Goal: Task Accomplishment & Management: Manage account settings

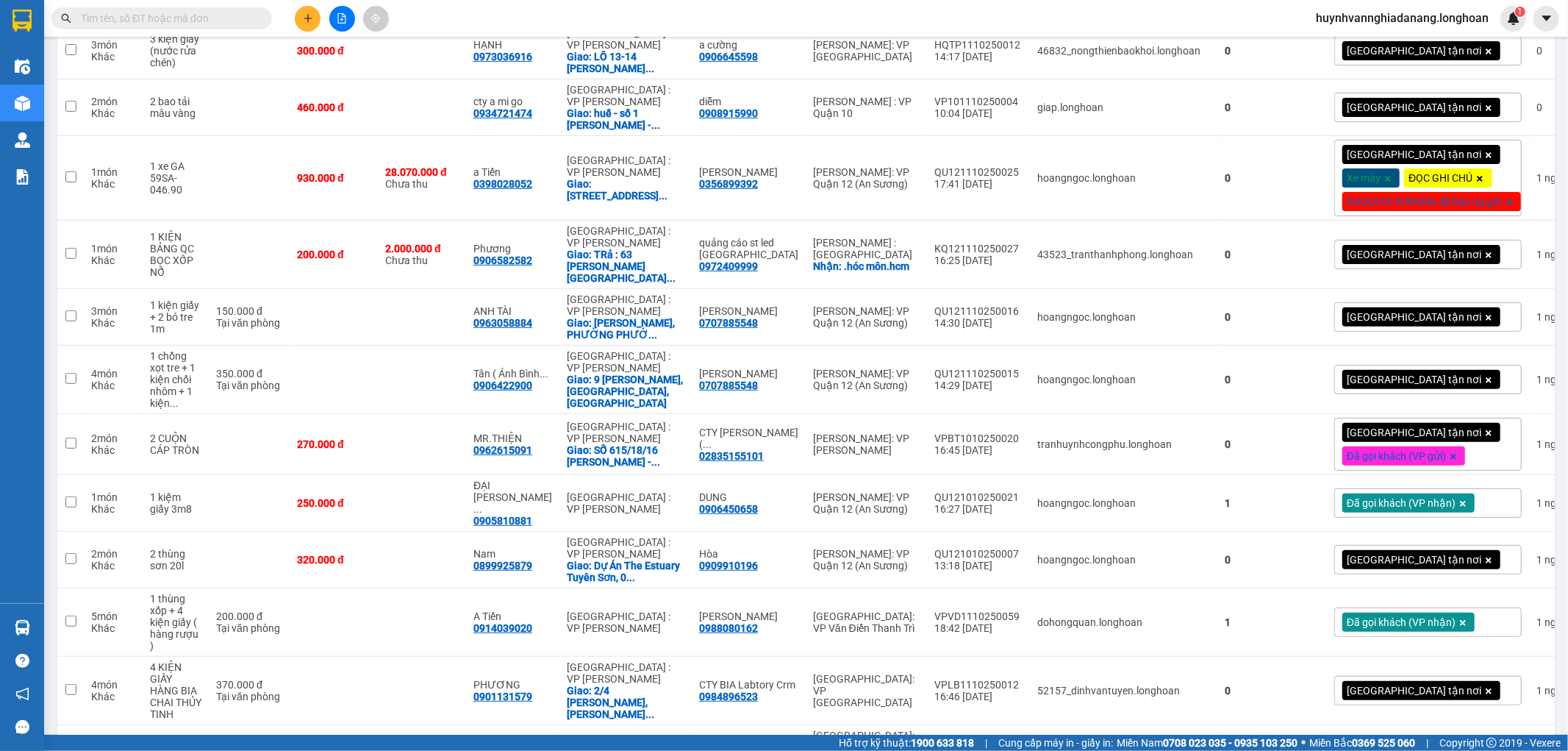
click at [147, 20] on input "text" at bounding box center [168, 18] width 174 height 16
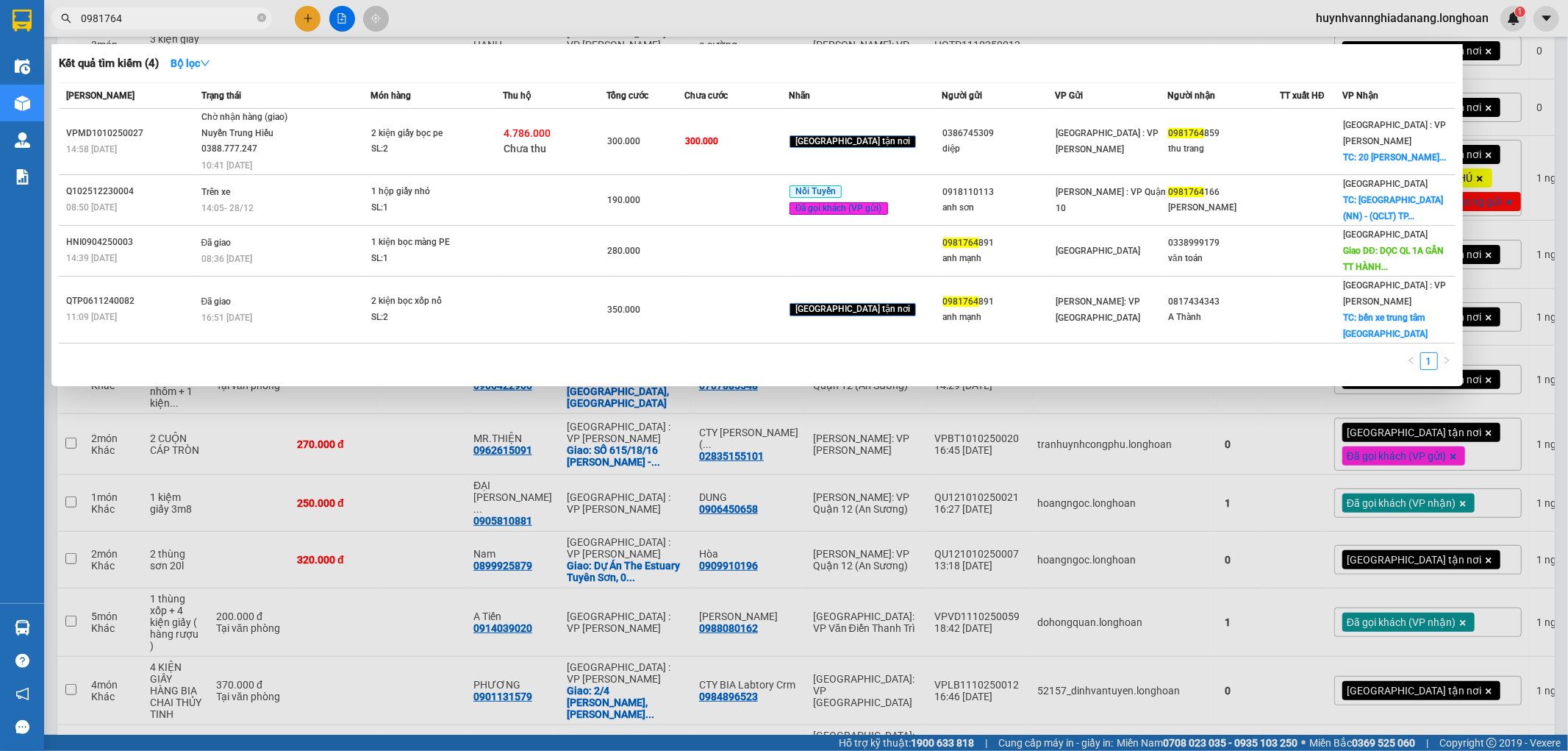
type input "0981764"
click at [1559, 200] on div at bounding box center [784, 376] width 1568 height 751
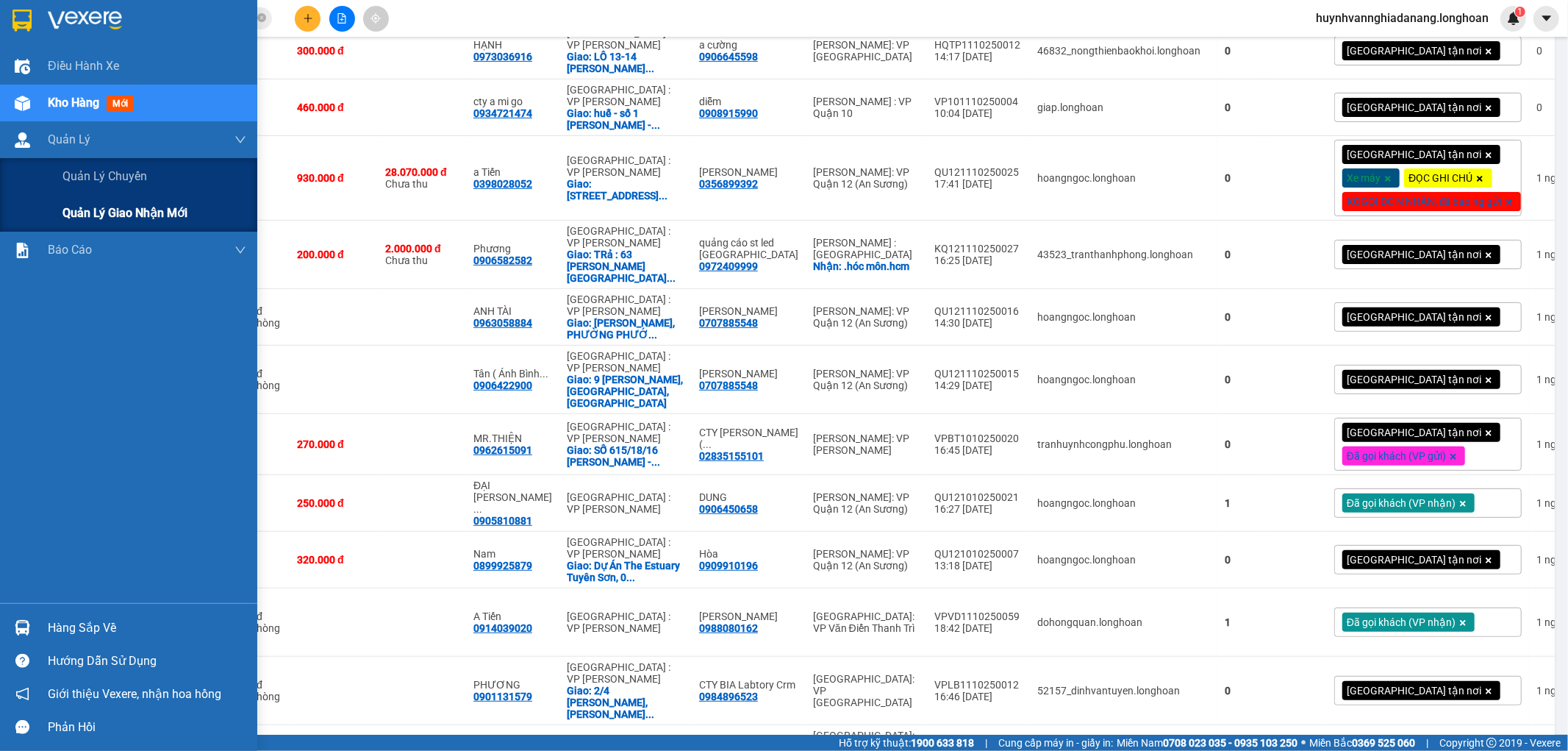
click at [119, 208] on span "Quản lý giao nhận mới" at bounding box center [124, 213] width 125 height 19
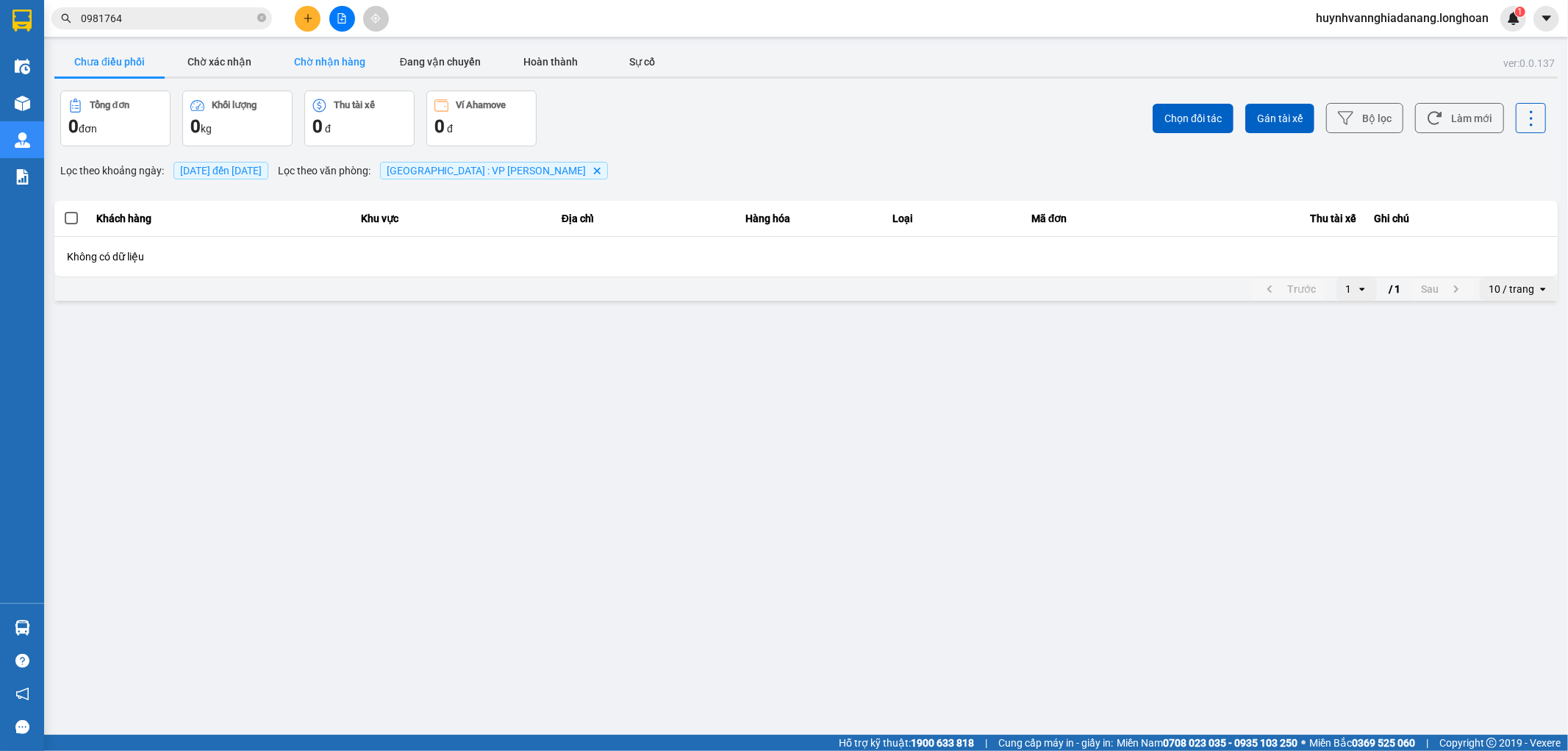
click at [346, 65] on button "Chờ nhận hàng" at bounding box center [330, 61] width 111 height 30
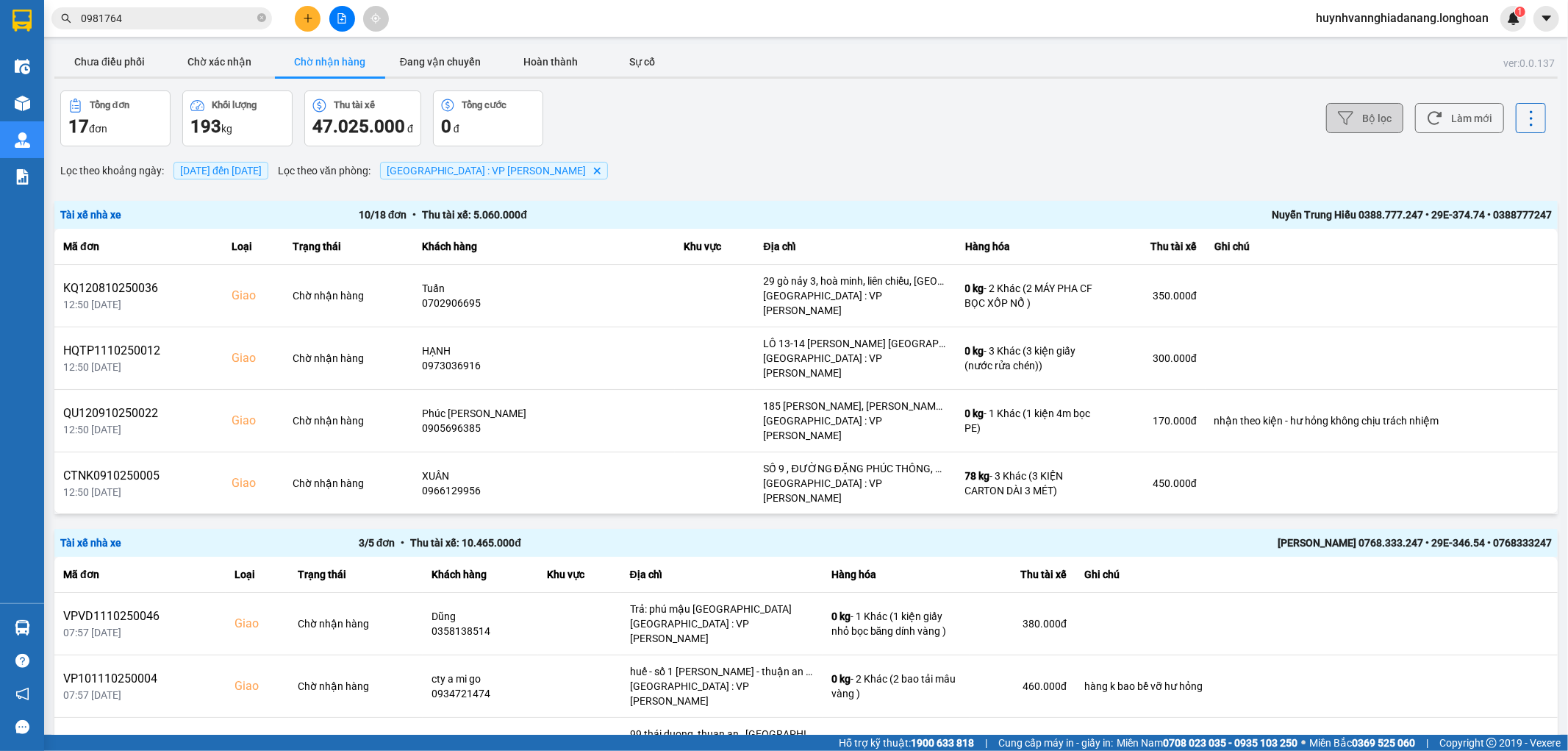
click at [1360, 122] on button "Bộ lọc" at bounding box center [1365, 118] width 77 height 30
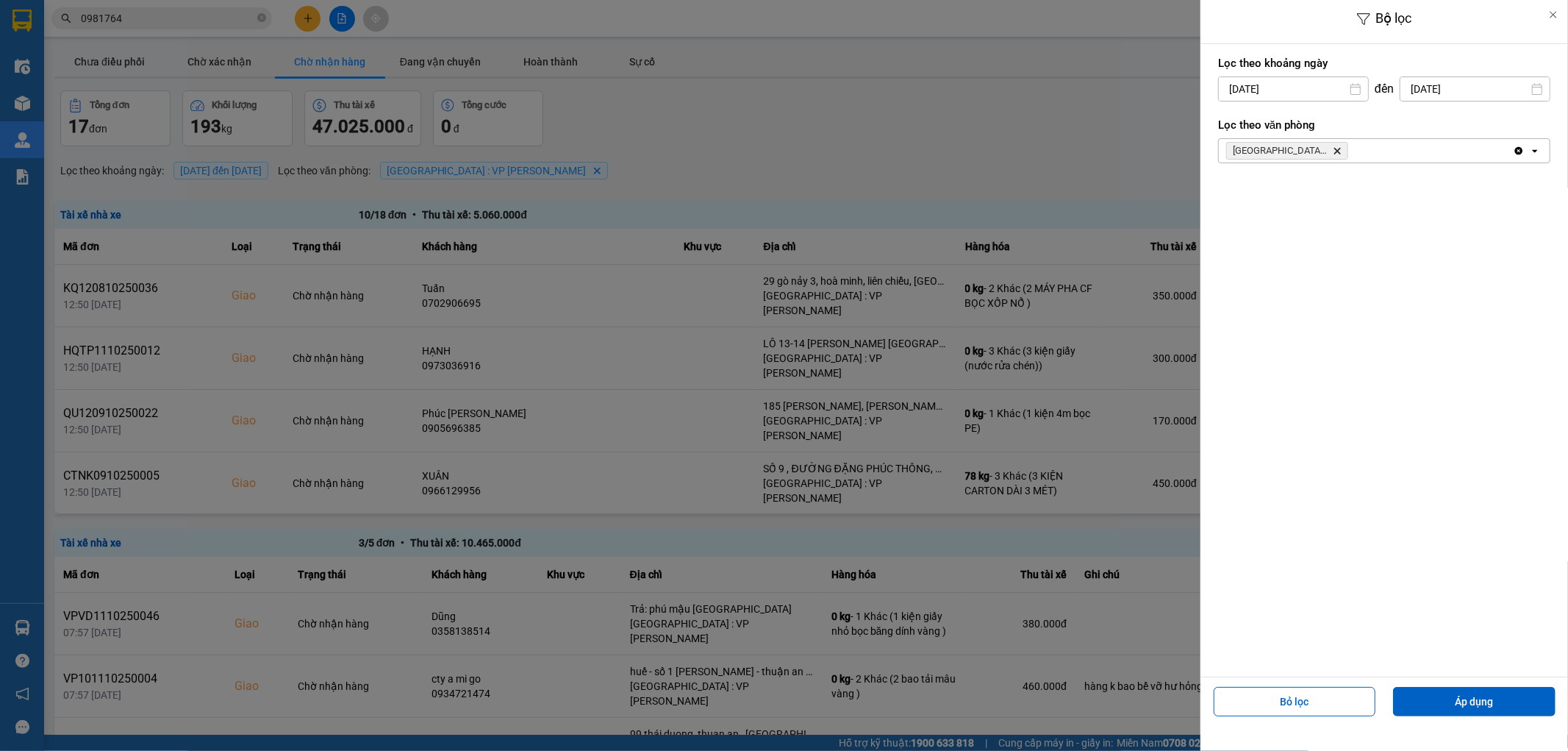
click at [1310, 92] on input "[DATE]" at bounding box center [1293, 89] width 149 height 24
click at [1279, 201] on div "1" at bounding box center [1285, 196] width 20 height 18
type input "01/10/2025"
click at [1467, 702] on button "Áp dụng" at bounding box center [1474, 701] width 163 height 30
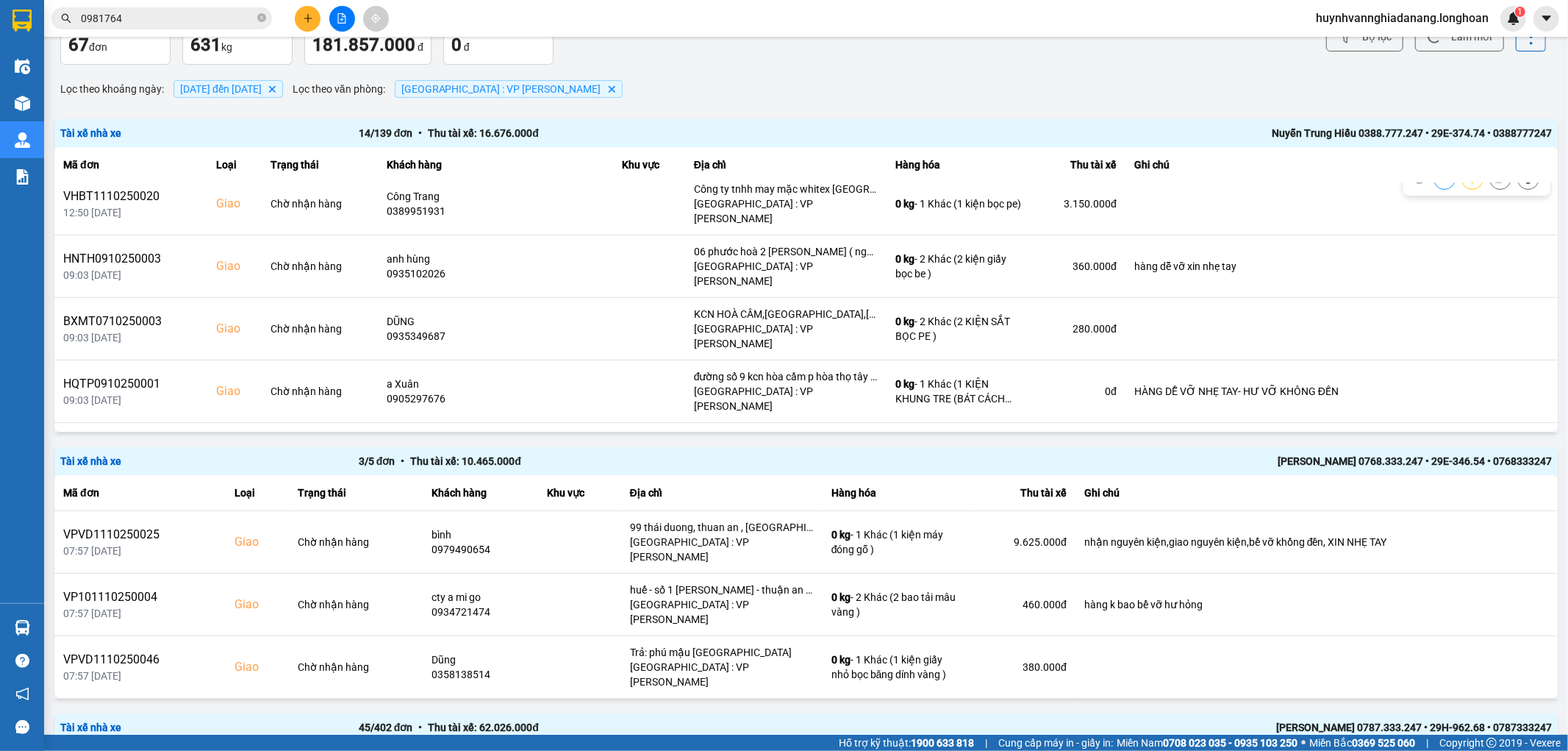
scroll to position [461, 0]
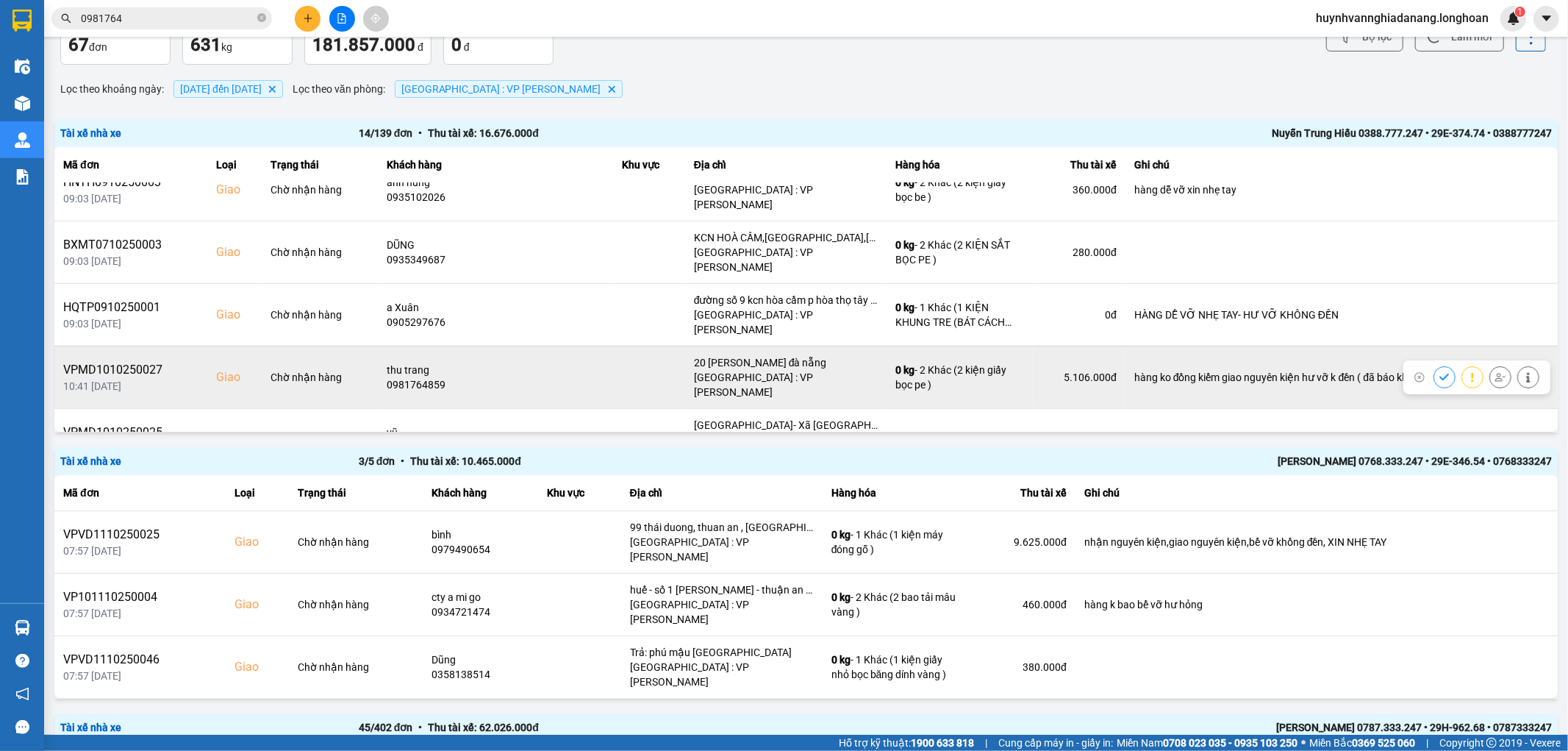
click at [1495, 372] on icon at bounding box center [1500, 377] width 10 height 10
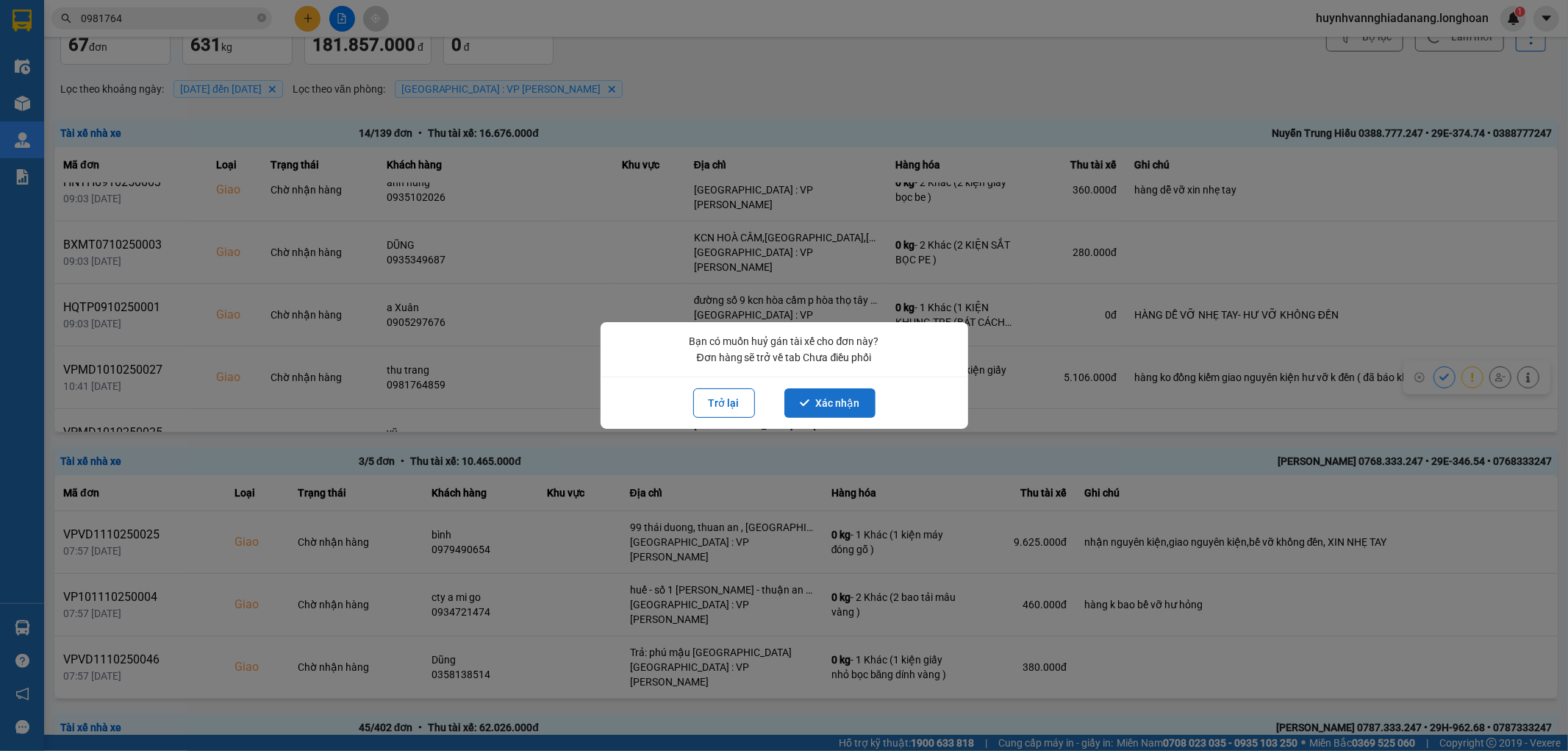
click at [848, 393] on button "Xác nhận" at bounding box center [829, 403] width 91 height 30
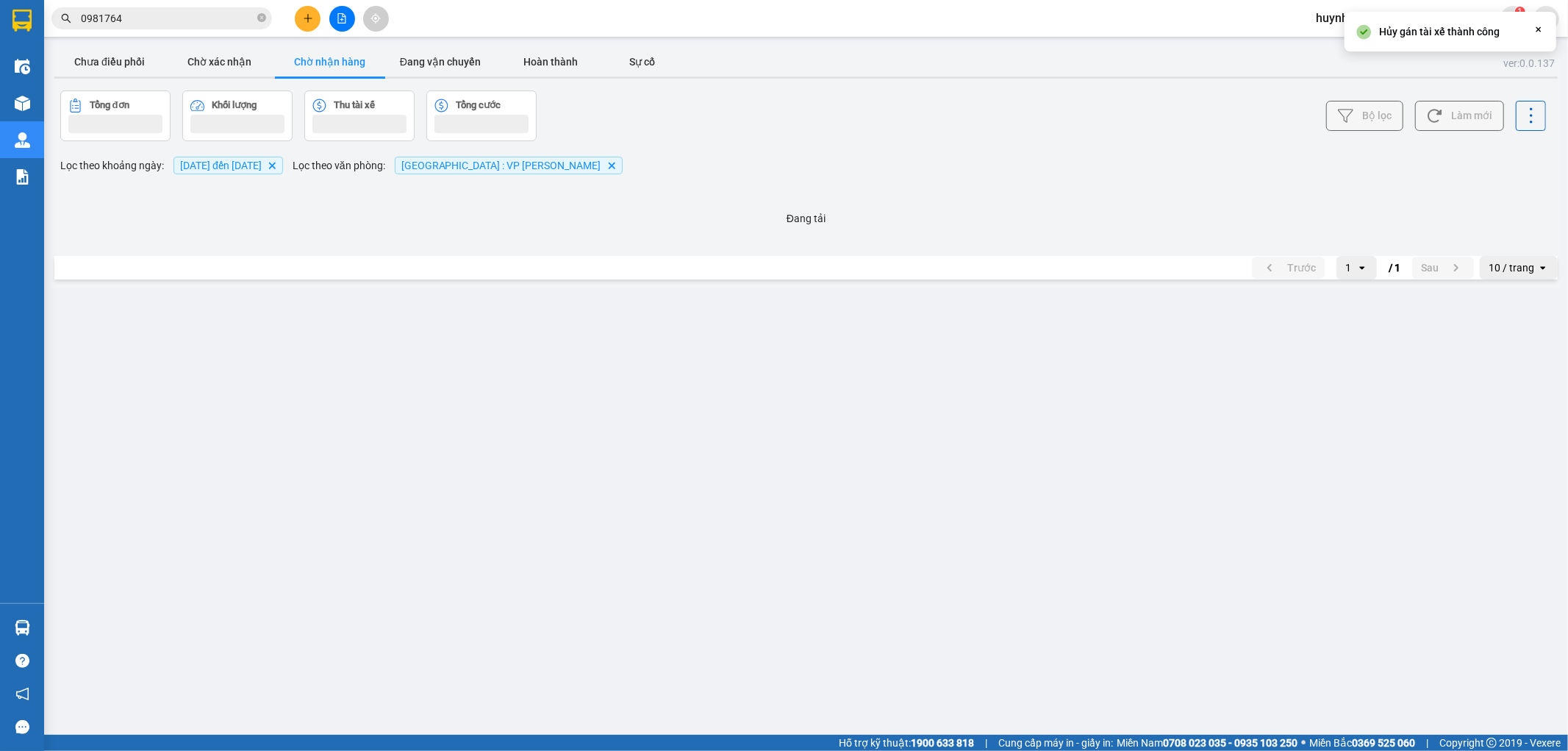
scroll to position [0, 0]
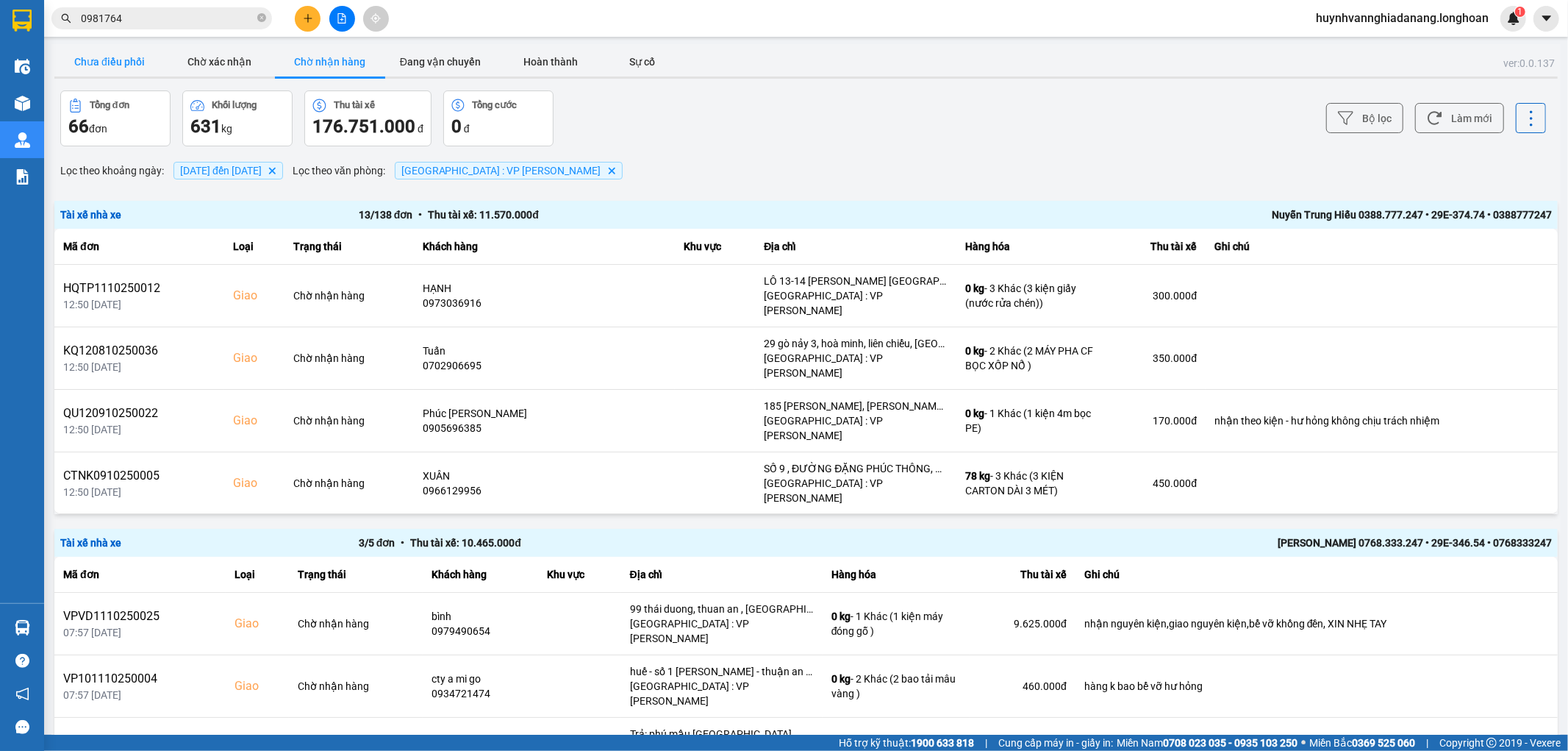
click at [134, 57] on button "Chưa điều phối" at bounding box center [110, 61] width 111 height 30
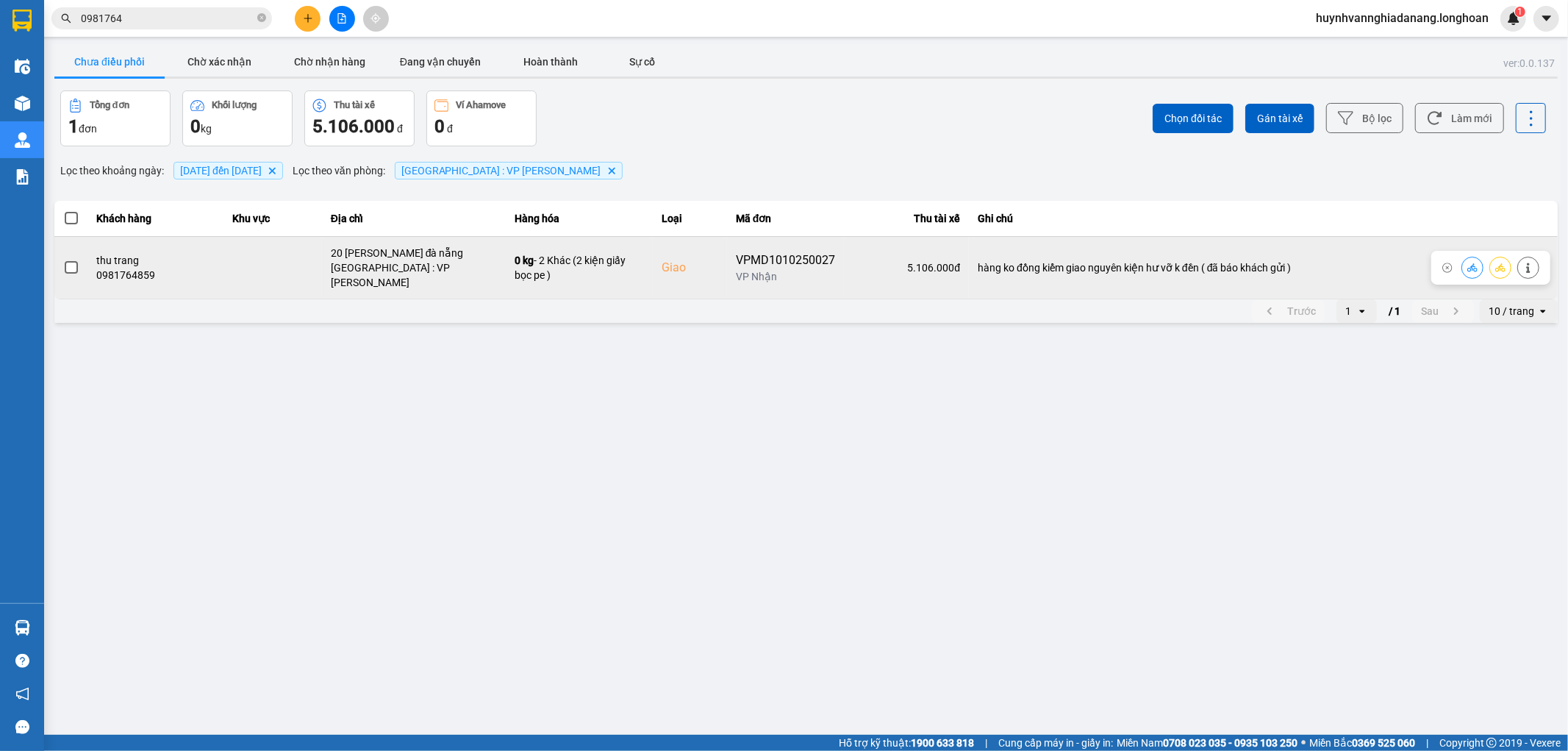
click at [69, 262] on span at bounding box center [72, 268] width 14 height 14
click at [63, 260] on input "checkbox" at bounding box center [63, 260] width 0 height 0
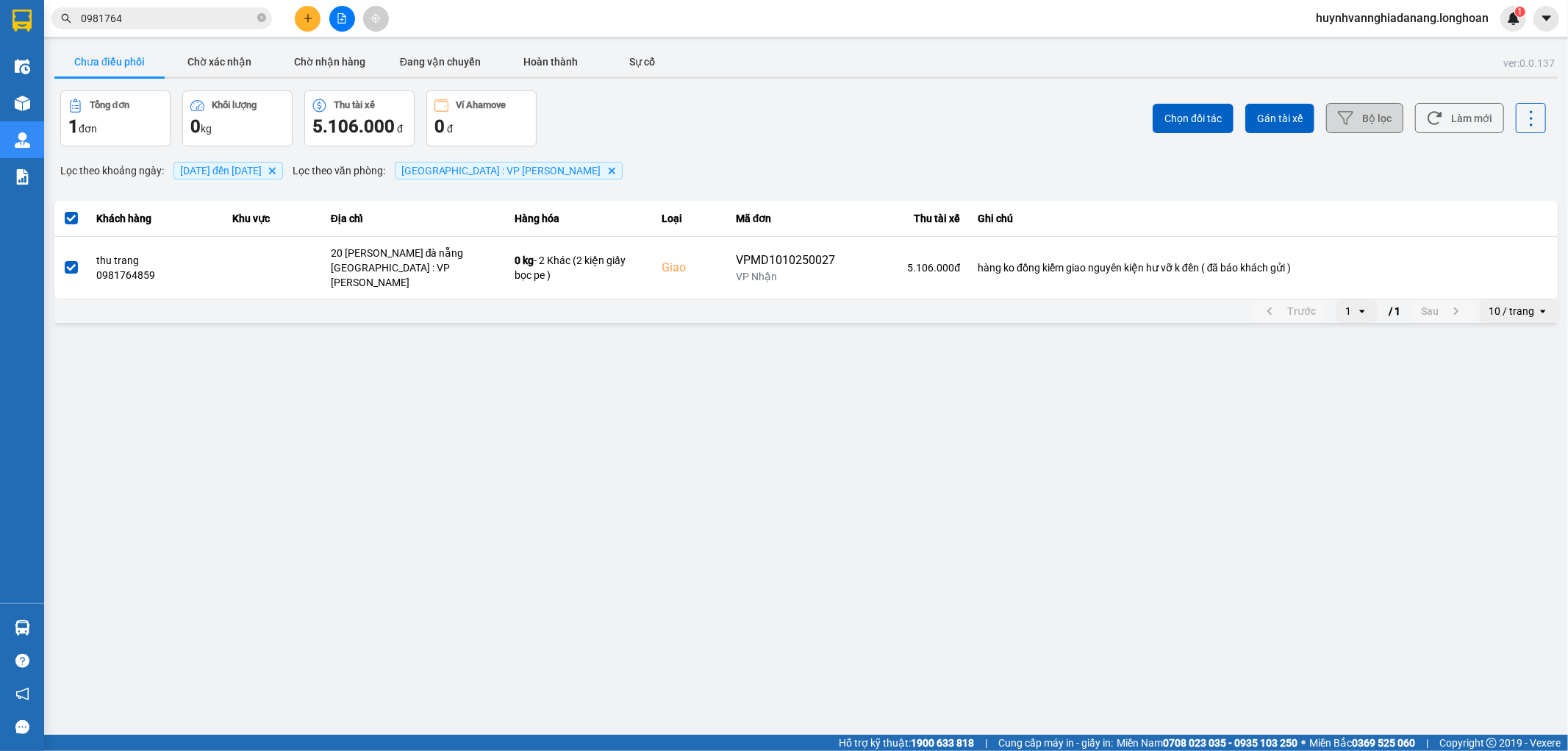
click at [1353, 121] on icon at bounding box center [1345, 118] width 15 height 15
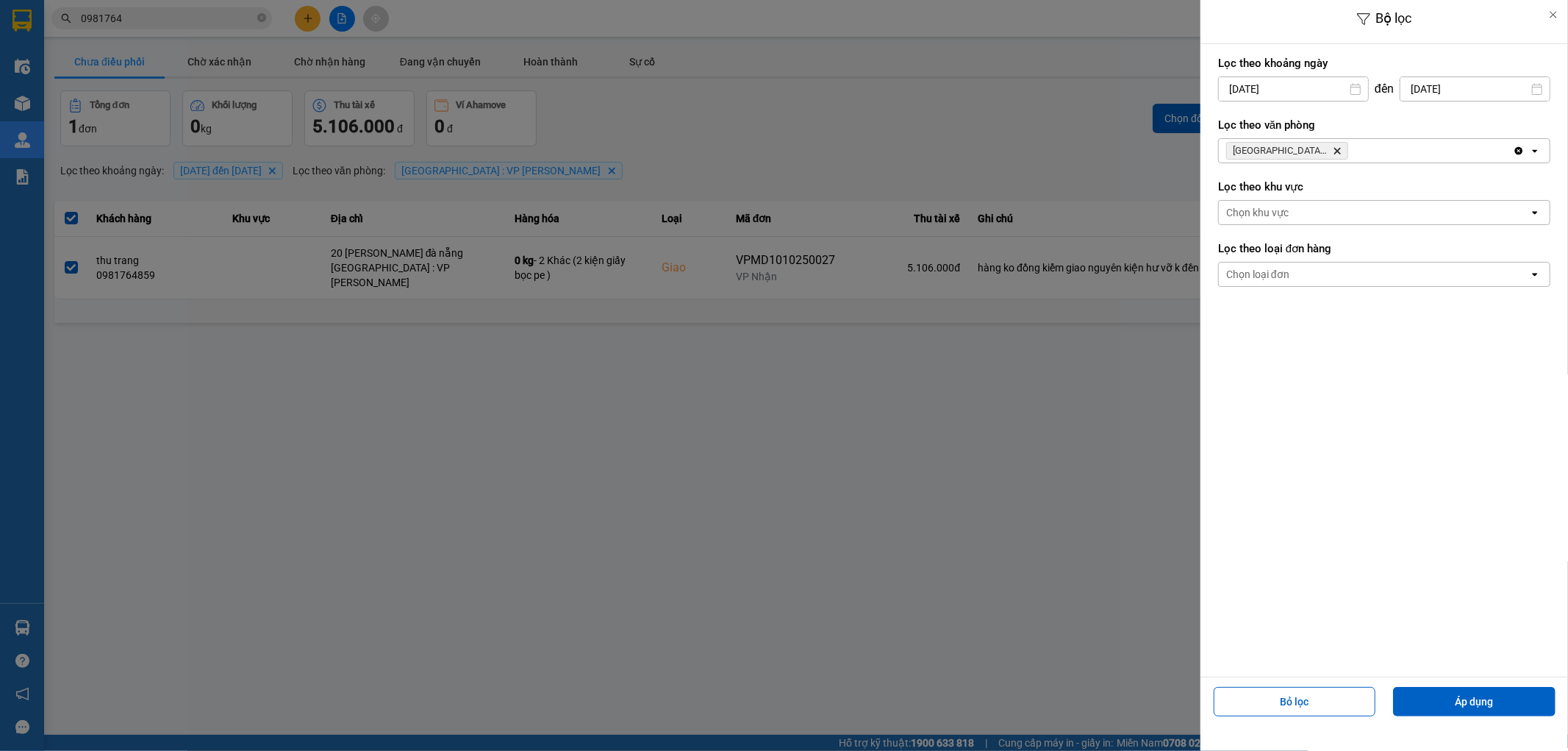
drag, startPoint x: 1084, startPoint y: 136, endPoint x: 1223, endPoint y: 148, distance: 139.5
click at [1084, 137] on div at bounding box center [784, 376] width 1568 height 751
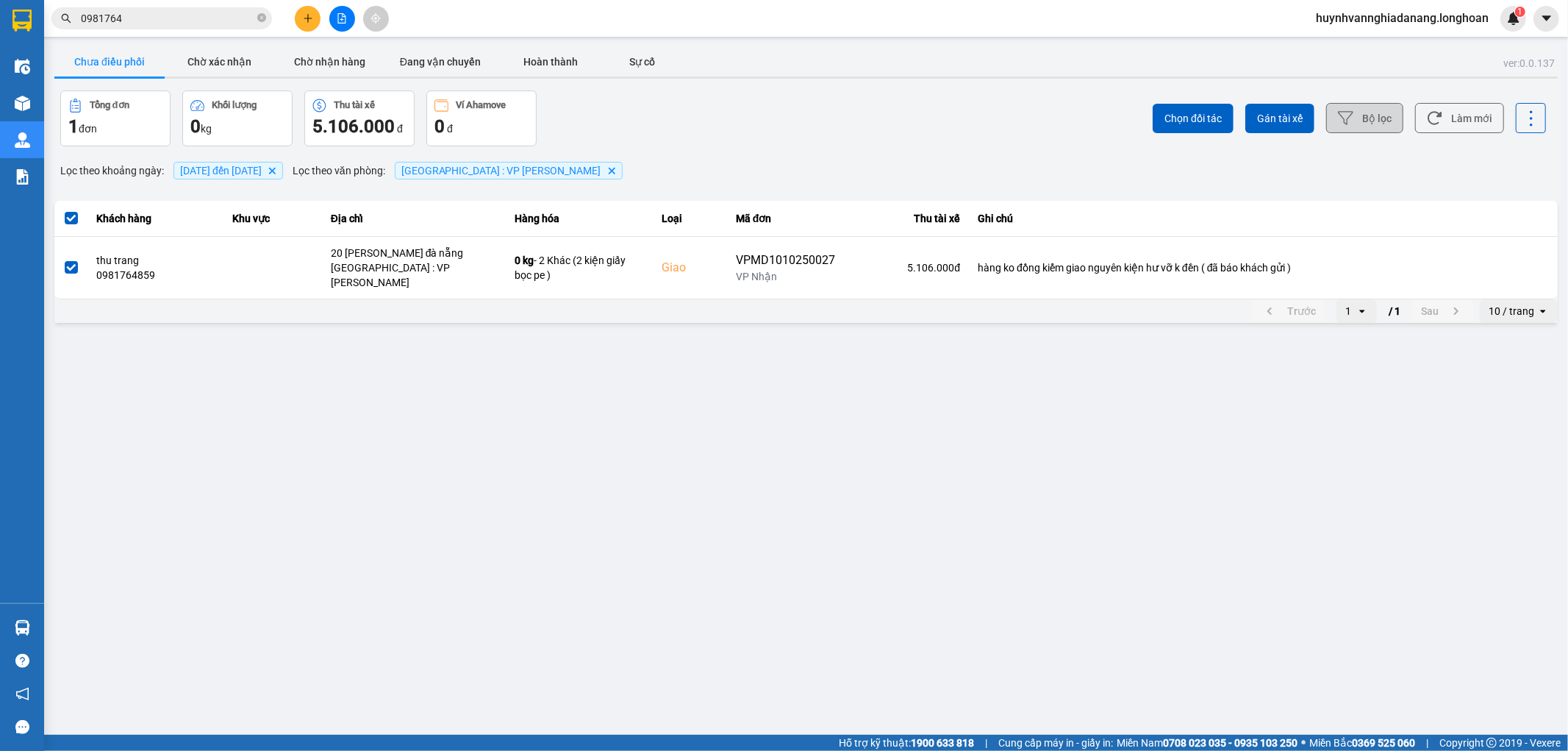
click at [1275, 121] on span "Gán tài xế" at bounding box center [1280, 118] width 46 height 14
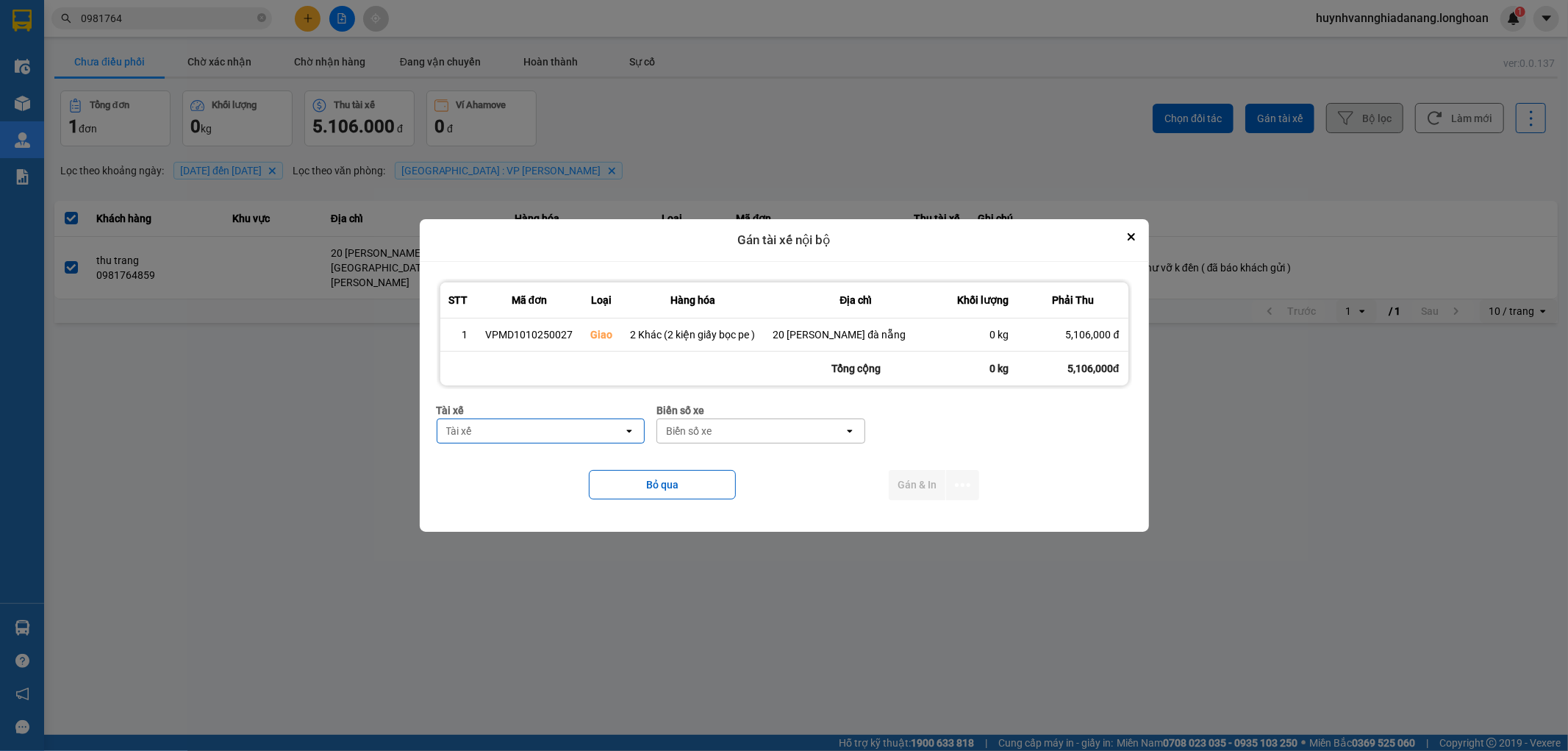
click at [559, 437] on div "Tài xế" at bounding box center [530, 431] width 186 height 24
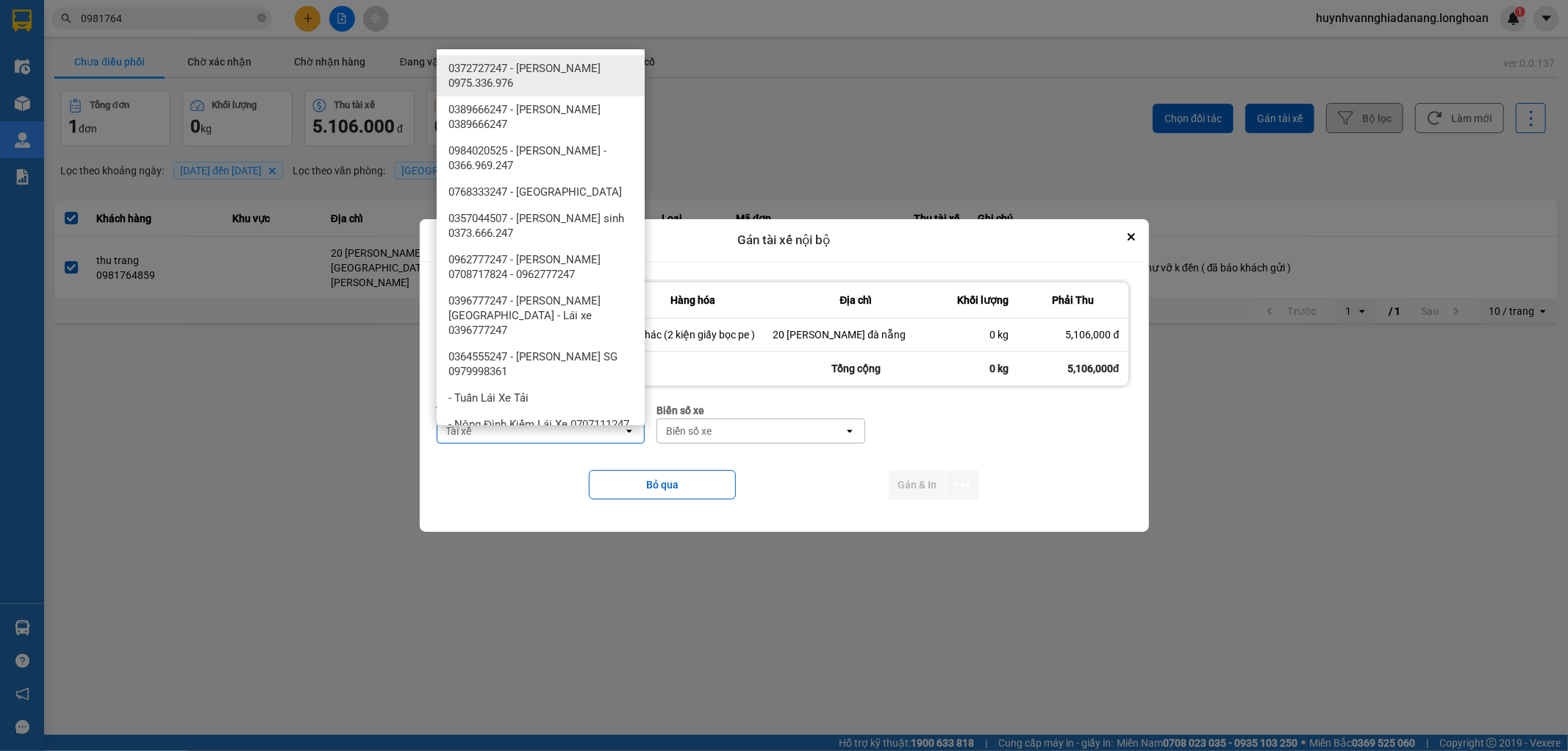
type input "H"
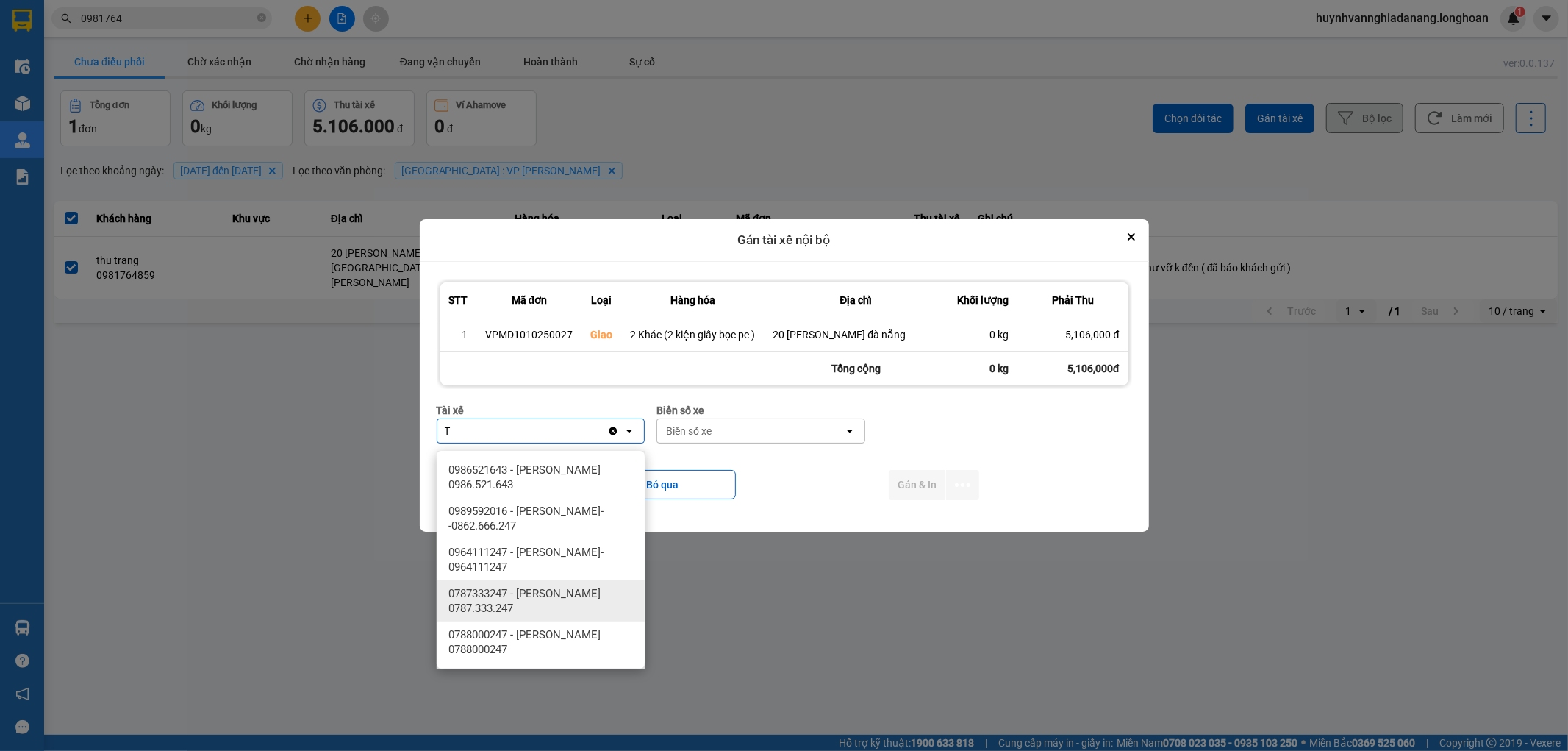
type input "T"
click at [555, 599] on span "0787333247 - Phạm Thanh Tuấn 0787.333.247" at bounding box center [544, 600] width 191 height 30
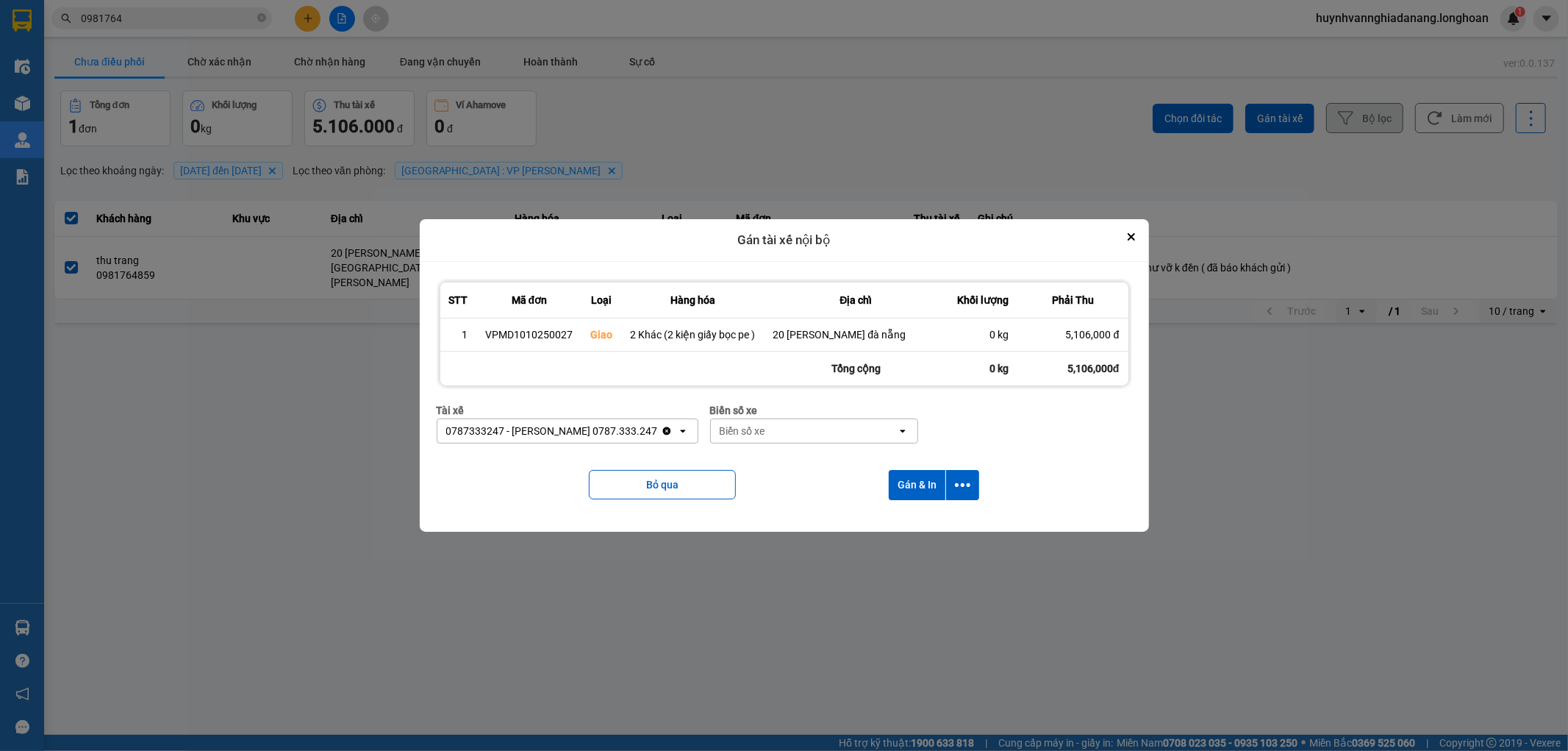
click at [762, 439] on div "Biển số xe" at bounding box center [742, 430] width 46 height 14
type input "6268"
click at [824, 478] on div "29H-962.68" at bounding box center [817, 469] width 208 height 26
click at [963, 500] on button "dialog" at bounding box center [962, 484] width 33 height 30
click at [912, 533] on span "Chỉ gán tài" at bounding box center [904, 532] width 49 height 14
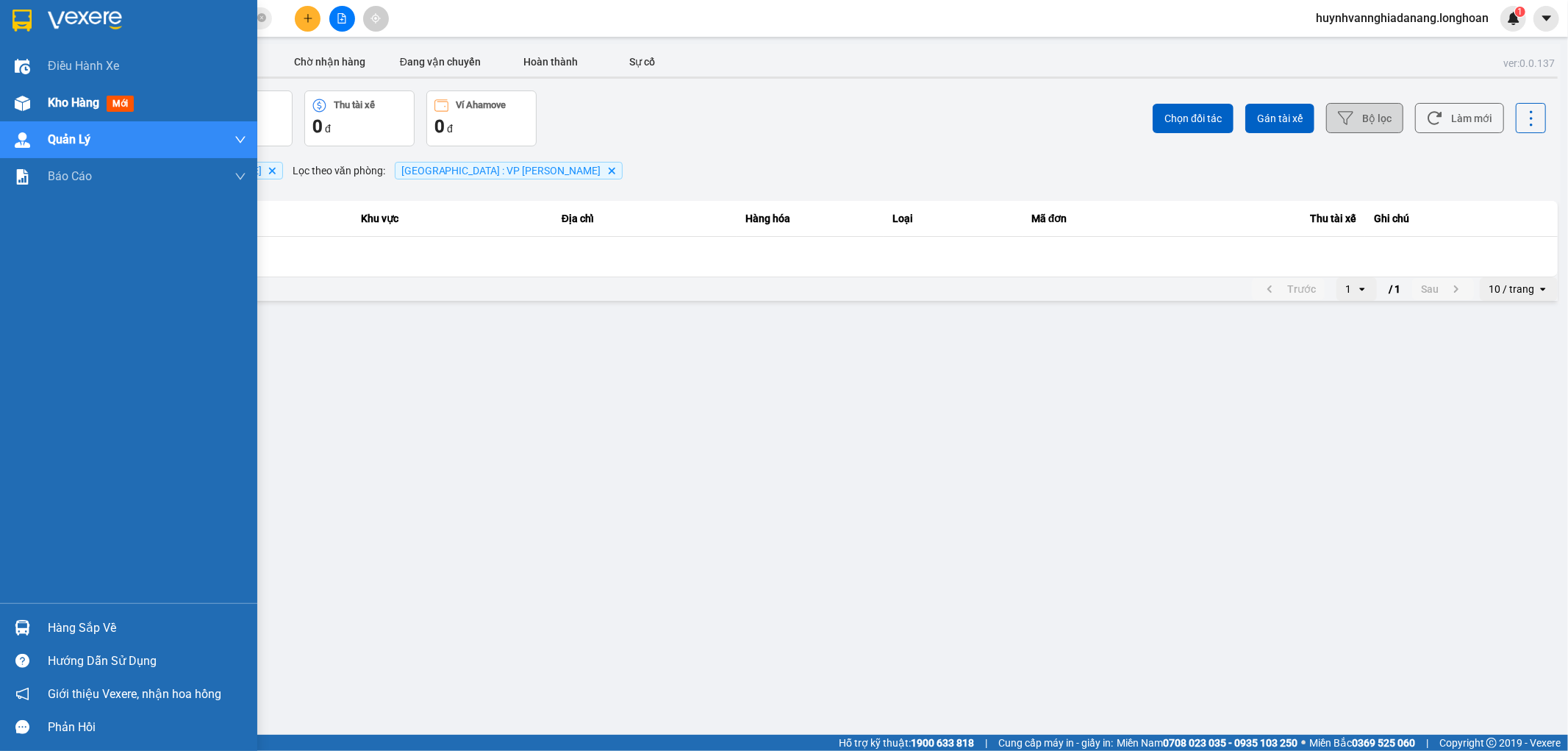
click at [60, 101] on span "Kho hàng" at bounding box center [73, 102] width 51 height 14
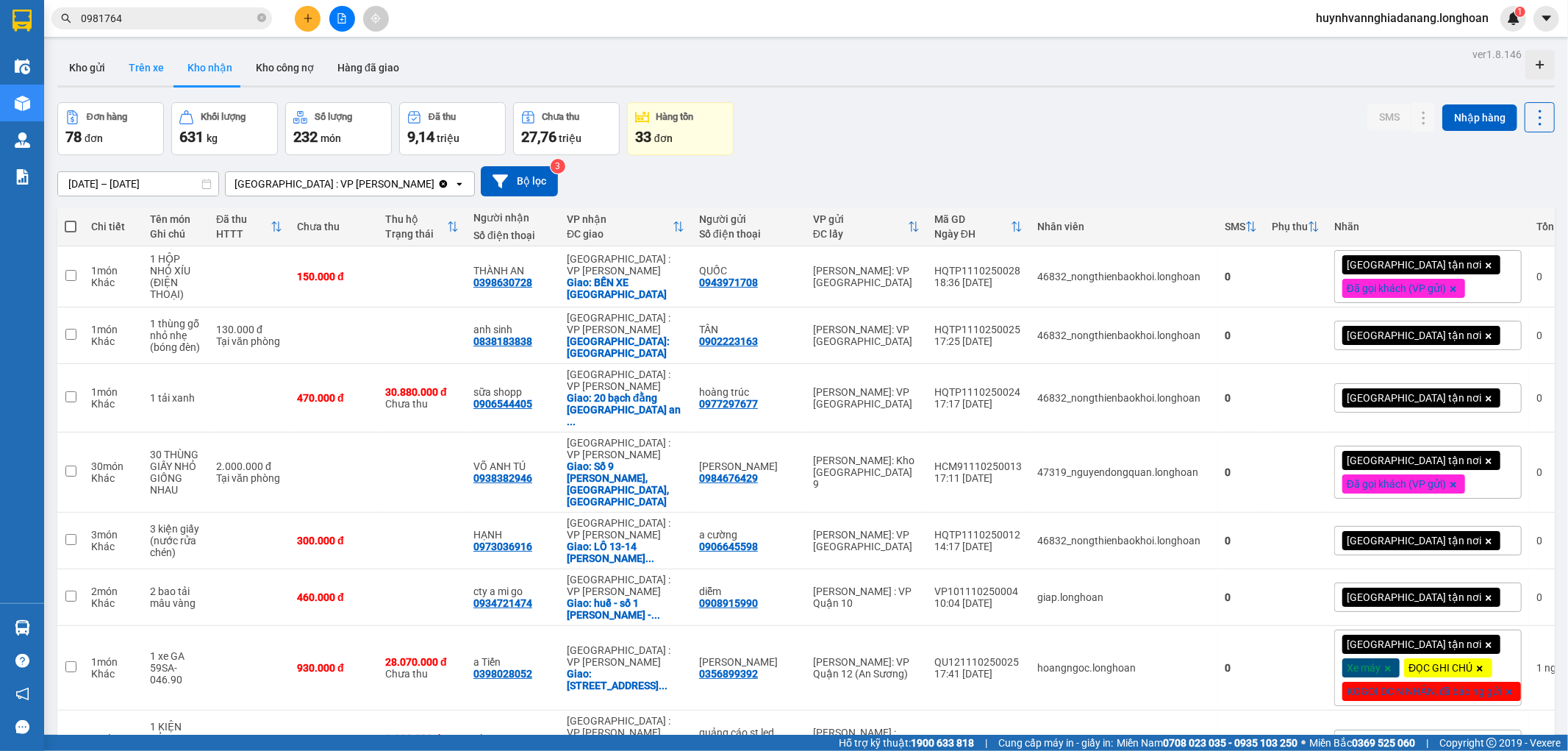
drag, startPoint x: 103, startPoint y: 64, endPoint x: 117, endPoint y: 69, distance: 14.9
click at [103, 63] on button "Kho gửi" at bounding box center [87, 67] width 60 height 35
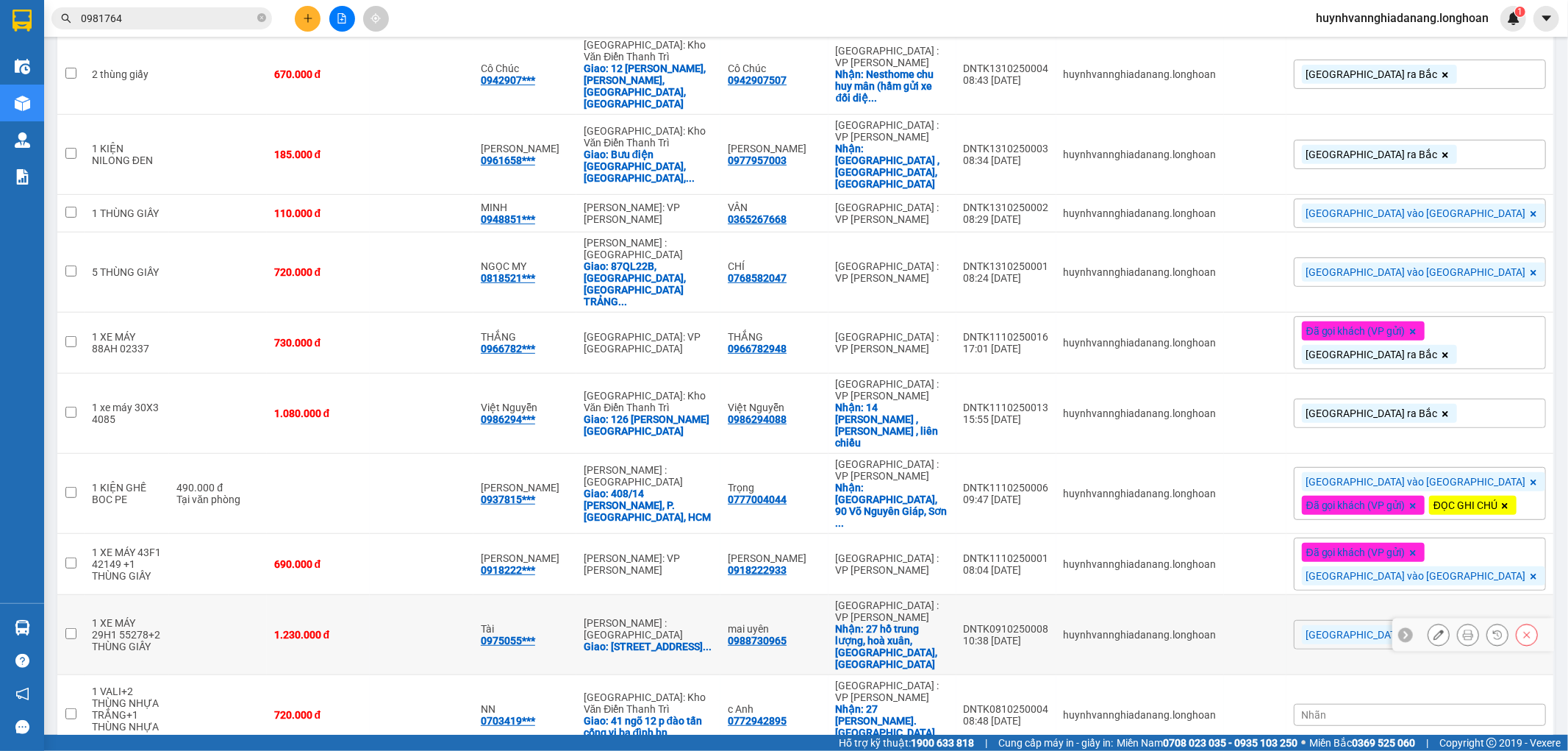
scroll to position [347, 0]
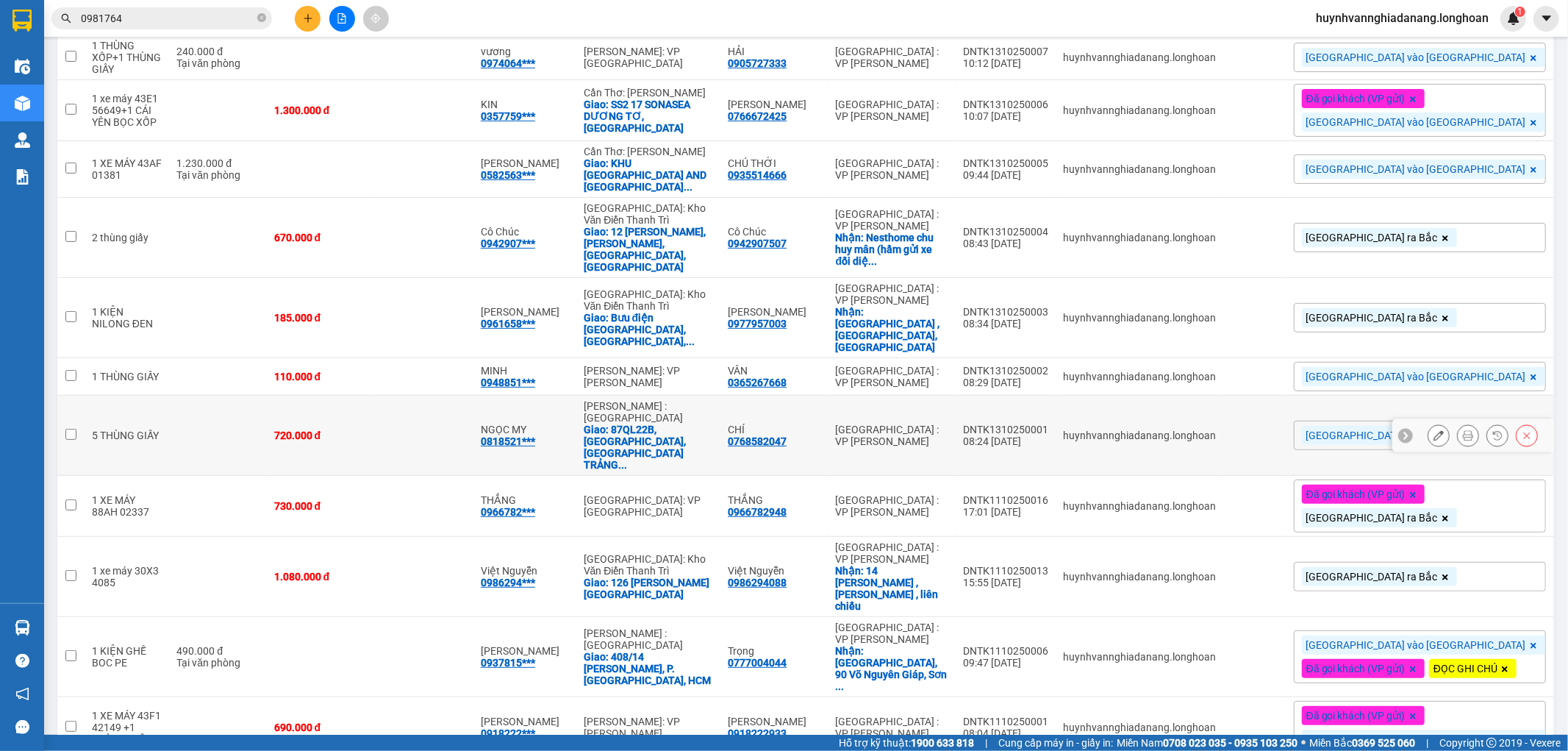
click at [66, 428] on input "checkbox" at bounding box center [71, 433] width 11 height 11
checkbox input "true"
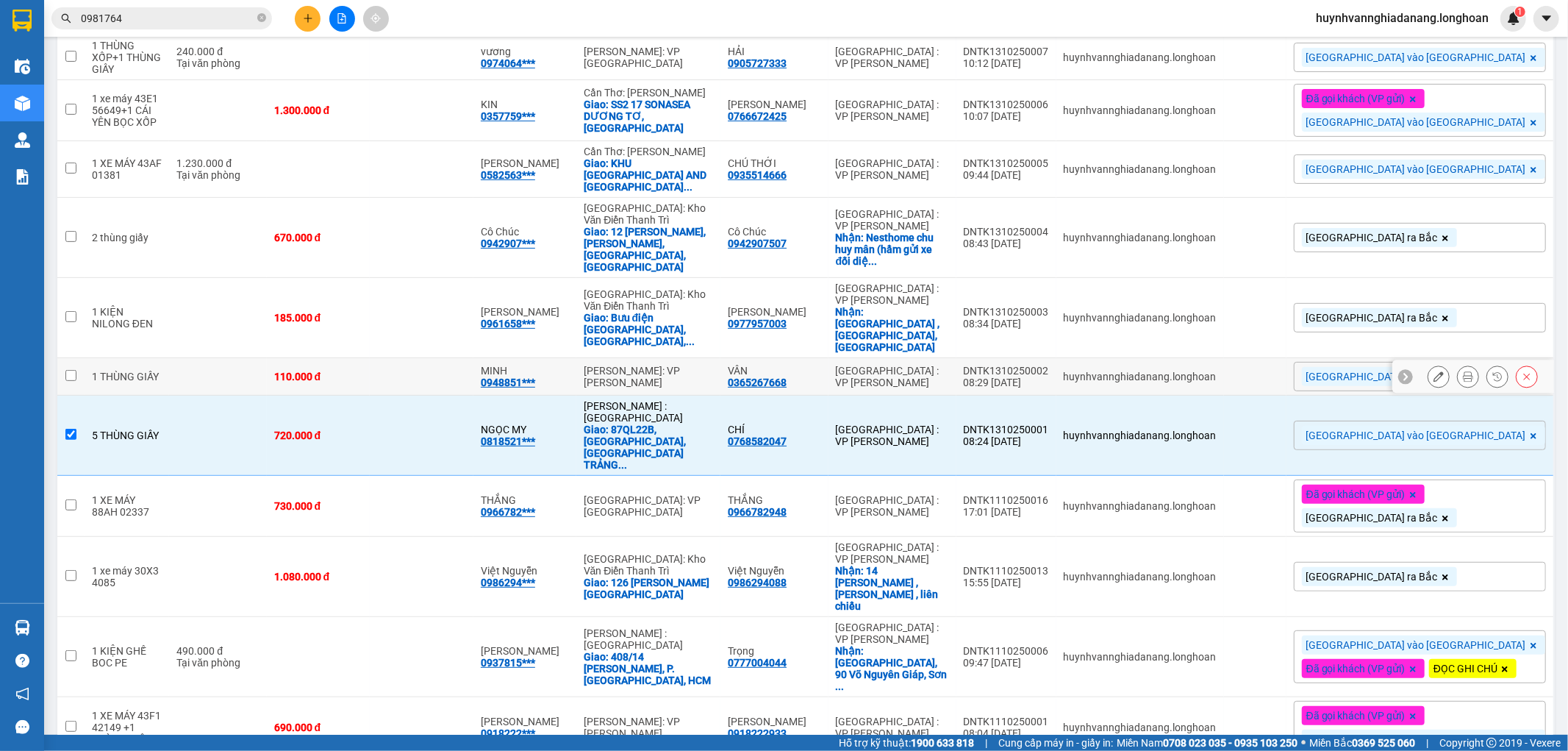
click at [67, 370] on input "checkbox" at bounding box center [71, 375] width 11 height 11
checkbox input "true"
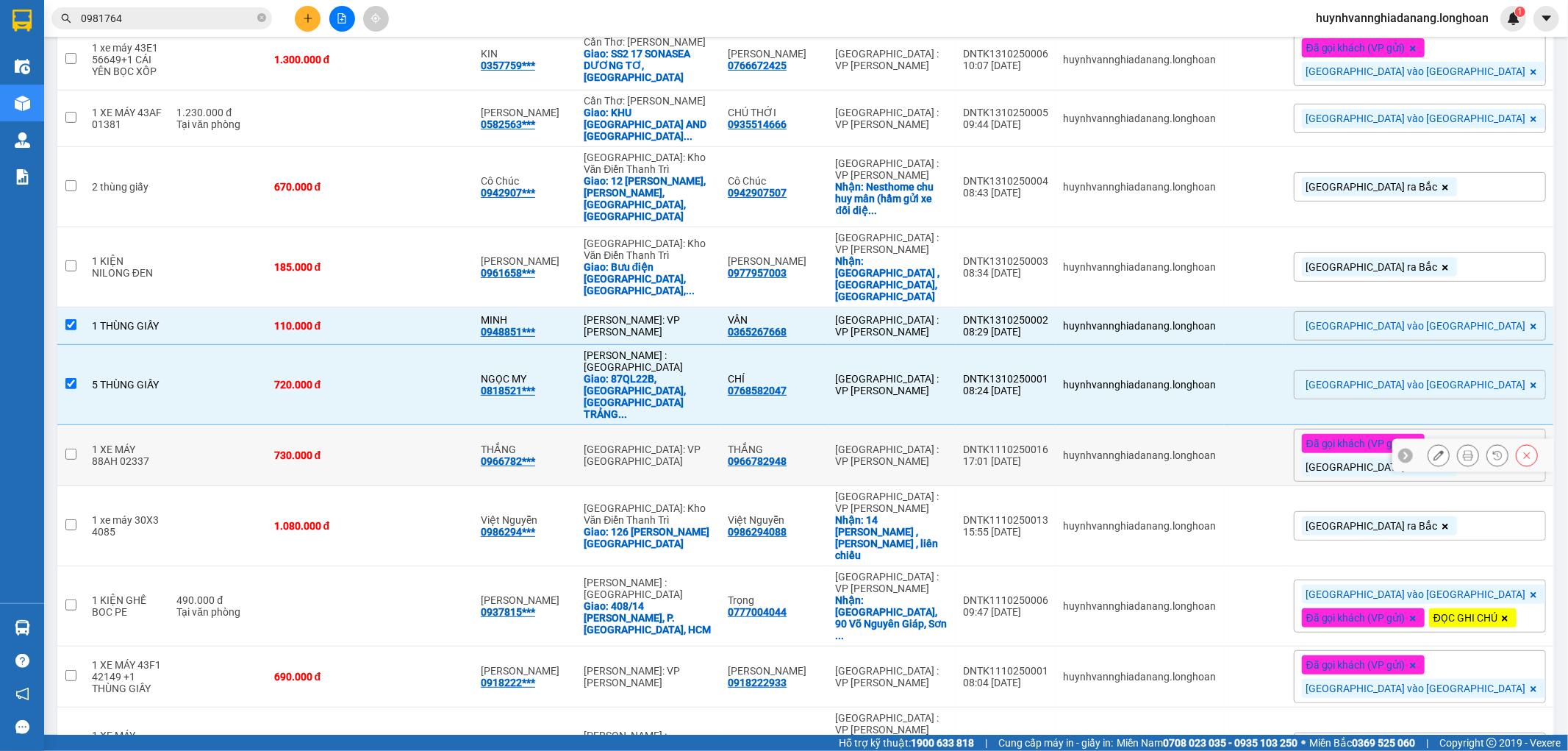
scroll to position [511, 0]
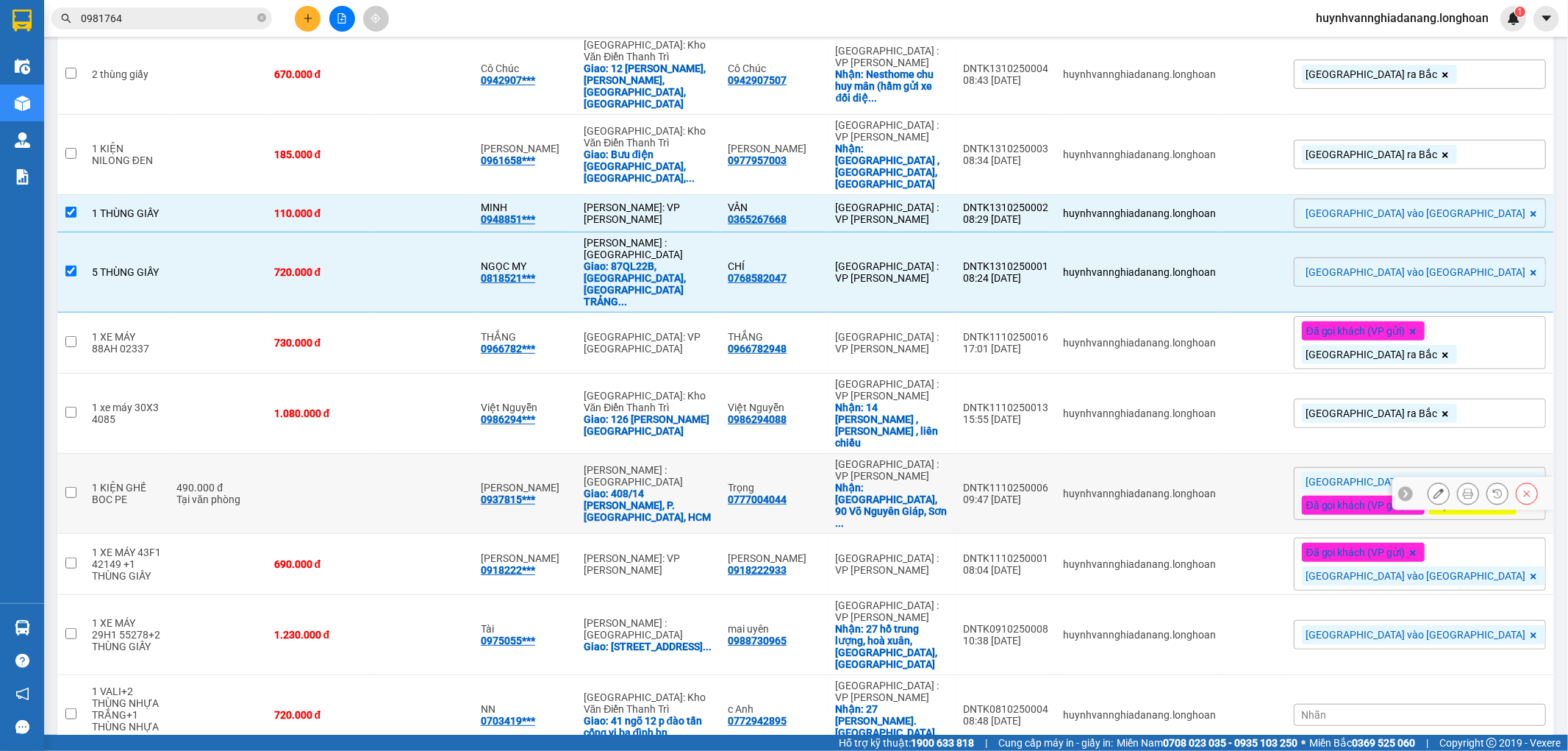
drag, startPoint x: 64, startPoint y: 386, endPoint x: 73, endPoint y: 387, distance: 9.1
click at [65, 454] on td at bounding box center [71, 494] width 27 height 80
checkbox input "true"
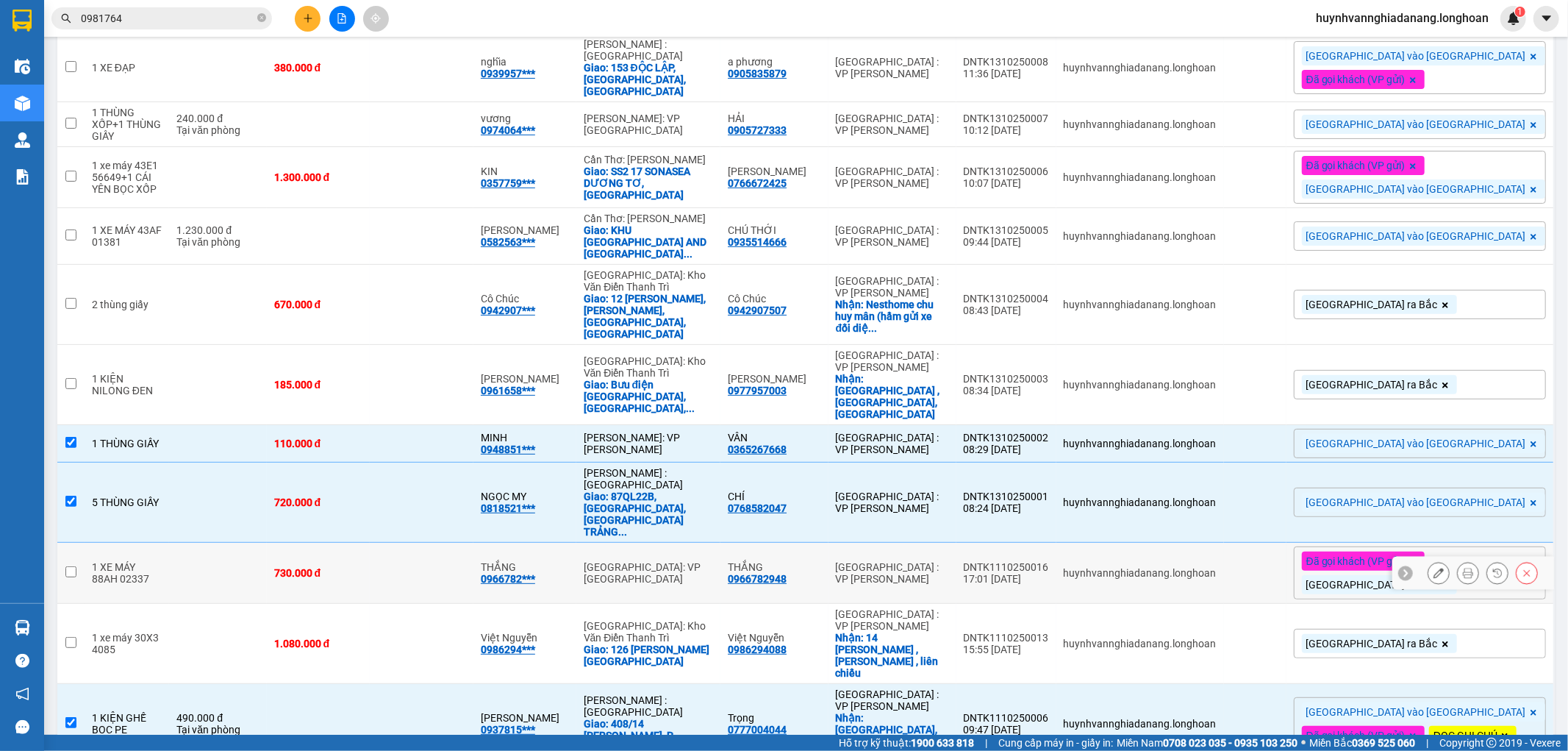
scroll to position [267, 0]
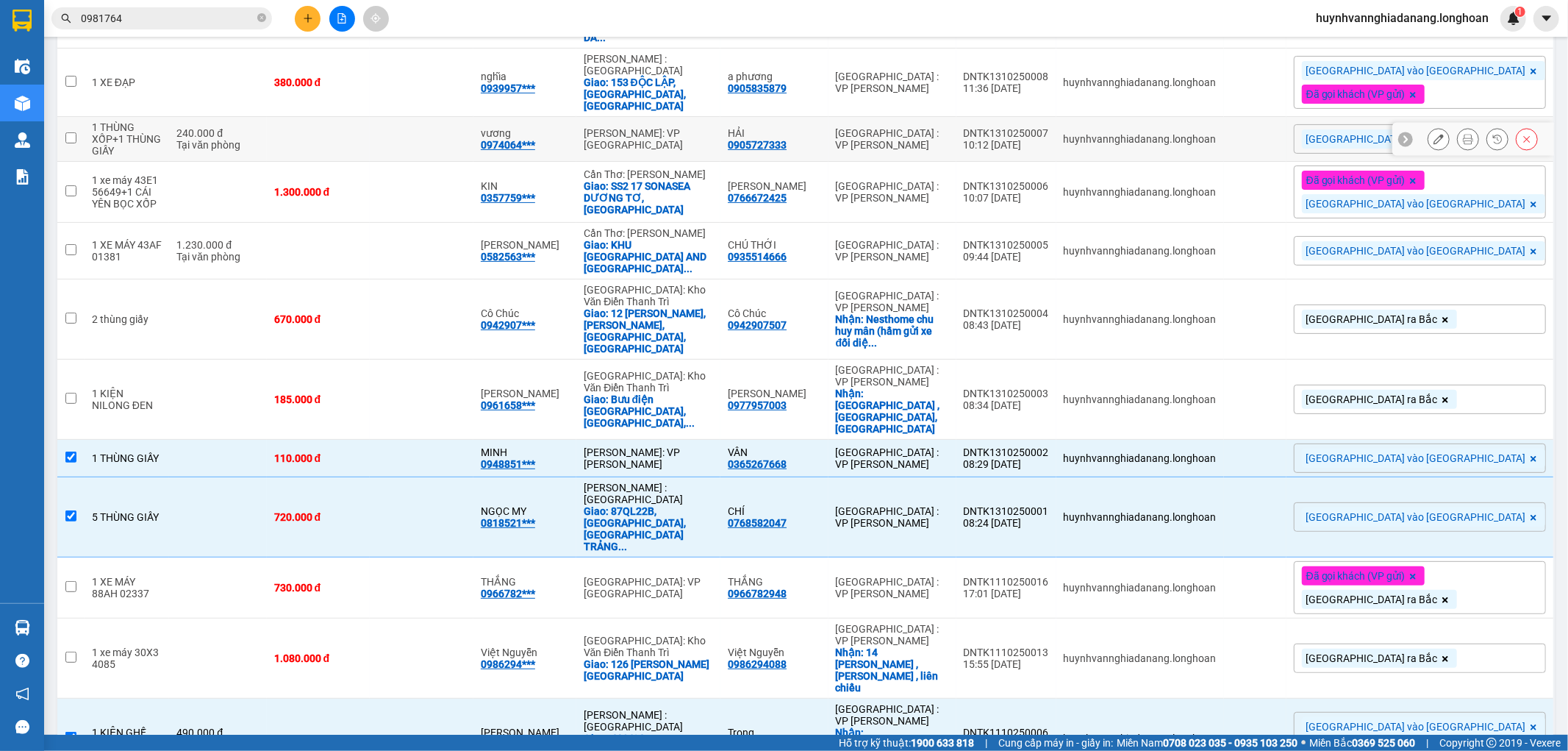
click at [68, 134] on td at bounding box center [71, 139] width 27 height 45
checkbox input "true"
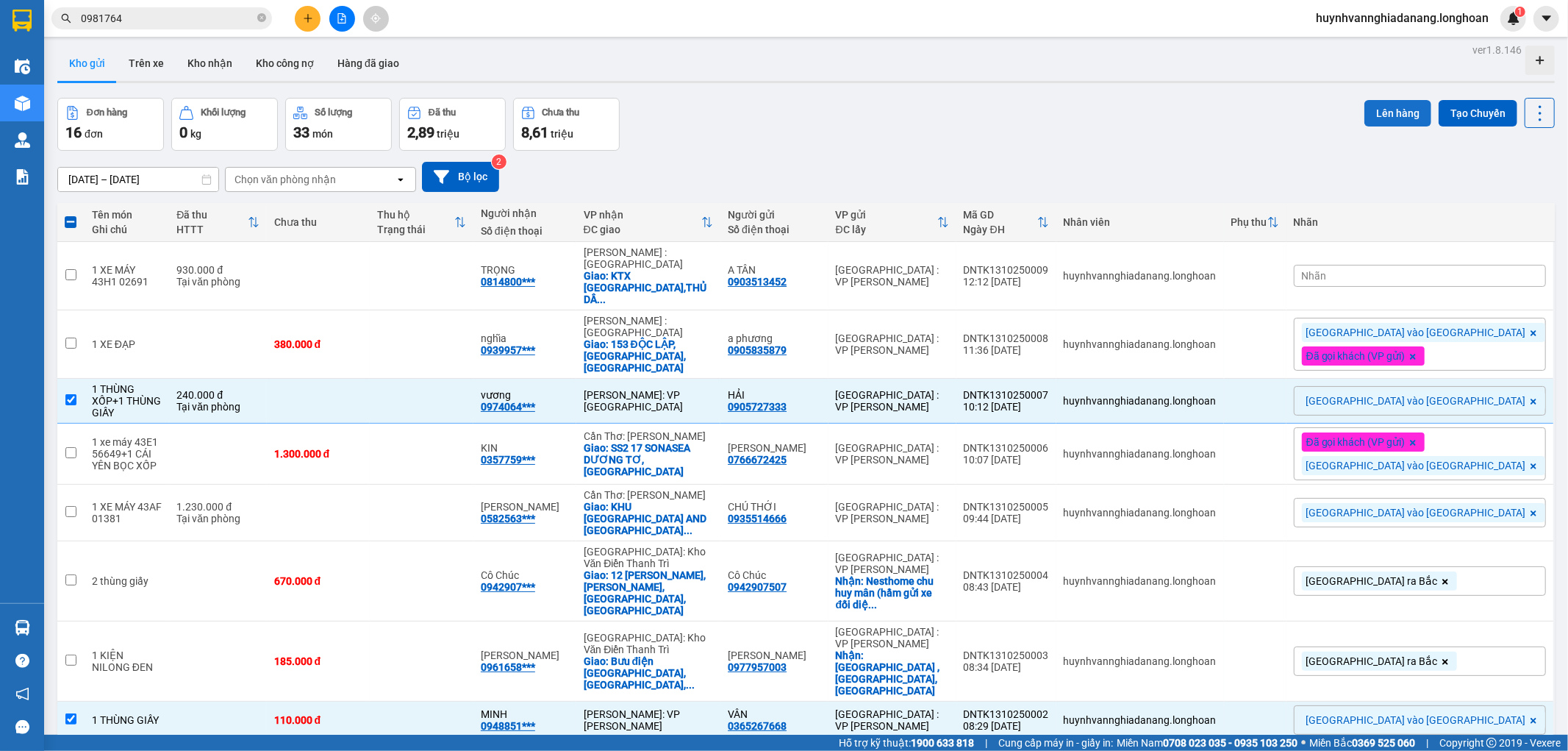
scroll to position [0, 0]
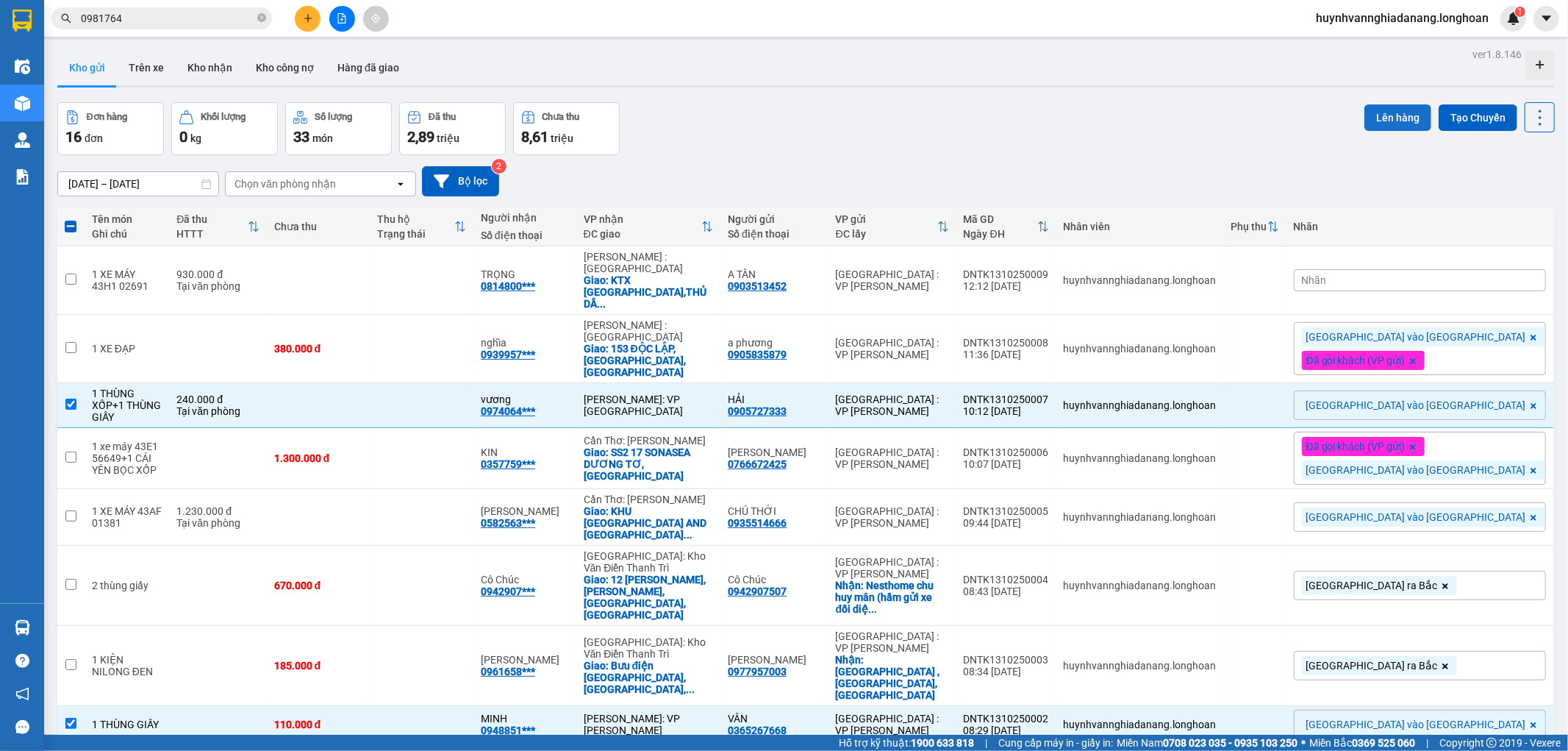
click at [1383, 119] on button "Lên hàng" at bounding box center [1398, 118] width 67 height 26
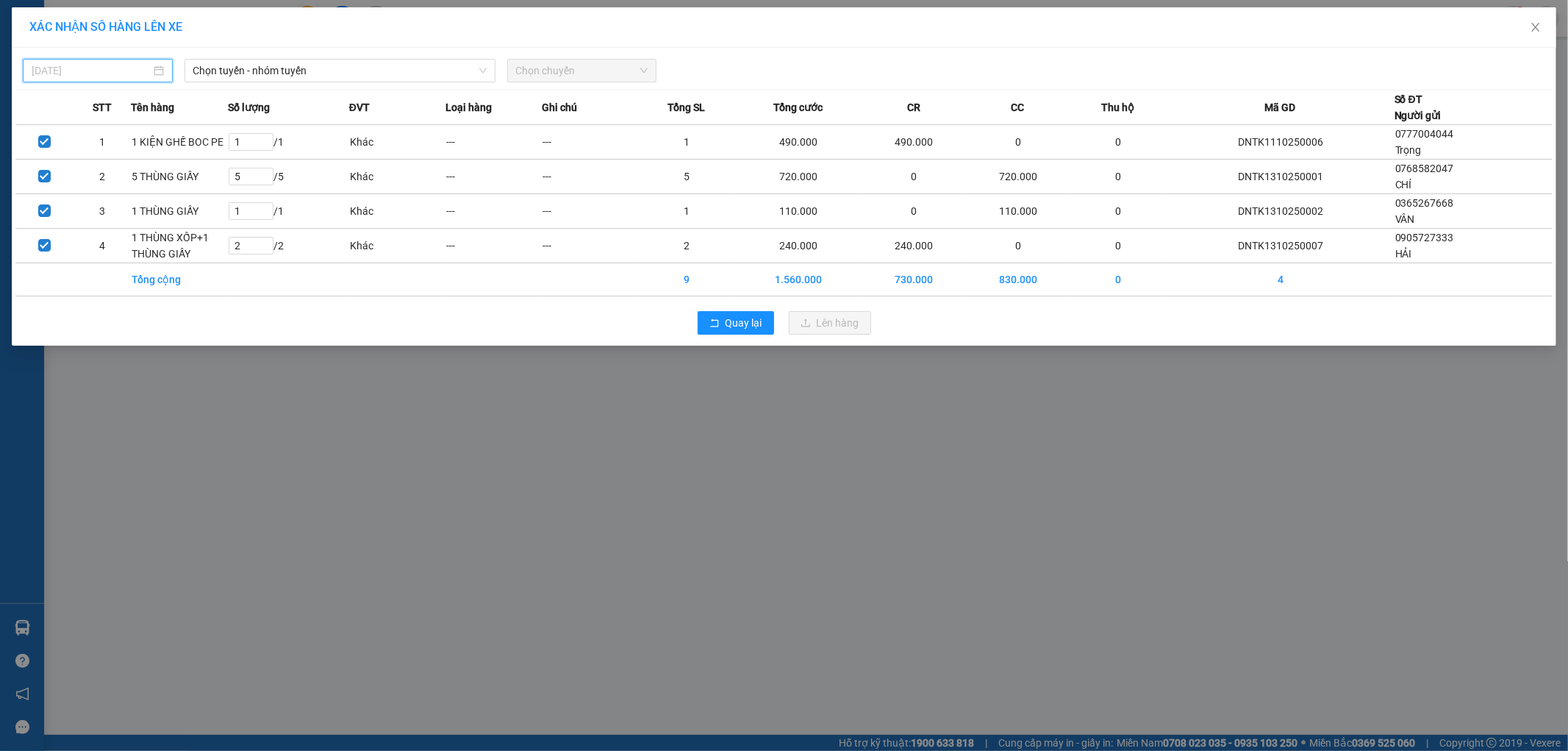
drag, startPoint x: 112, startPoint y: 73, endPoint x: 122, endPoint y: 78, distance: 11.2
click at [112, 73] on input "01/10/2025" at bounding box center [91, 70] width 119 height 16
click at [40, 197] on div "12" at bounding box center [44, 199] width 18 height 18
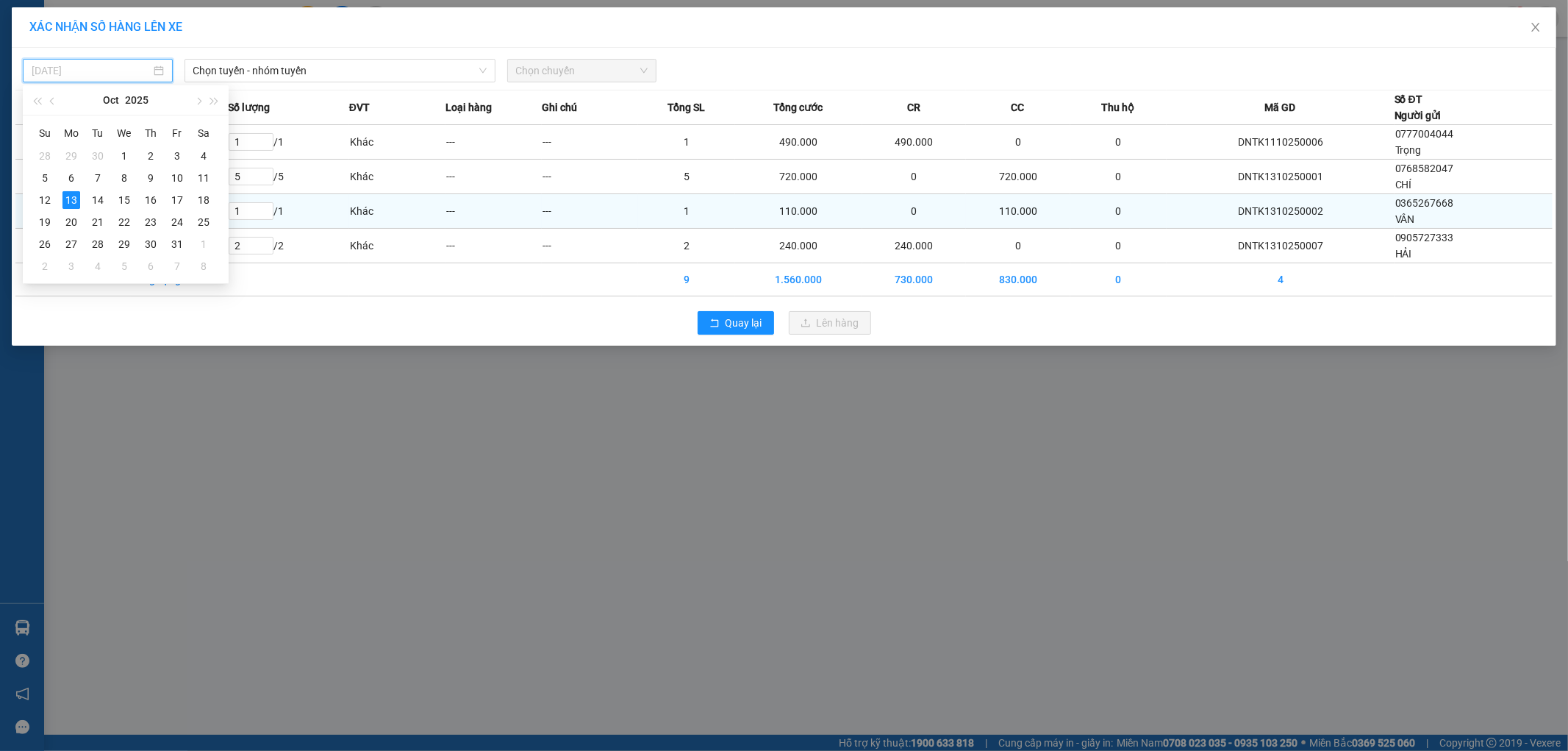
type input "12/10/2025"
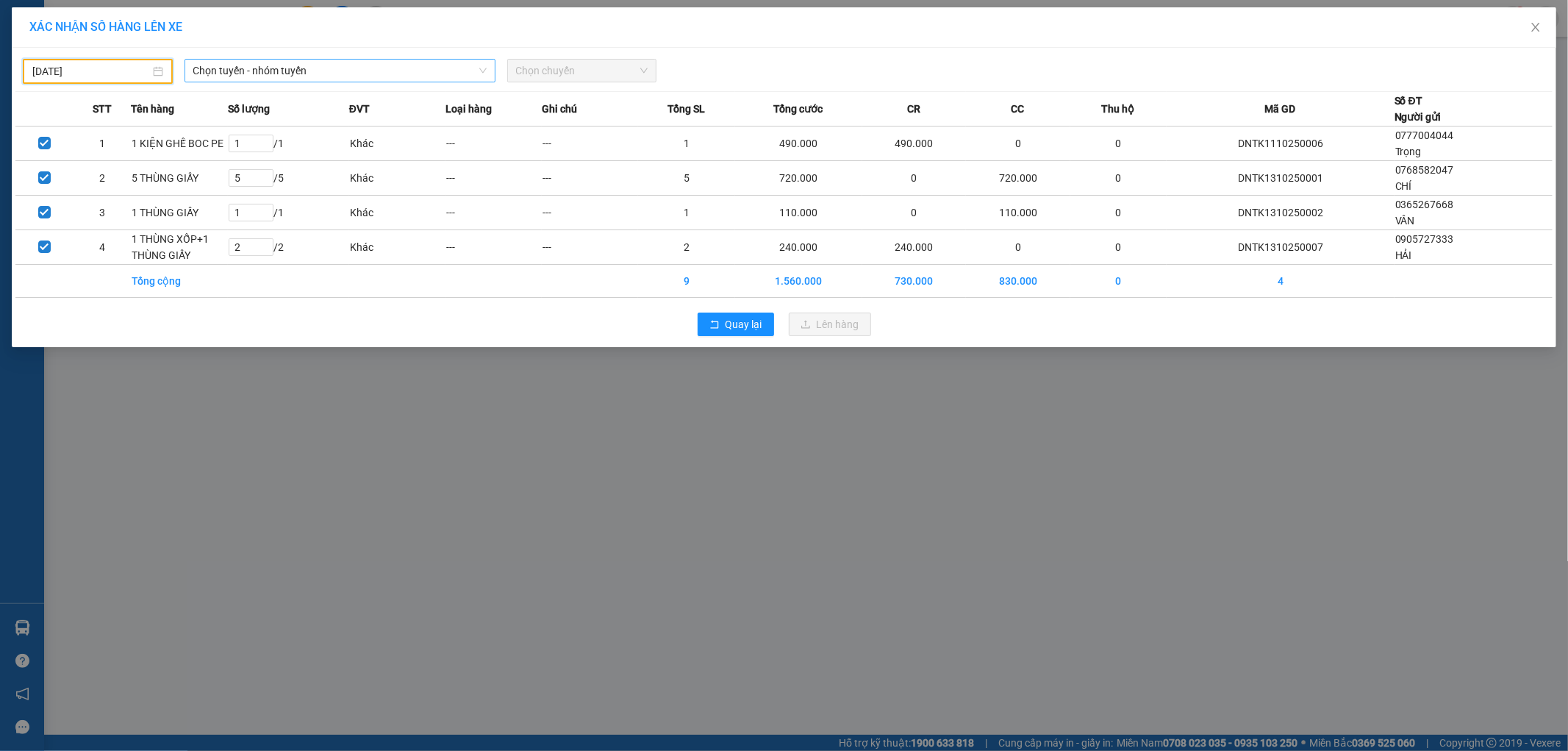
click at [328, 73] on span "Chọn tuyến - nhóm tuyến" at bounding box center [340, 71] width 294 height 22
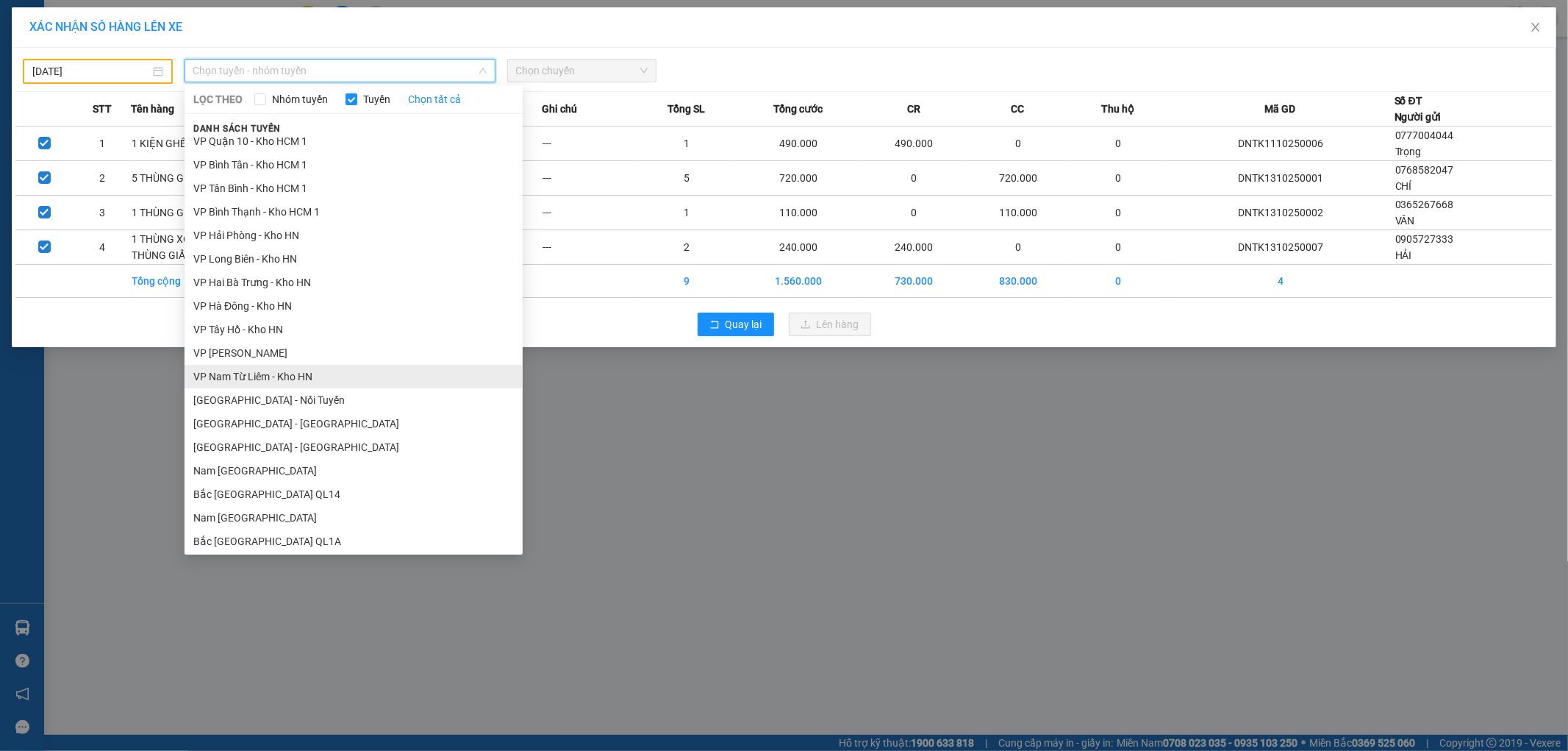
scroll to position [787, 0]
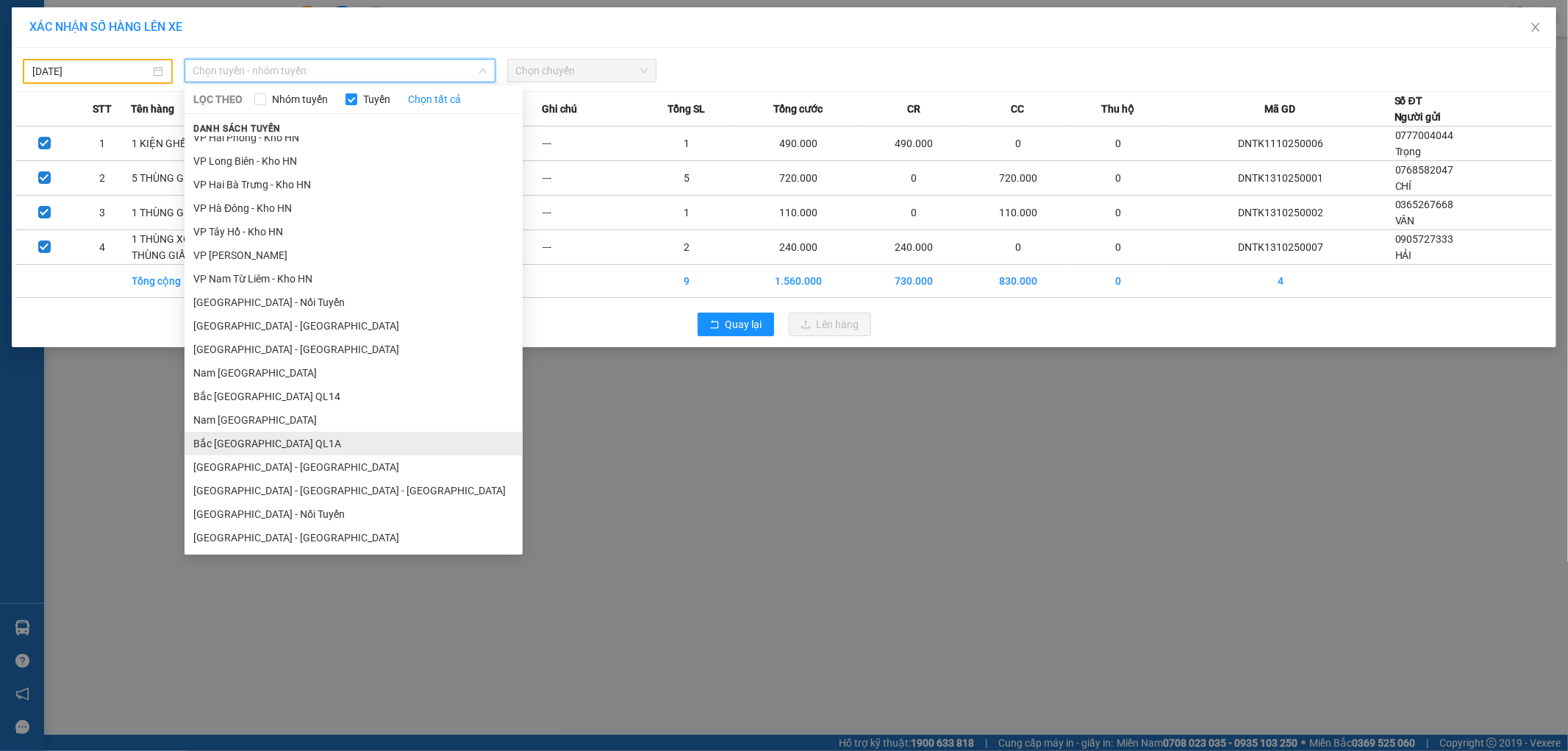
click at [290, 444] on li "Bắc Trung Nam QL1A" at bounding box center [353, 444] width 338 height 24
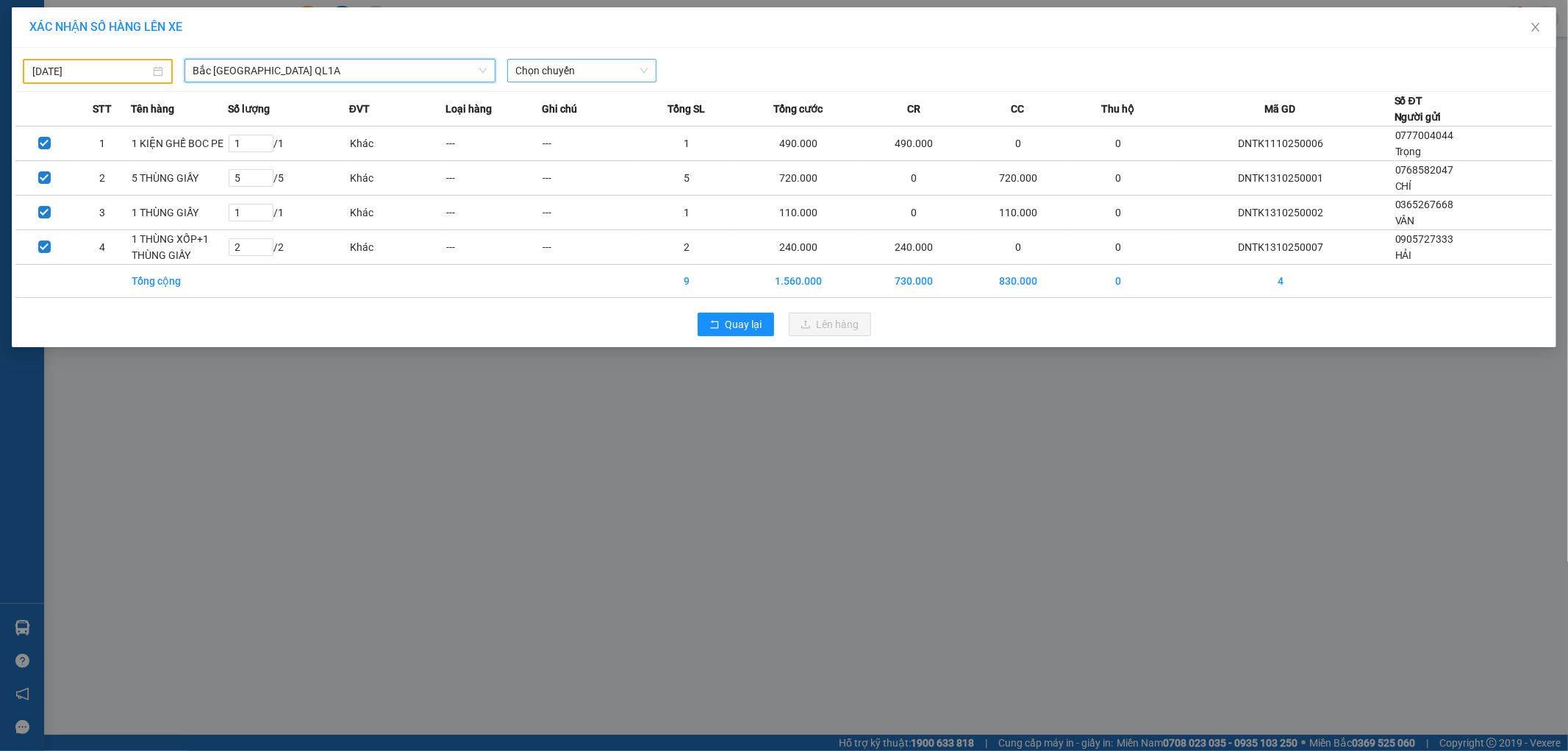
click at [599, 78] on span "Chọn chuyến" at bounding box center [581, 71] width 132 height 22
click at [567, 126] on div "20:00 (TC)" at bounding box center [573, 123] width 115 height 16
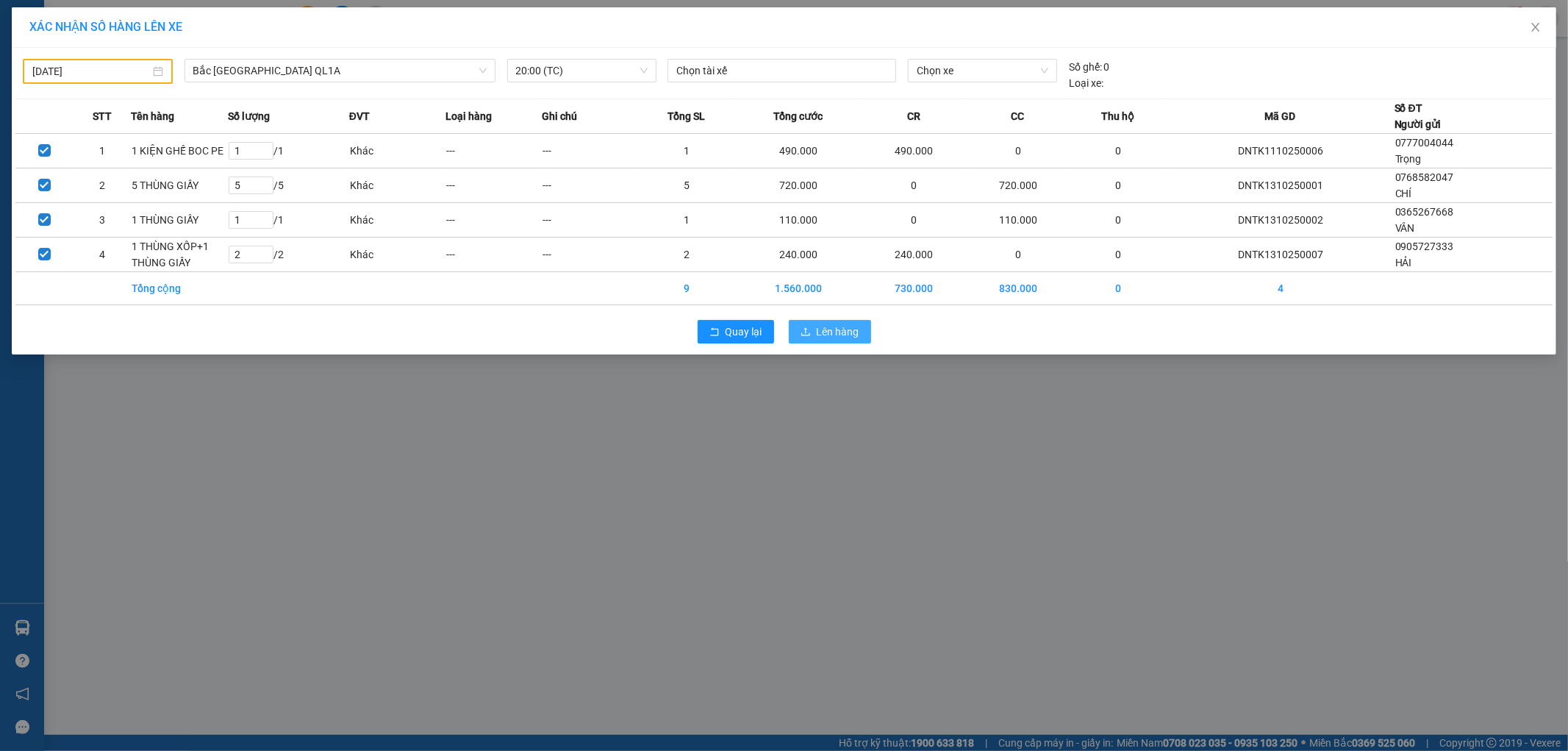
click at [838, 333] on span "Lên hàng" at bounding box center [838, 331] width 43 height 16
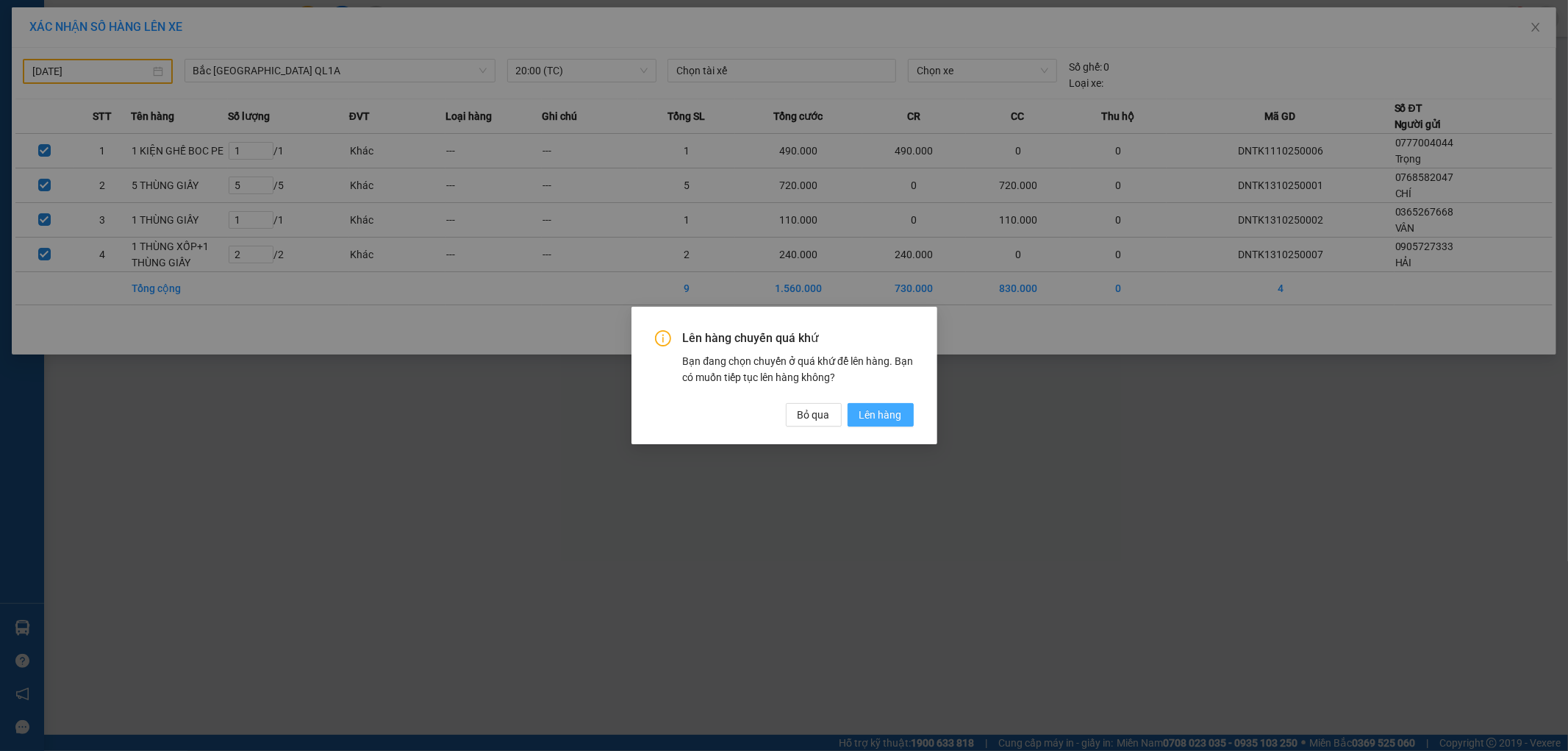
click at [885, 412] on span "Lên hàng" at bounding box center [880, 414] width 43 height 16
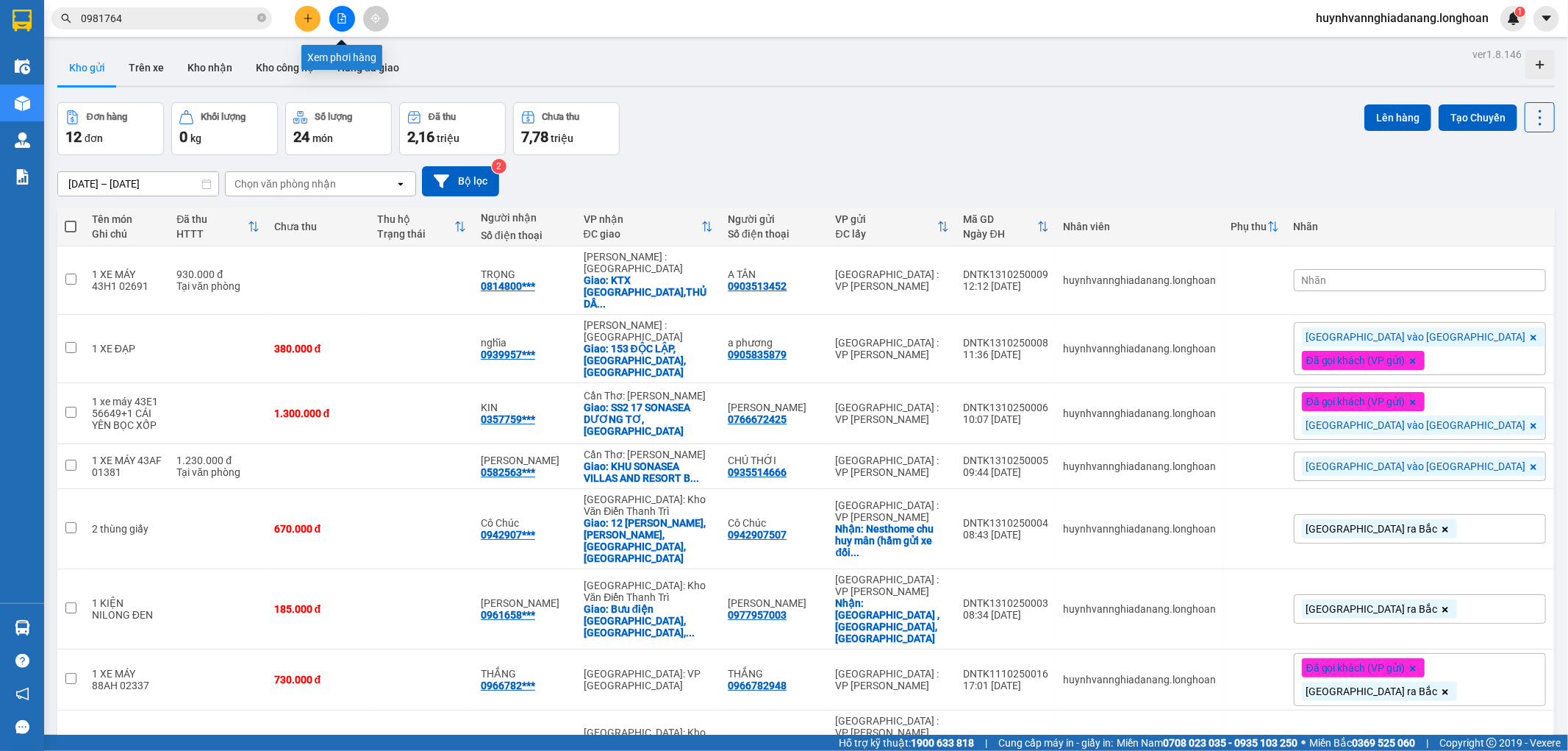
click at [342, 20] on icon "file-add" at bounding box center [341, 19] width 10 height 10
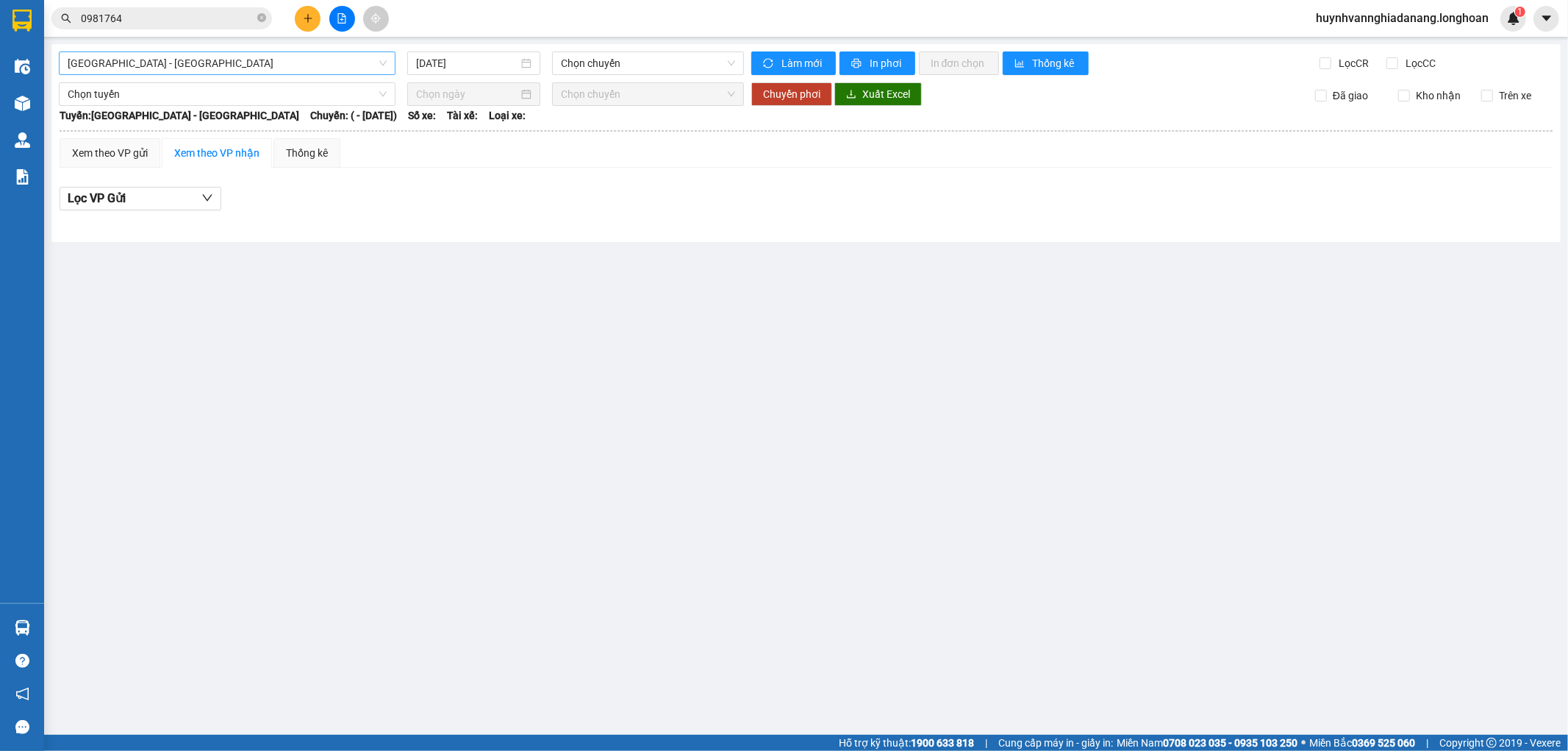
click at [333, 69] on span "Hải Phòng - Hà Nội" at bounding box center [226, 63] width 319 height 22
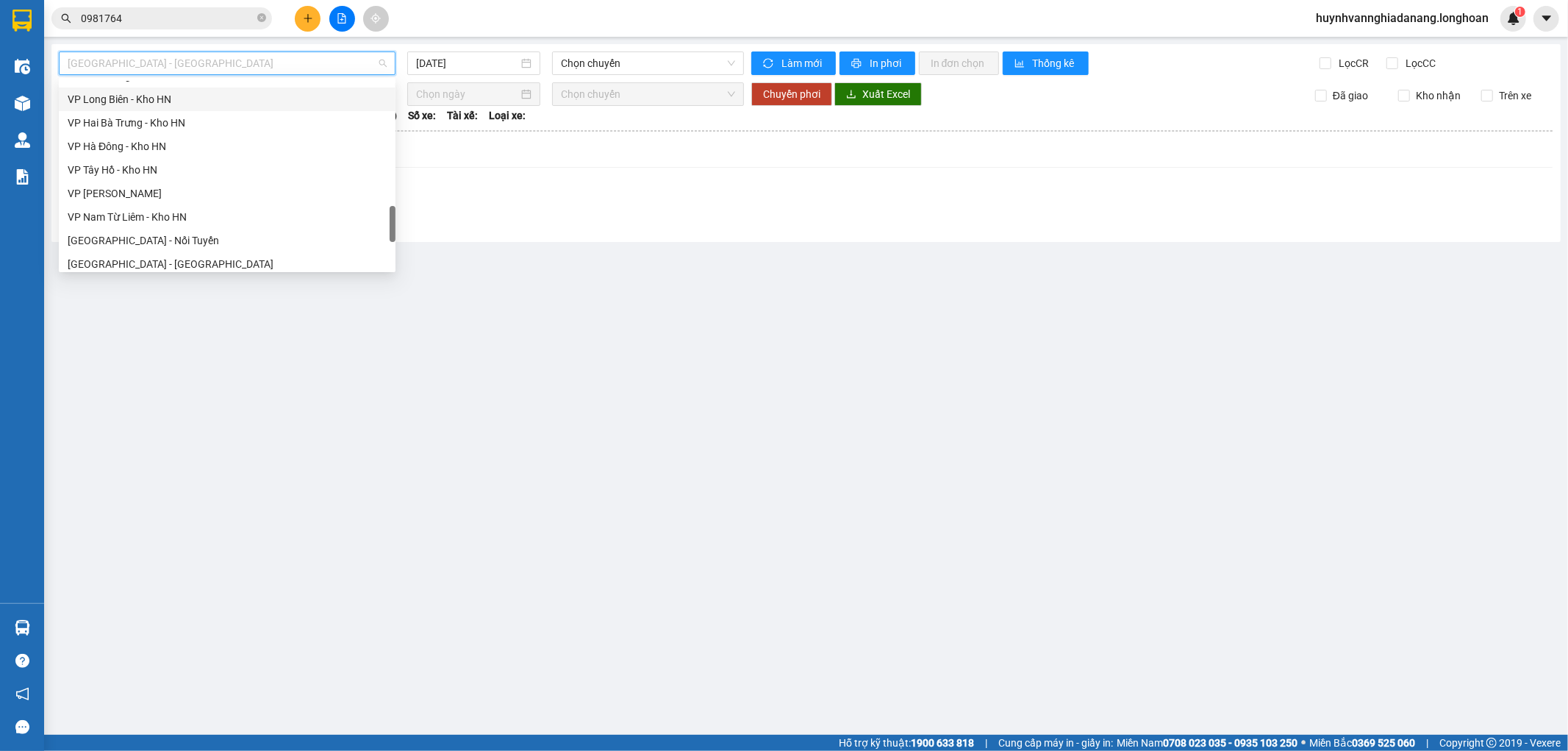
scroll to position [1035, 0]
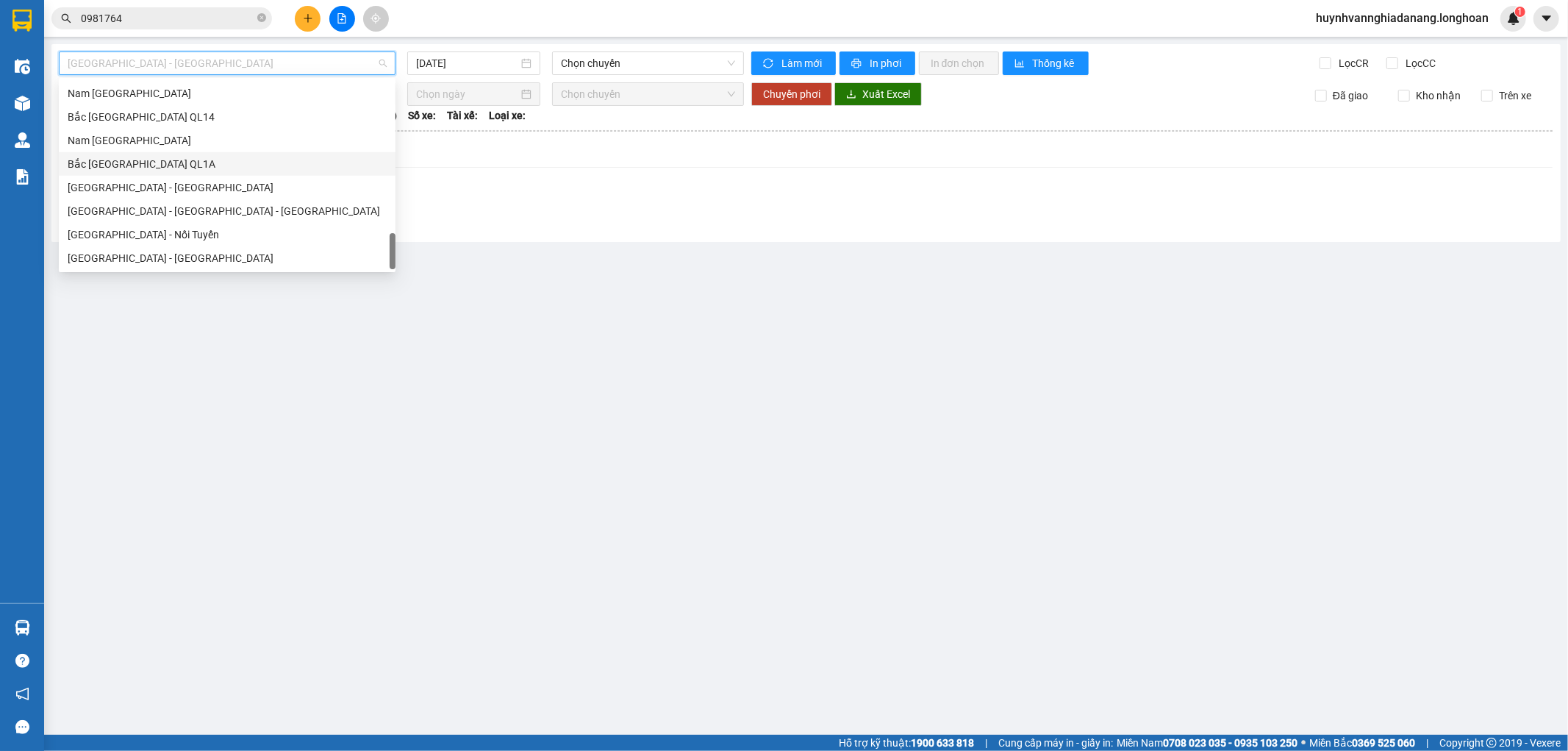
click at [185, 169] on div "Bắc Trung Nam QL1A" at bounding box center [226, 163] width 319 height 16
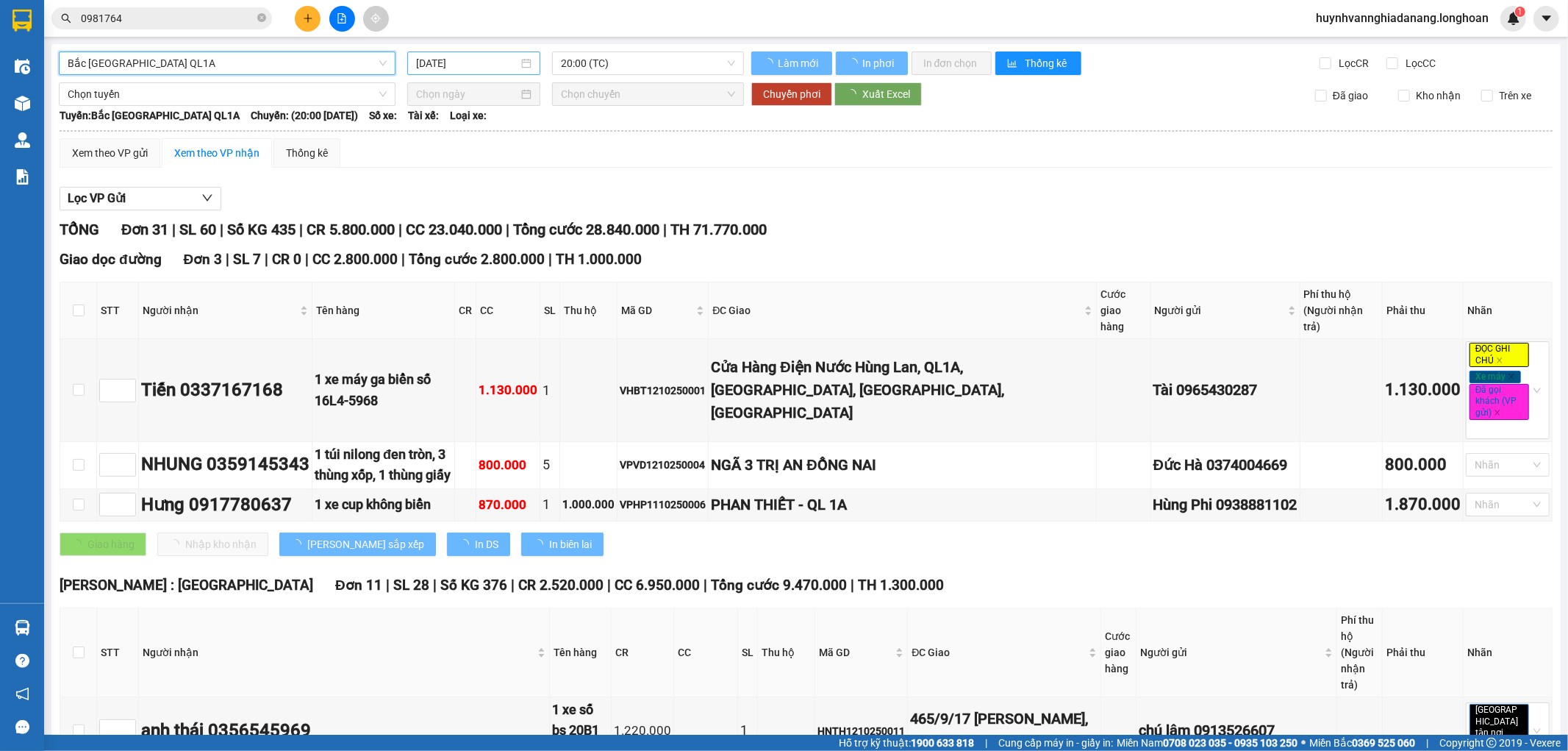
click at [510, 60] on input "[DATE]" at bounding box center [467, 63] width 102 height 16
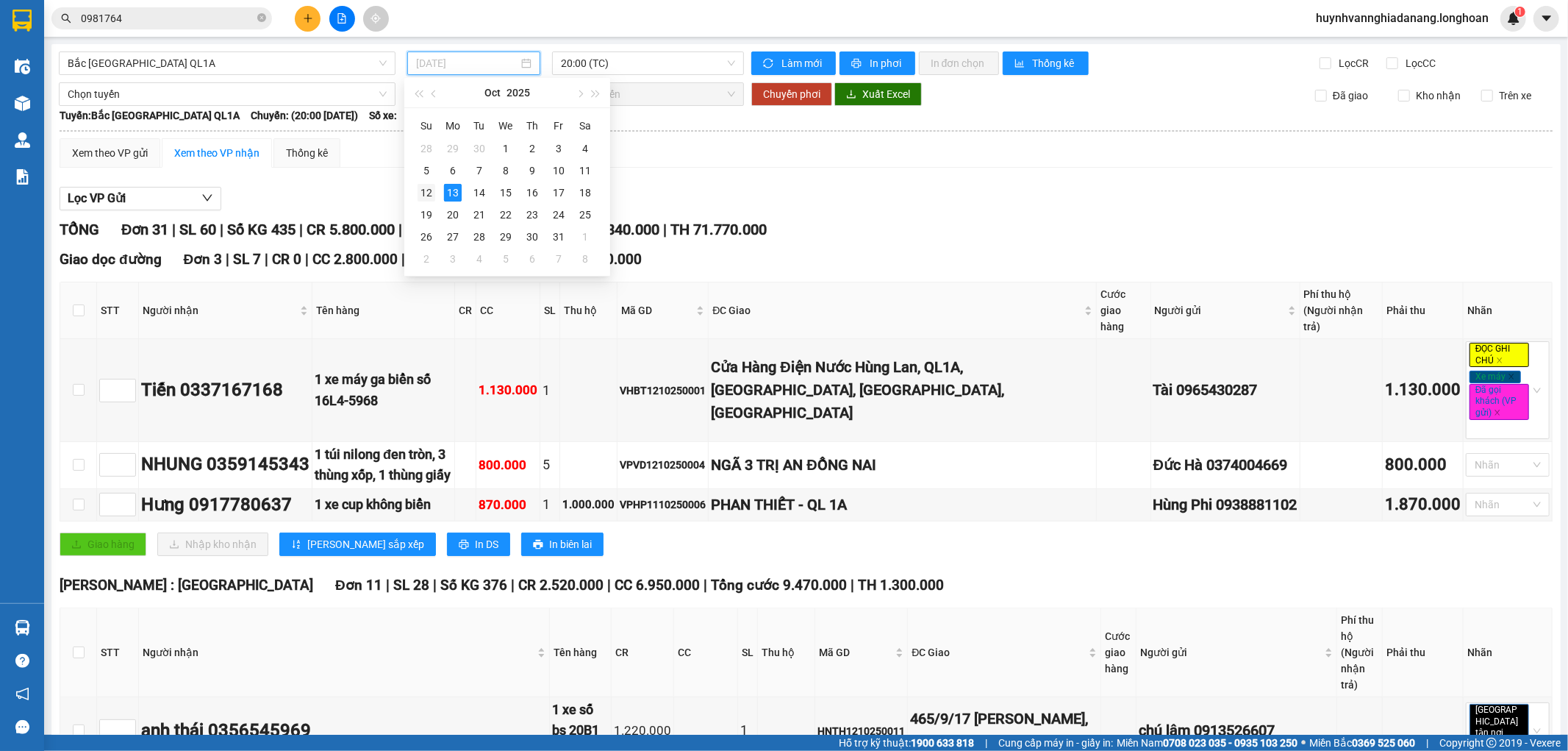
click at [423, 199] on div "12" at bounding box center [426, 192] width 18 height 18
type input "12/10/2025"
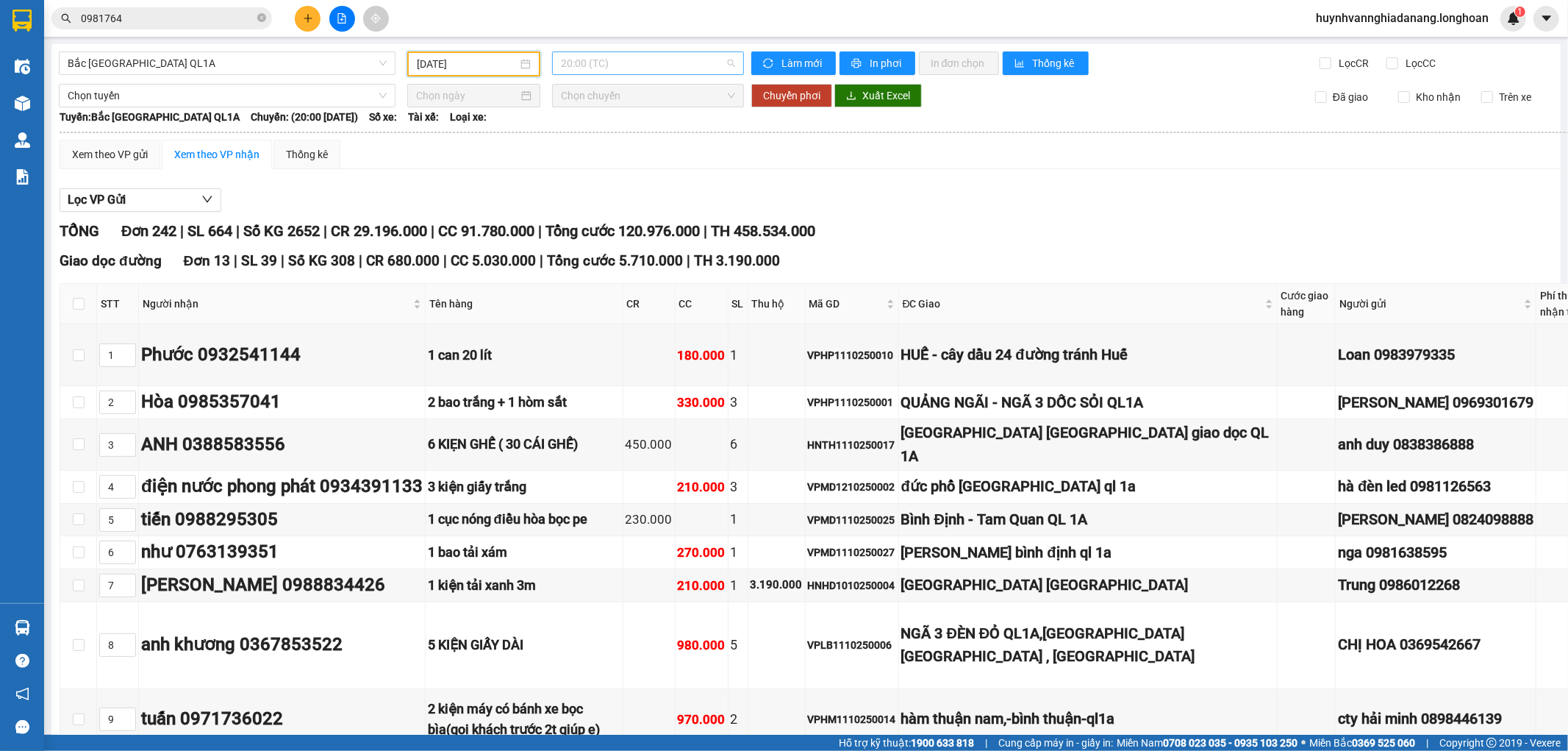
click at [641, 63] on span "20:00 (TC)" at bounding box center [648, 63] width 174 height 22
click at [636, 66] on span "20:00 (TC)" at bounding box center [648, 63] width 174 height 22
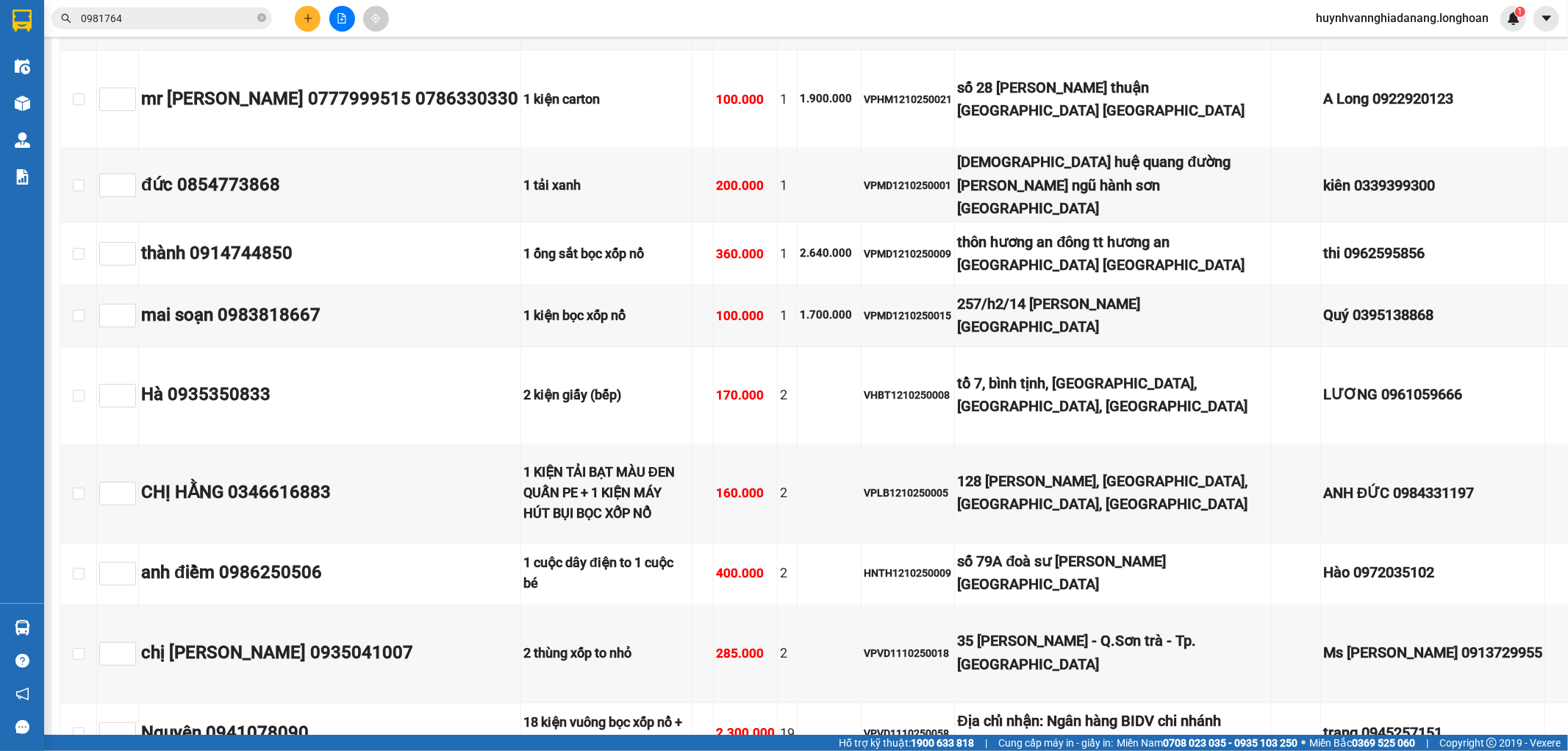
scroll to position [16092, 0]
checkbox input "true"
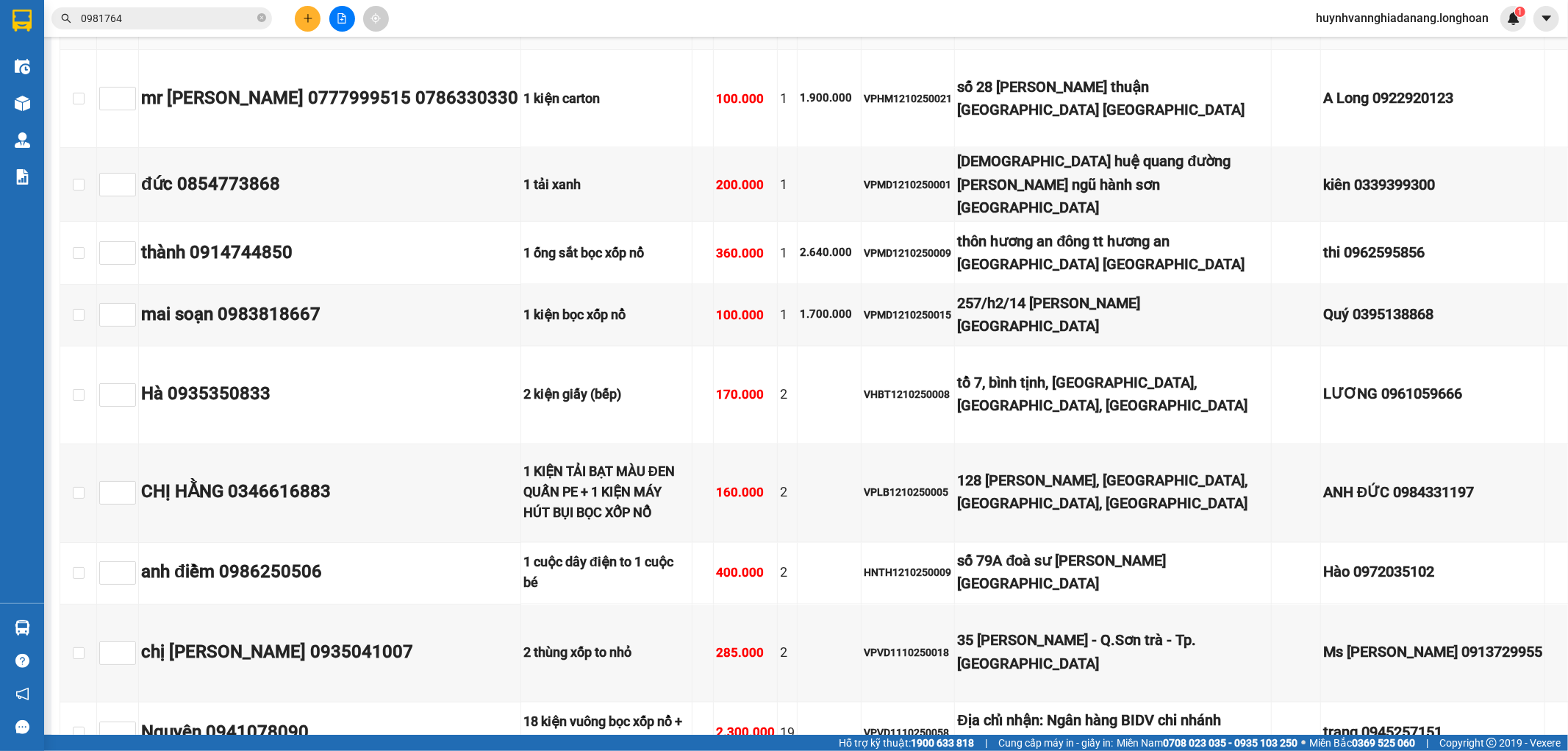
checkbox input "true"
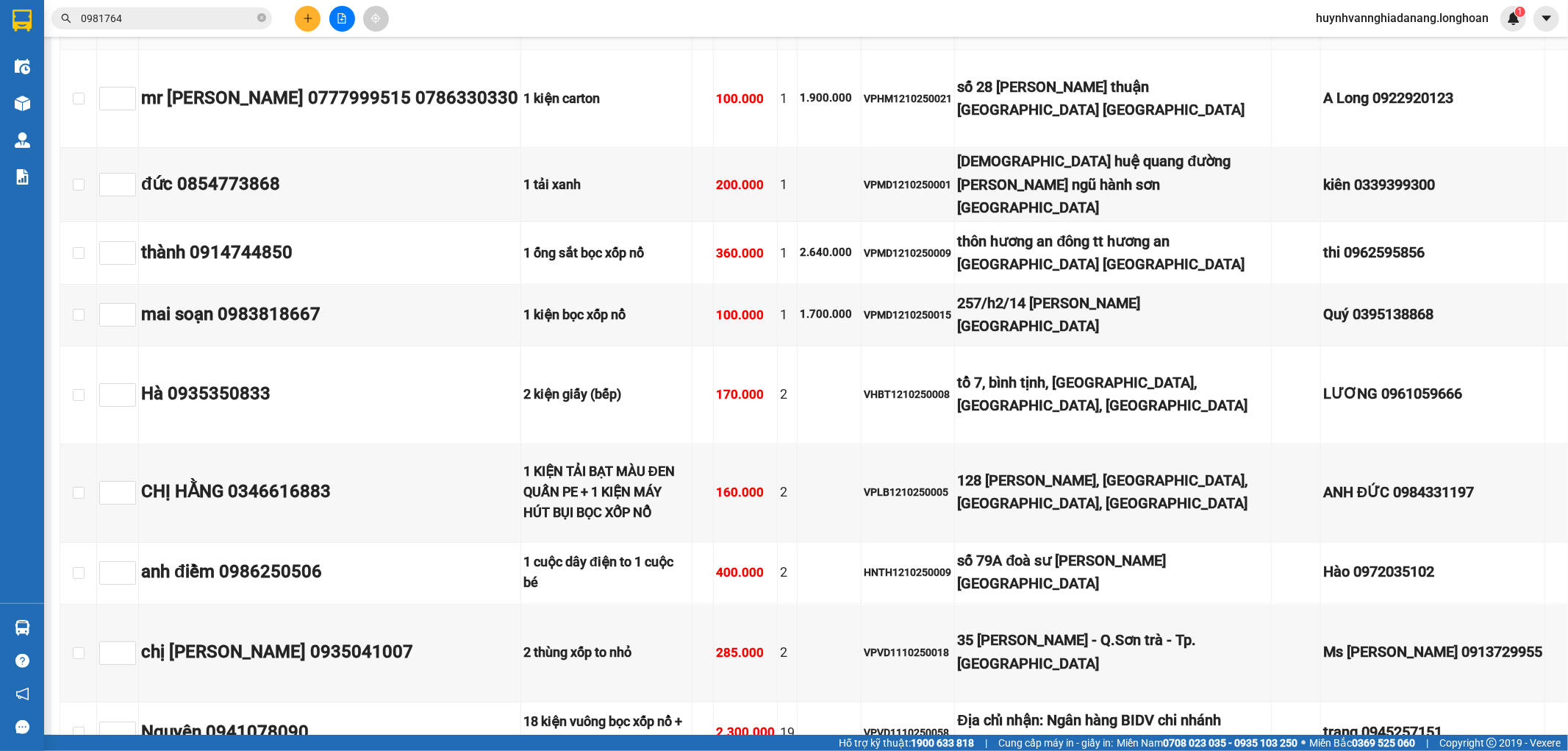
checkbox input "true"
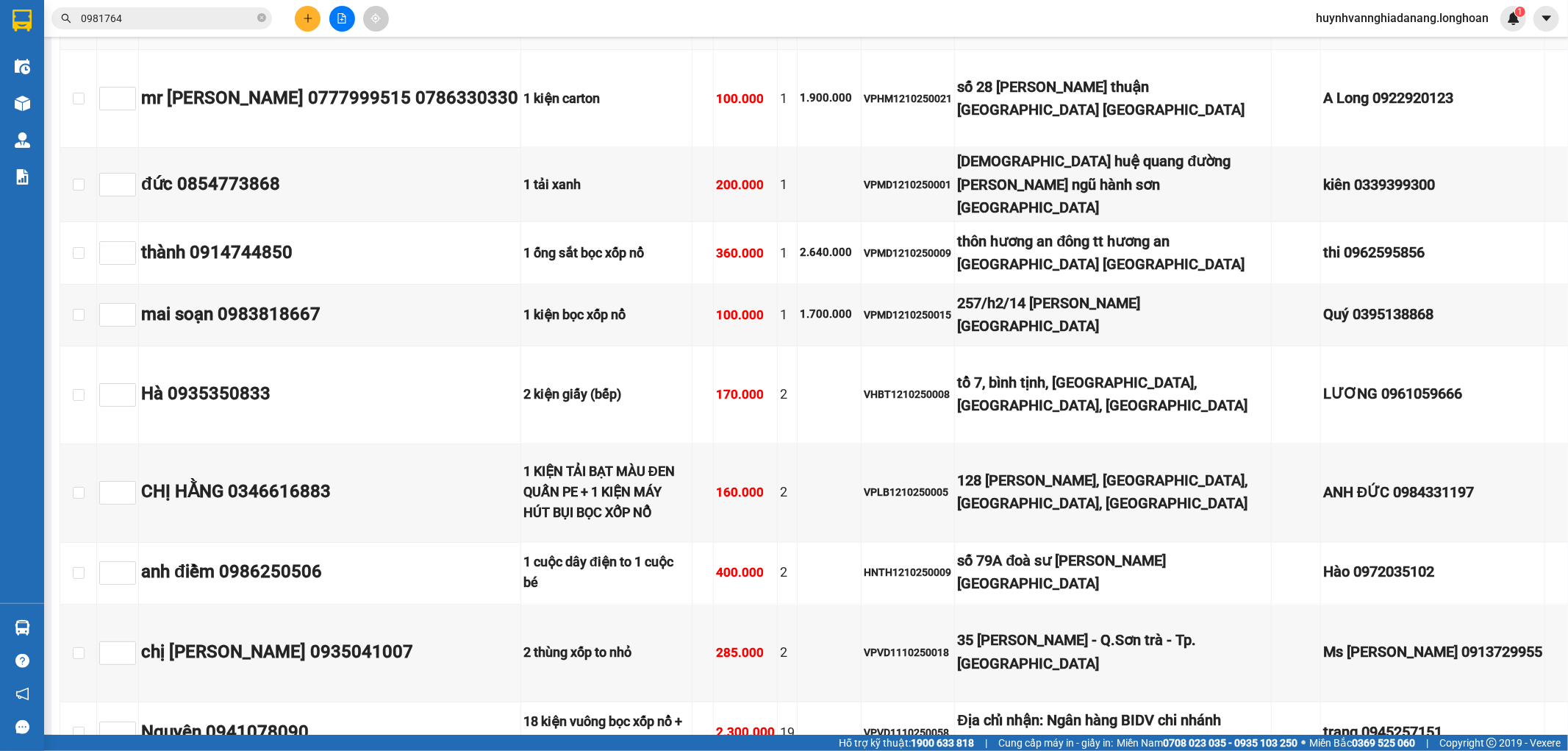
checkbox input "true"
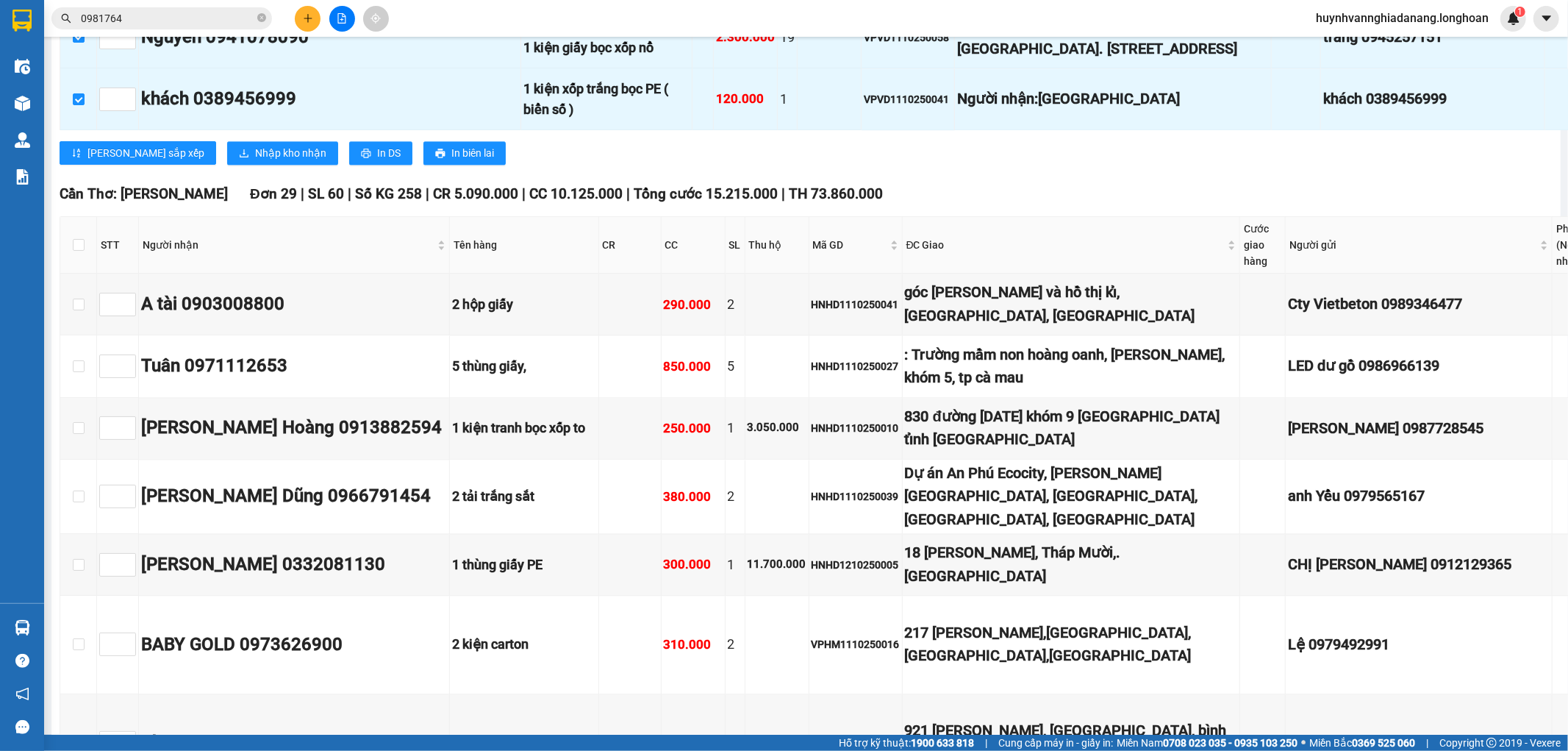
scroll to position [16828, 0]
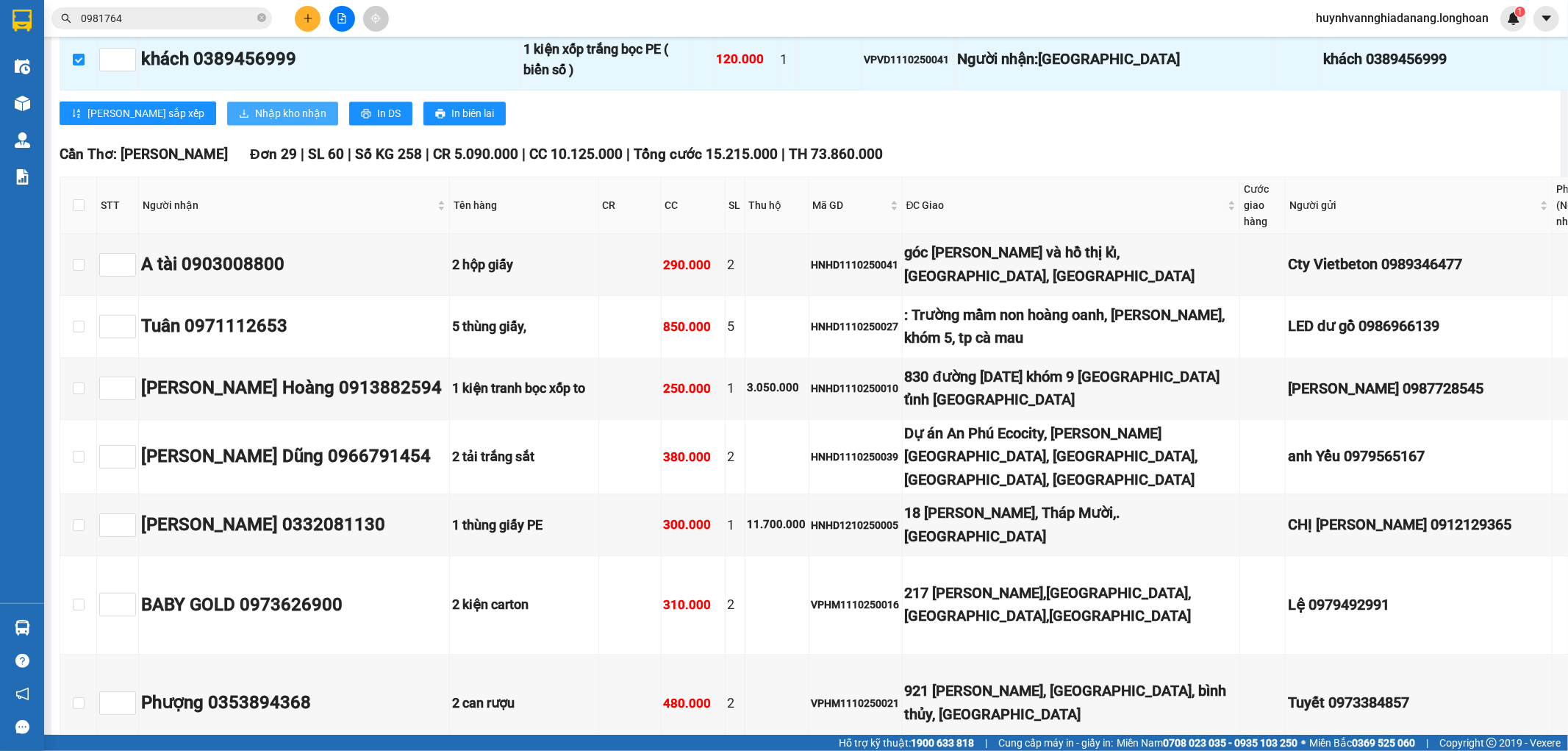
click at [255, 121] on span "Nhập kho nhận" at bounding box center [291, 112] width 72 height 16
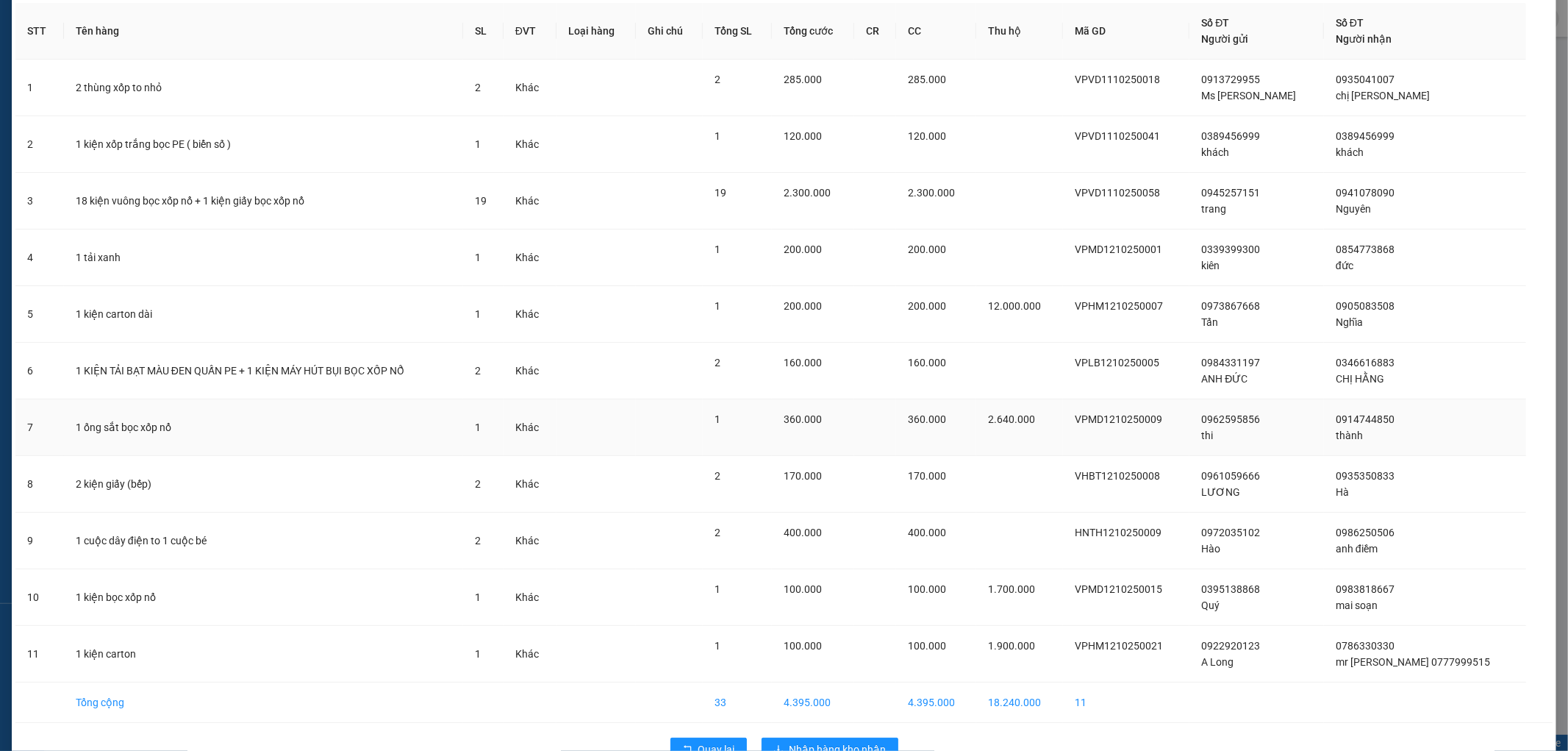
scroll to position [104, 0]
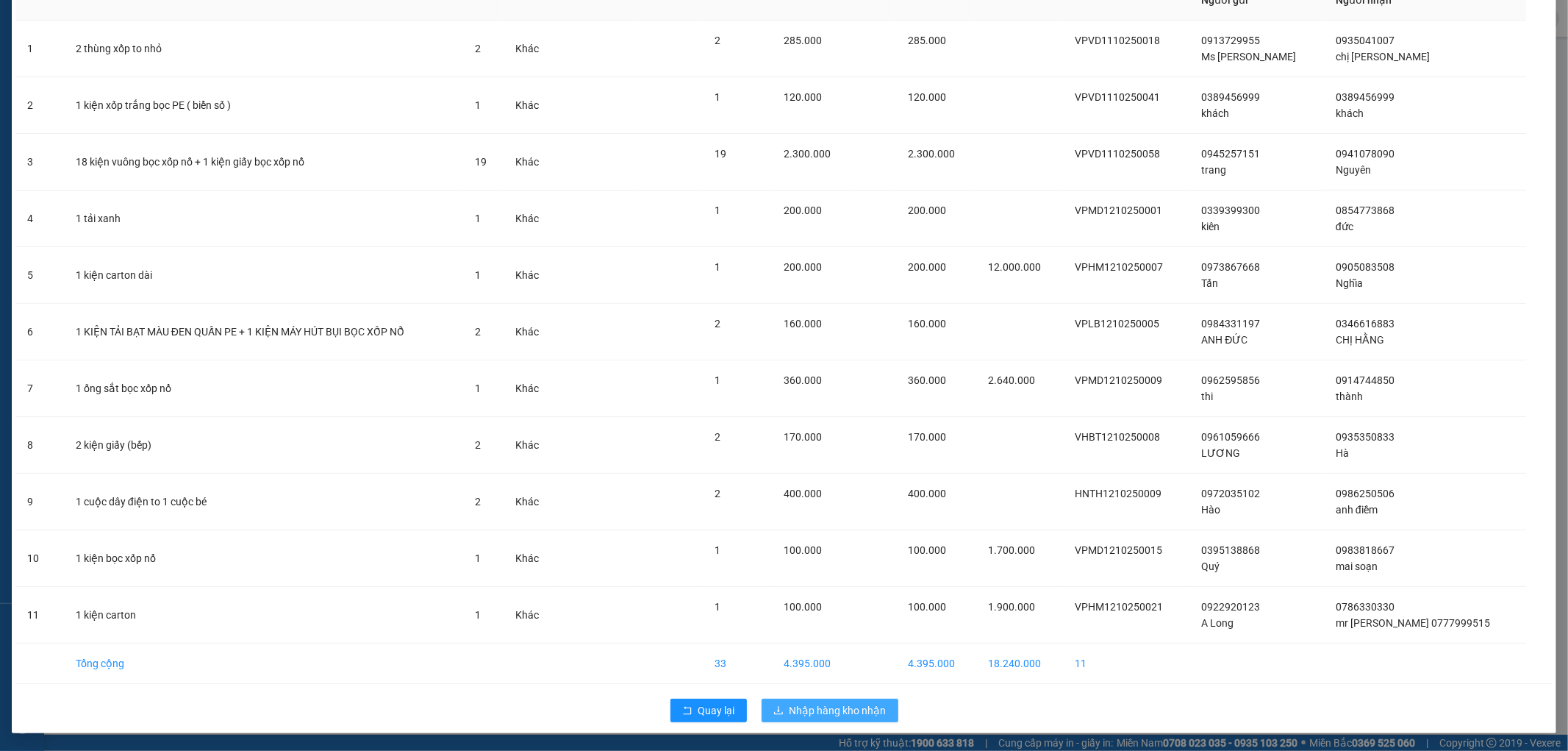
click at [798, 711] on span "Nhập hàng kho nhận" at bounding box center [838, 710] width 97 height 16
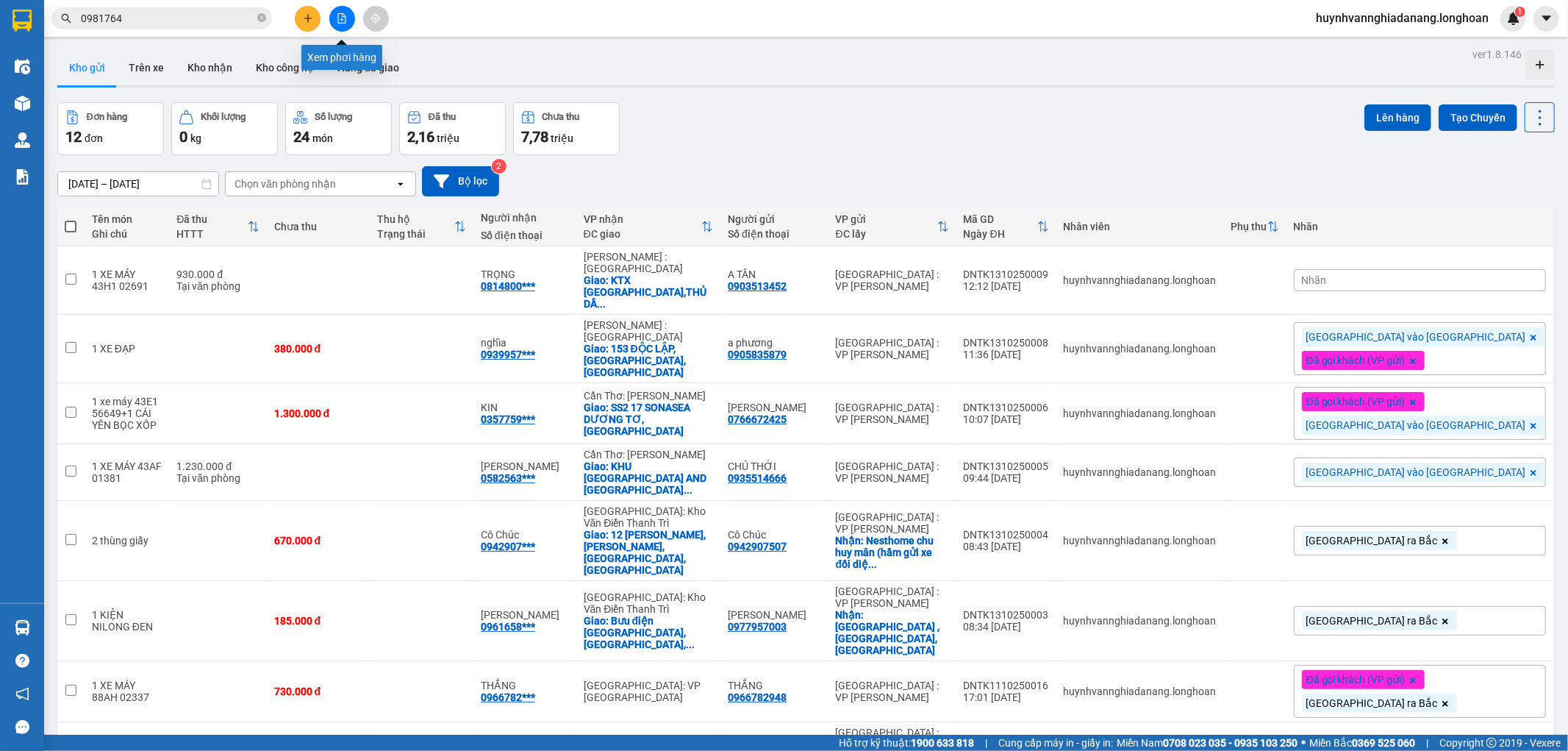
click at [336, 22] on icon "file-add" at bounding box center [341, 19] width 10 height 10
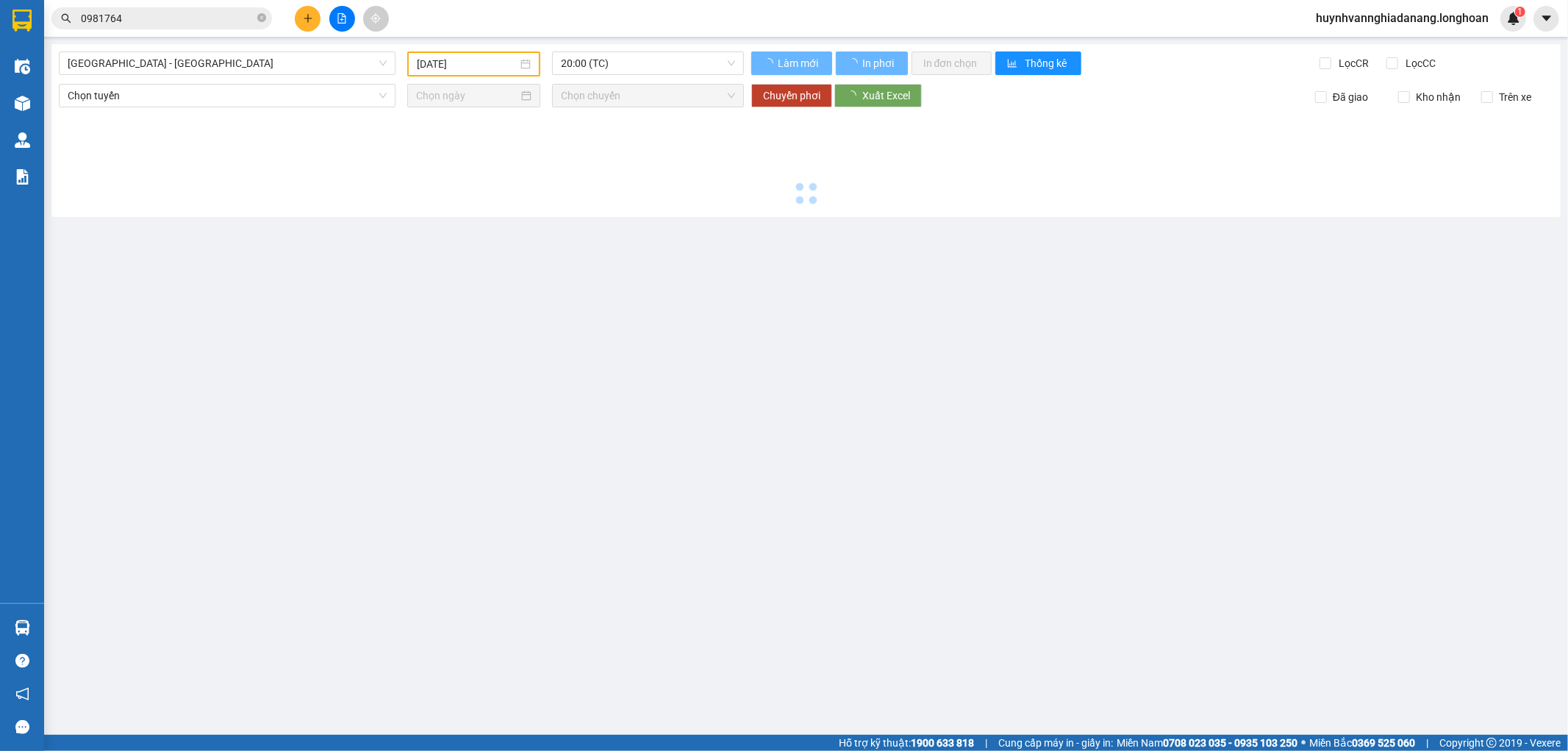
type input "[DATE]"
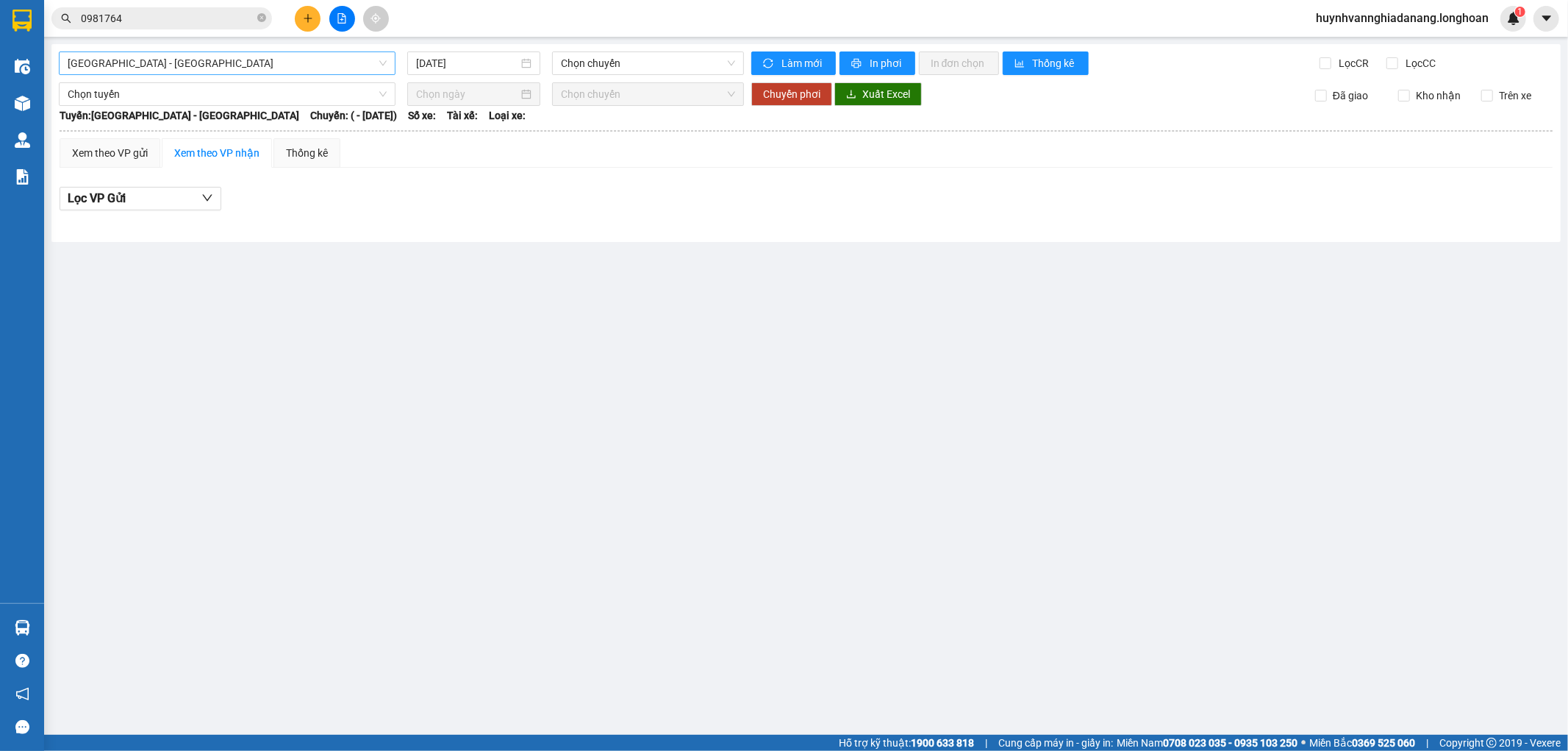
click at [373, 66] on span "Hải Phòng - Hà Nội" at bounding box center [226, 63] width 319 height 22
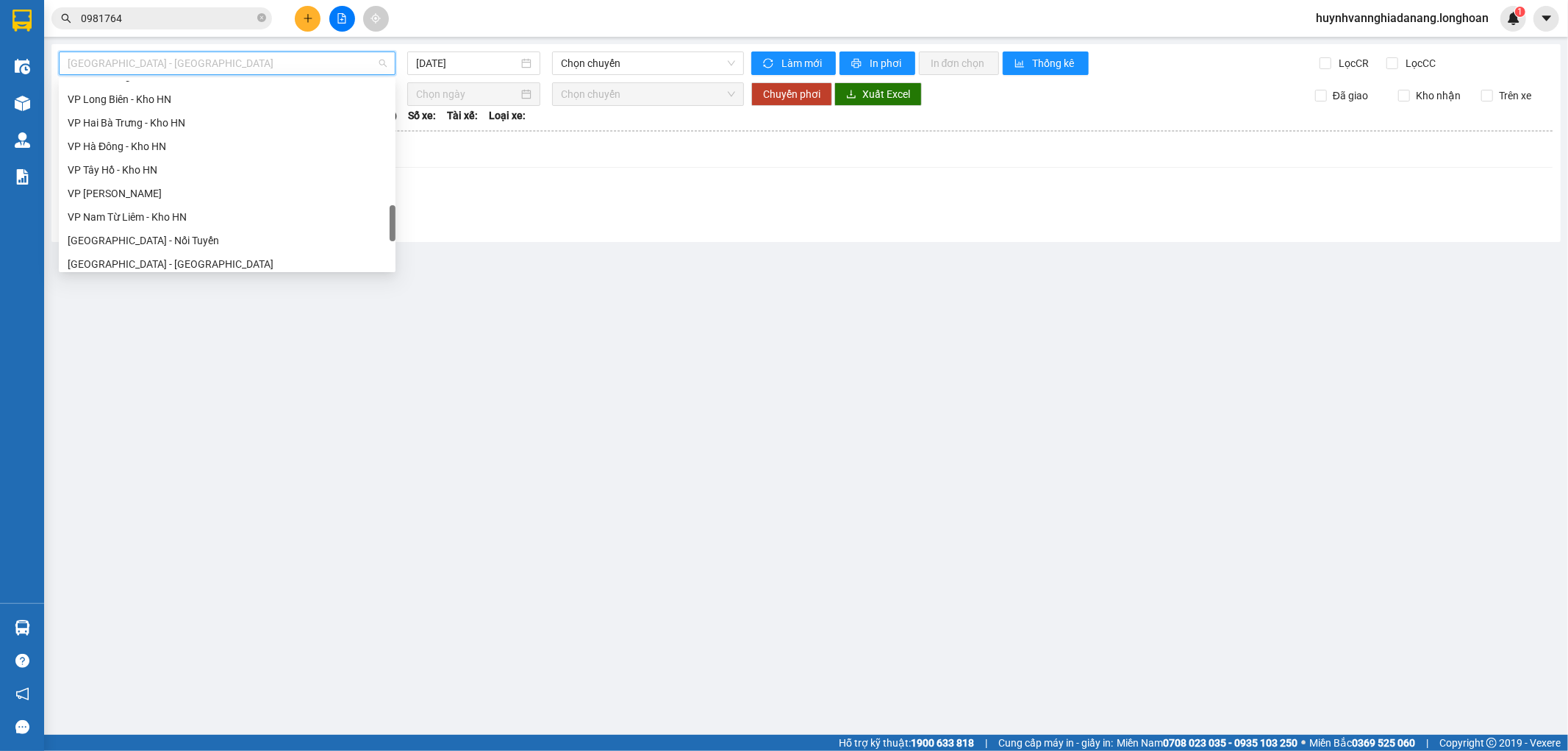
scroll to position [1035, 0]
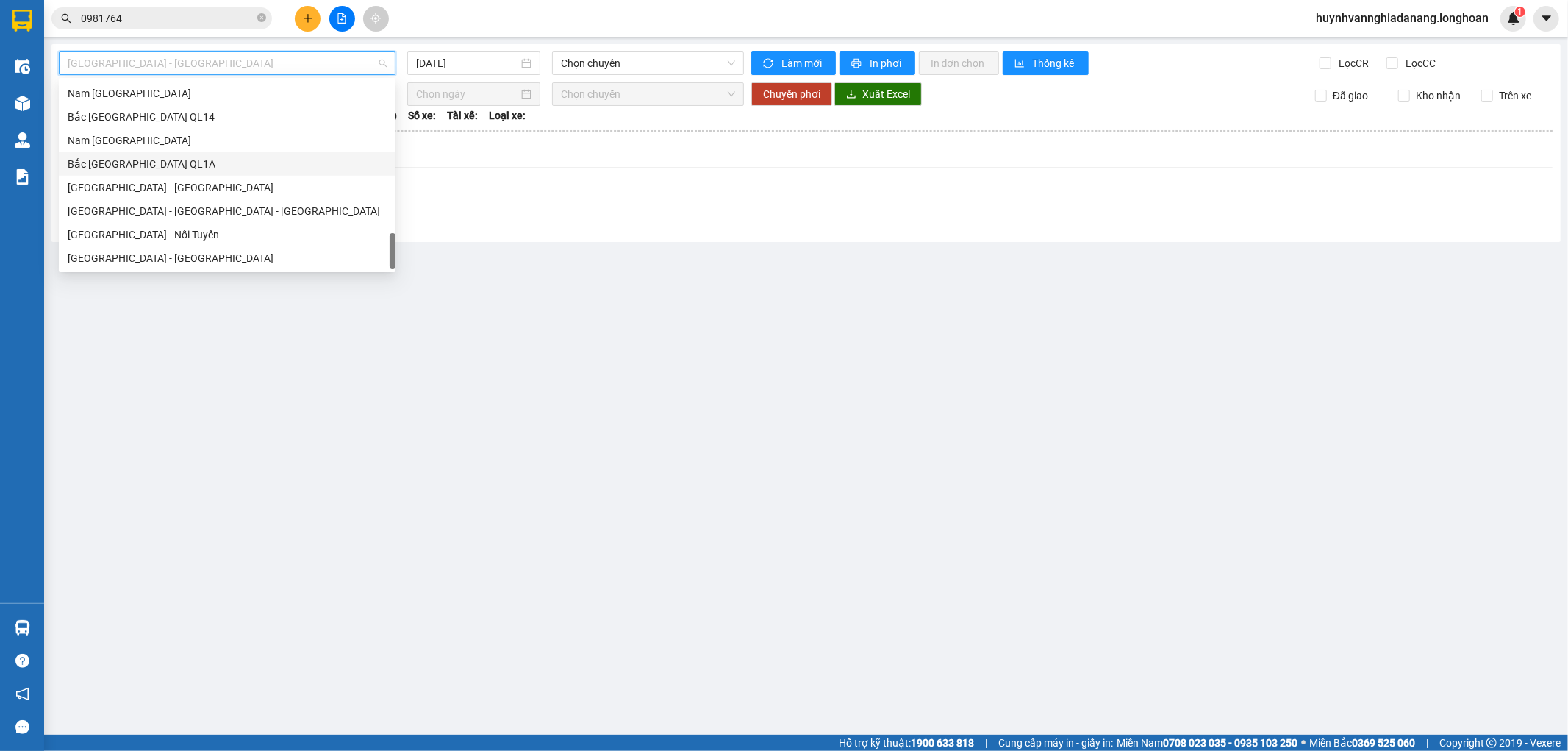
click at [126, 165] on div "Bắc Trung Nam QL1A" at bounding box center [226, 163] width 319 height 16
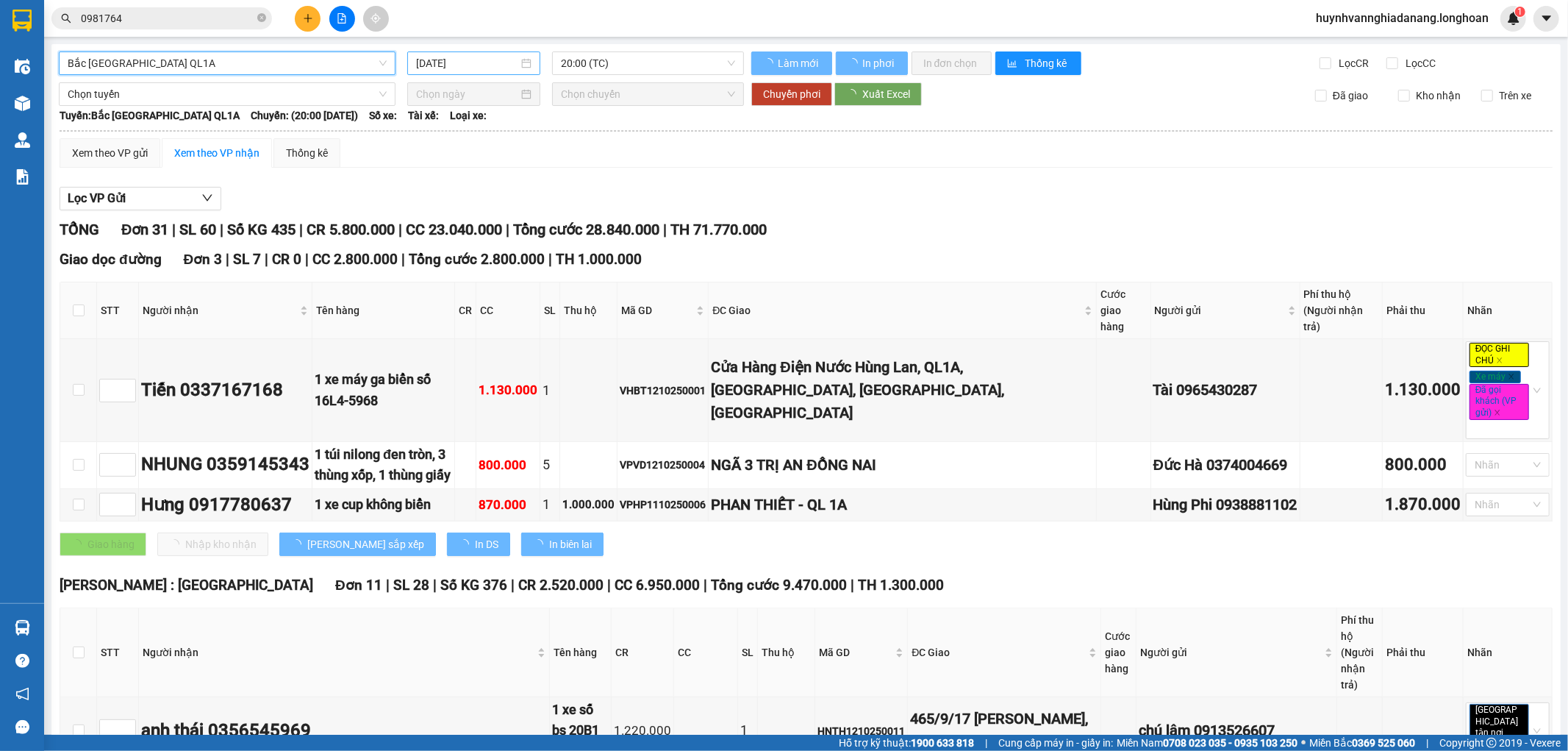
click at [452, 62] on input "[DATE]" at bounding box center [467, 63] width 102 height 16
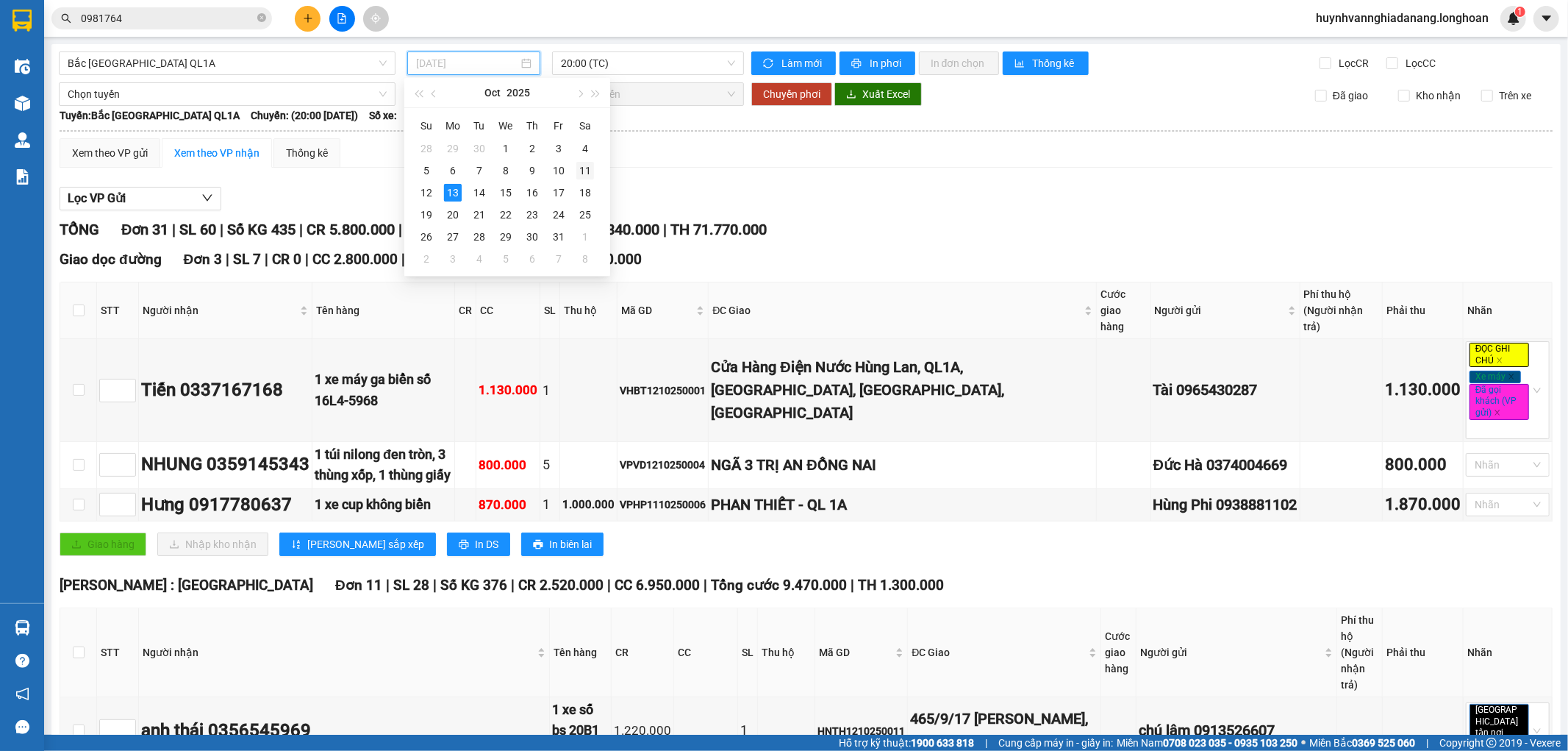
click at [584, 173] on div "11" at bounding box center [585, 170] width 18 height 18
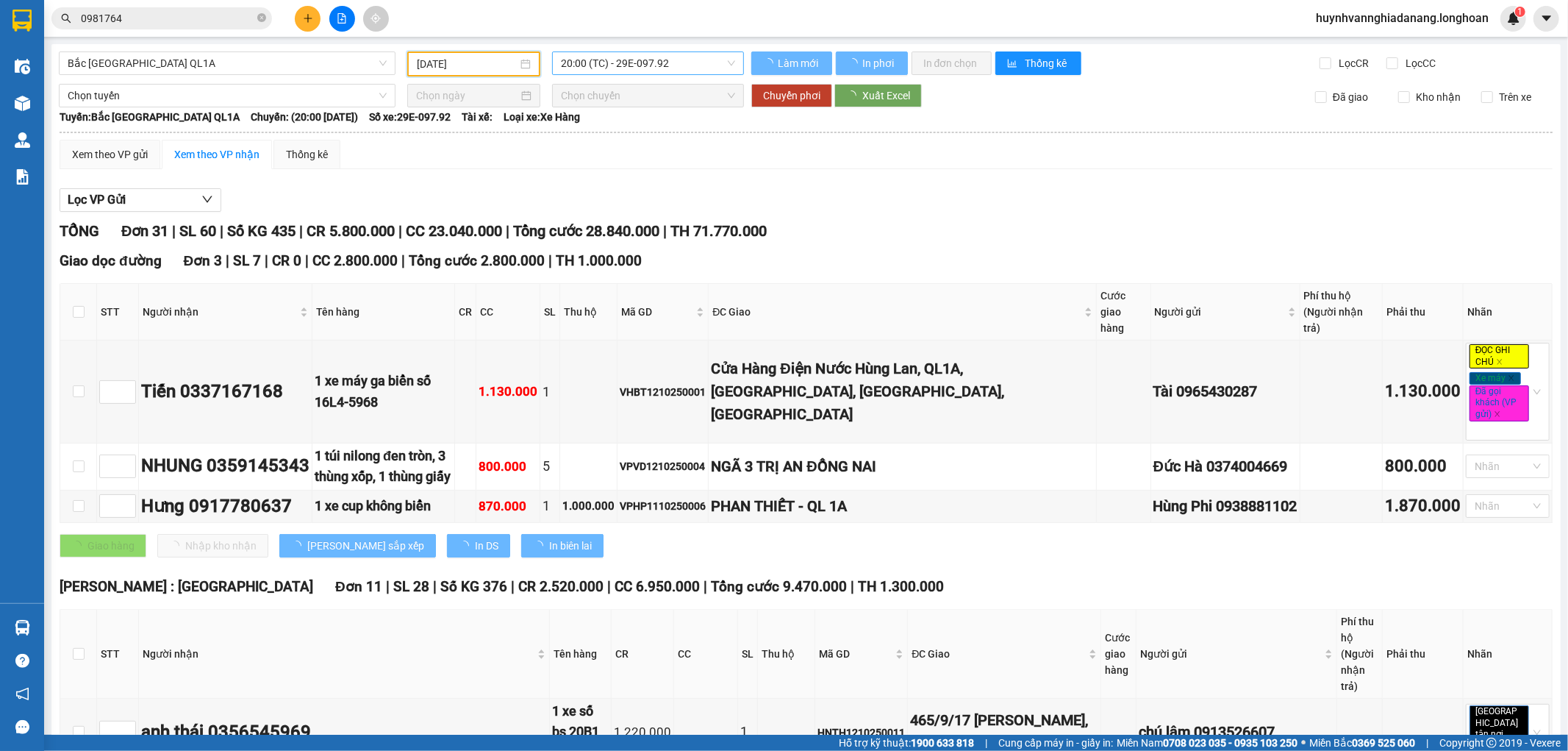
type input "11/10/2025"
click at [651, 65] on span "20:00 (TC) - 29E-097.92" at bounding box center [648, 63] width 174 height 22
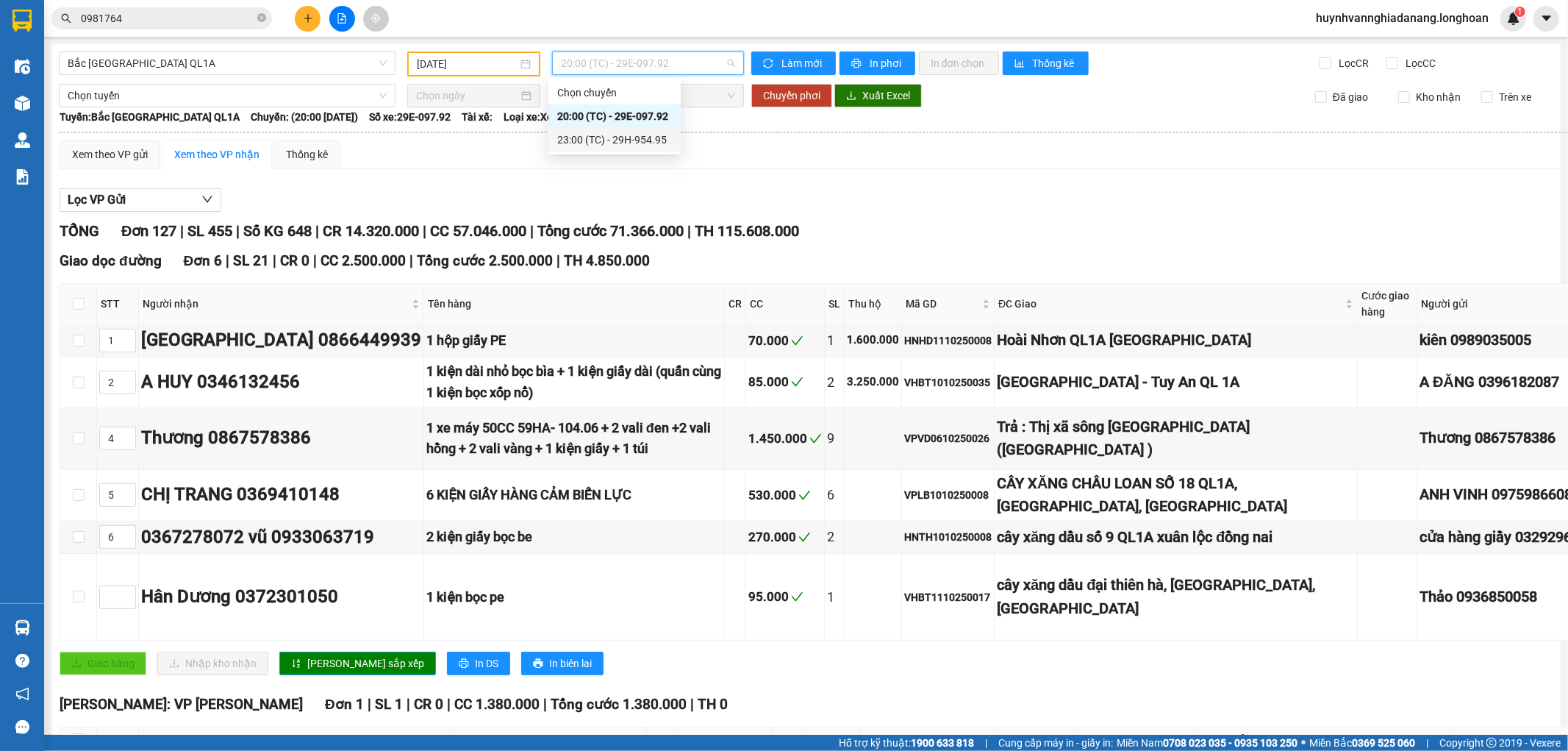
click at [660, 134] on div "23:00 (TC) - 29H-954.95" at bounding box center [615, 140] width 115 height 16
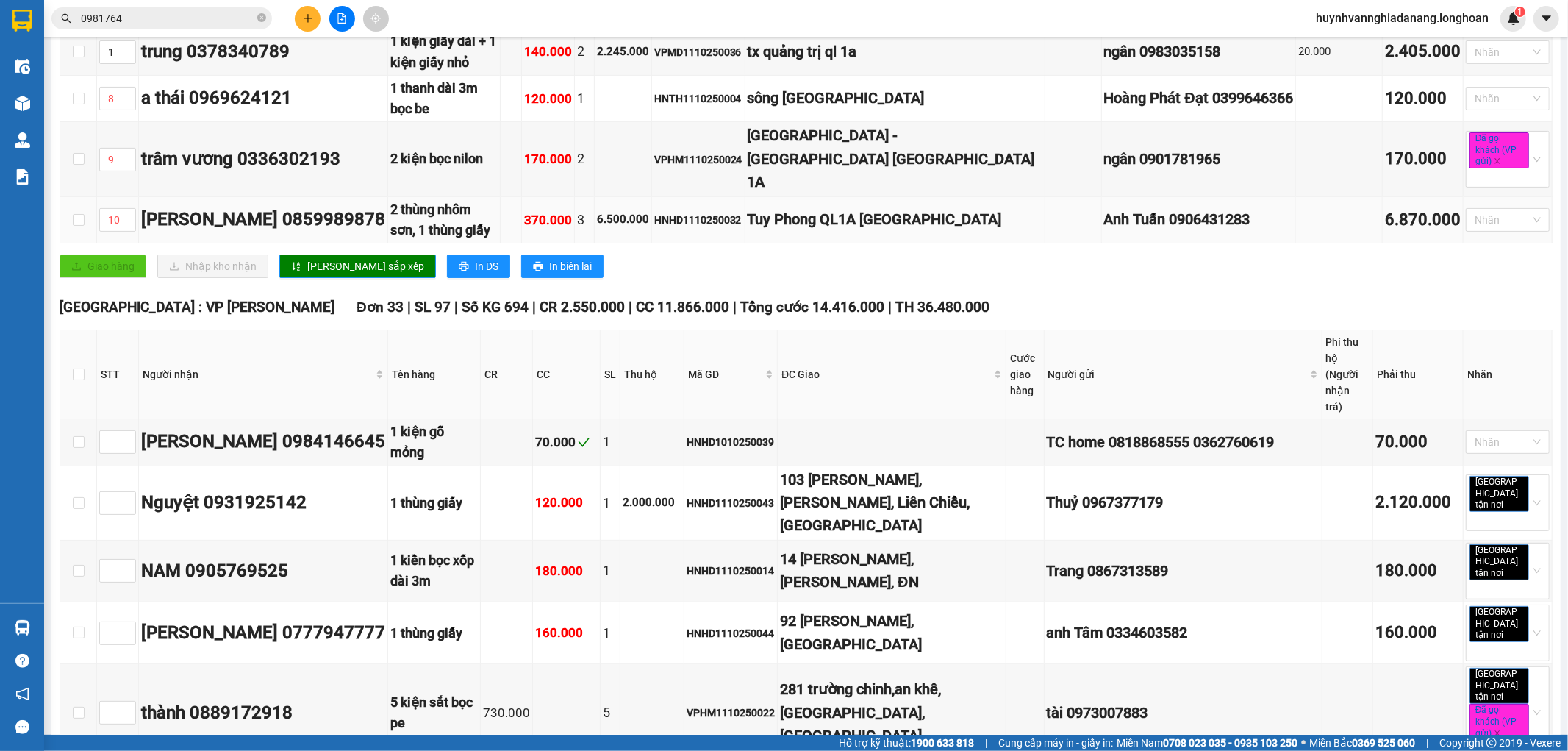
scroll to position [280, 0]
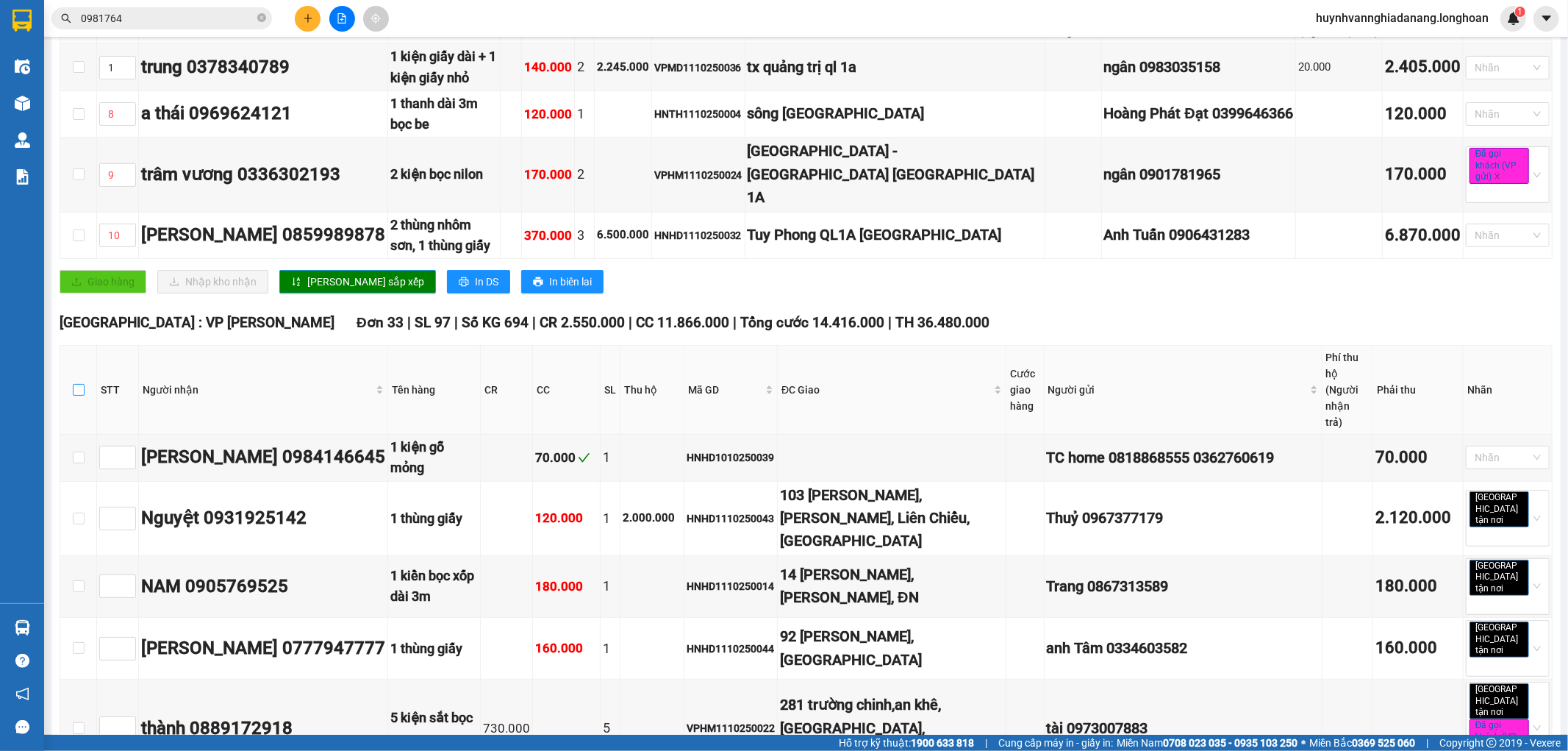
click at [77, 384] on input "checkbox" at bounding box center [78, 390] width 12 height 12
checkbox input "true"
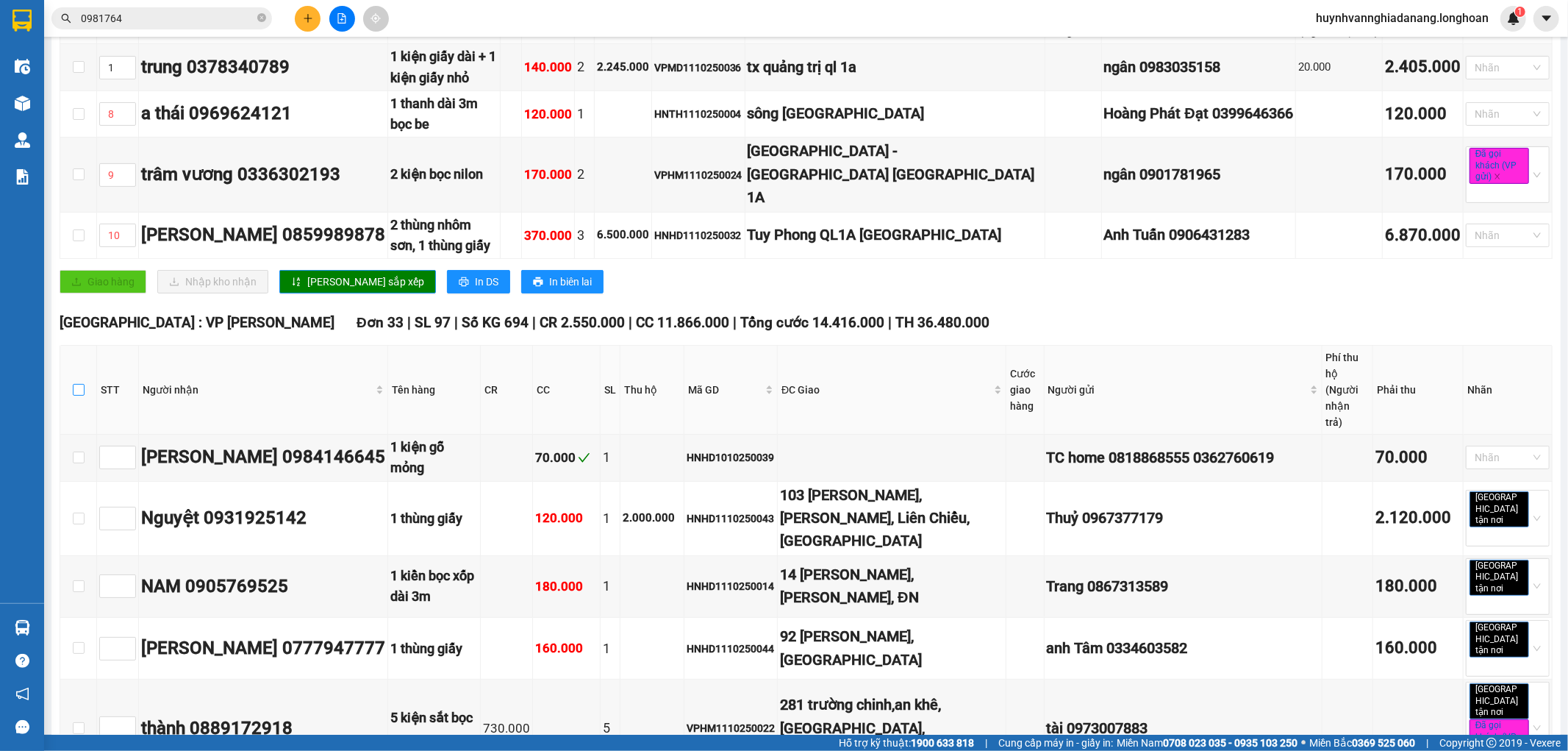
checkbox input "true"
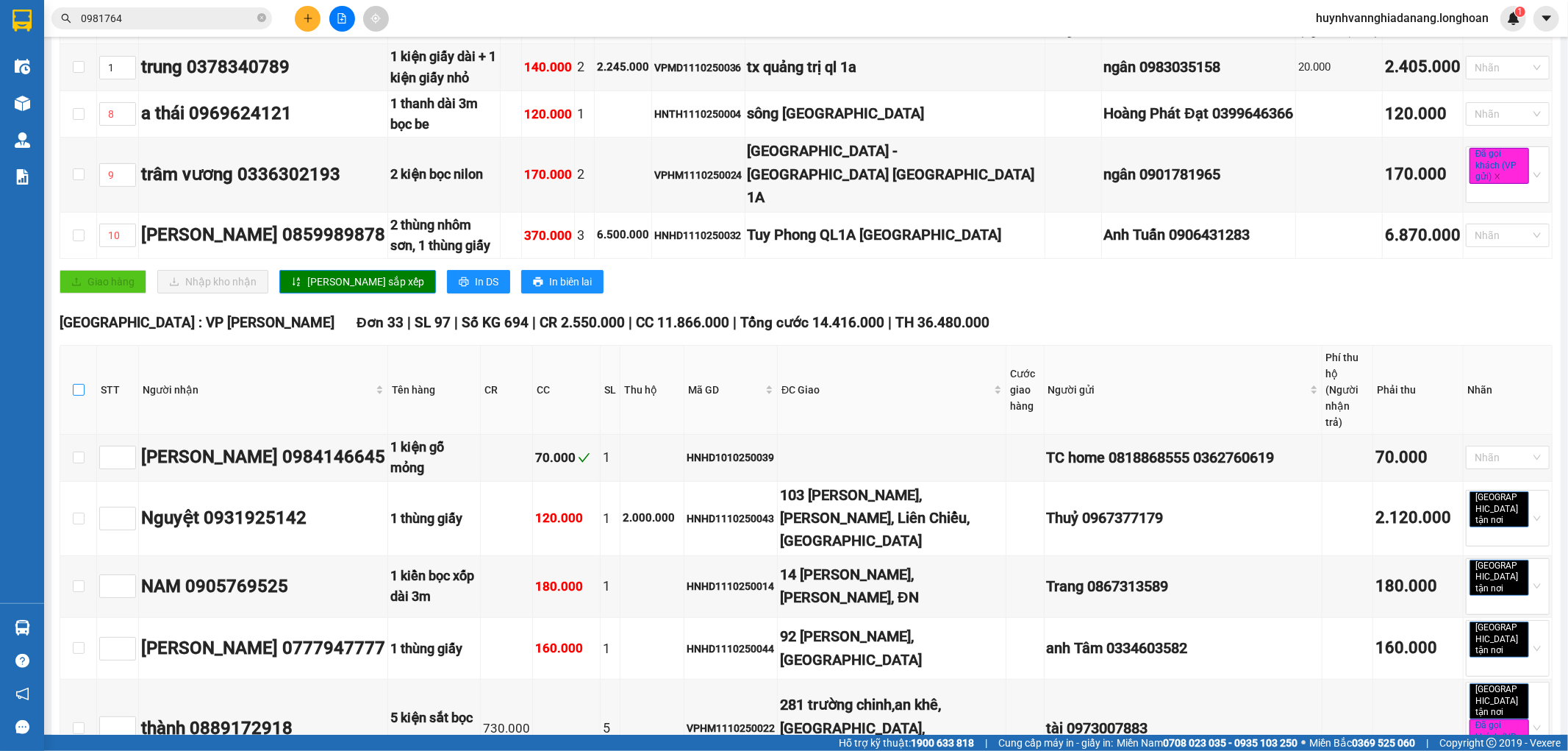
checkbox input "true"
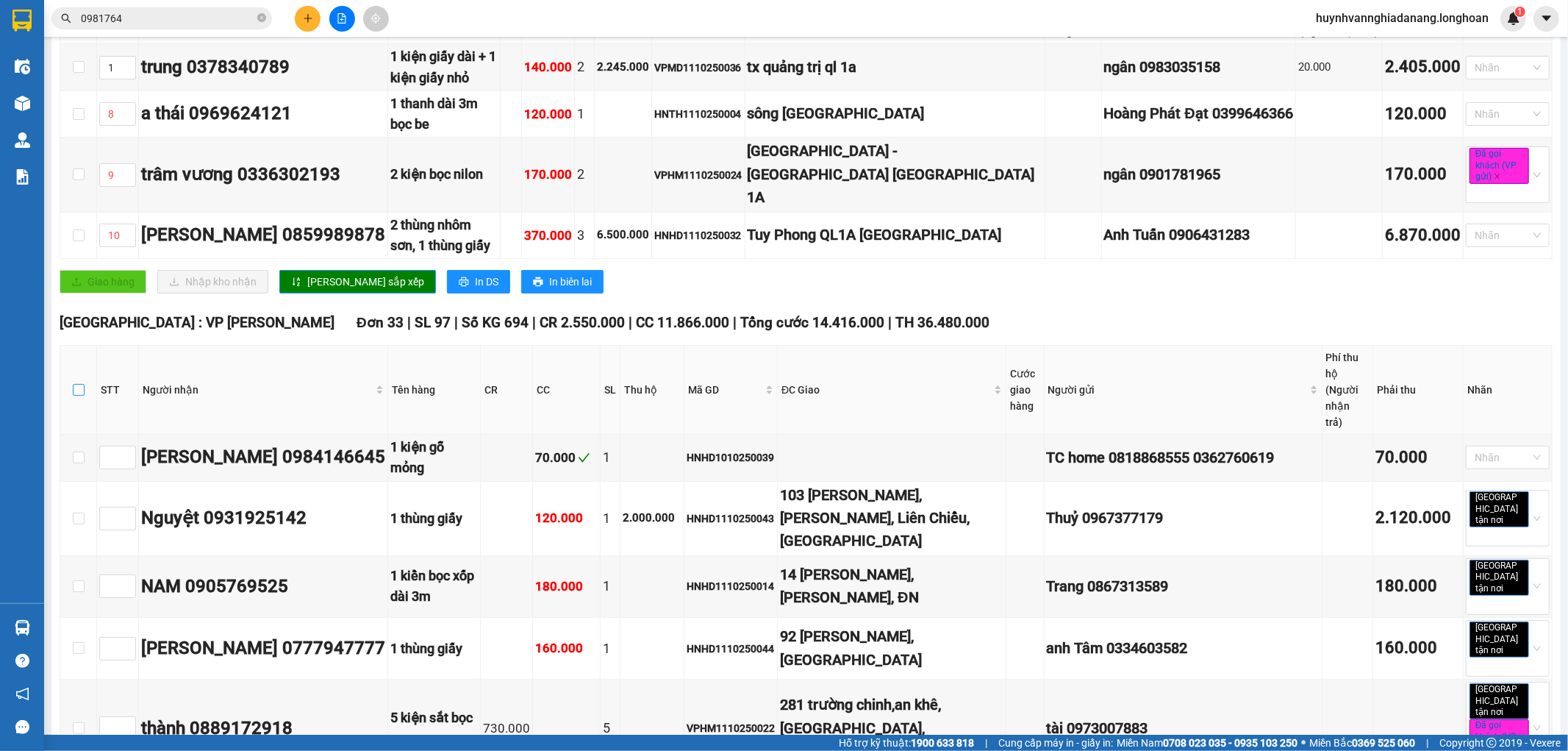
checkbox input "true"
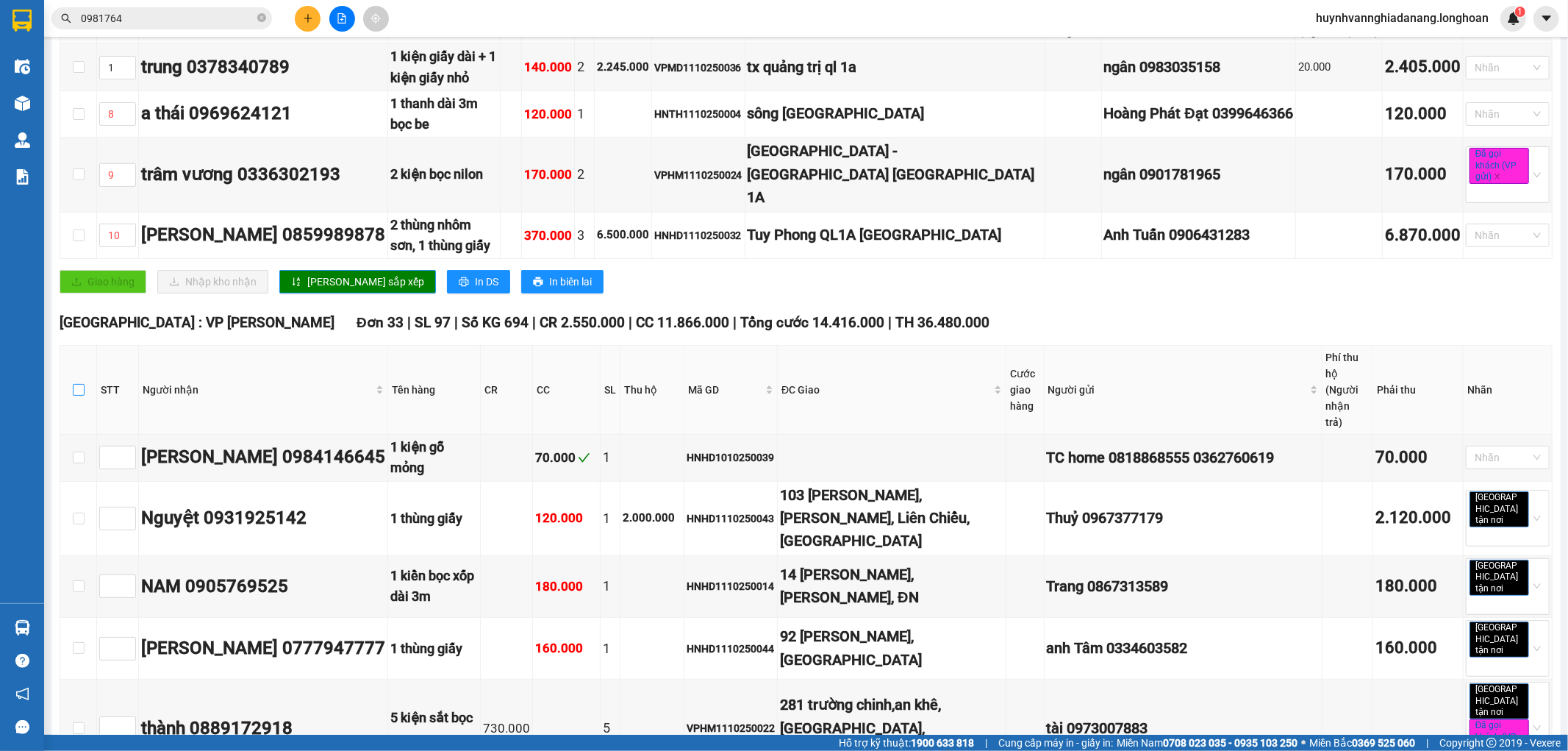
checkbox input "true"
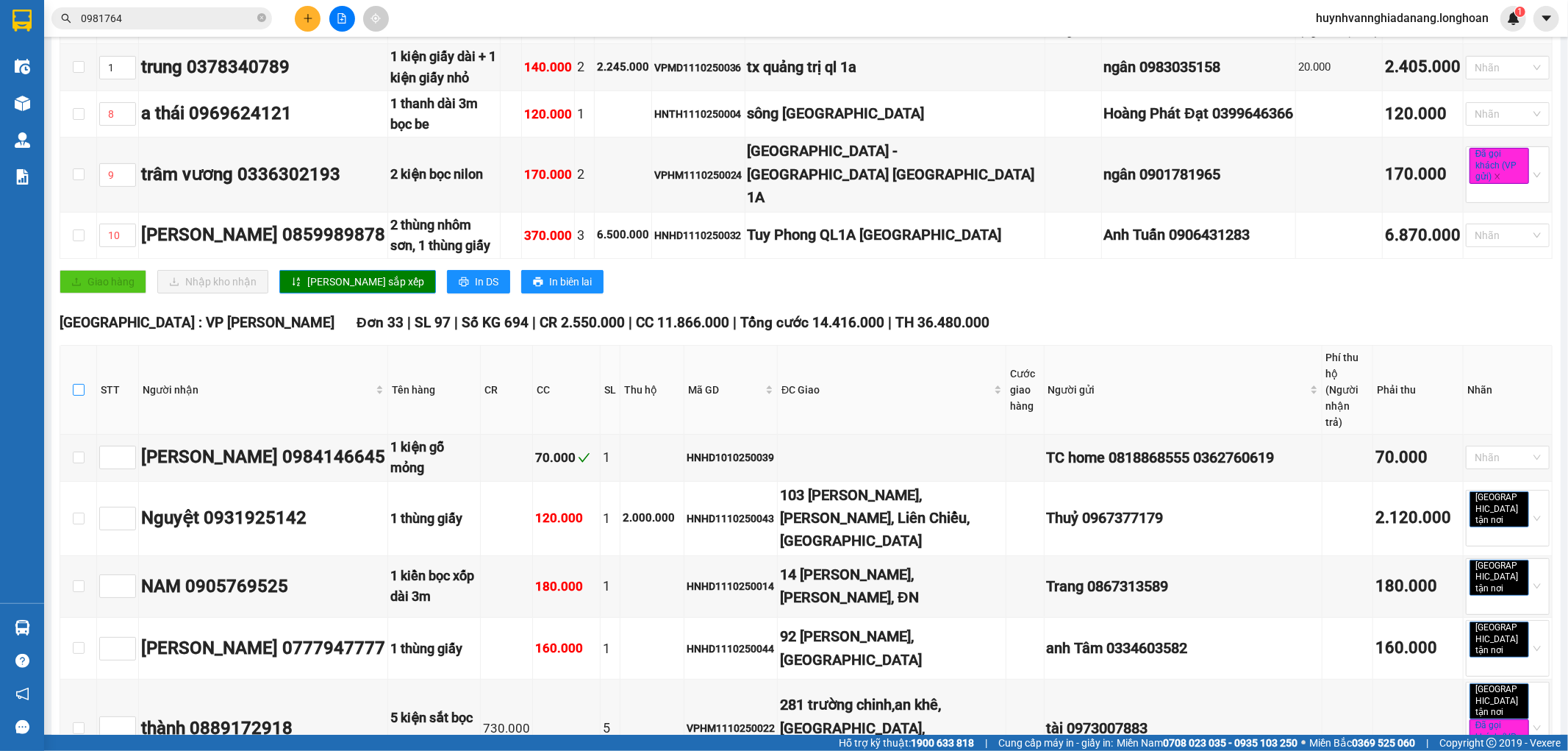
checkbox input "true"
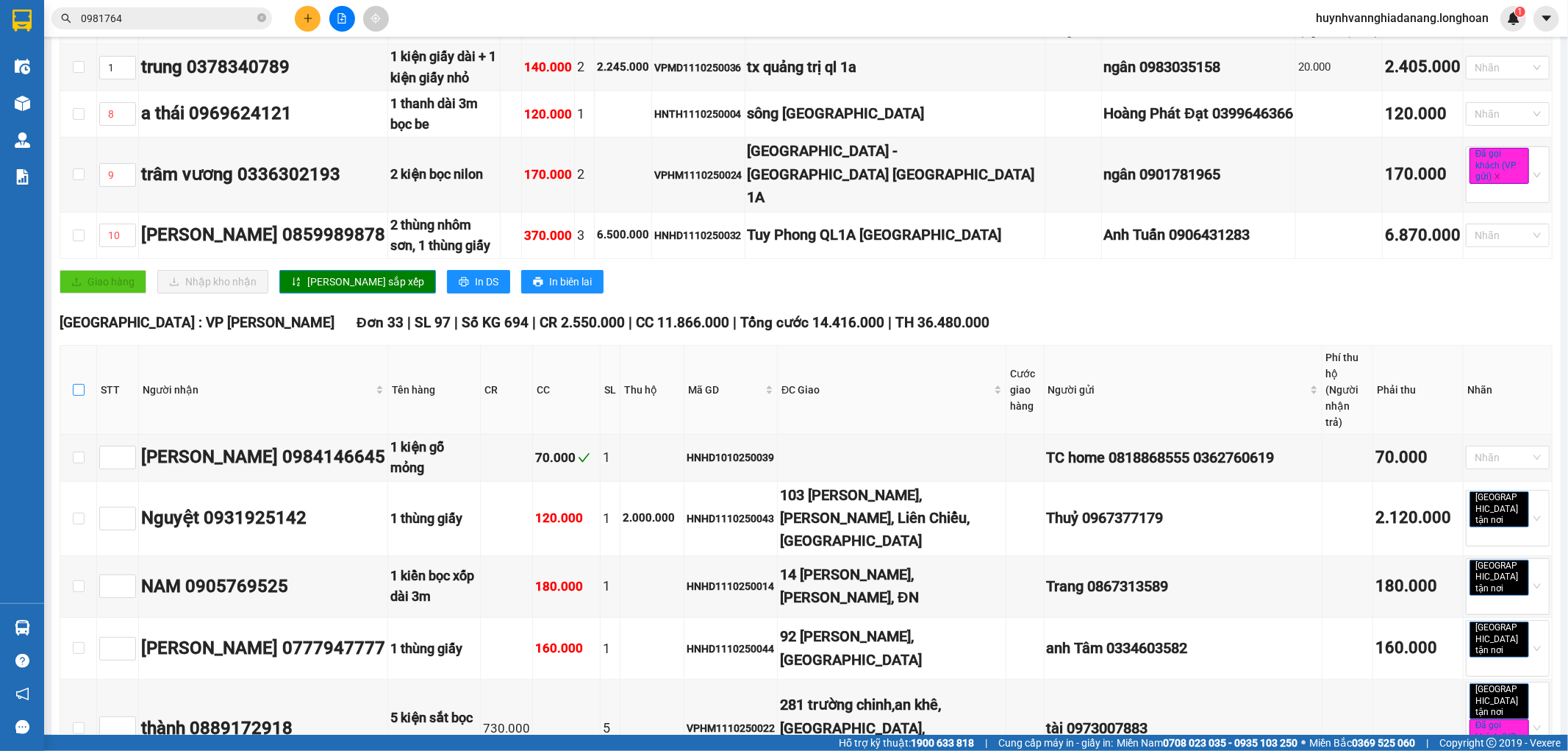
checkbox input "true"
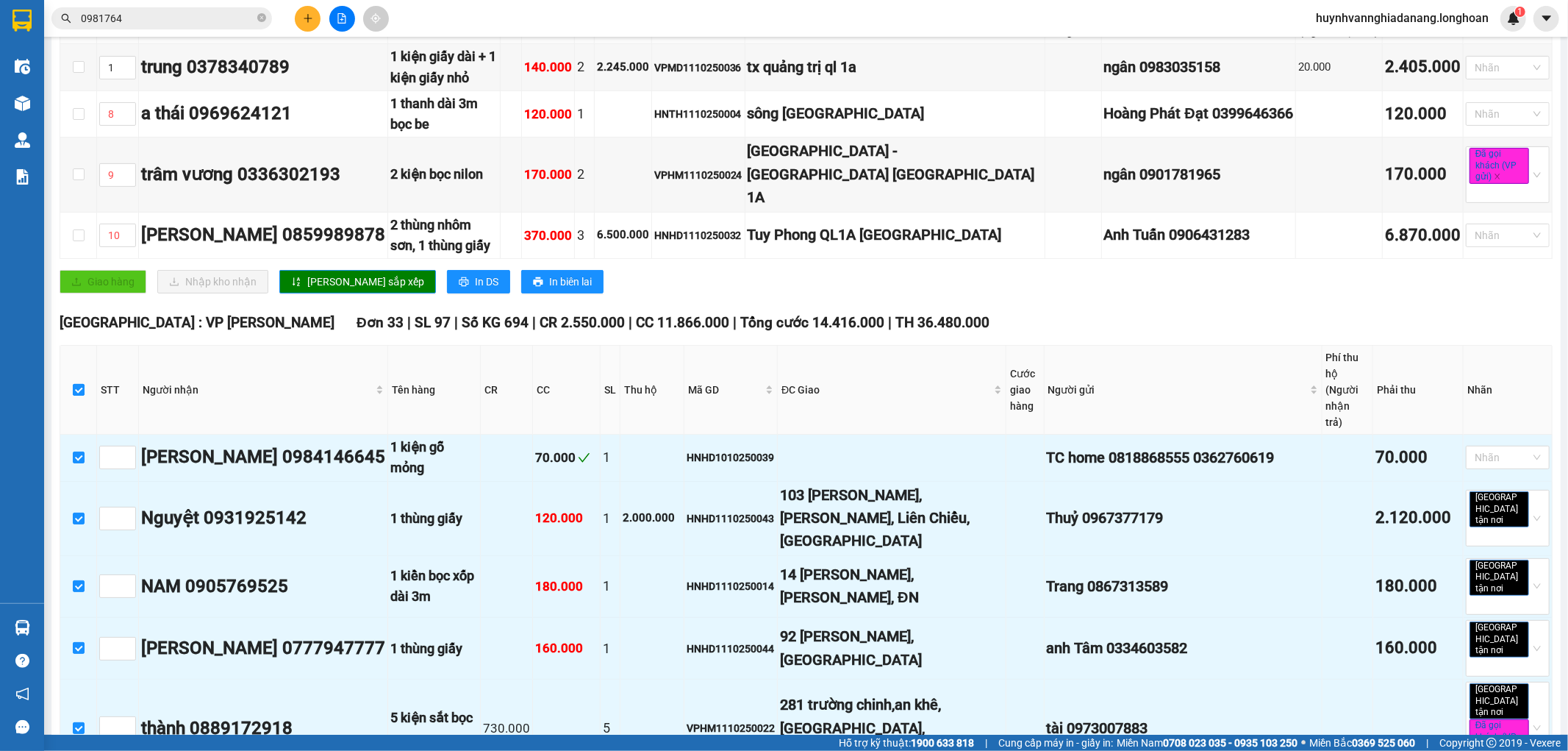
click at [77, 384] on input "checkbox" at bounding box center [78, 390] width 12 height 12
checkbox input "false"
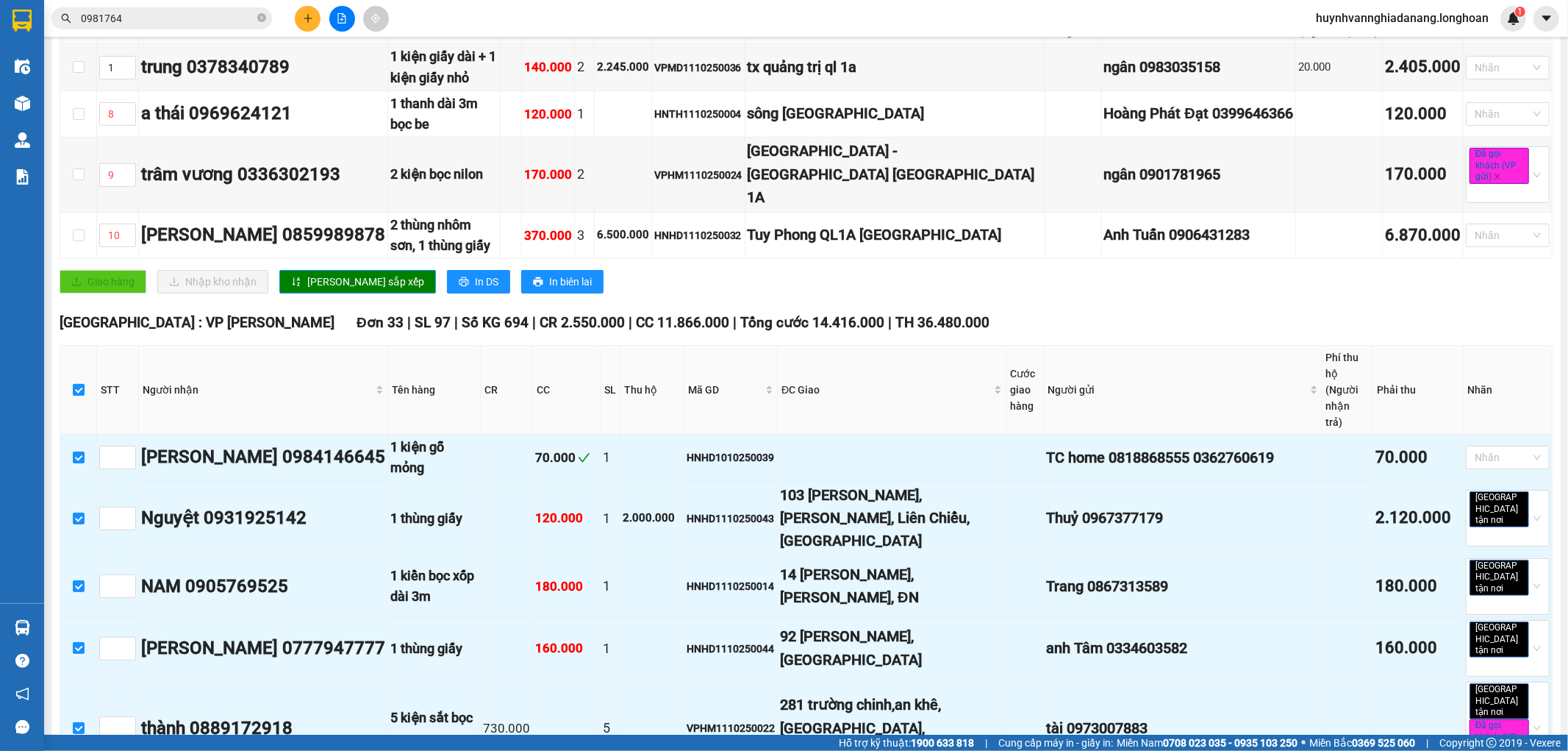
checkbox input "false"
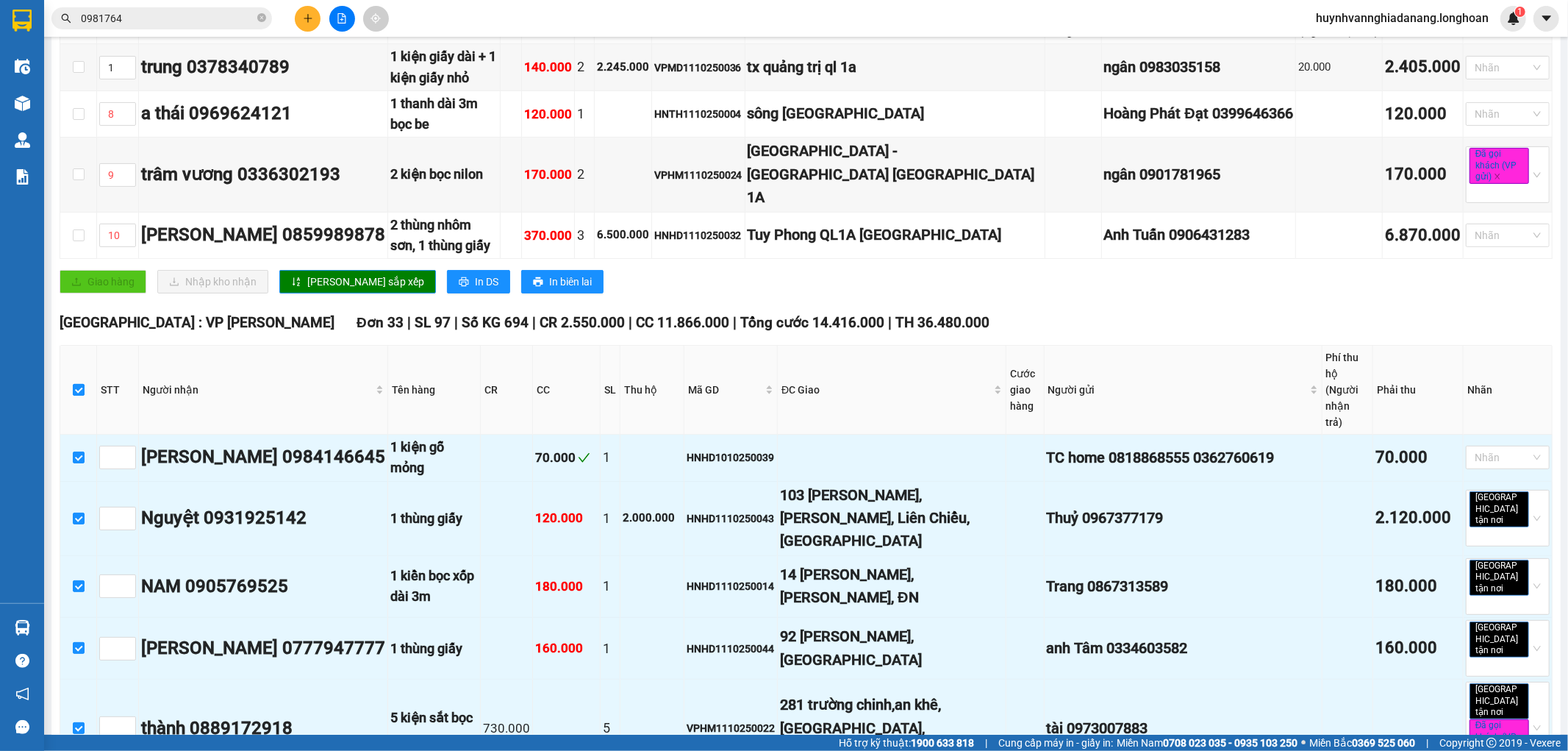
checkbox input "false"
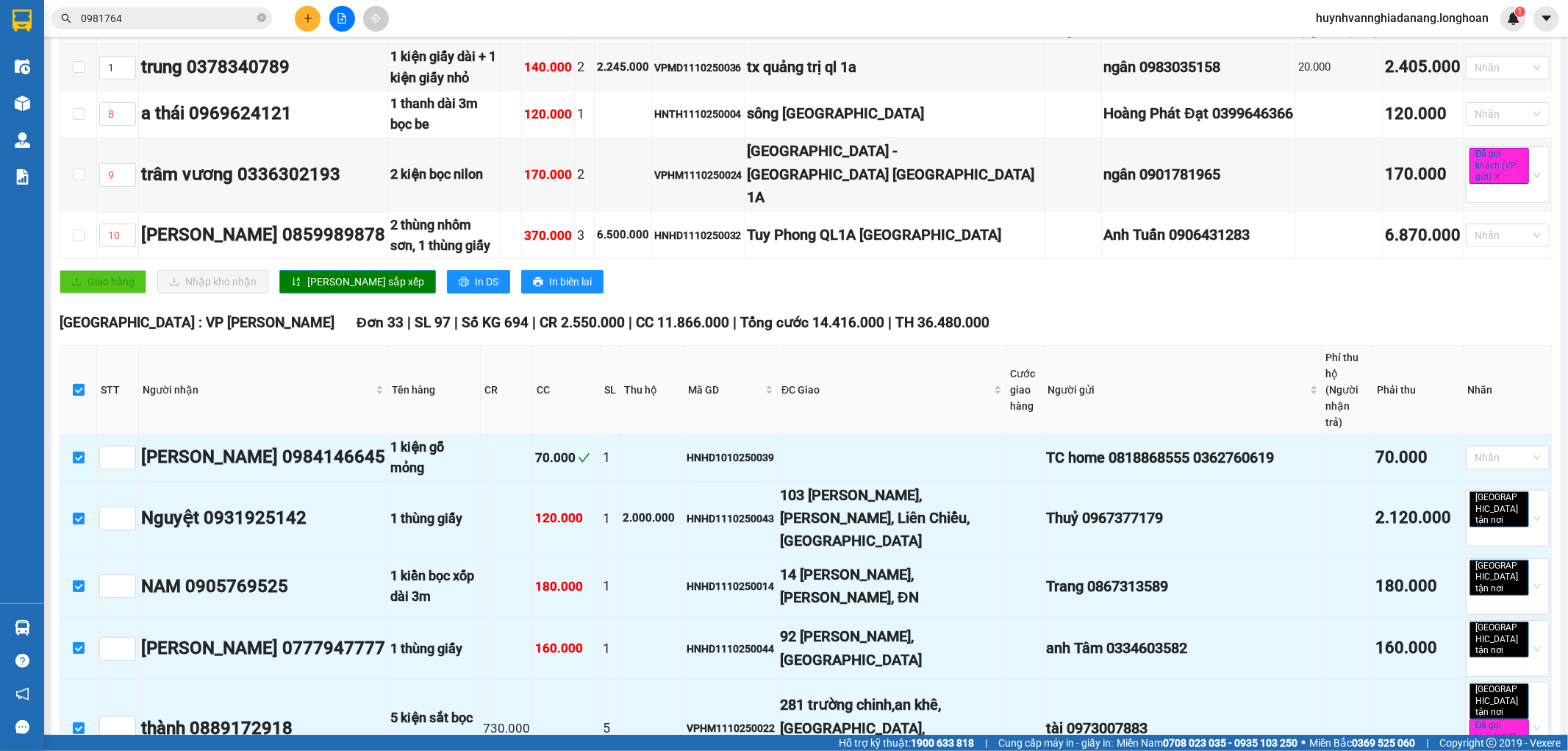
checkbox input "false"
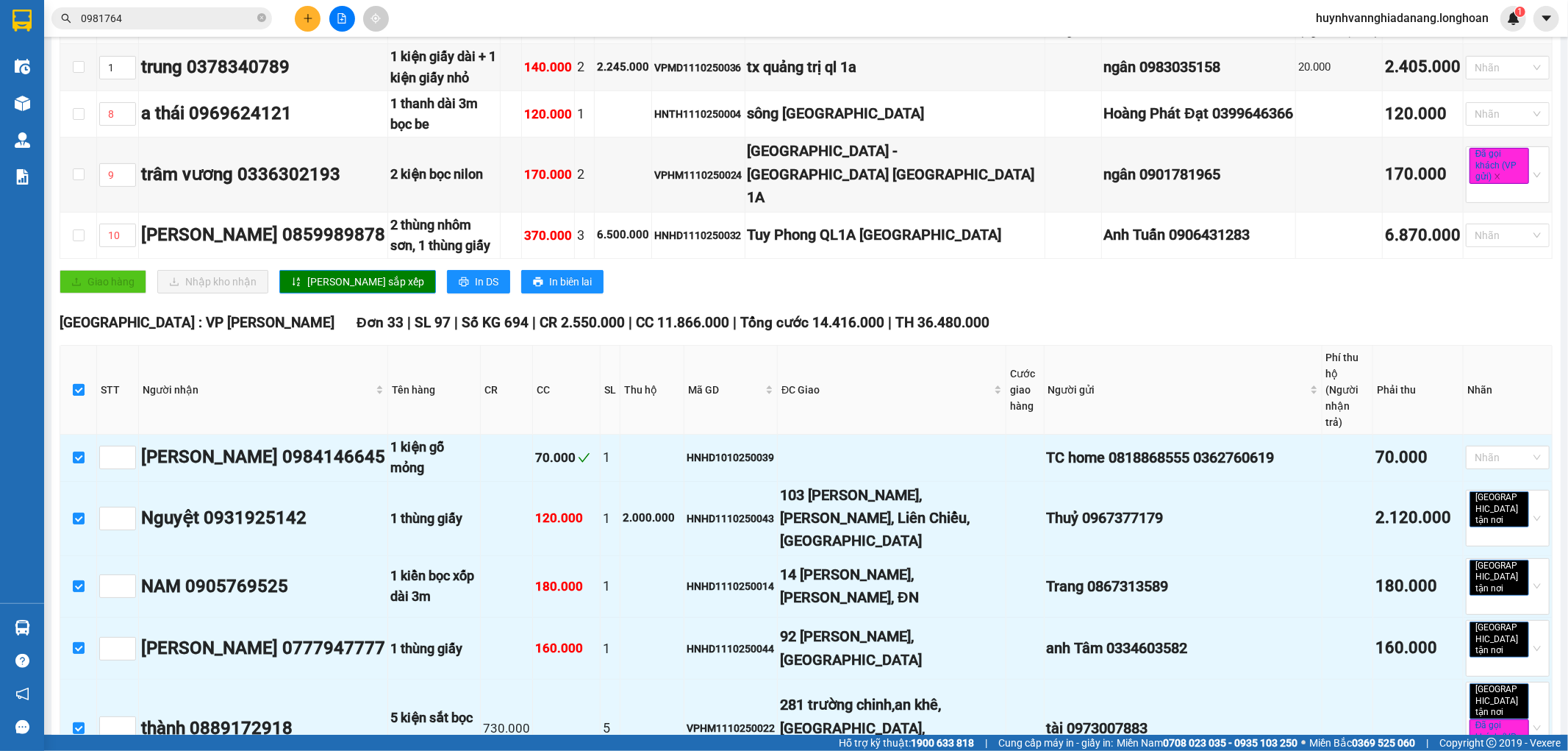
checkbox input "false"
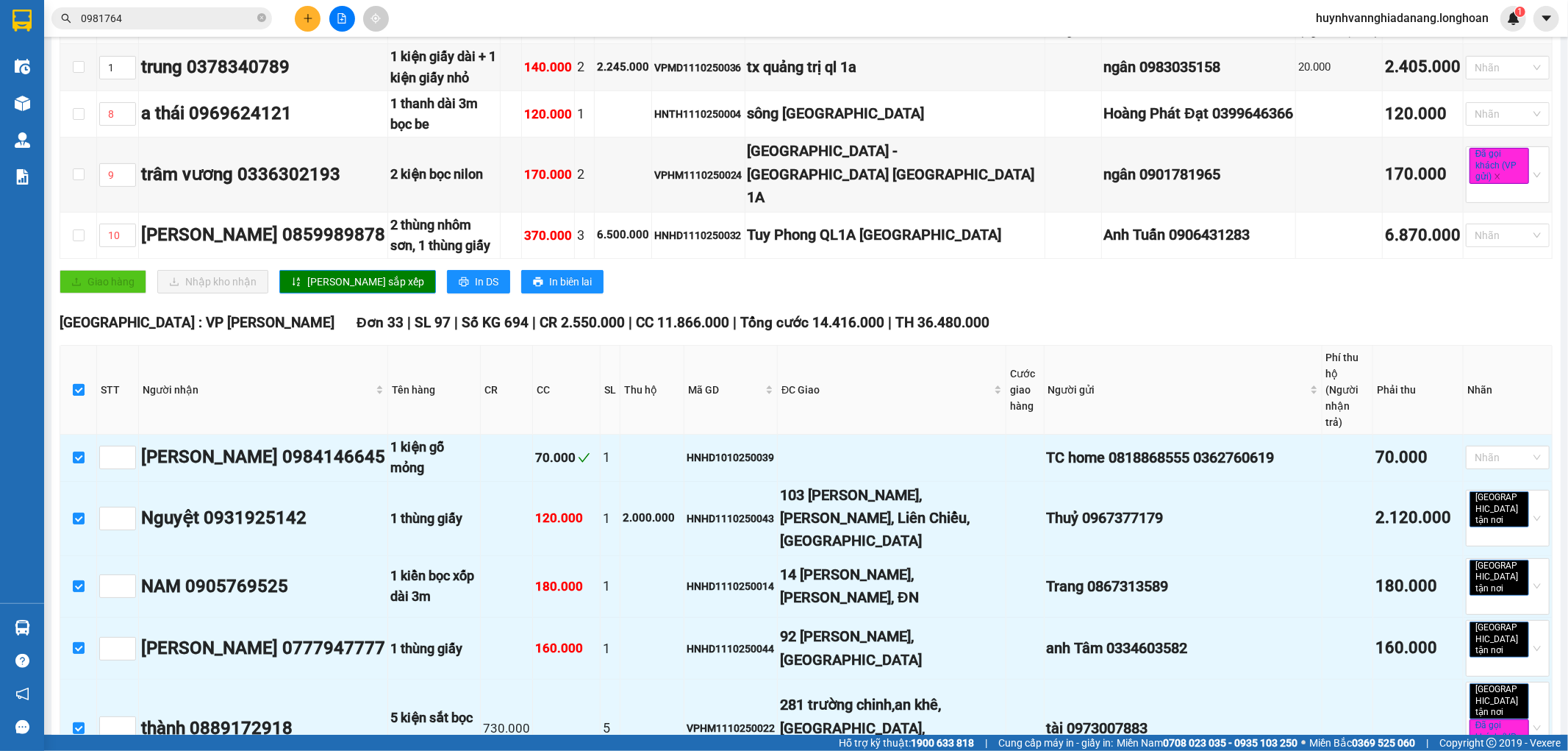
checkbox input "false"
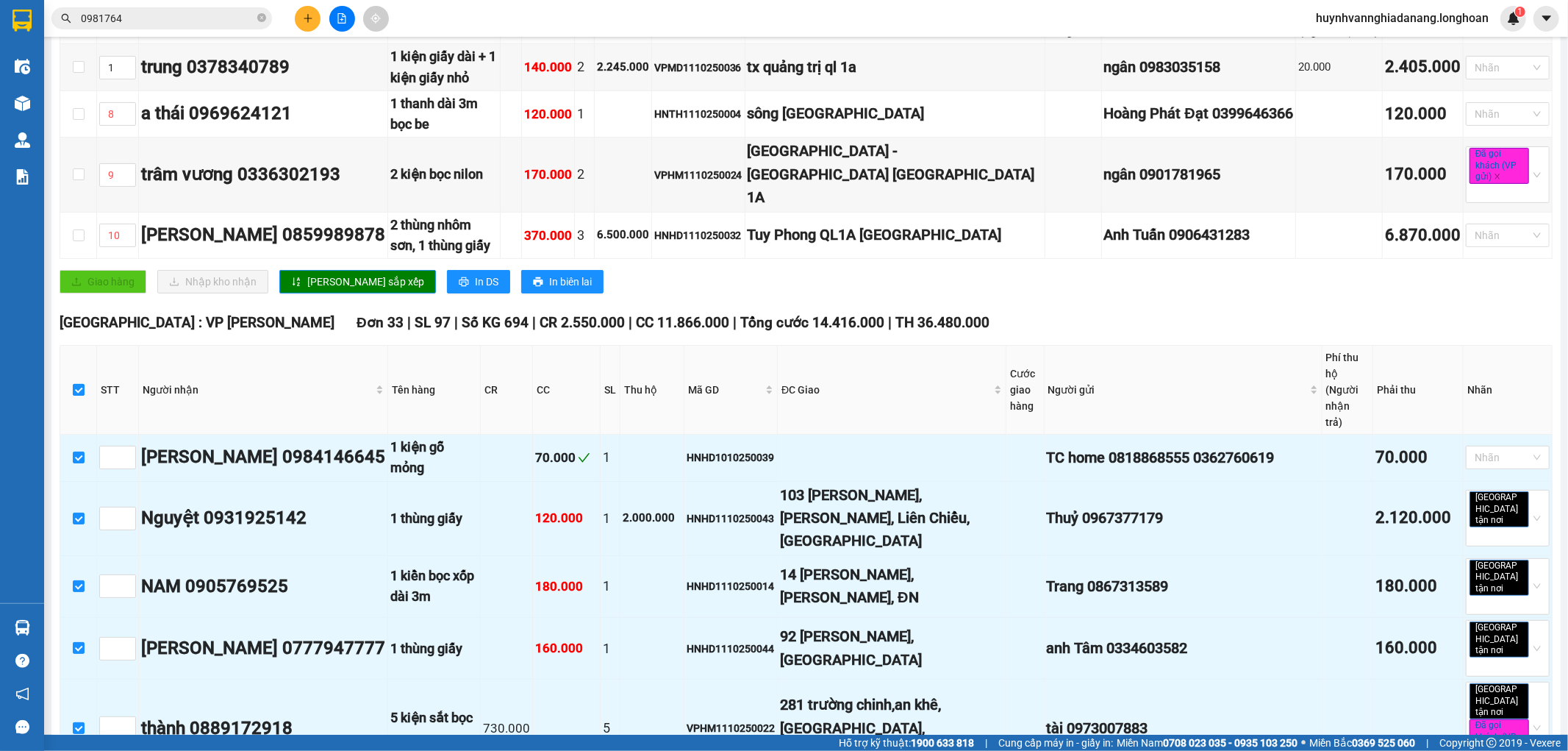
checkbox input "false"
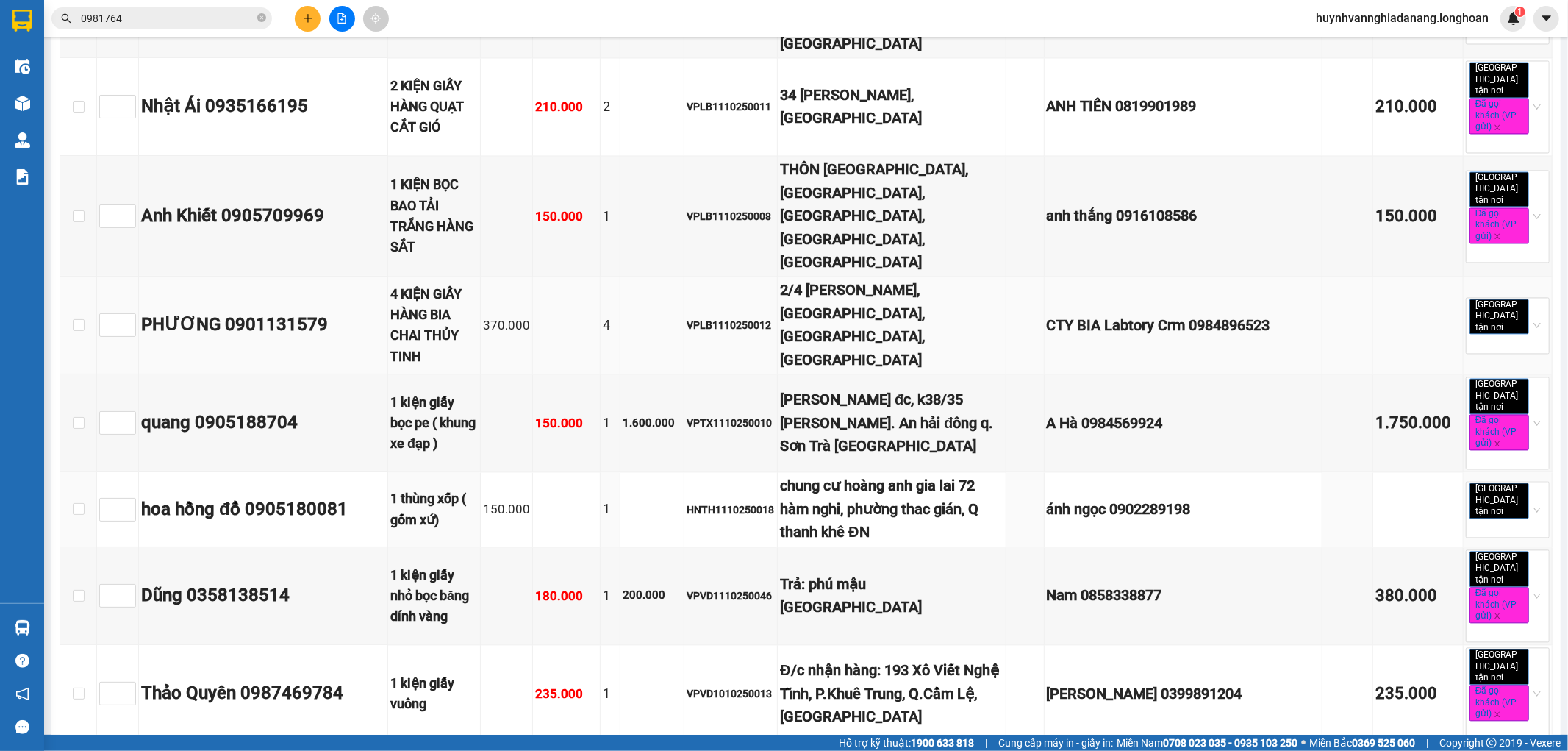
scroll to position [2405, 0]
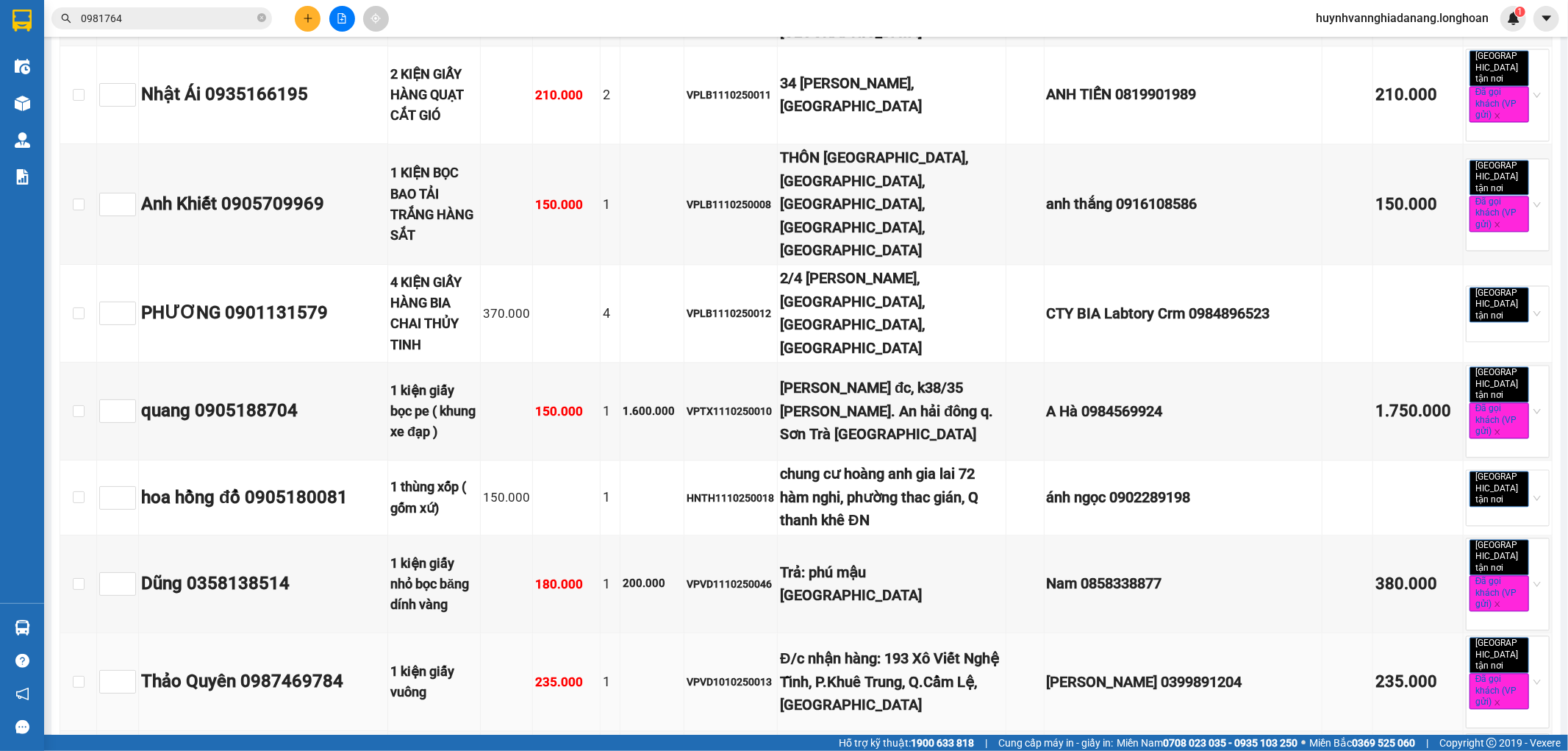
click at [71, 633] on td at bounding box center [78, 681] width 37 height 98
click at [76, 676] on input "checkbox" at bounding box center [78, 682] width 12 height 12
checkbox input "true"
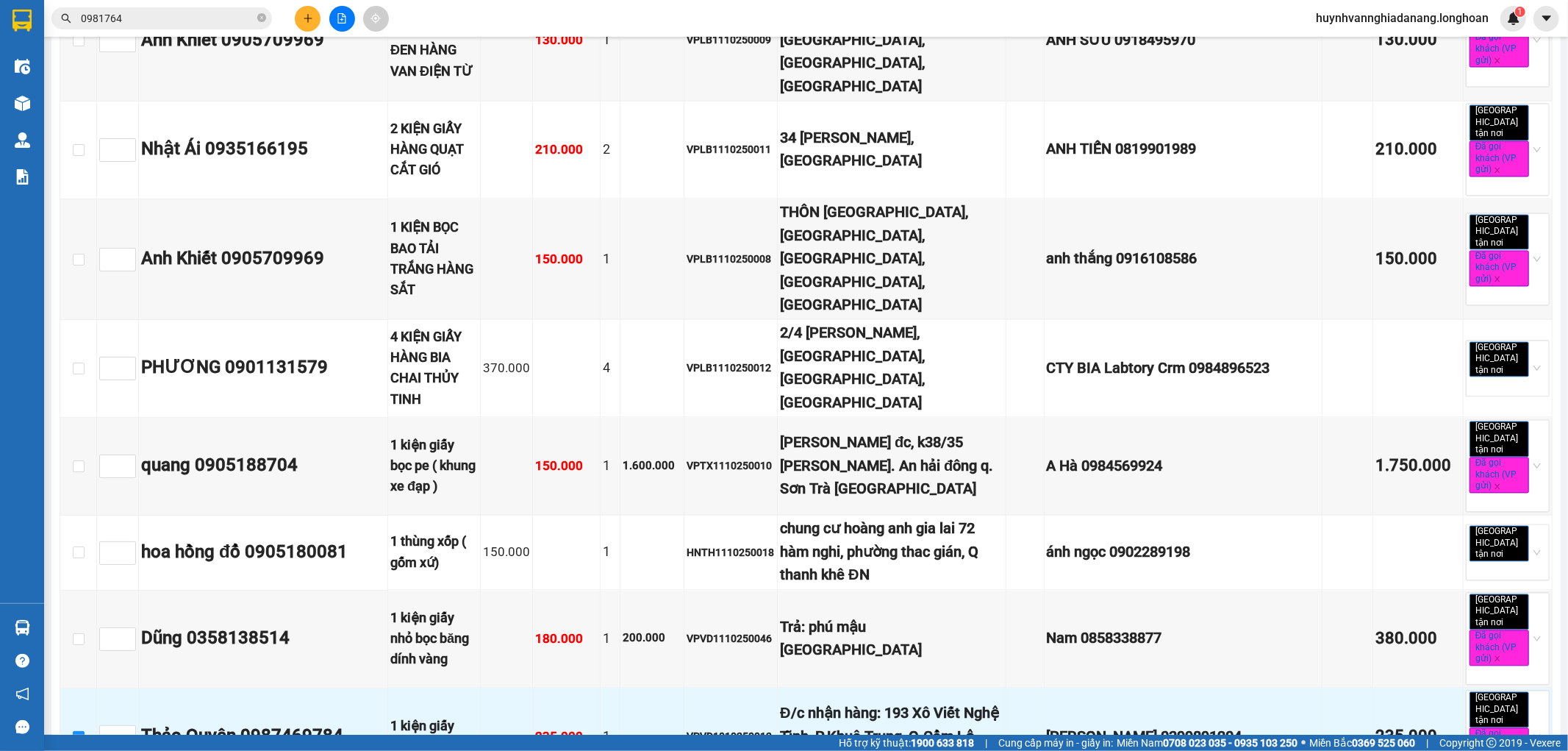
scroll to position [2322, 0]
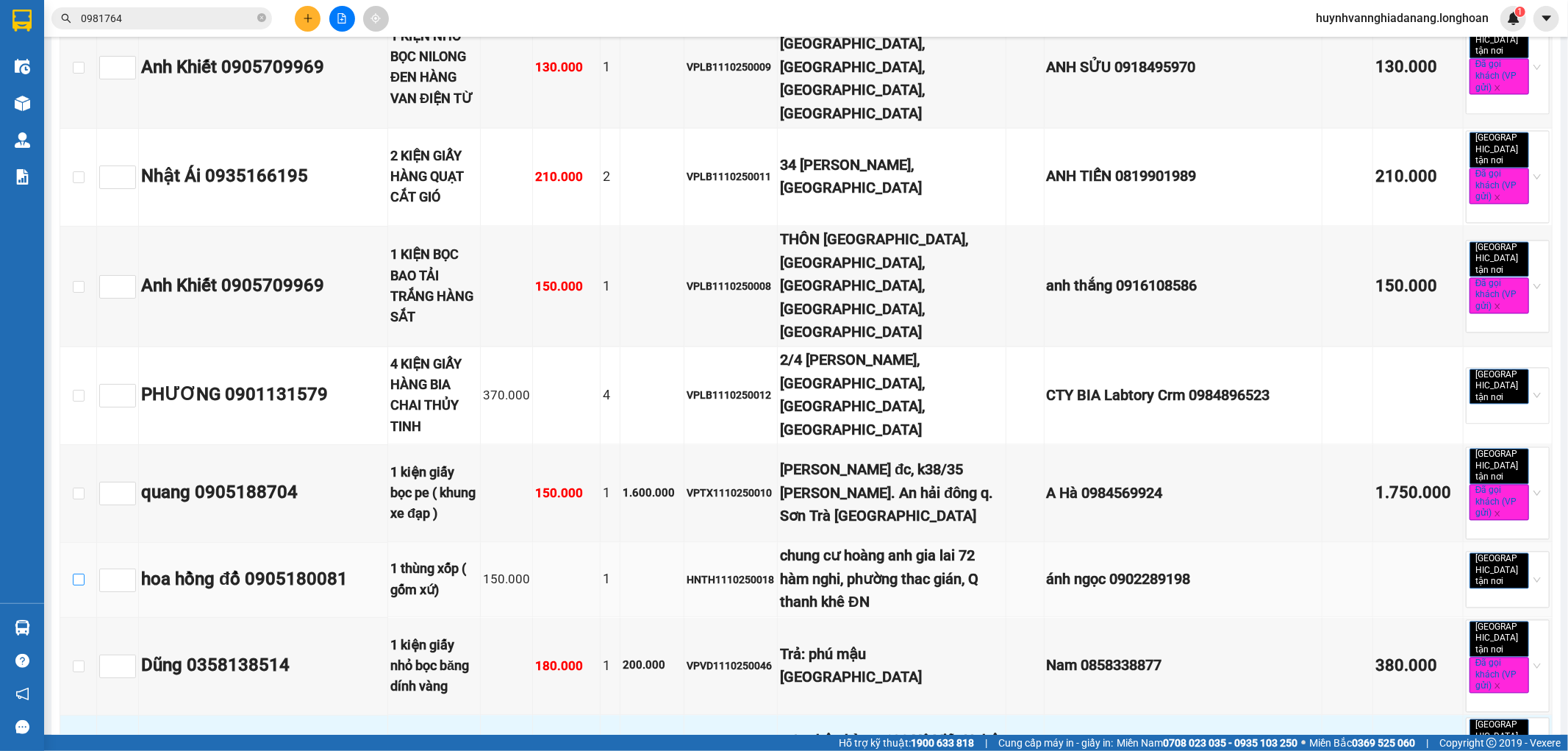
click at [77, 573] on input "checkbox" at bounding box center [78, 579] width 12 height 12
checkbox input "true"
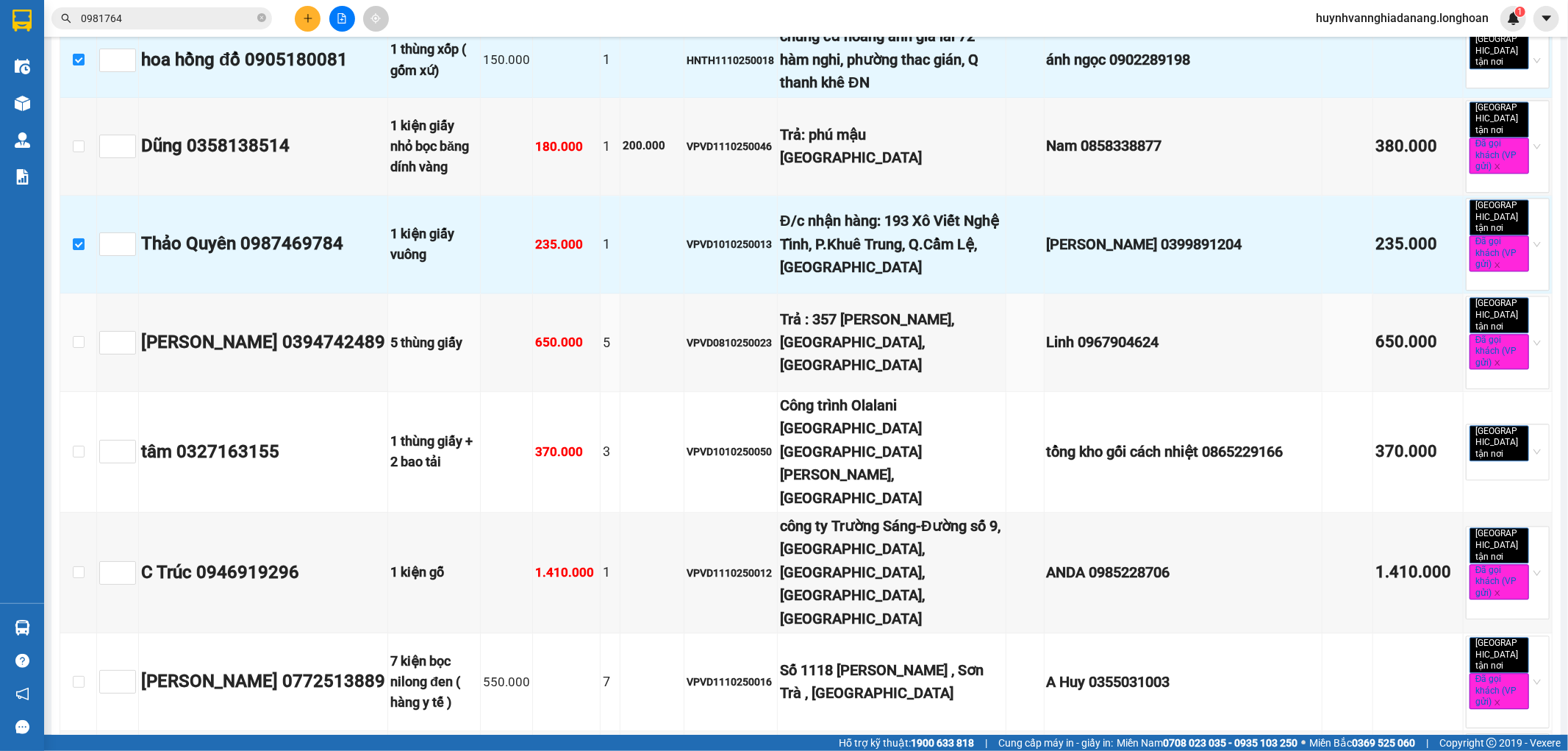
scroll to position [2975, 0]
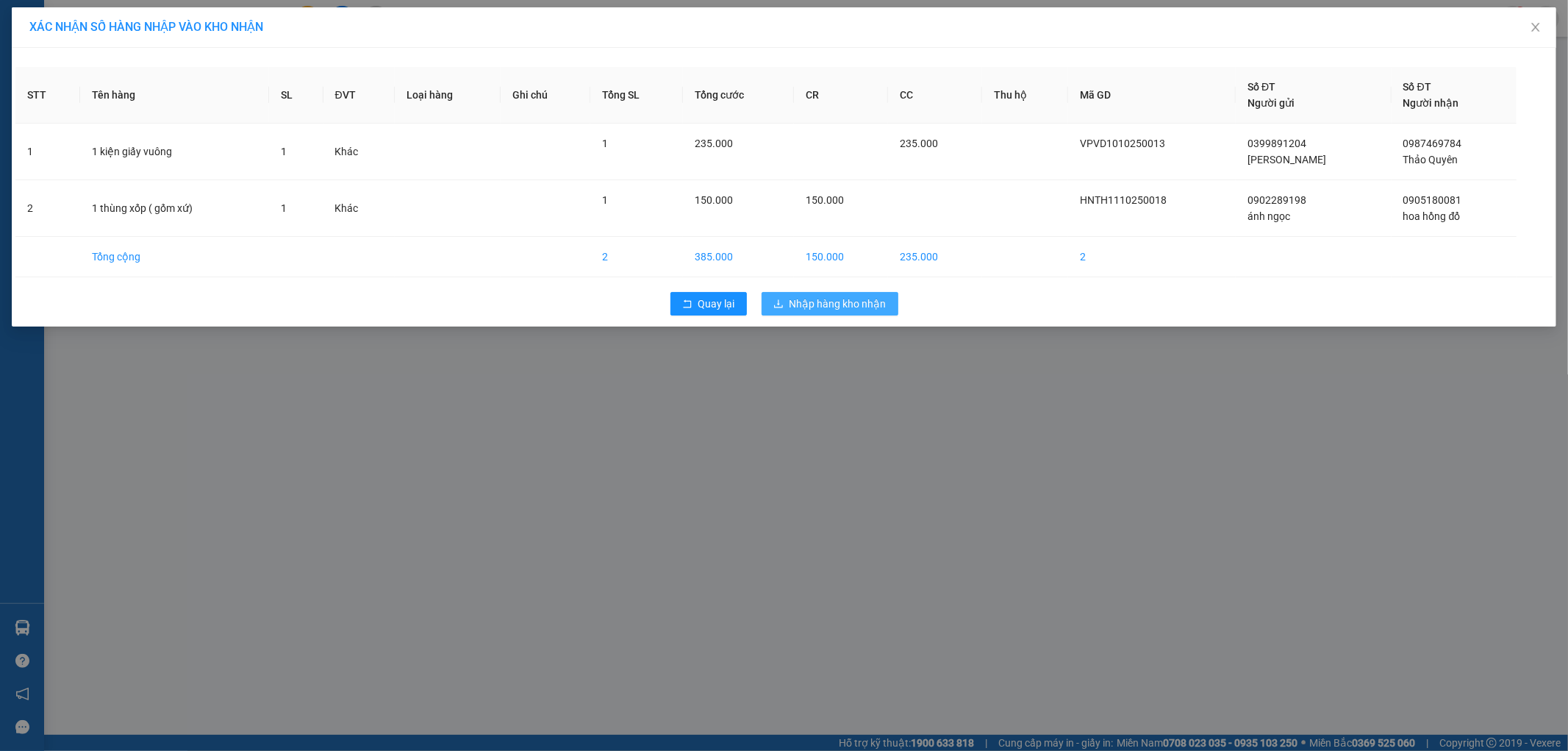
click at [880, 310] on span "Nhập hàng kho nhận" at bounding box center [838, 303] width 97 height 16
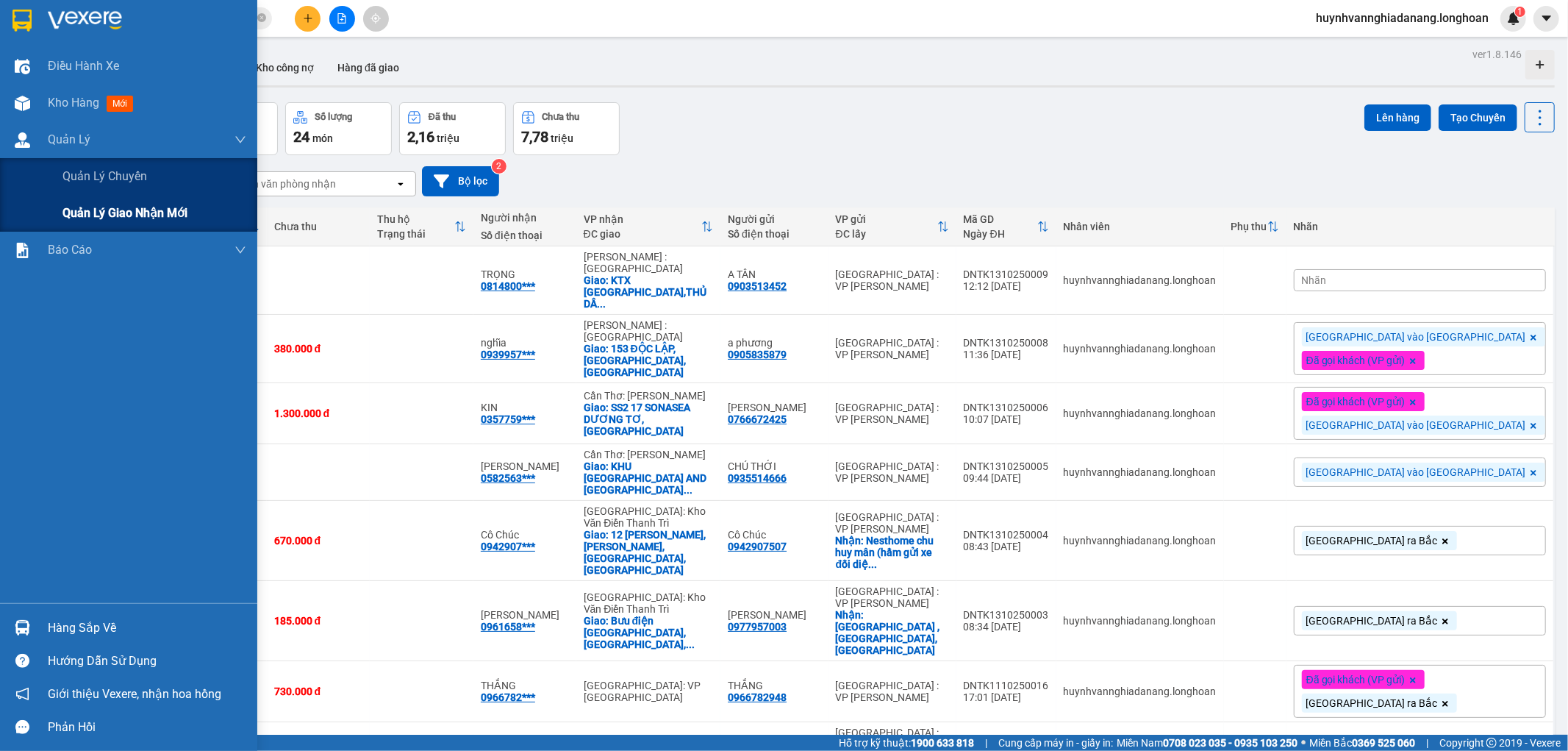
click at [136, 207] on span "Quản lý giao nhận mới" at bounding box center [124, 213] width 125 height 19
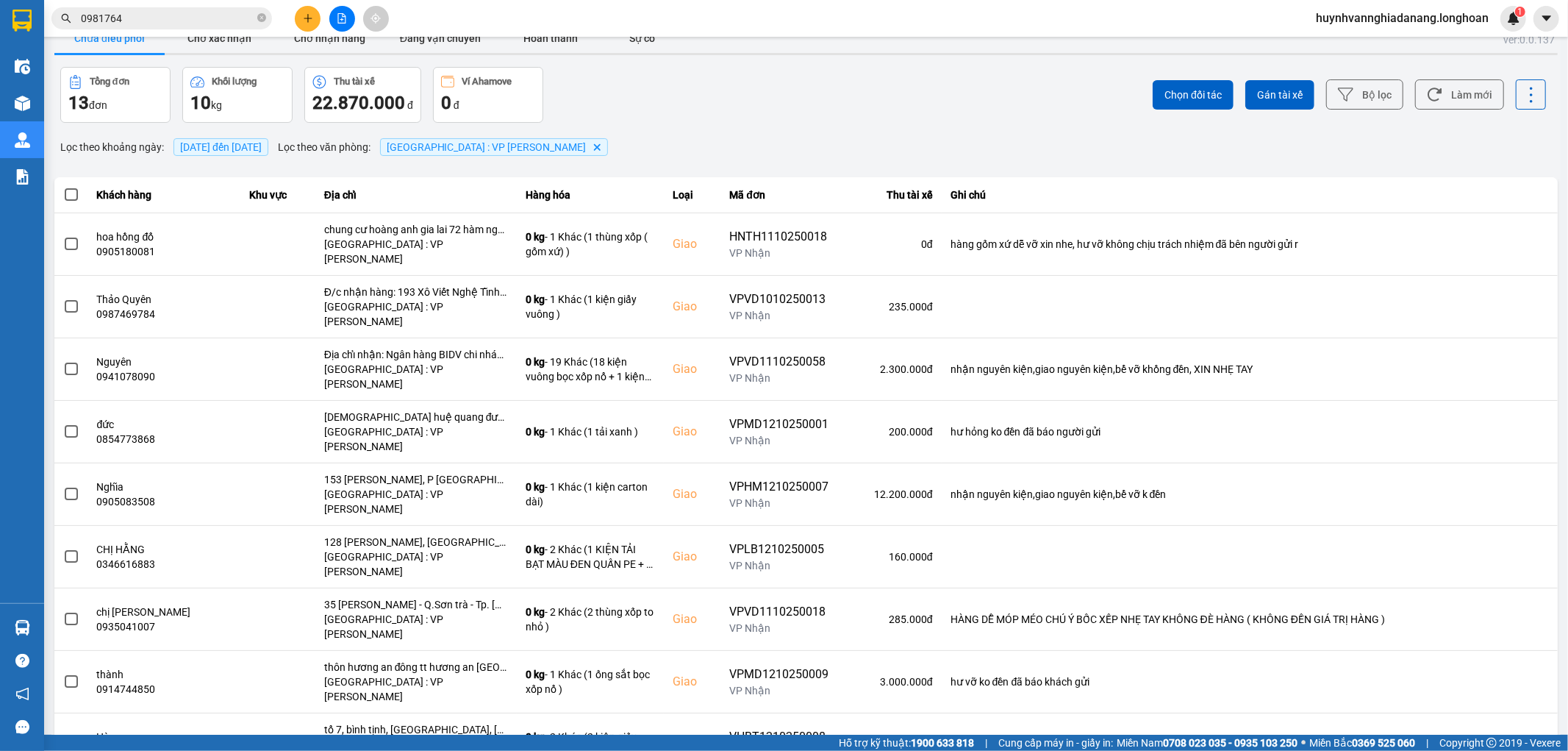
scroll to position [44, 0]
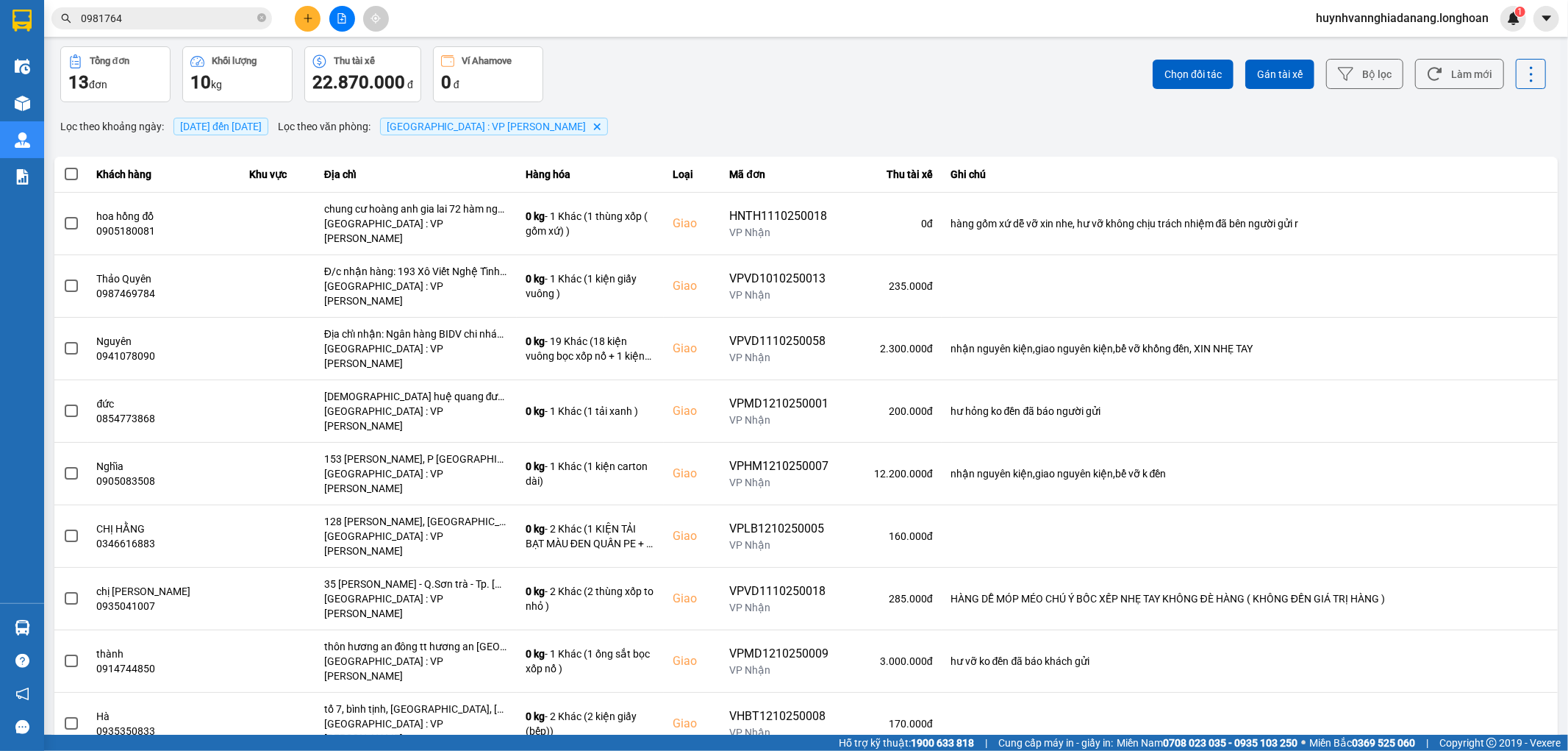
click at [1490, 685] on div "100 / trang" at bounding box center [1506, 681] width 54 height 14
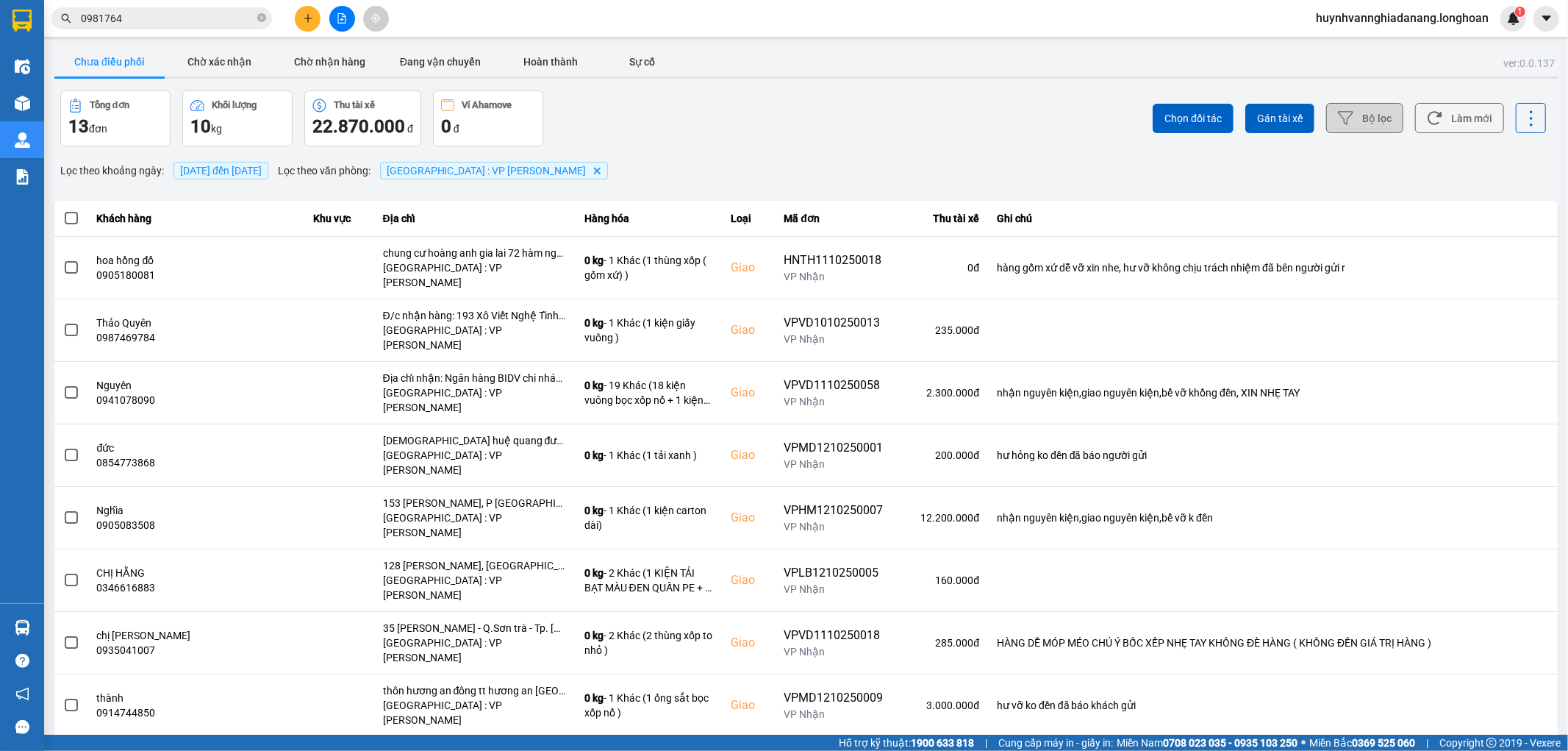
click at [1337, 121] on icon at bounding box center [1345, 118] width 15 height 15
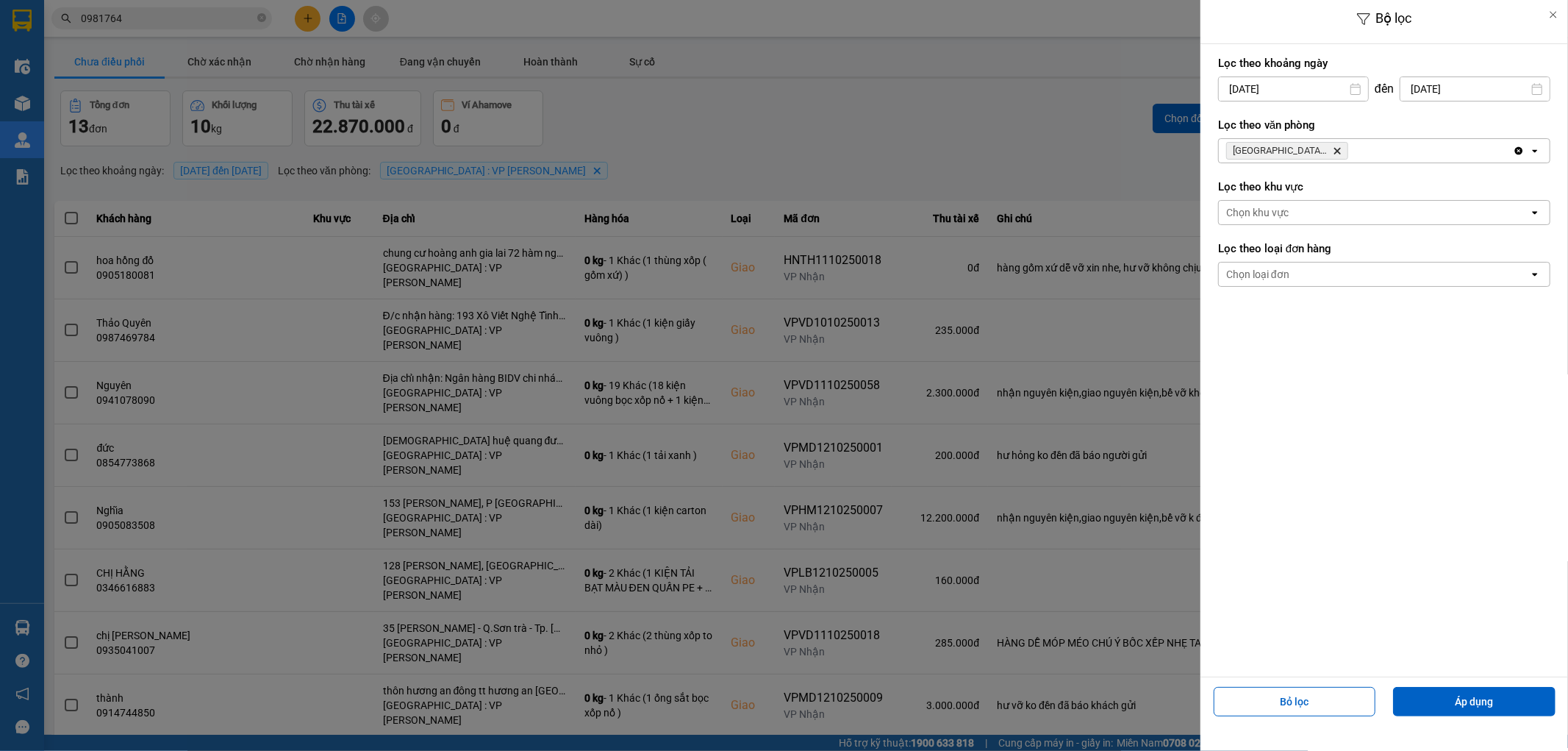
click at [1295, 82] on input "[DATE]" at bounding box center [1293, 89] width 149 height 24
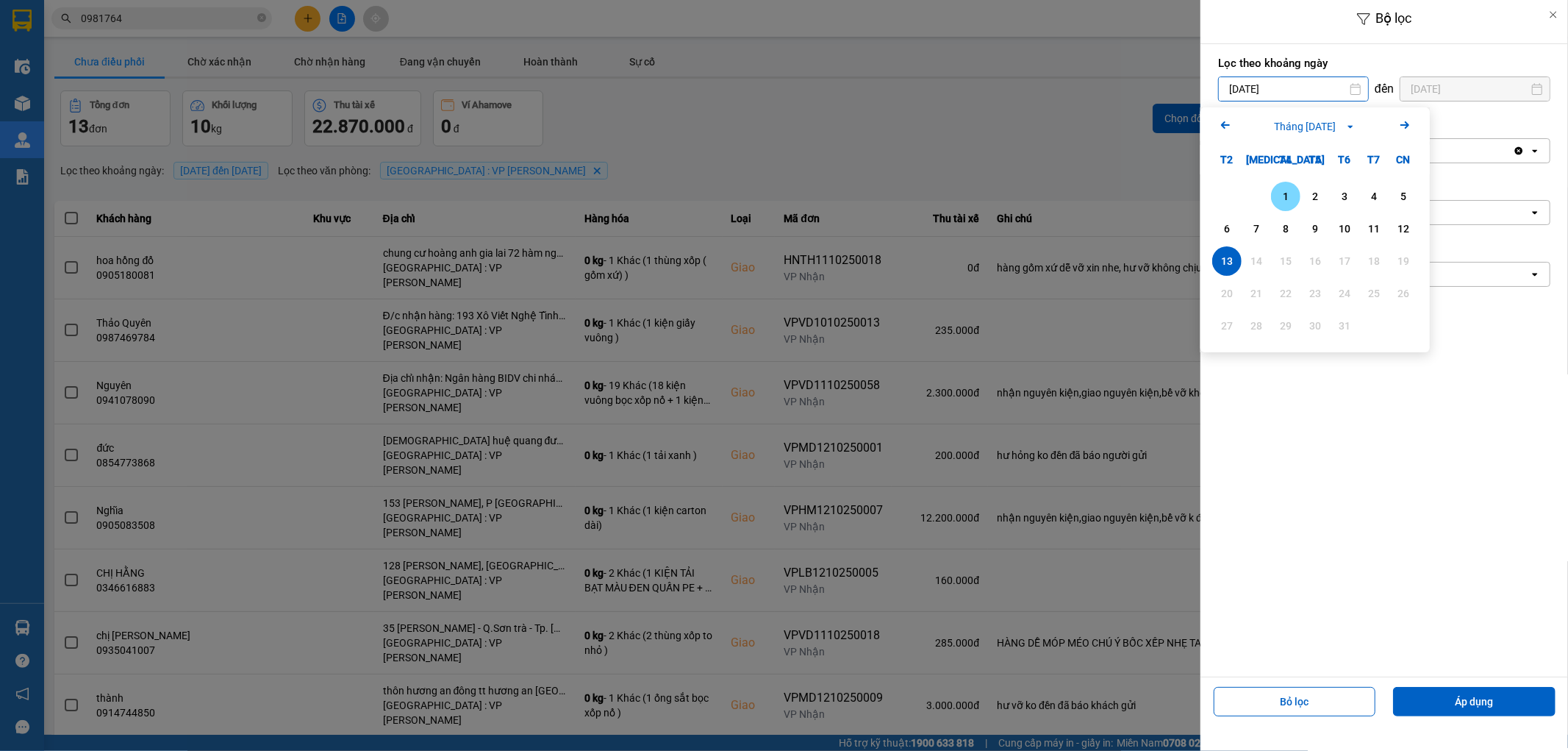
click at [1285, 191] on div "1" at bounding box center [1285, 196] width 20 height 18
type input "01/10/2025"
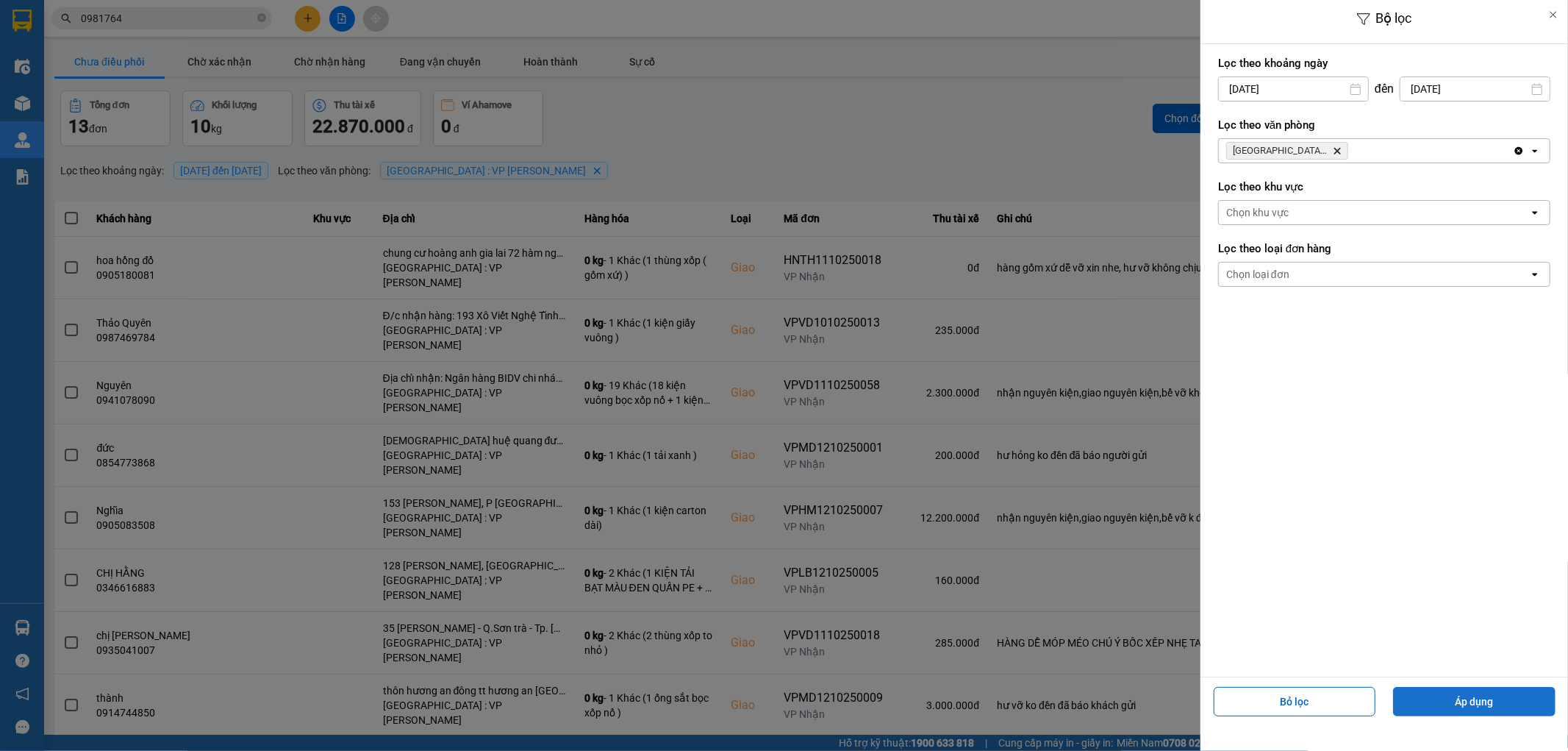
click at [1456, 702] on button "Áp dụng" at bounding box center [1474, 701] width 163 height 30
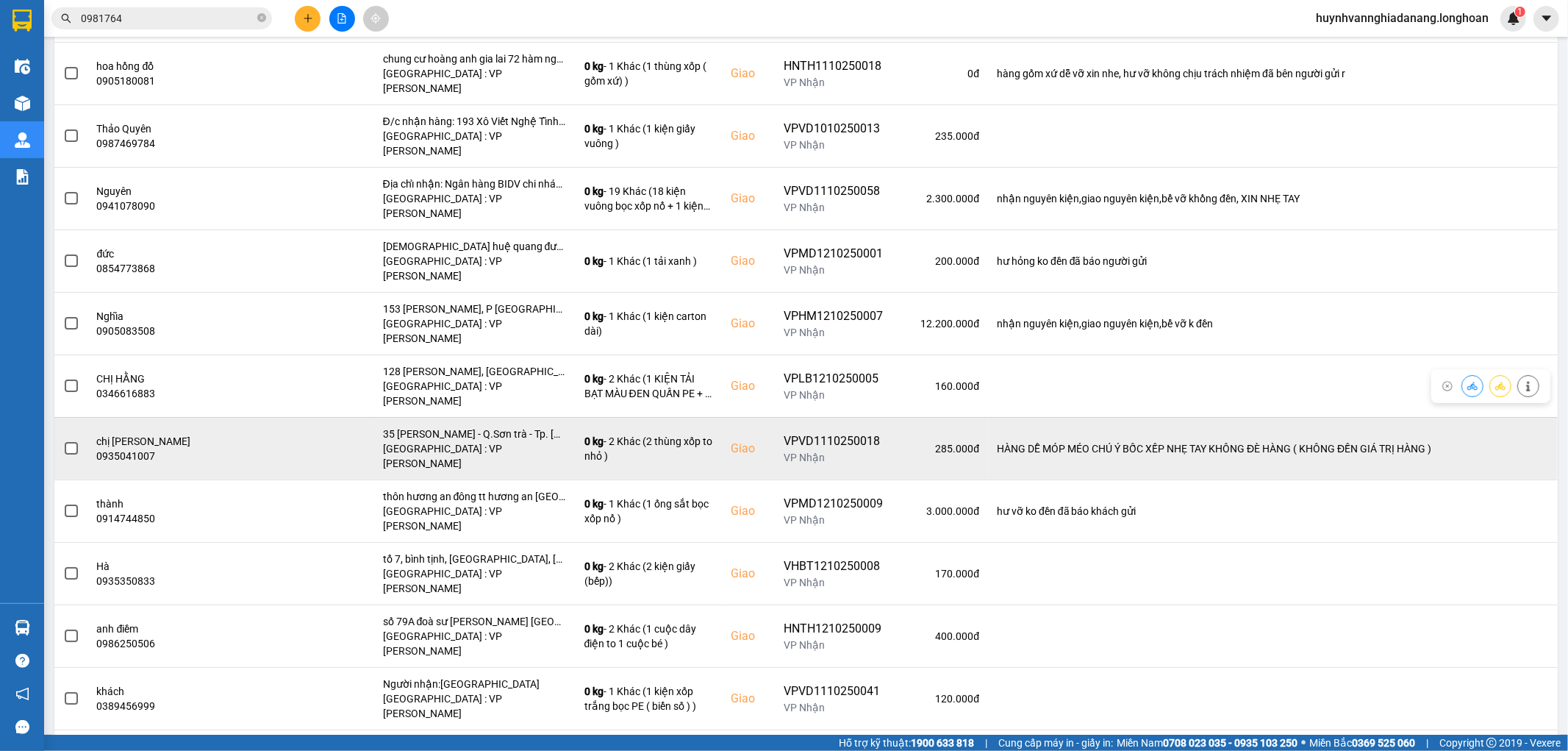
scroll to position [197, 0]
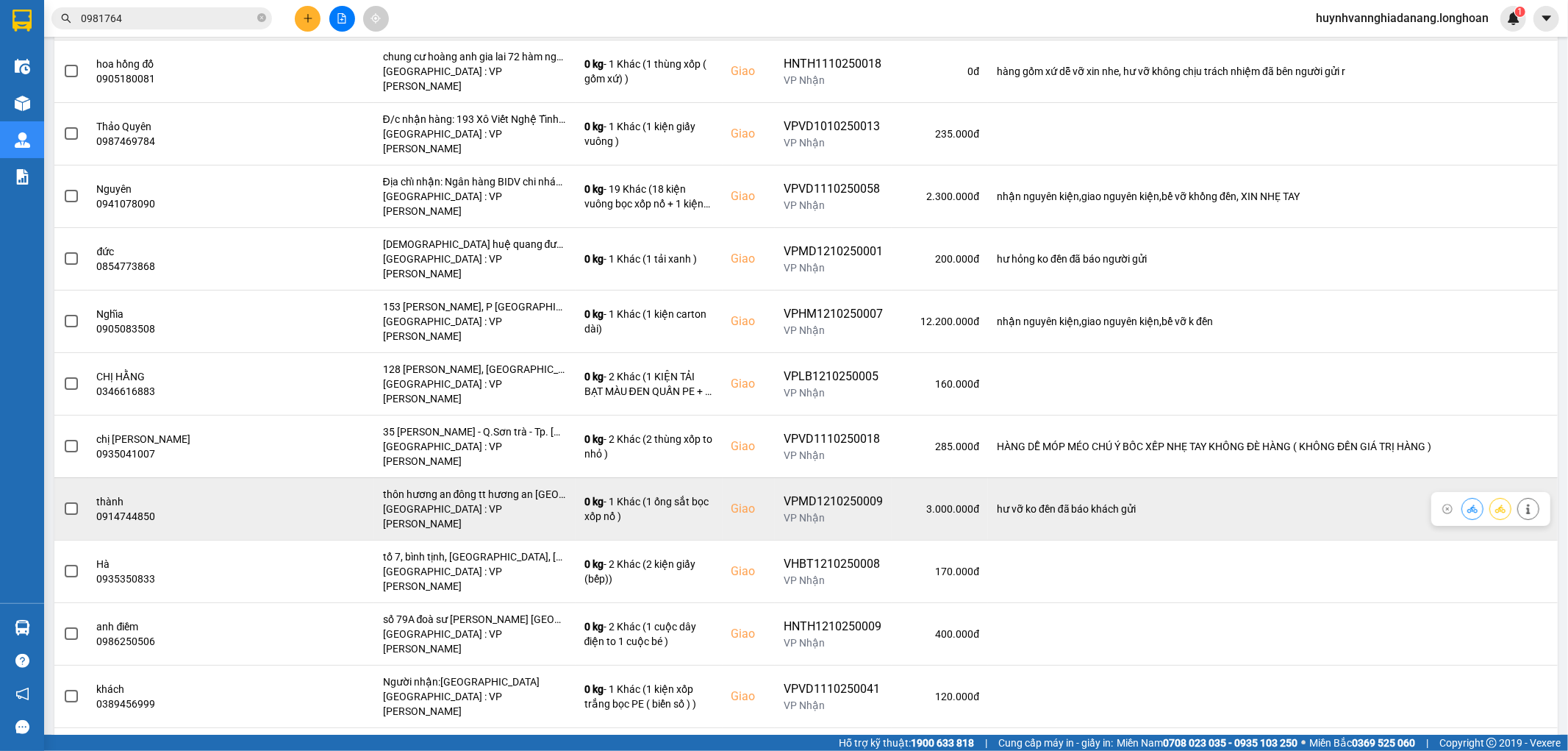
click at [73, 502] on span at bounding box center [72, 509] width 14 height 14
click at [63, 501] on input "checkbox" at bounding box center [63, 501] width 0 height 0
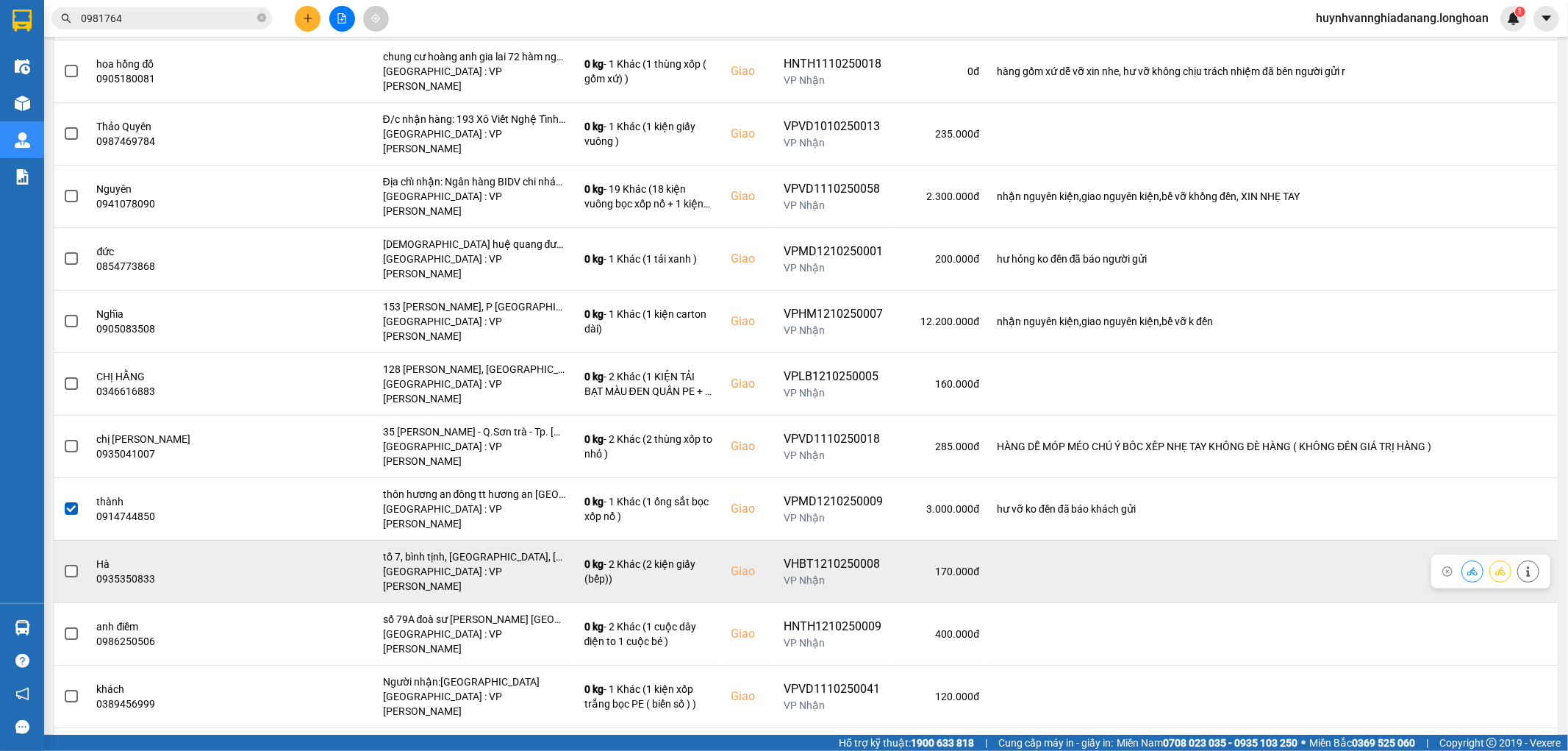
click at [72, 565] on span at bounding box center [72, 571] width 14 height 14
click at [63, 563] on input "checkbox" at bounding box center [63, 563] width 0 height 0
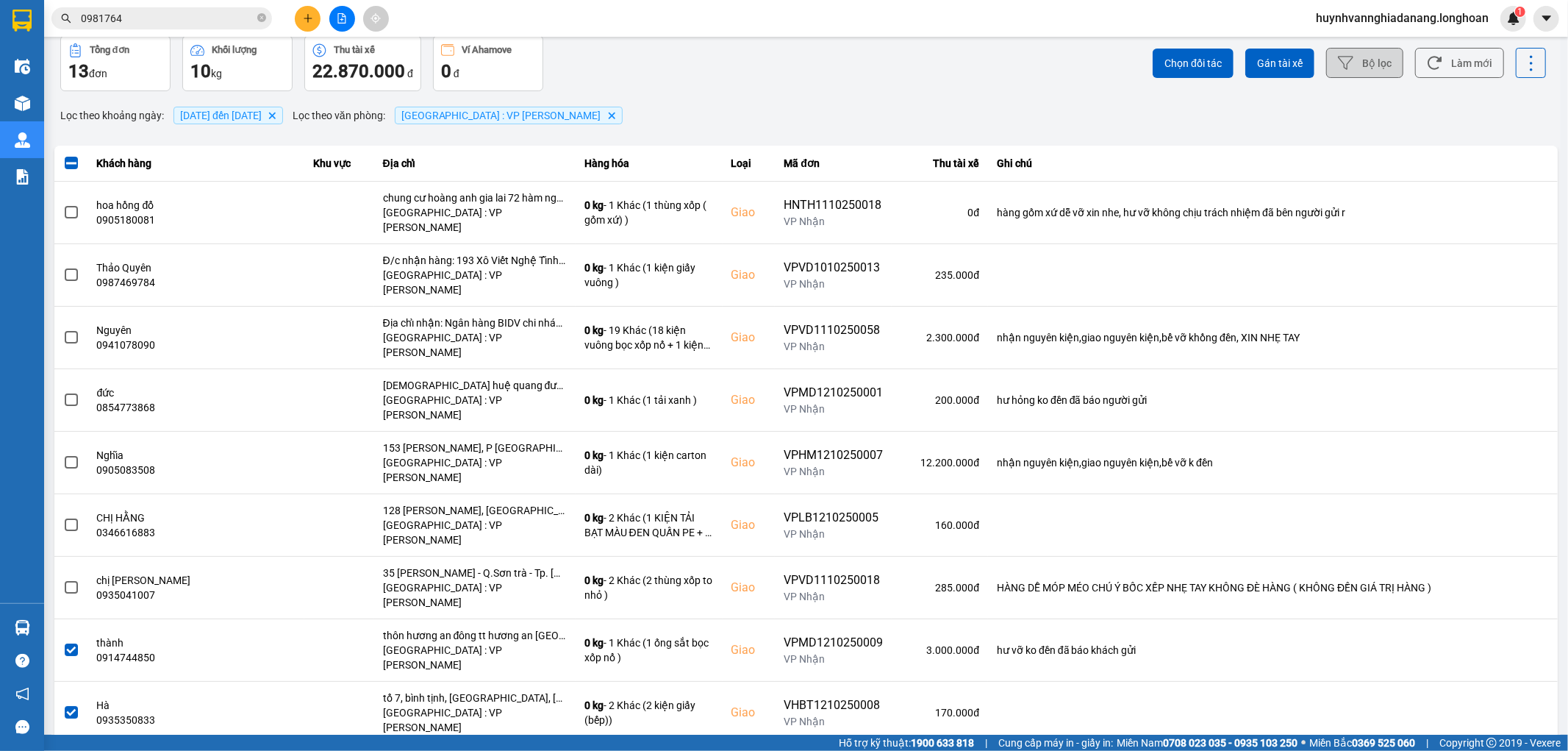
scroll to position [0, 0]
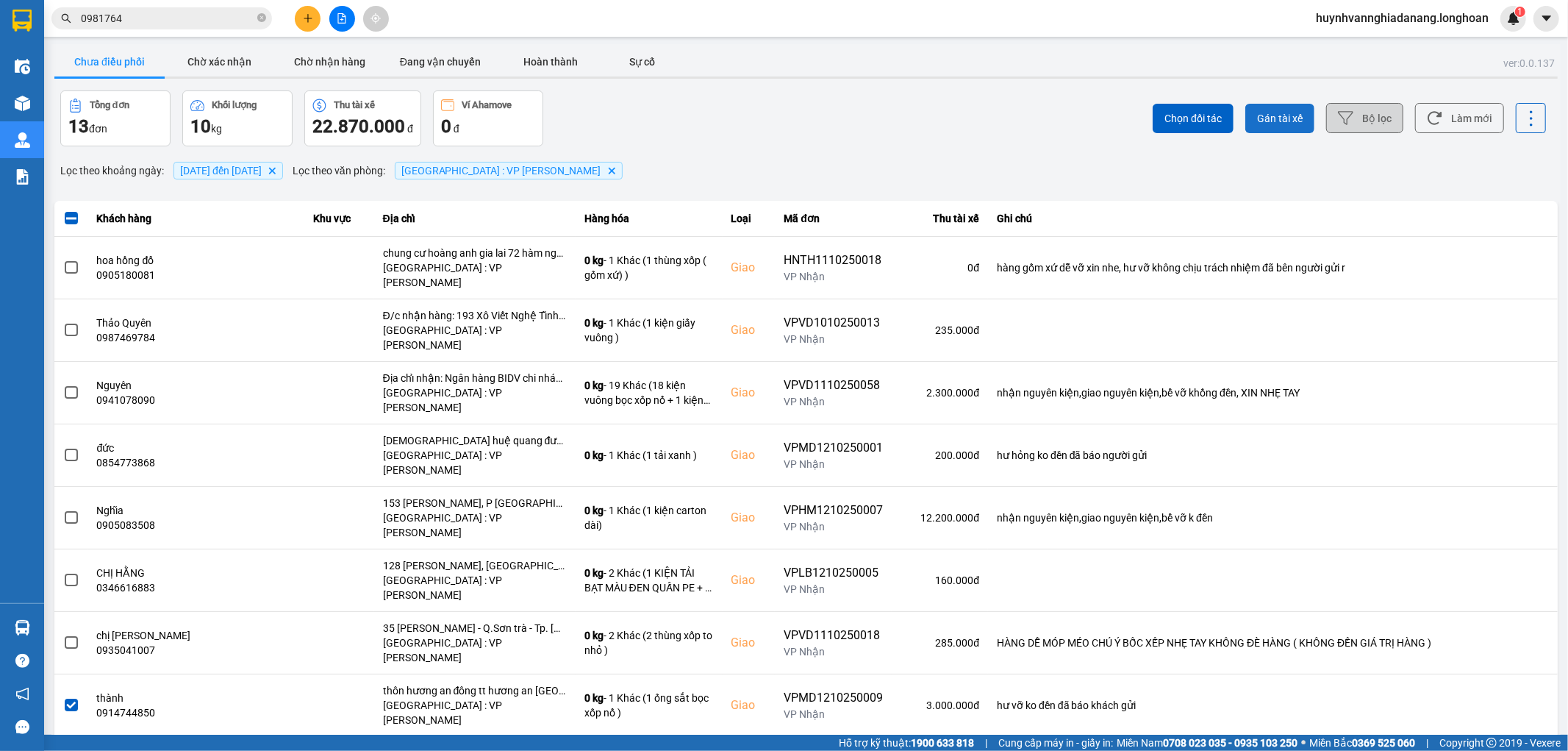
click at [1257, 125] on span "Gán tài xế" at bounding box center [1280, 118] width 46 height 14
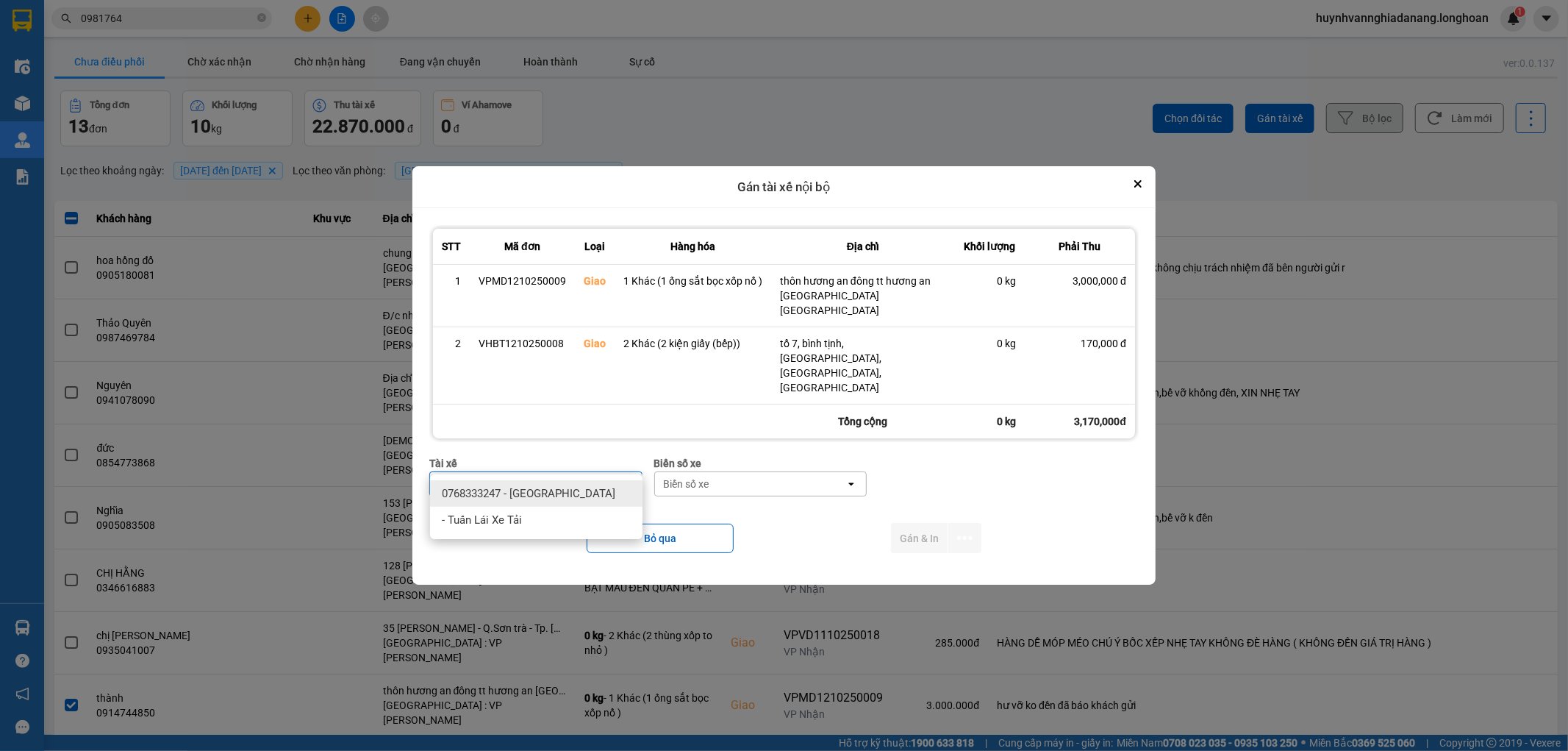
type input "QUAN"
drag, startPoint x: 564, startPoint y: 497, endPoint x: 746, endPoint y: 473, distance: 183.6
click at [568, 496] on span "0768333247 - Trần Minh Quang" at bounding box center [529, 493] width 174 height 14
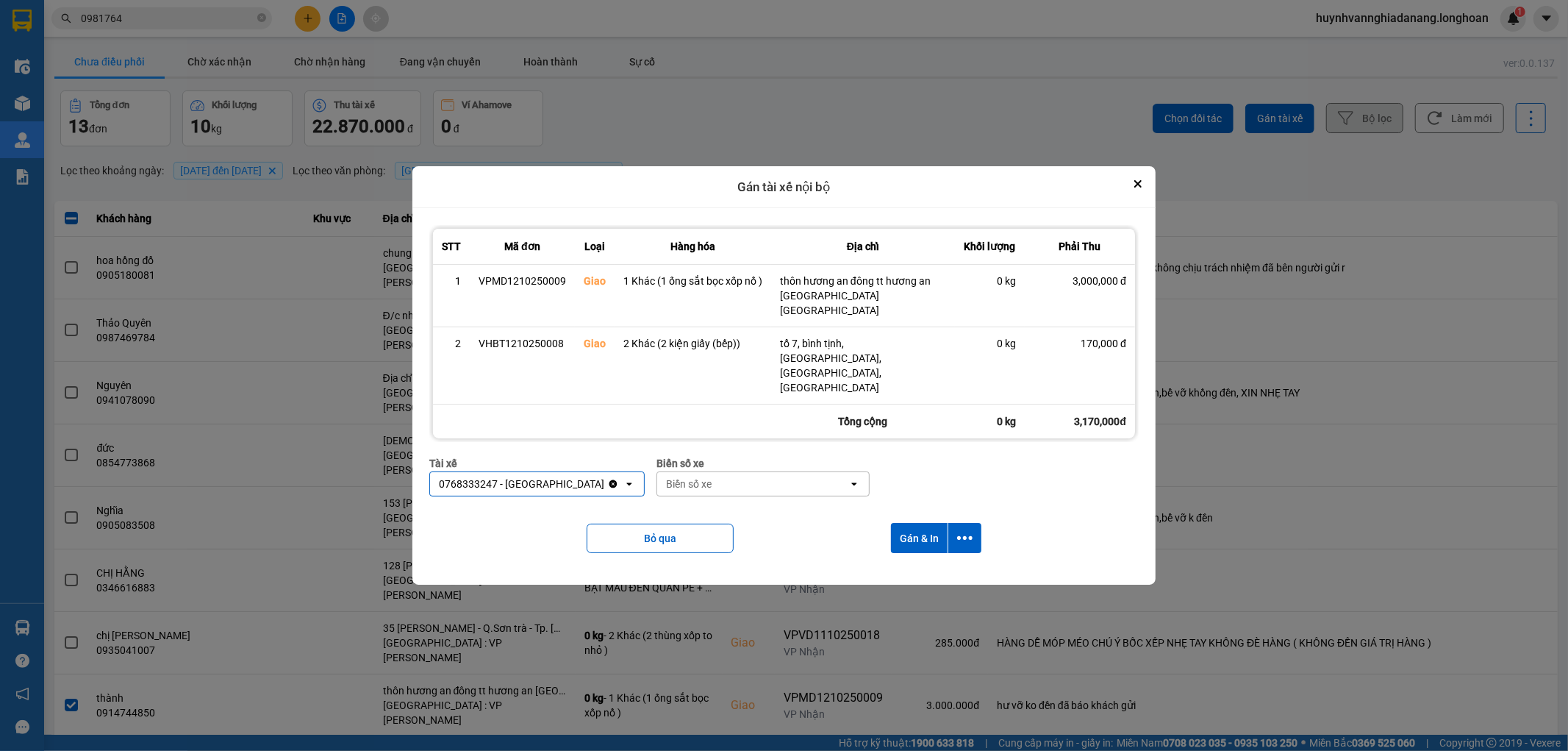
click at [753, 472] on div "Biển số xe" at bounding box center [753, 484] width 191 height 24
type input "848"
drag, startPoint x: 975, startPoint y: 519, endPoint x: 967, endPoint y: 524, distance: 9.4
click at [972, 523] on button "dialog" at bounding box center [964, 537] width 33 height 30
click at [931, 558] on div "Chỉ gán tài" at bounding box center [925, 555] width 87 height 14
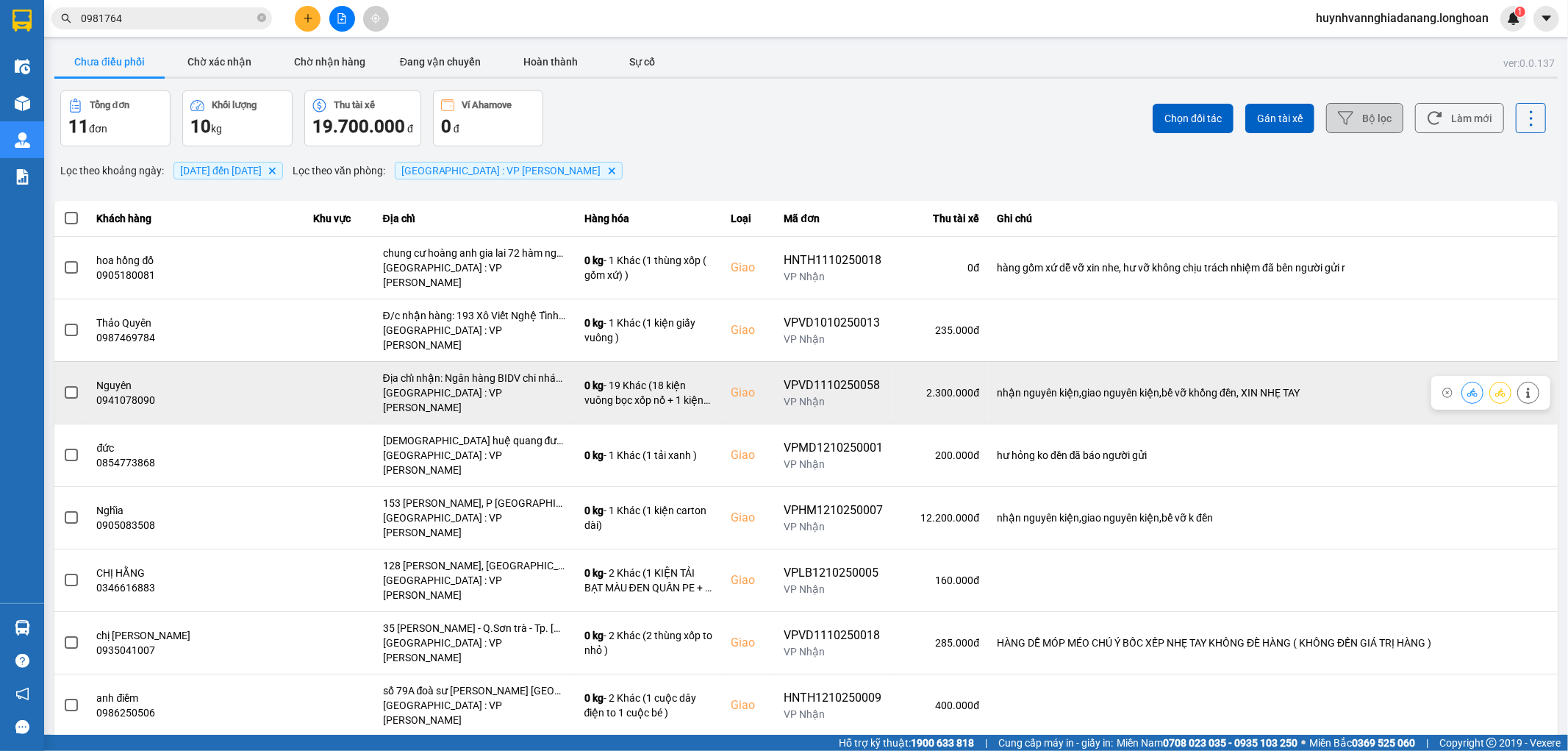
drag, startPoint x: 69, startPoint y: 361, endPoint x: 180, endPoint y: 370, distance: 111.4
click at [103, 368] on tr "Nguyên 0941078090 Địa chỉ nhận: Ngân hàng BIDV chi nhánh Huế. Số 41 hùng vương,…" at bounding box center [806, 392] width 1503 height 62
click at [70, 386] on span at bounding box center [72, 393] width 14 height 14
click at [63, 385] on input "checkbox" at bounding box center [63, 385] width 0 height 0
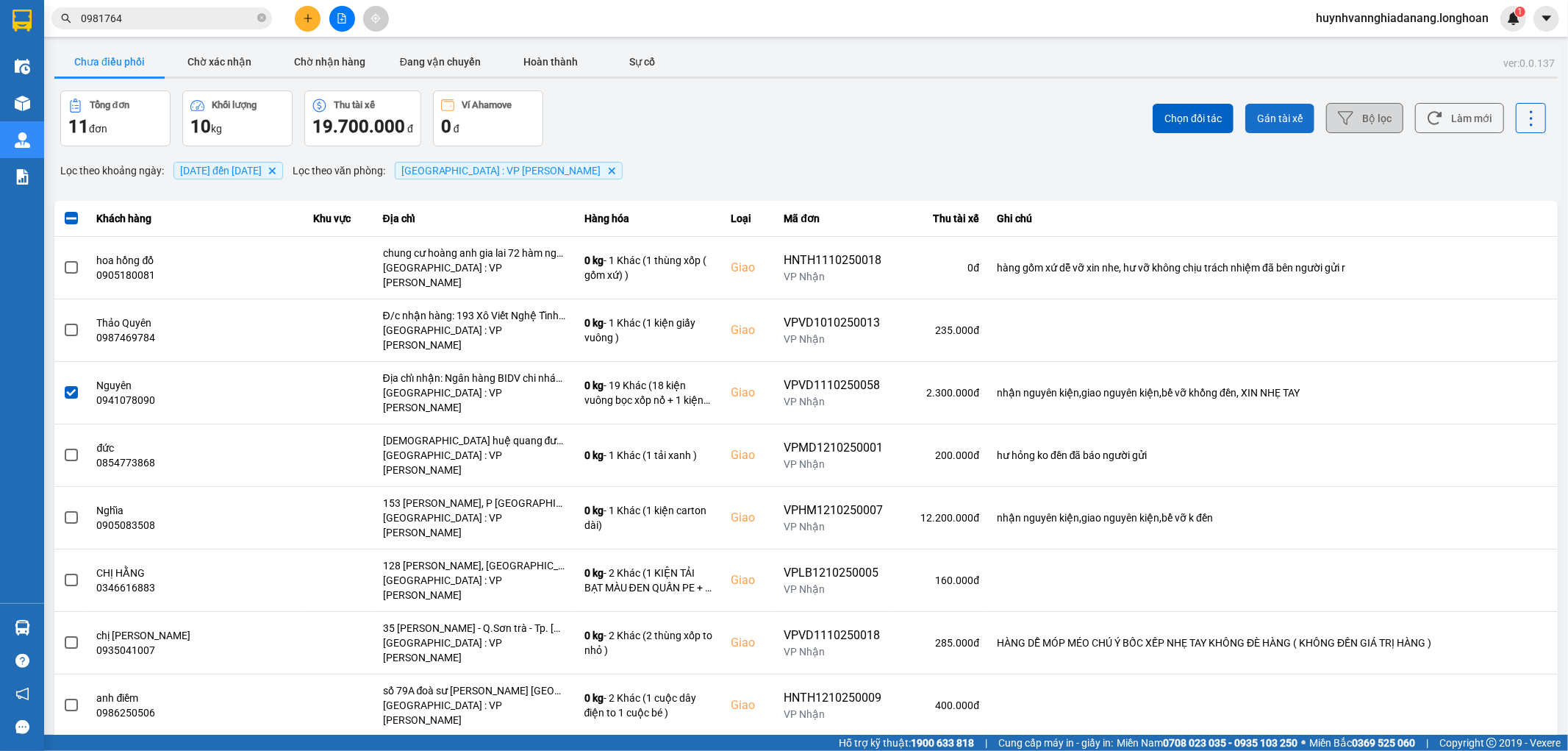
click at [1257, 118] on span "Gán tài xế" at bounding box center [1280, 118] width 46 height 14
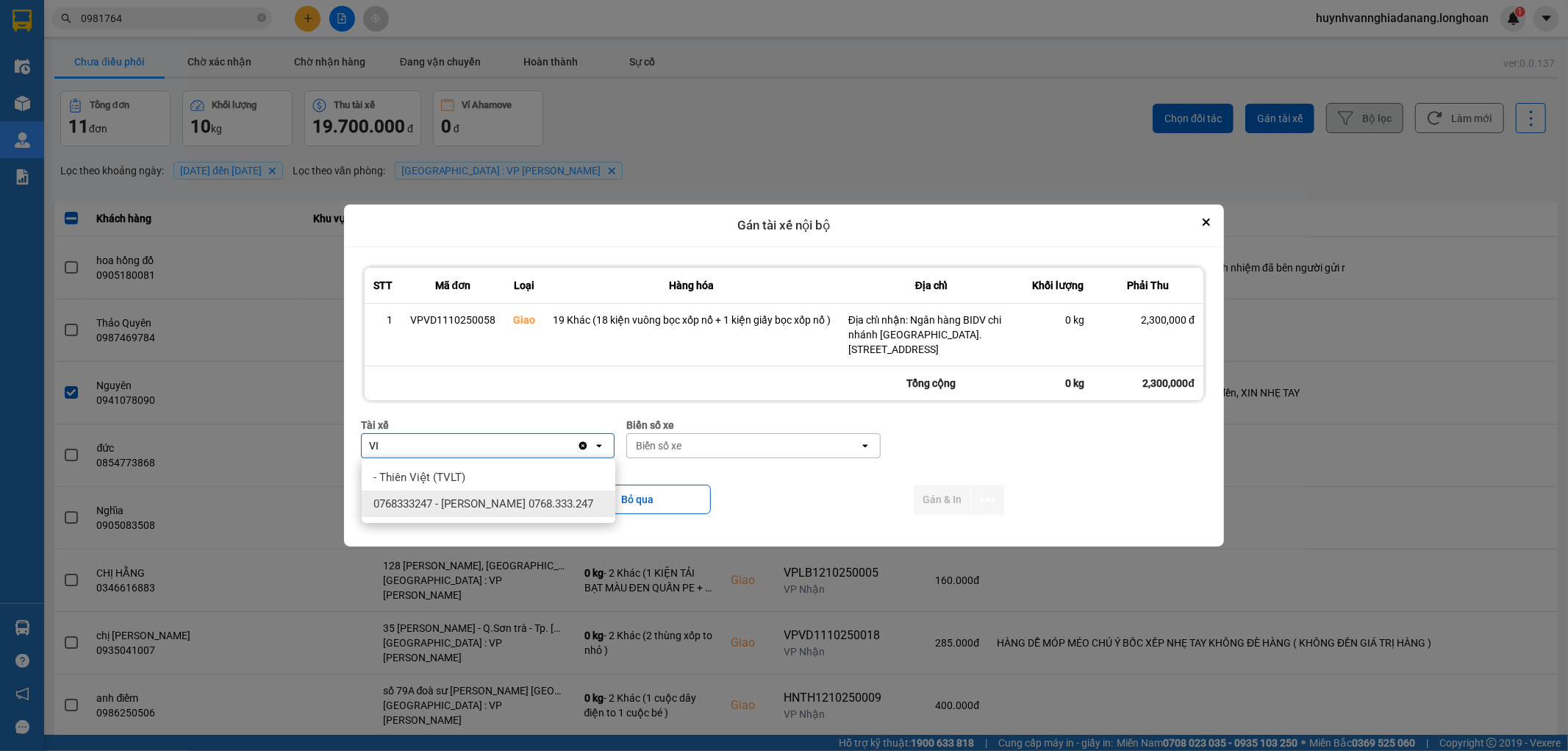
type input "VI"
drag, startPoint x: 525, startPoint y: 504, endPoint x: 550, endPoint y: 498, distance: 25.7
click at [525, 503] on span "0768333247 - Nguyễn Tấn Việt 0768.333.247" at bounding box center [484, 503] width 220 height 14
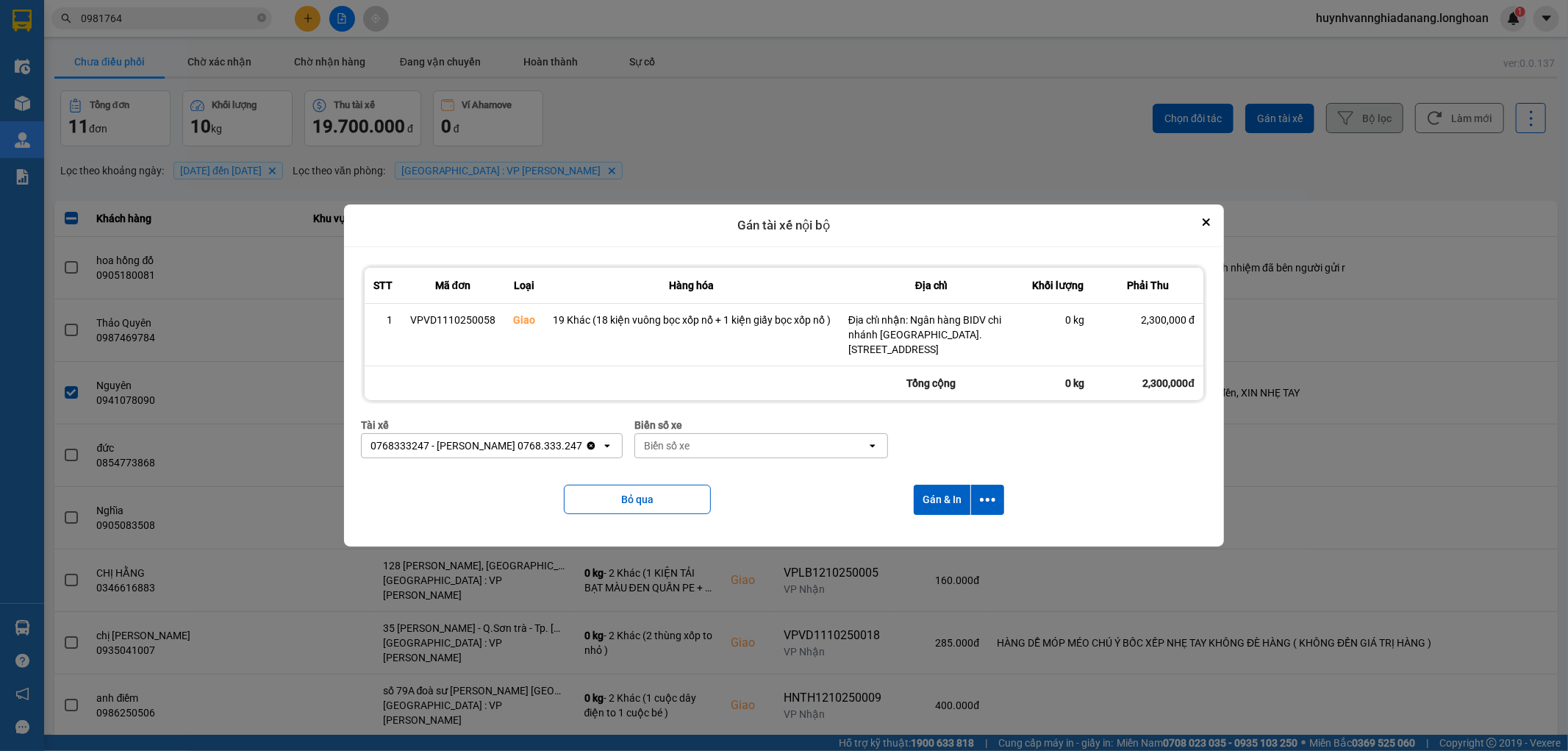
click at [733, 446] on div "Biển số xe" at bounding box center [751, 445] width 232 height 24
type input "4654"
drag, startPoint x: 807, startPoint y: 479, endPoint x: 917, endPoint y: 457, distance: 112.2
click at [810, 478] on div "29E-346.54" at bounding box center [757, 477] width 254 height 26
click at [985, 498] on icon "dialog" at bounding box center [987, 500] width 15 height 15
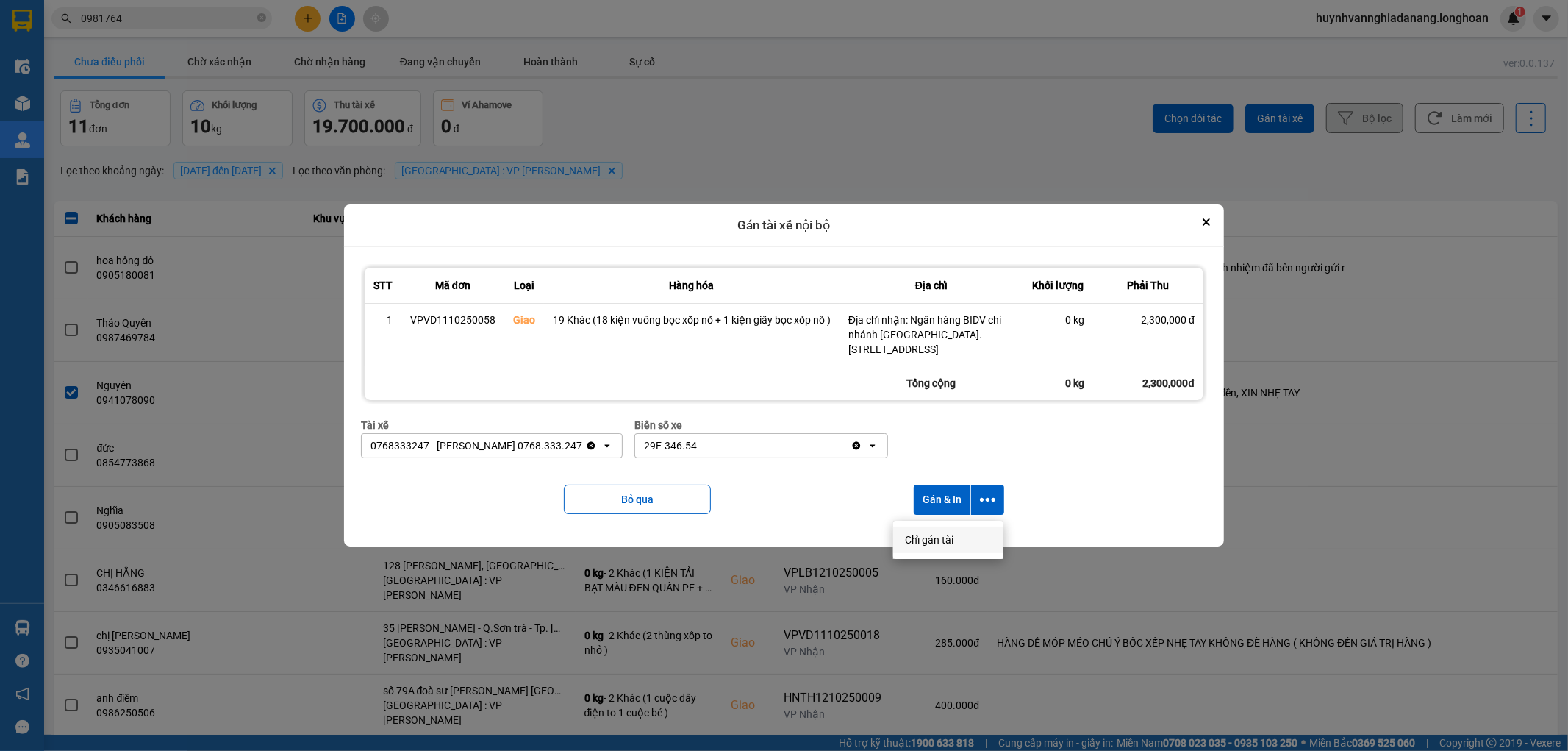
click at [937, 540] on span "Chỉ gán tài" at bounding box center [929, 539] width 49 height 14
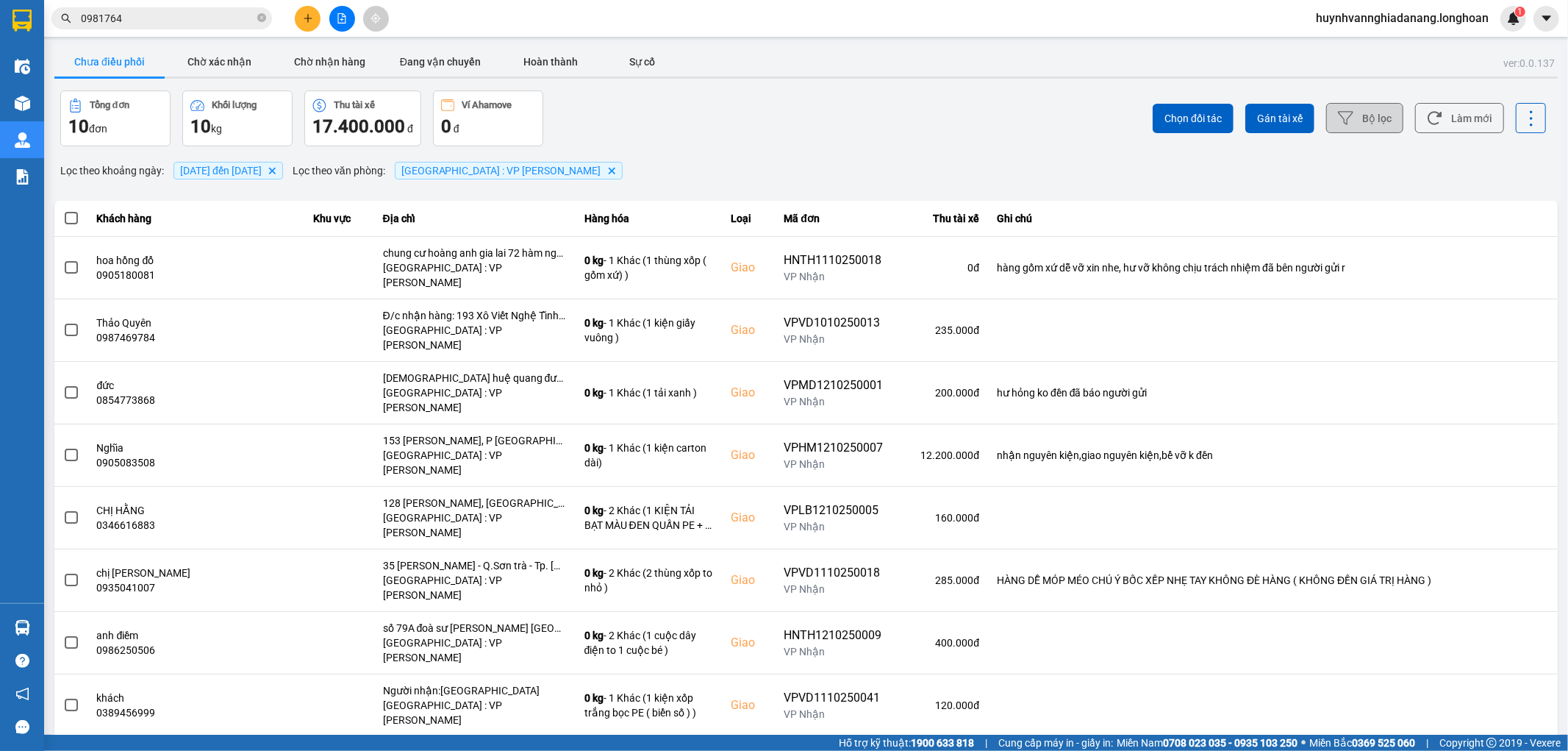
click at [74, 214] on span at bounding box center [72, 219] width 14 height 14
click at [63, 210] on input "checkbox" at bounding box center [63, 210] width 0 height 0
click at [1267, 121] on span "Gán tài xế" at bounding box center [1280, 118] width 46 height 14
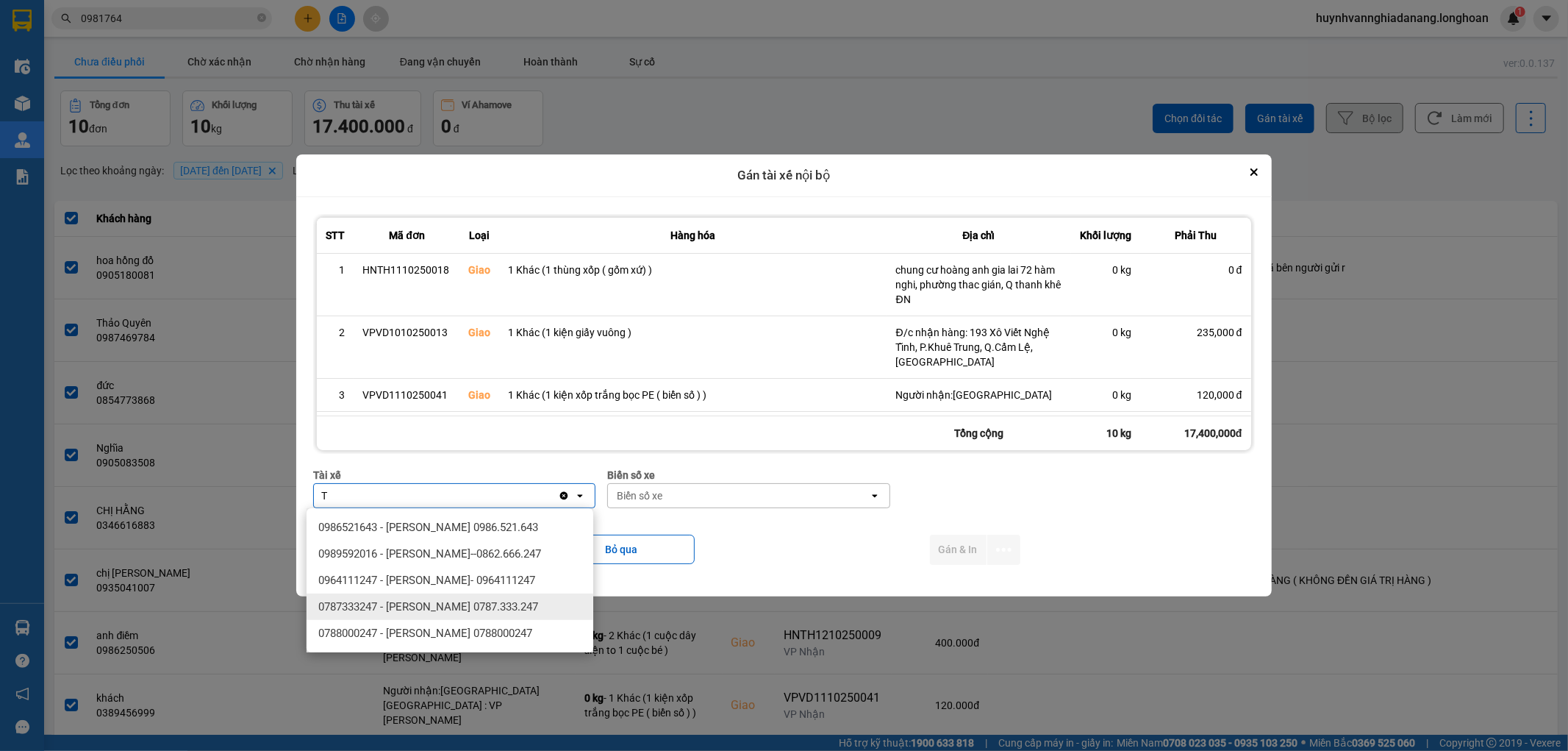
type input "T"
click at [467, 607] on span "0787333247 - Phạm Thanh Tuấn 0787.333.247" at bounding box center [428, 606] width 220 height 14
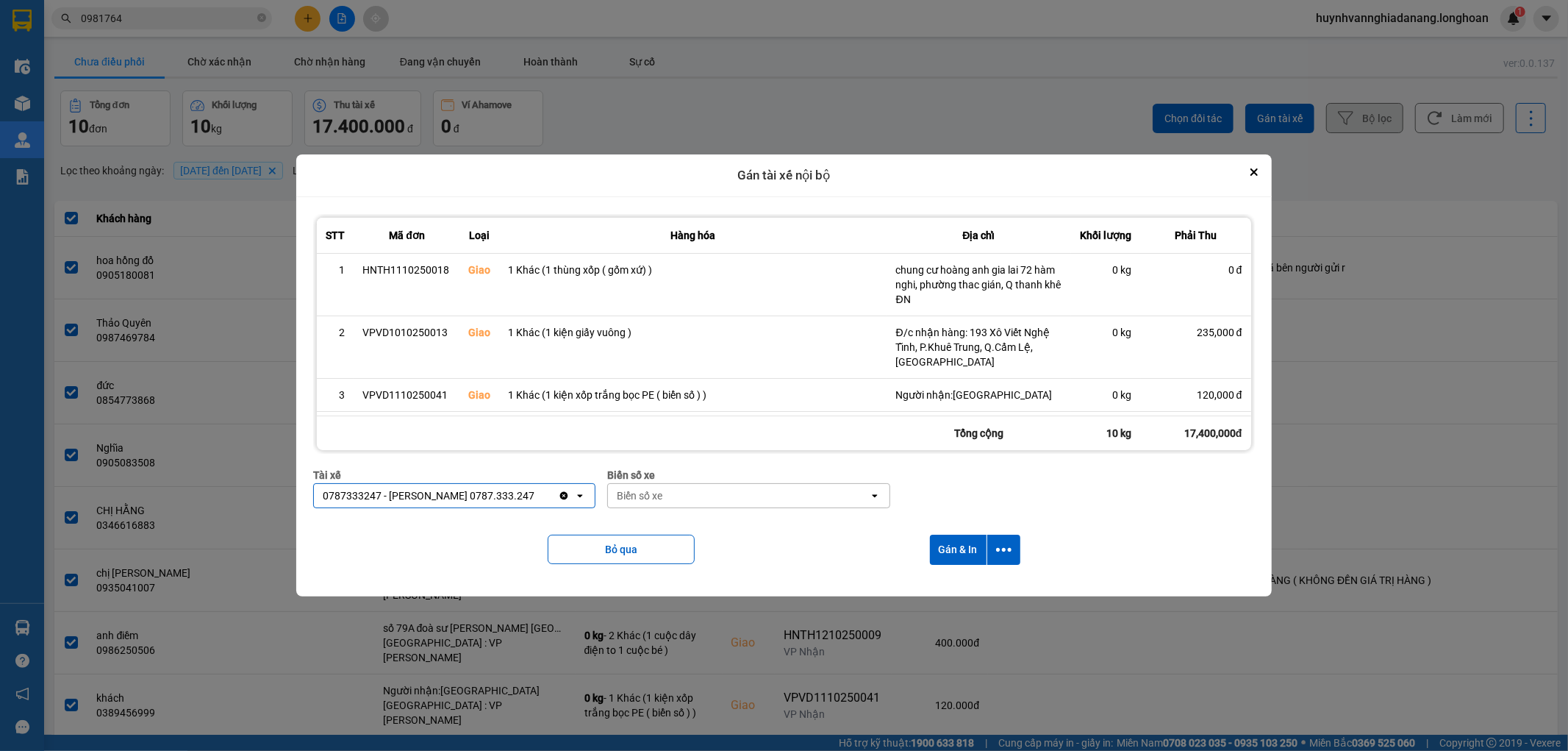
click at [654, 496] on div "Biển số xe" at bounding box center [639, 495] width 46 height 14
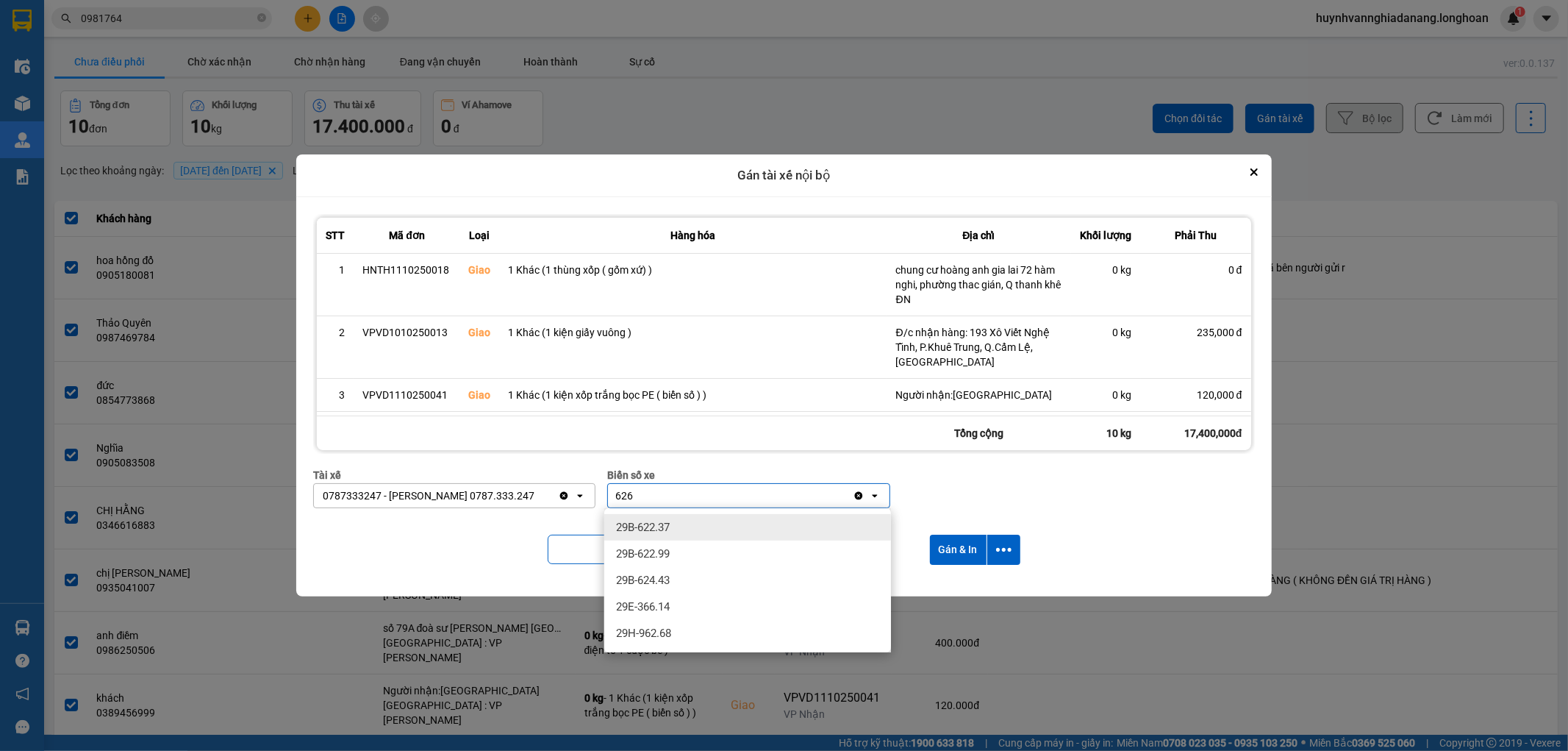
type input "6268"
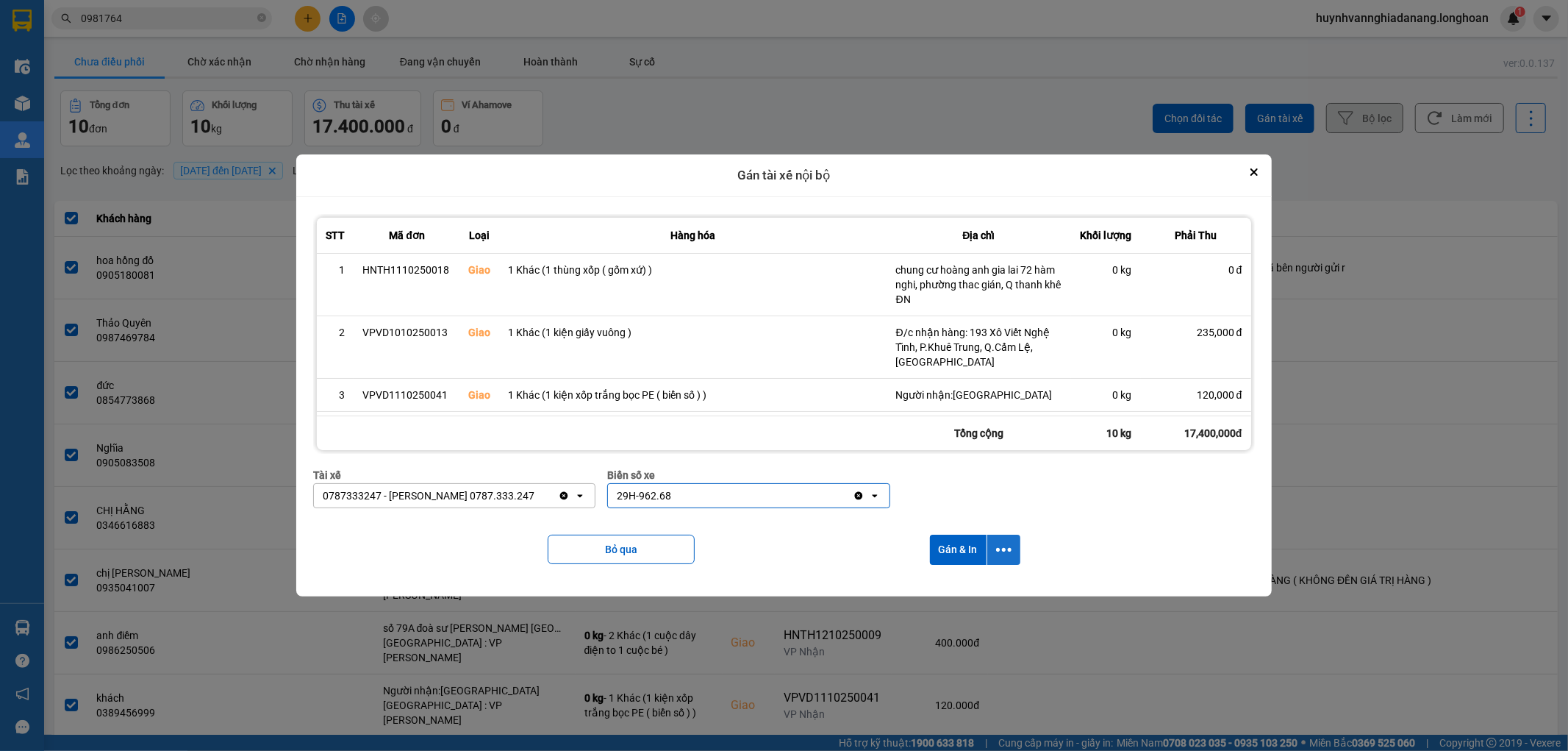
click at [1010, 553] on icon "dialog" at bounding box center [1004, 549] width 15 height 15
click at [995, 593] on div "Chỉ gán tài" at bounding box center [967, 589] width 87 height 14
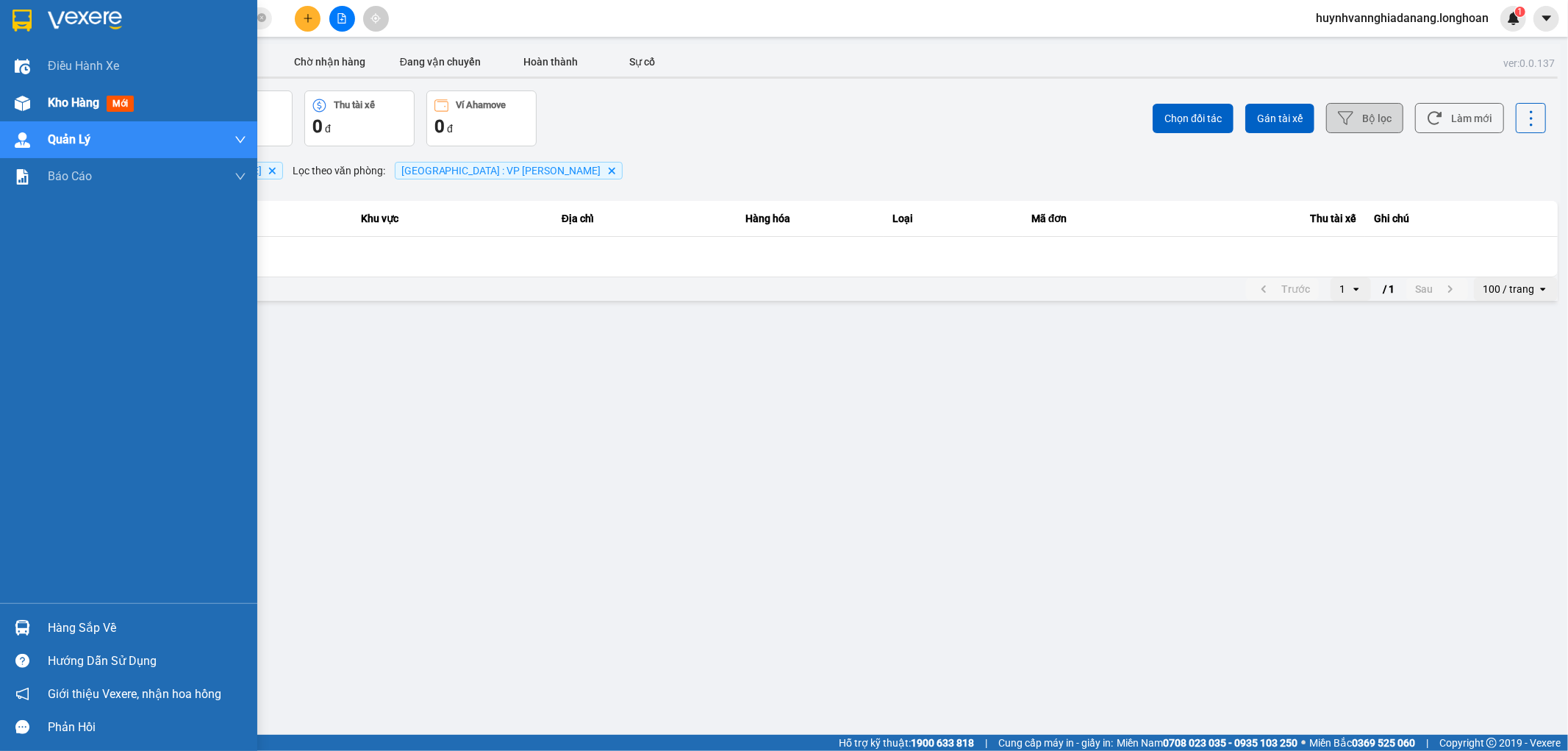
click at [66, 105] on span "Kho hàng" at bounding box center [73, 102] width 51 height 14
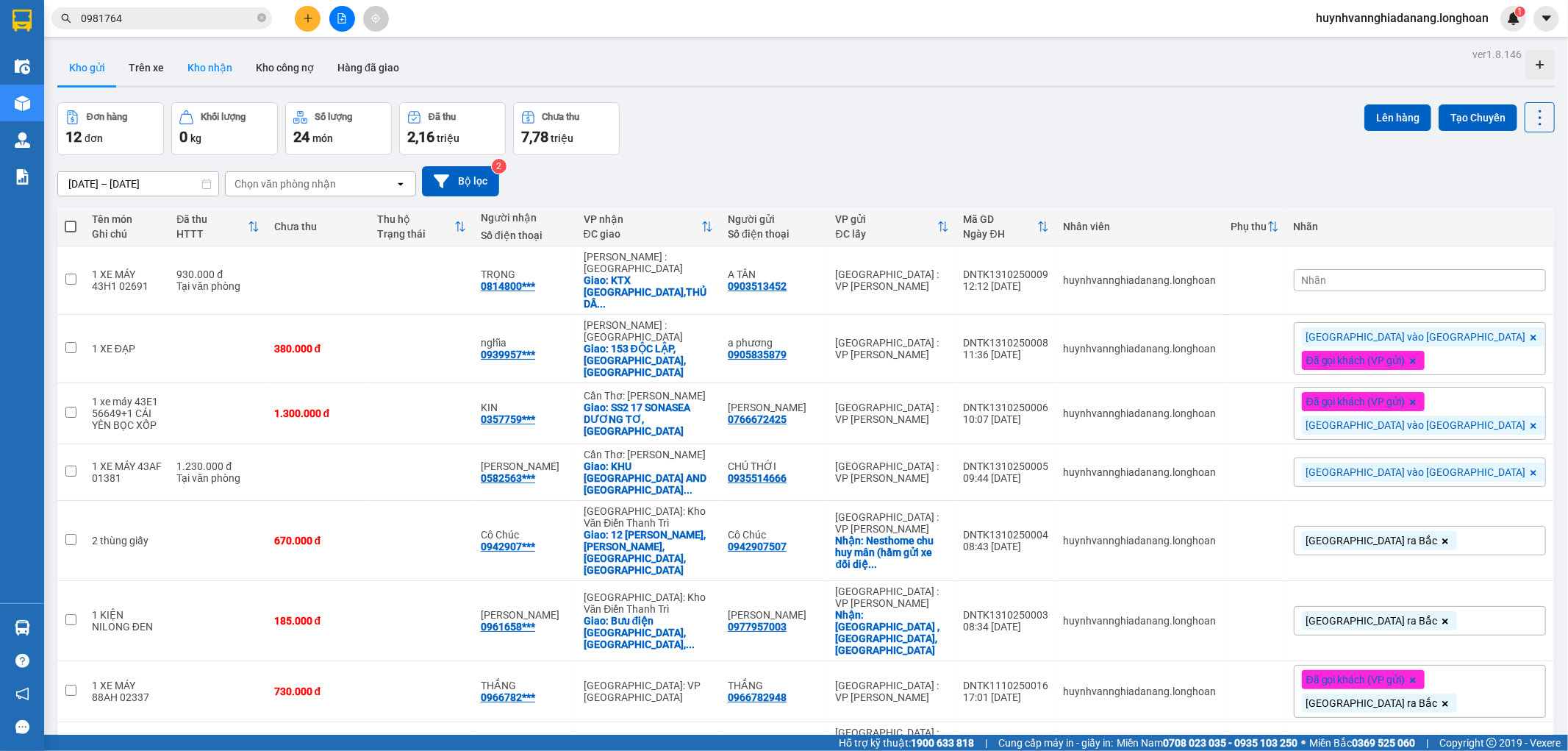
click at [215, 78] on button "Kho nhận" at bounding box center [209, 67] width 68 height 35
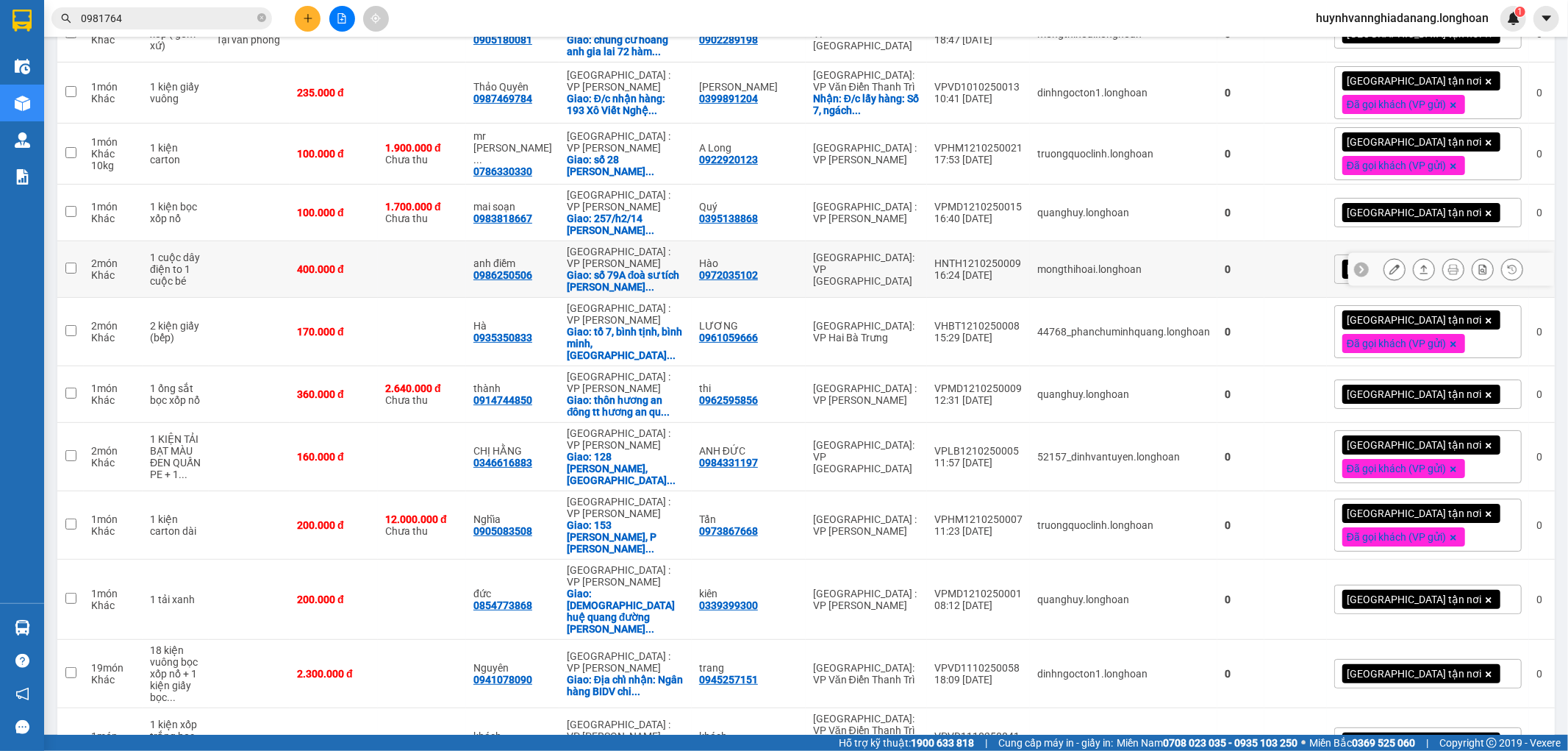
scroll to position [319, 0]
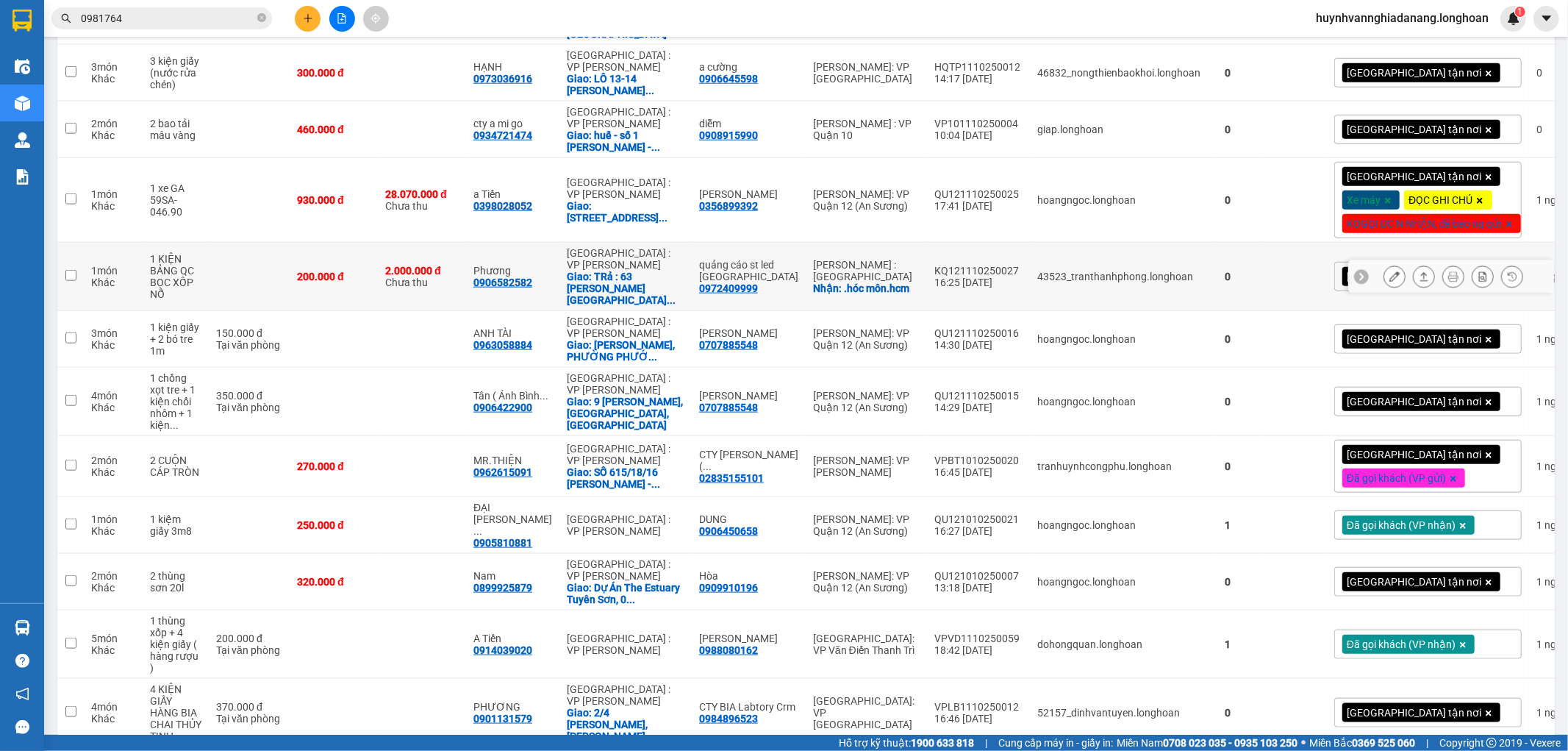
scroll to position [1225, 0]
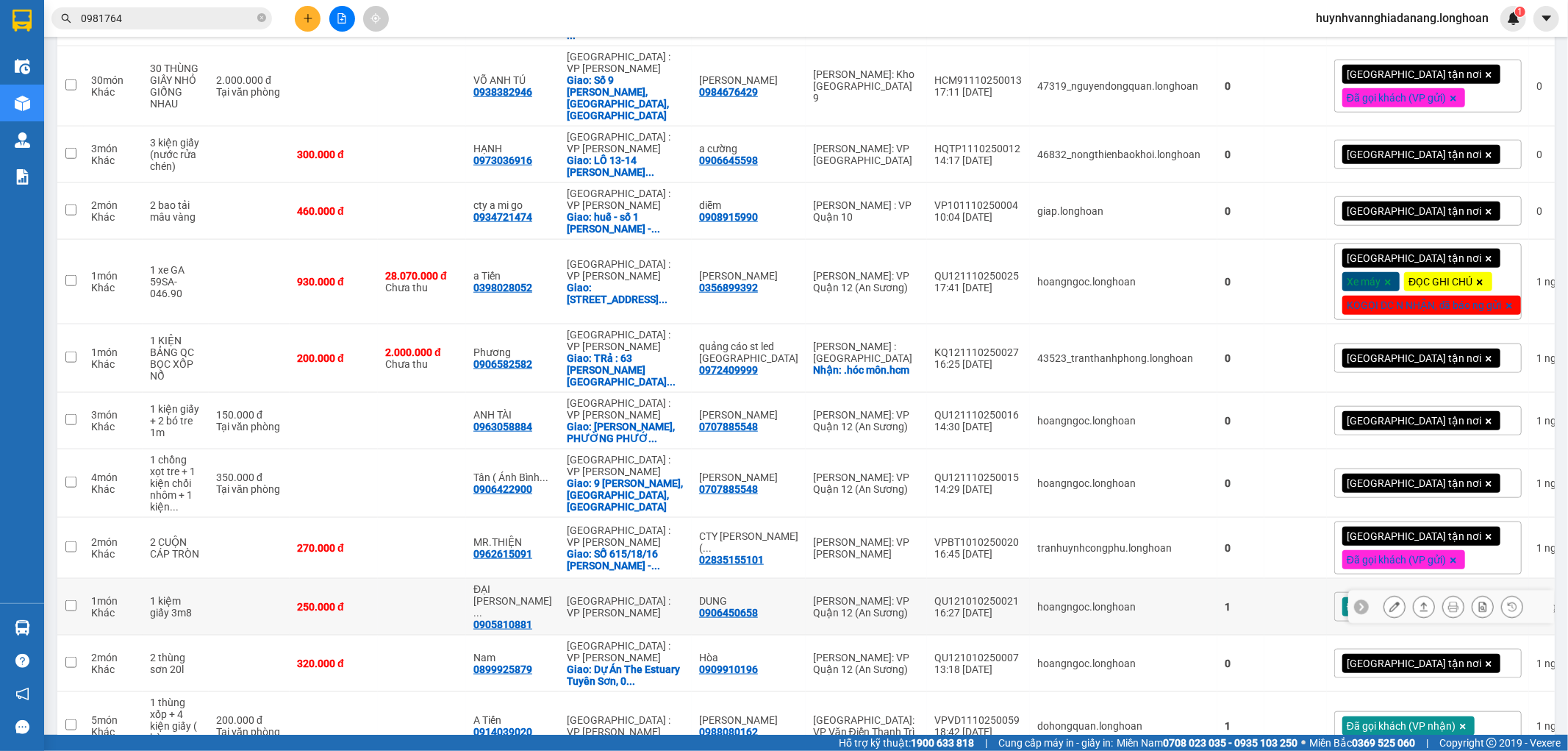
click at [1389, 601] on icon at bounding box center [1394, 606] width 10 height 10
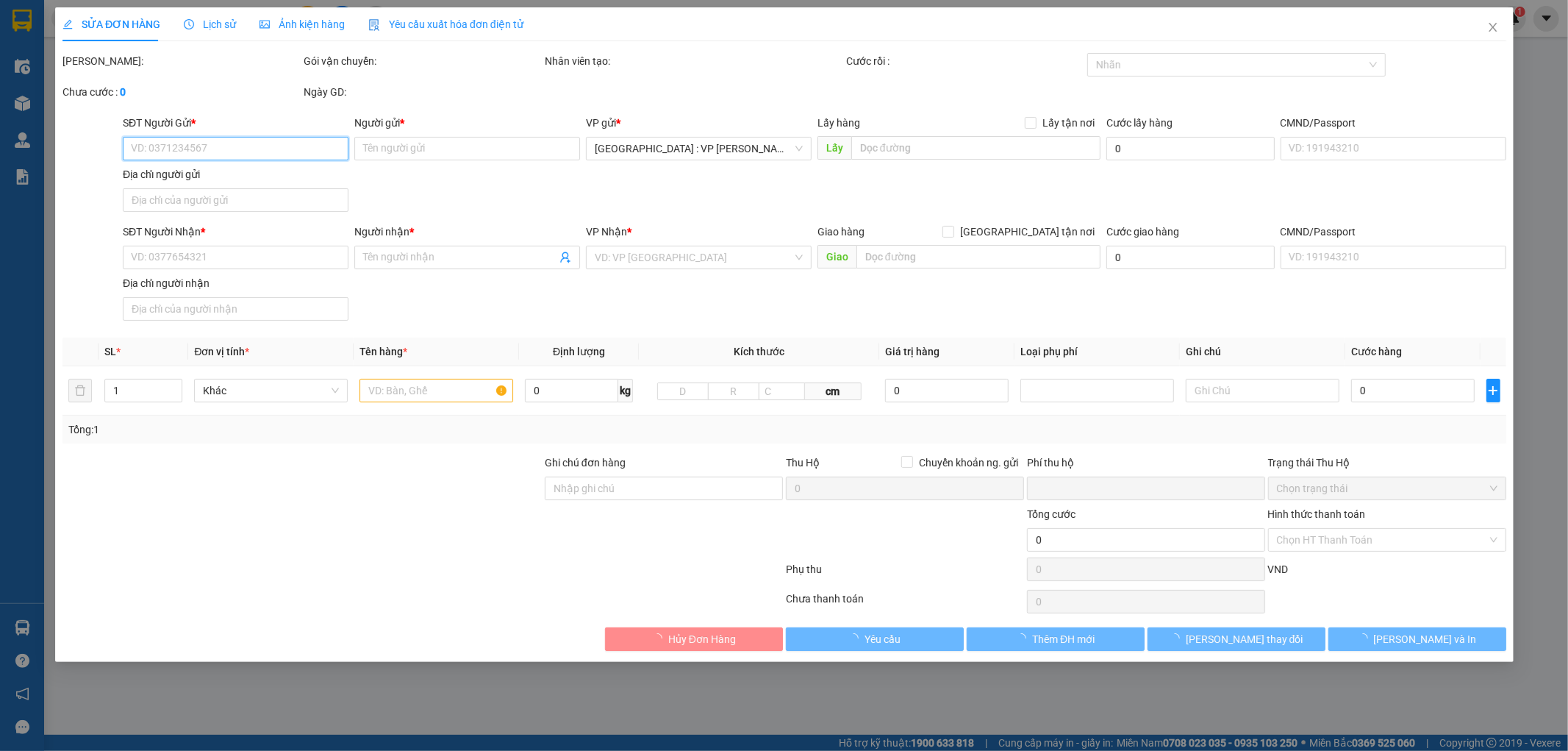
type input "0906450658"
type input "DUNG"
type input "0905810881"
type input "ĐẠI [PERSON_NAME]"
type input "nhận theo kiện - hư hỏng không chịu trách nhiệm"
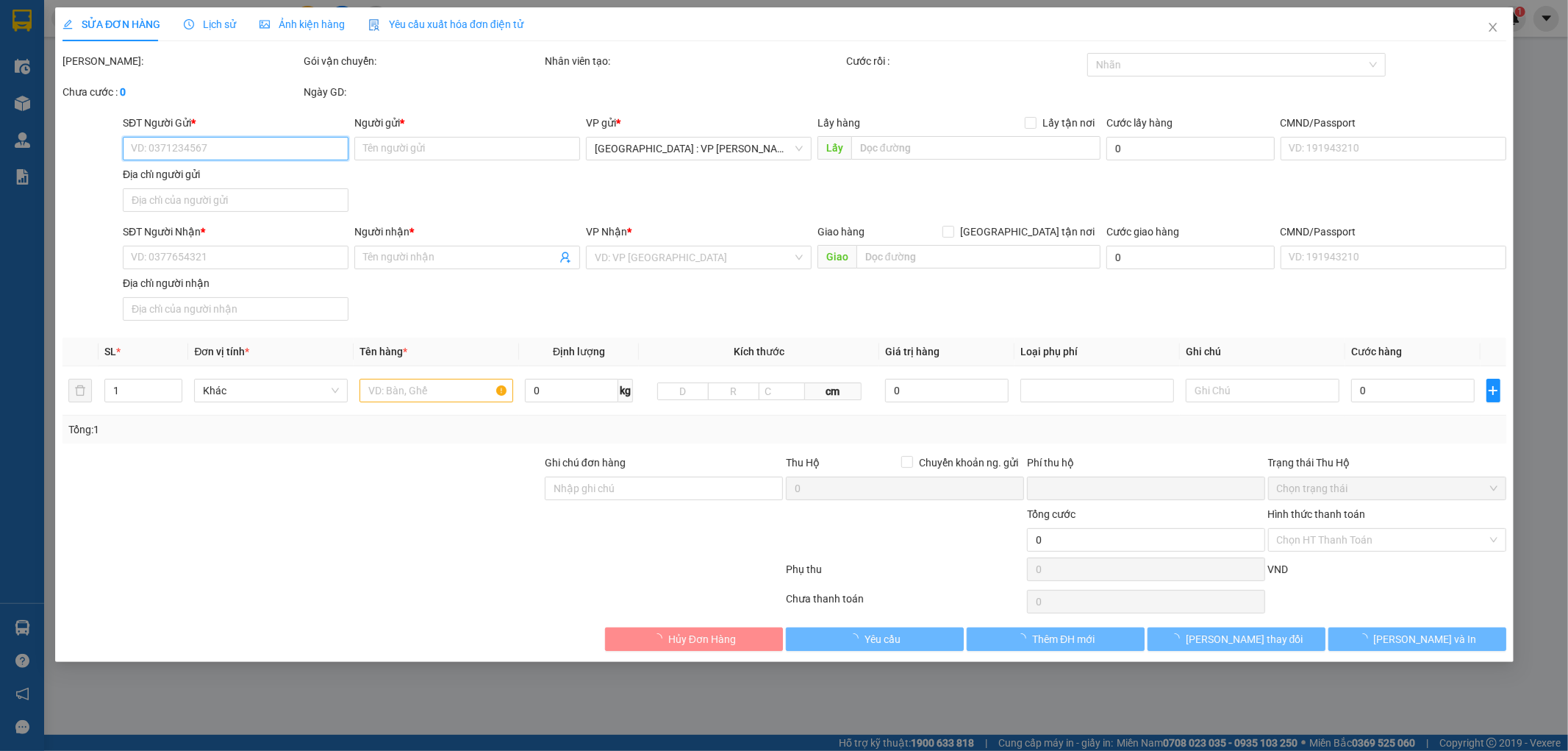
type input "0"
type input "250.000"
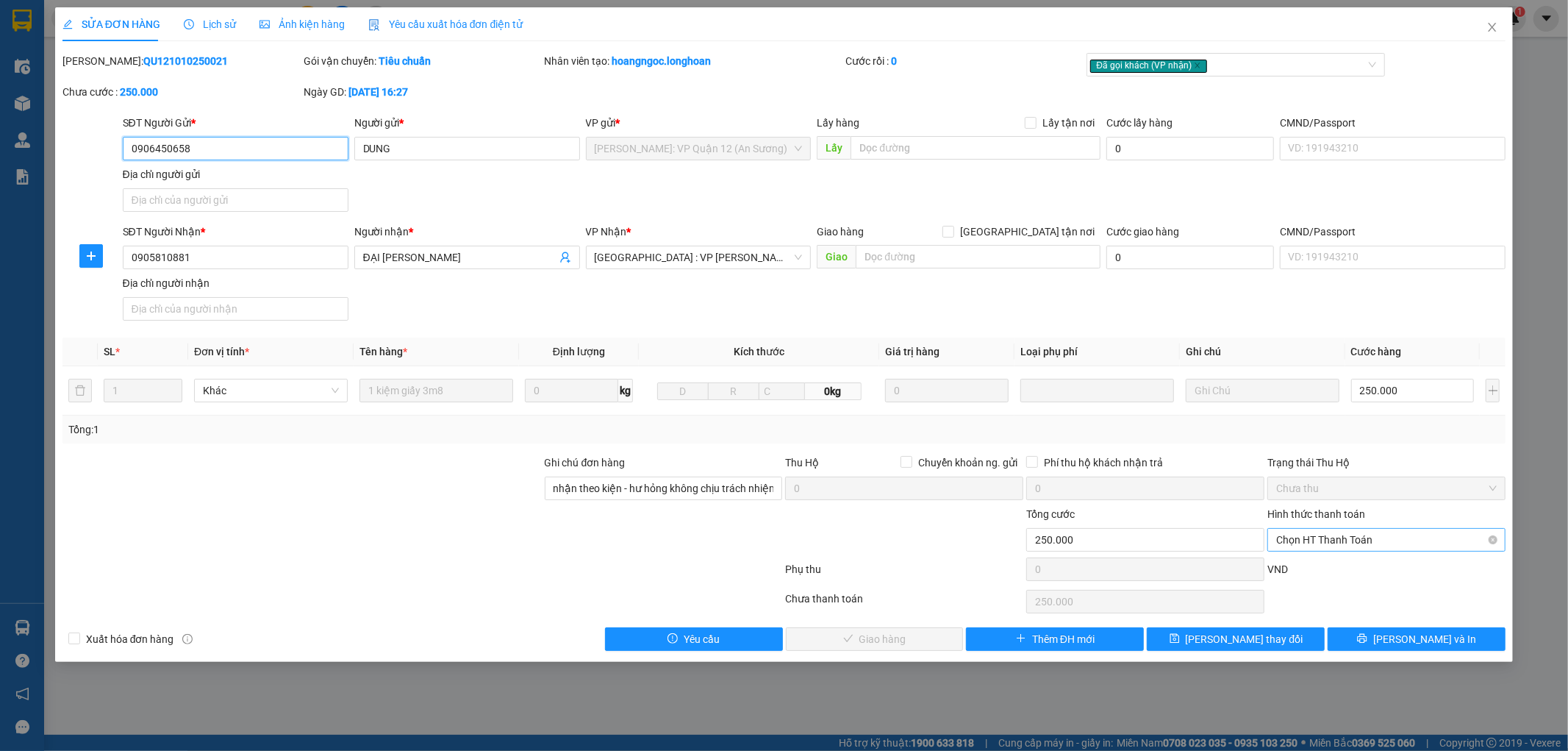
click at [1382, 540] on span "Chọn HT Thanh Toán" at bounding box center [1386, 540] width 220 height 22
click at [1355, 571] on div "Tại văn phòng" at bounding box center [1387, 569] width 220 height 16
type input "0"
click at [935, 631] on button "[PERSON_NAME] và Giao hàng" at bounding box center [874, 639] width 178 height 24
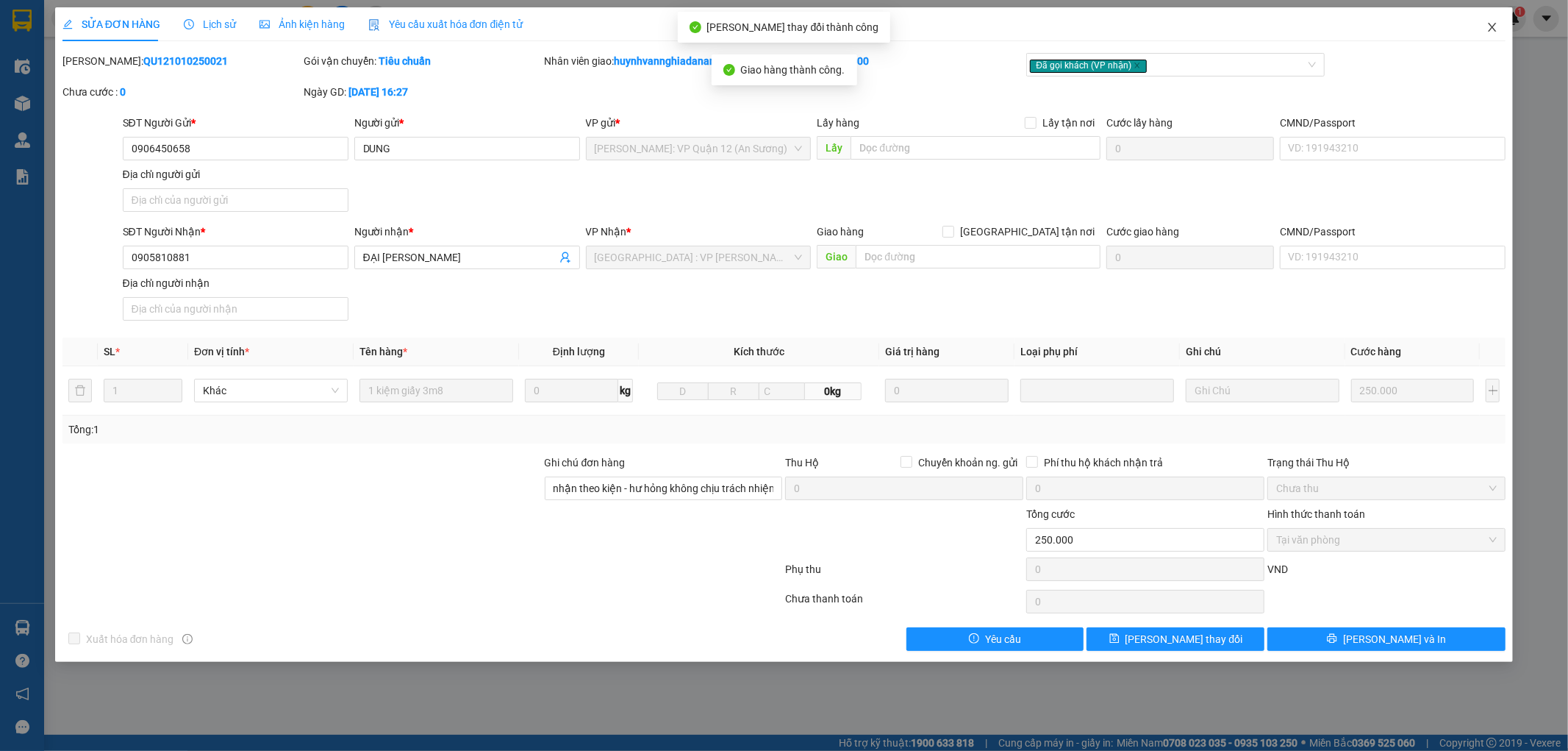
click at [1491, 24] on icon "close" at bounding box center [1492, 27] width 12 height 12
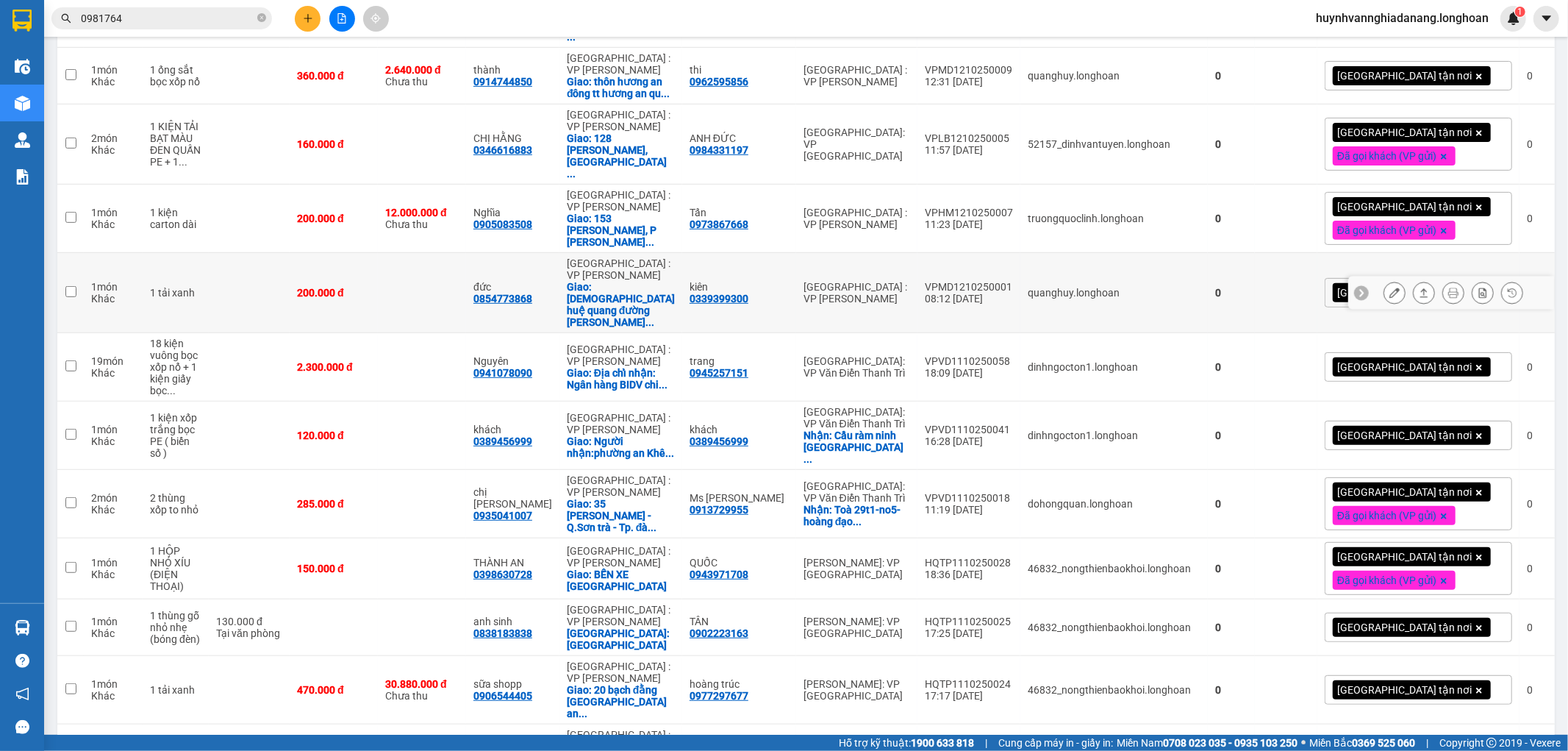
scroll to position [571, 0]
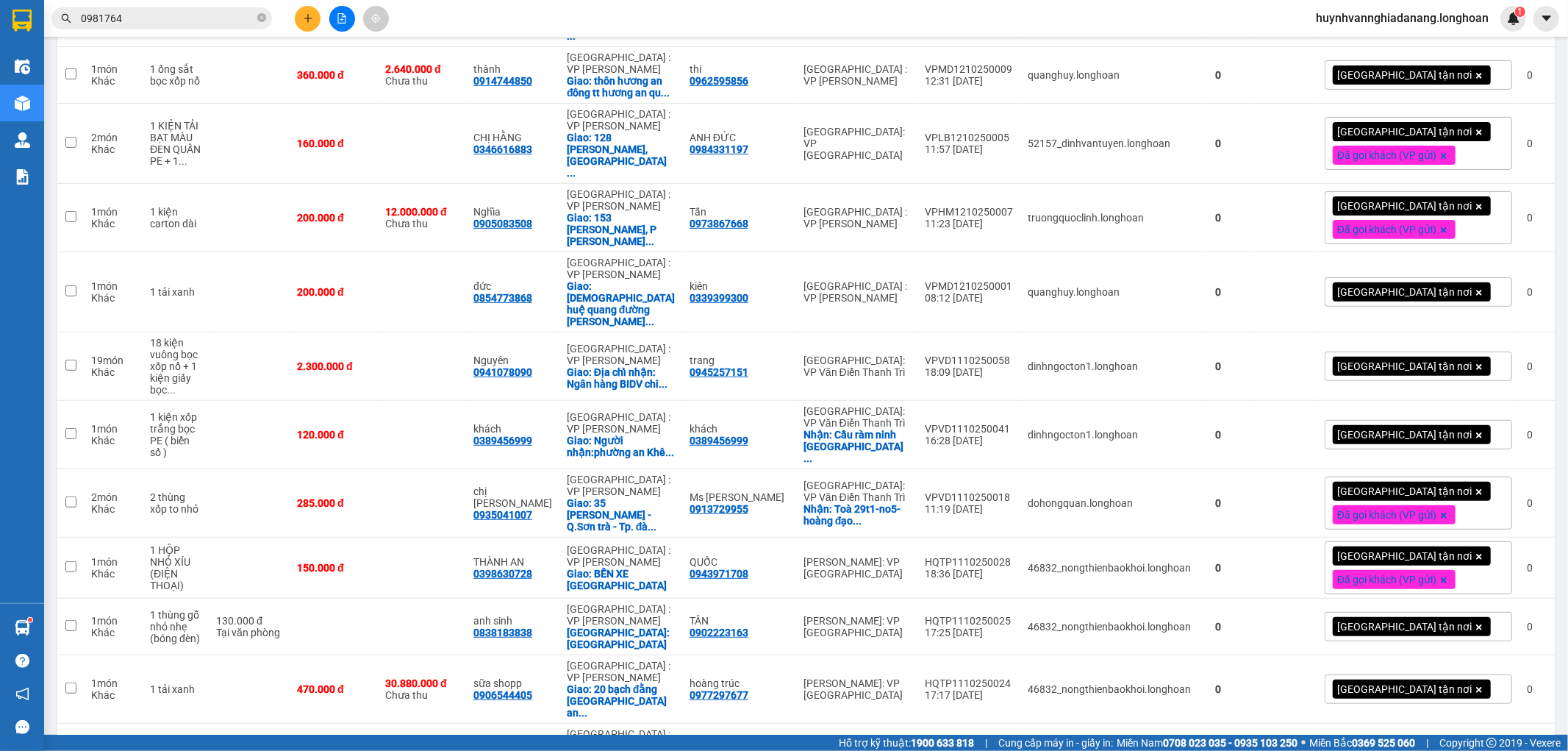
drag, startPoint x: 133, startPoint y: 28, endPoint x: 138, endPoint y: 20, distance: 9.4
click at [134, 27] on span "0981764" at bounding box center [161, 19] width 220 height 22
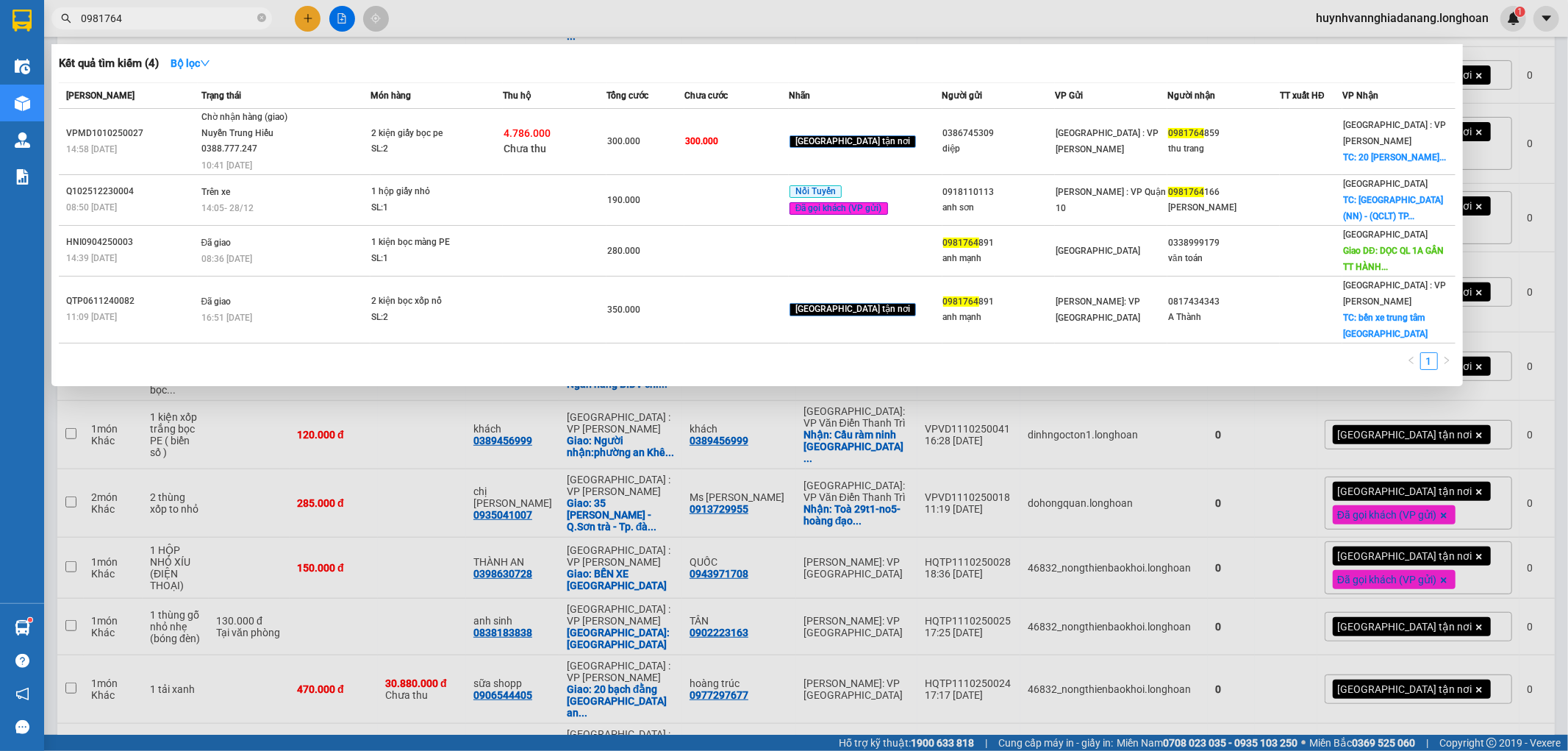
click at [145, 12] on input "0981764" at bounding box center [168, 18] width 174 height 16
type input "0"
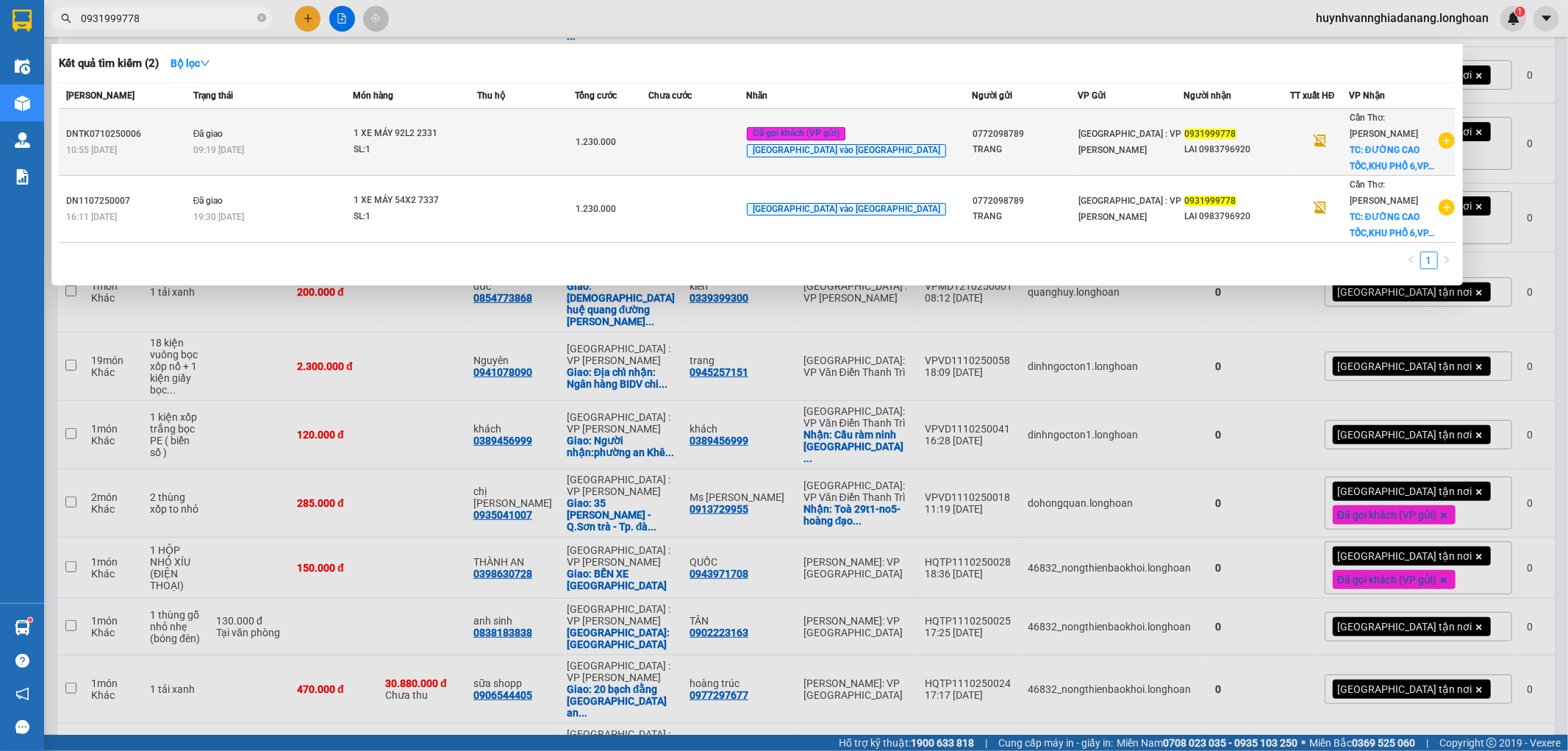
type input "0931999778"
click at [519, 135] on td at bounding box center [525, 142] width 98 height 67
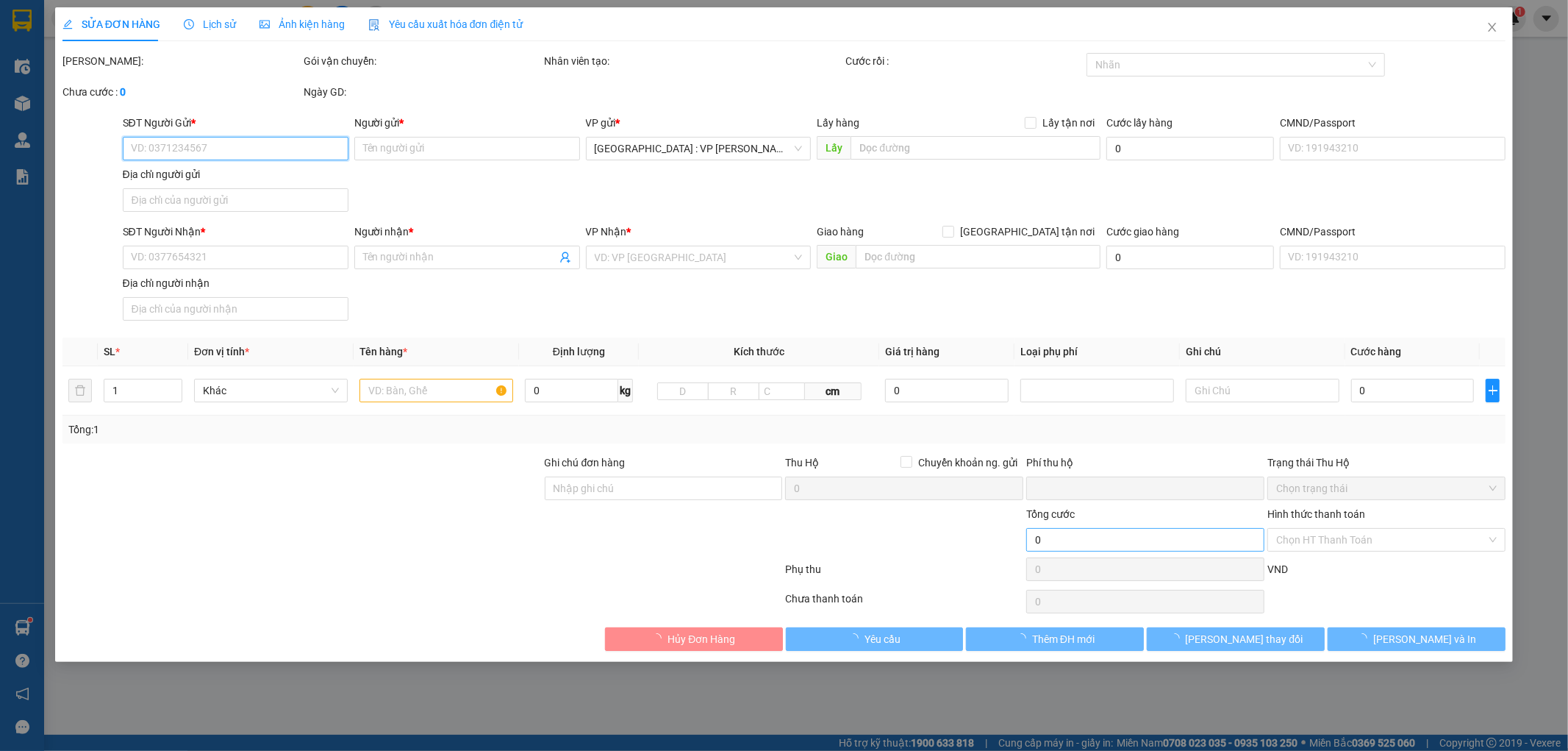
type input "0772098789"
type input "TRANG"
type input "0931999778"
type input "LAI 0983796920"
checkbox input "true"
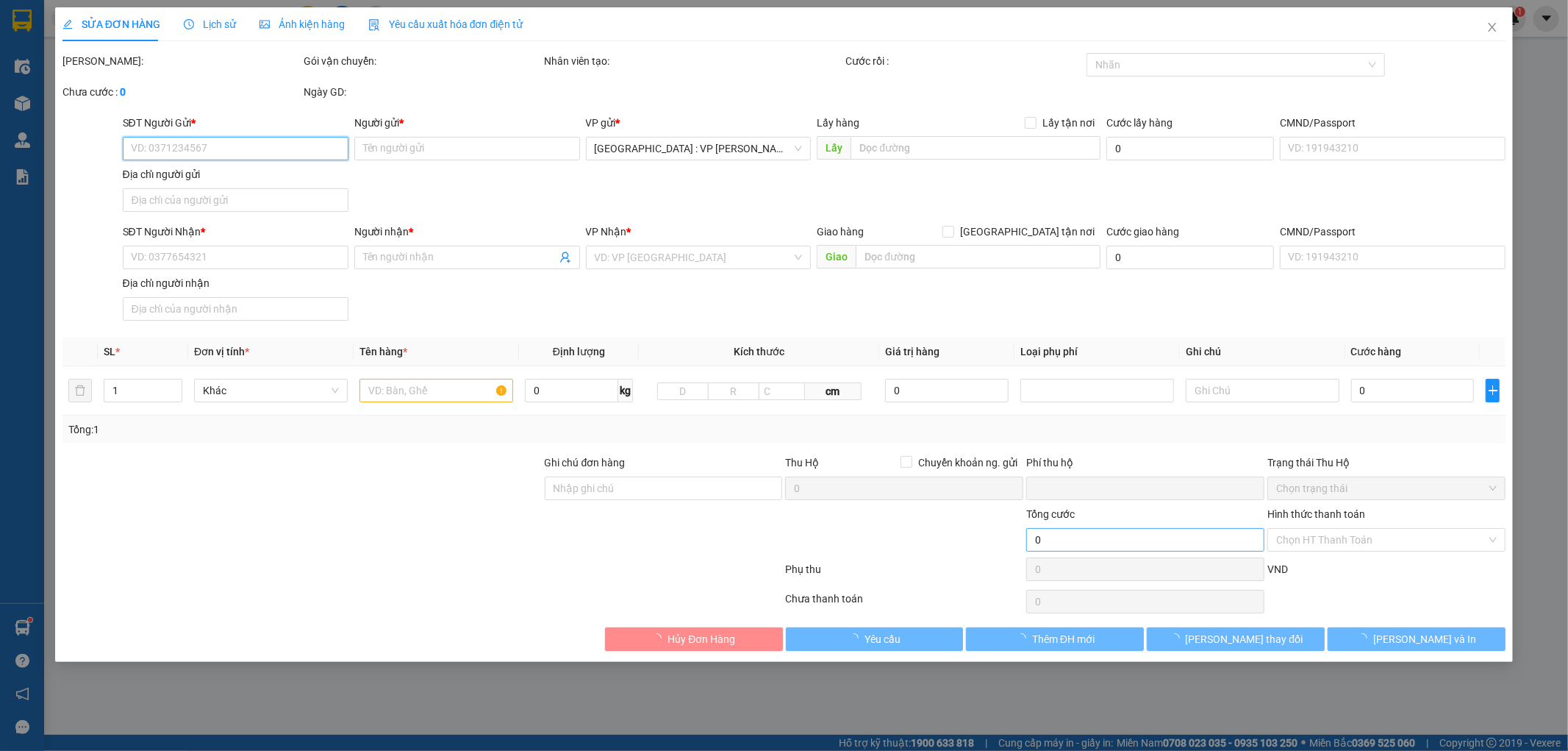
type input "ĐƯỜNG CAO TỐC,[GEOGRAPHIC_DATA],VP TÂN MINH NHÂN(BÊN CẠNH CÂY XĂNG DẦU TRUNG HẬ…"
type input "1 CHÌA KHÓA,0 GƯƠNG,1 CÀ VẸT"
type input "0"
type input "1.230.000"
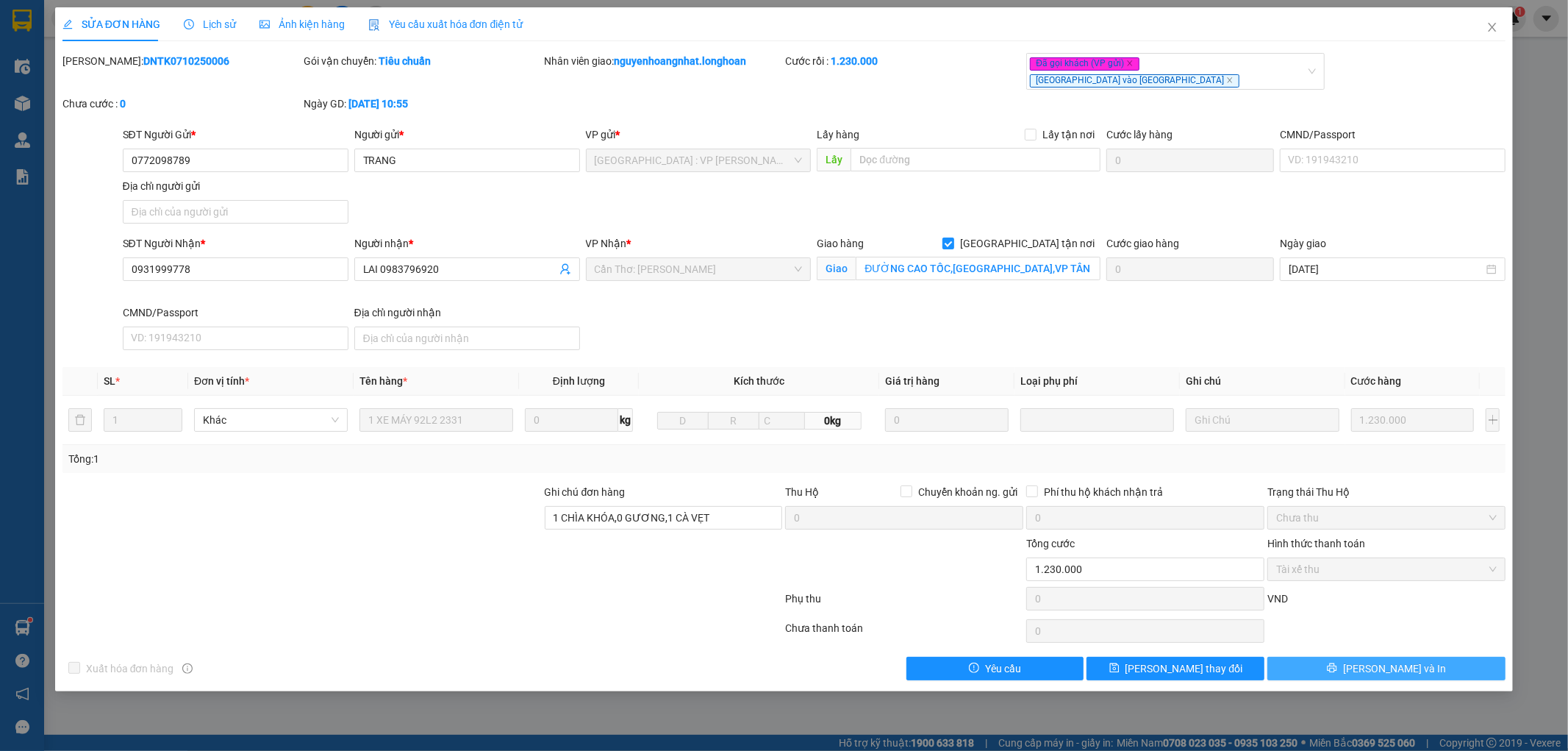
click at [1428, 656] on button "[PERSON_NAME] và In" at bounding box center [1387, 668] width 238 height 24
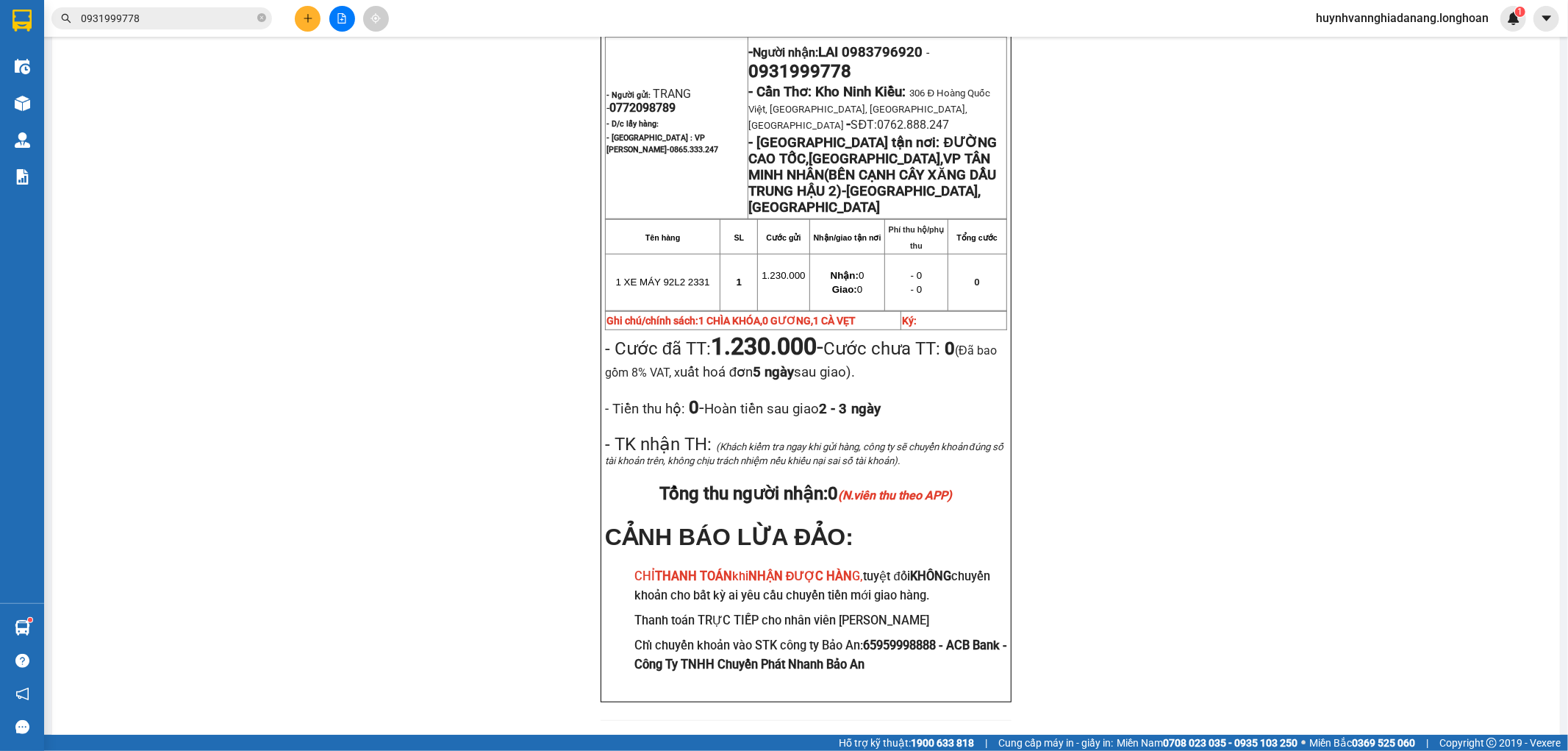
scroll to position [817, 0]
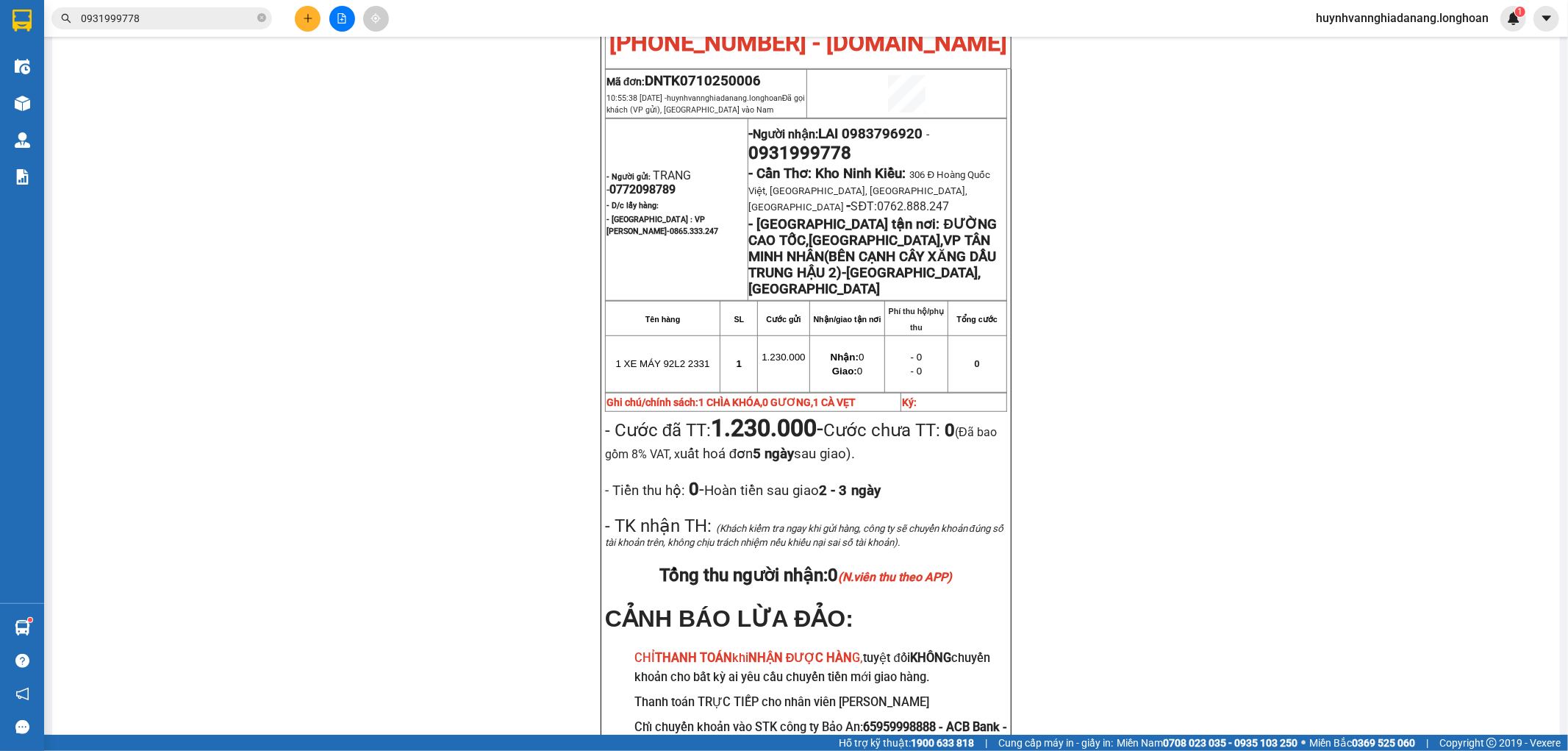
click at [180, 24] on input "0931999778" at bounding box center [168, 18] width 174 height 16
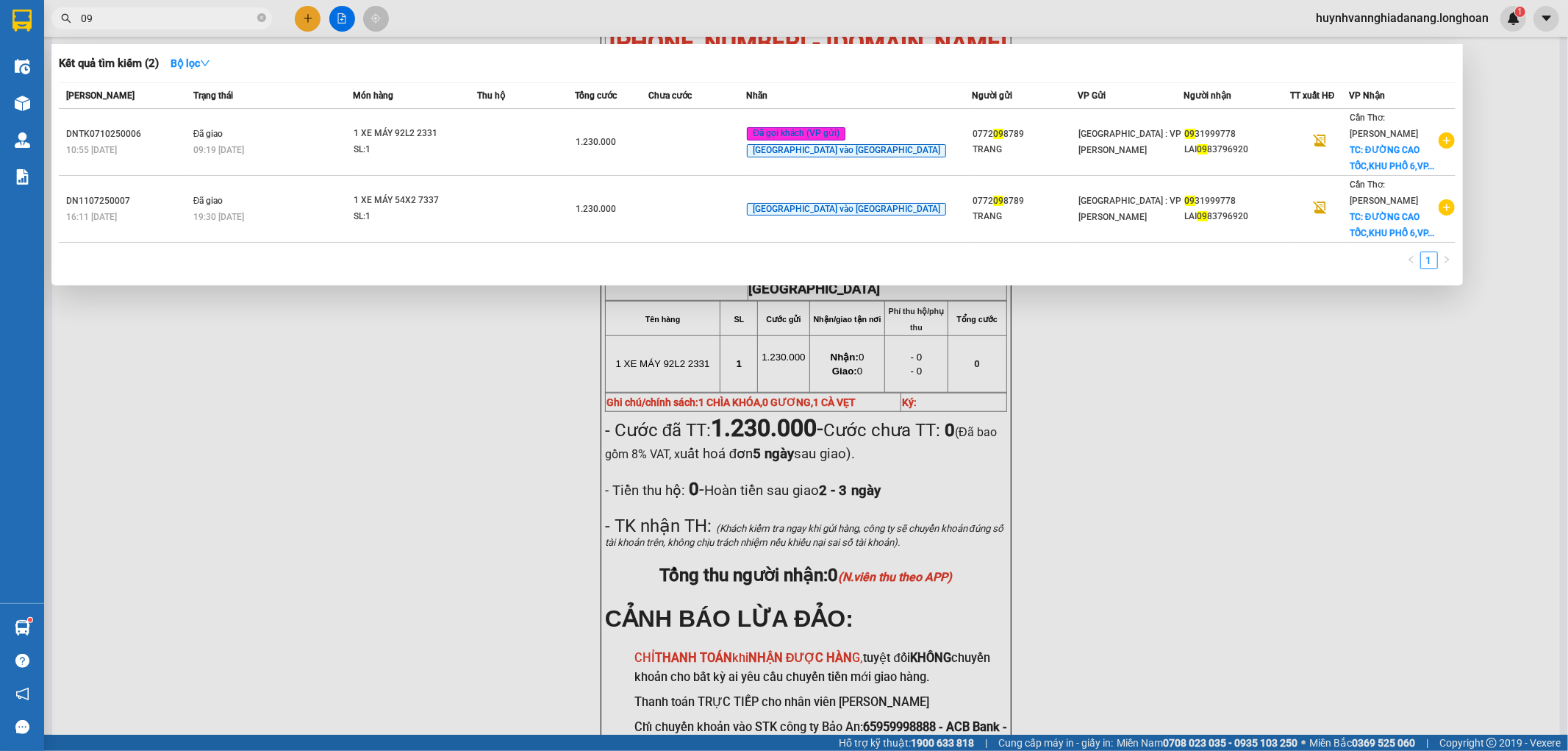
type input "0"
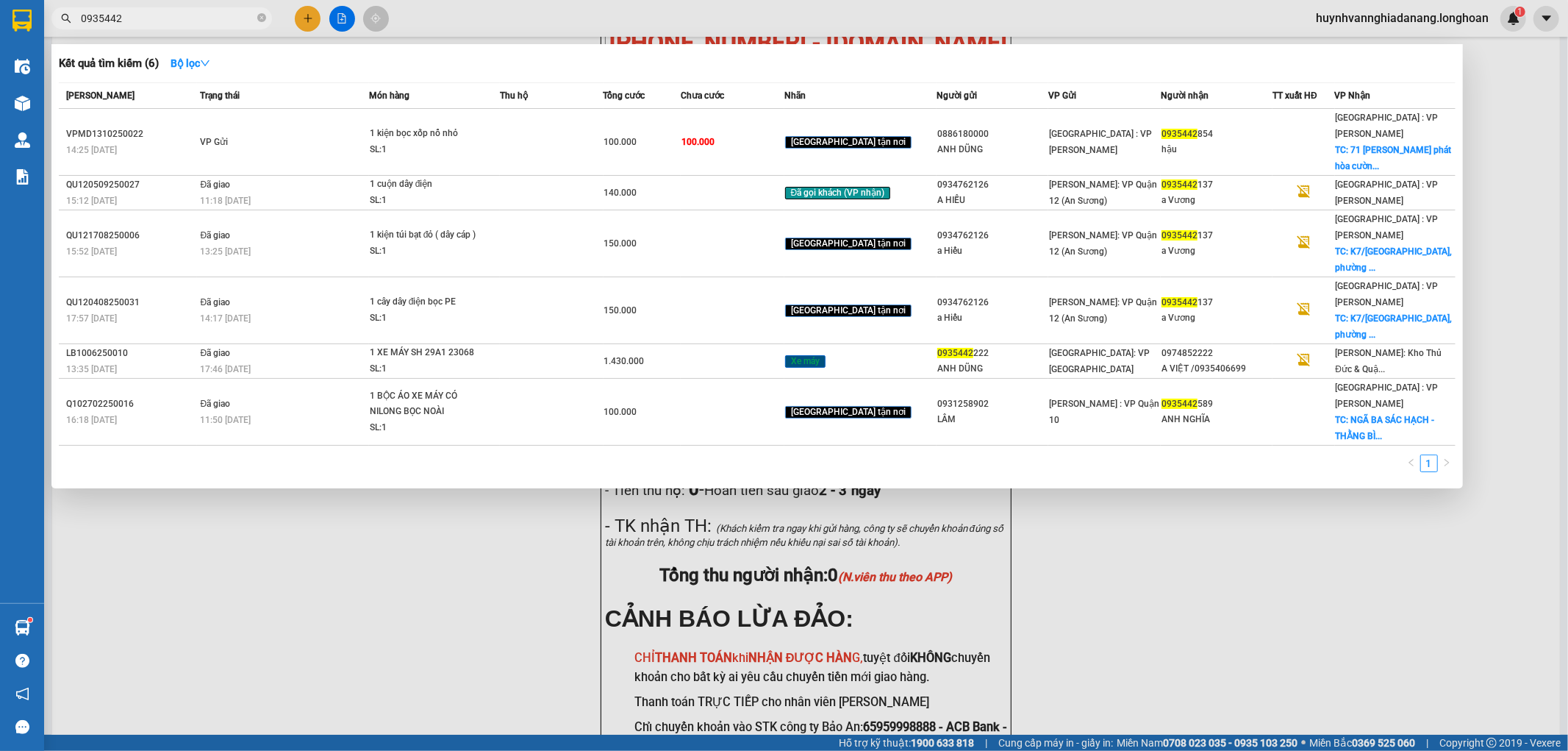
drag, startPoint x: 383, startPoint y: 526, endPoint x: 405, endPoint y: 536, distance: 24.2
click at [385, 527] on div at bounding box center [784, 376] width 1568 height 751
click at [148, 20] on input "0935442" at bounding box center [168, 18] width 174 height 16
type input "0"
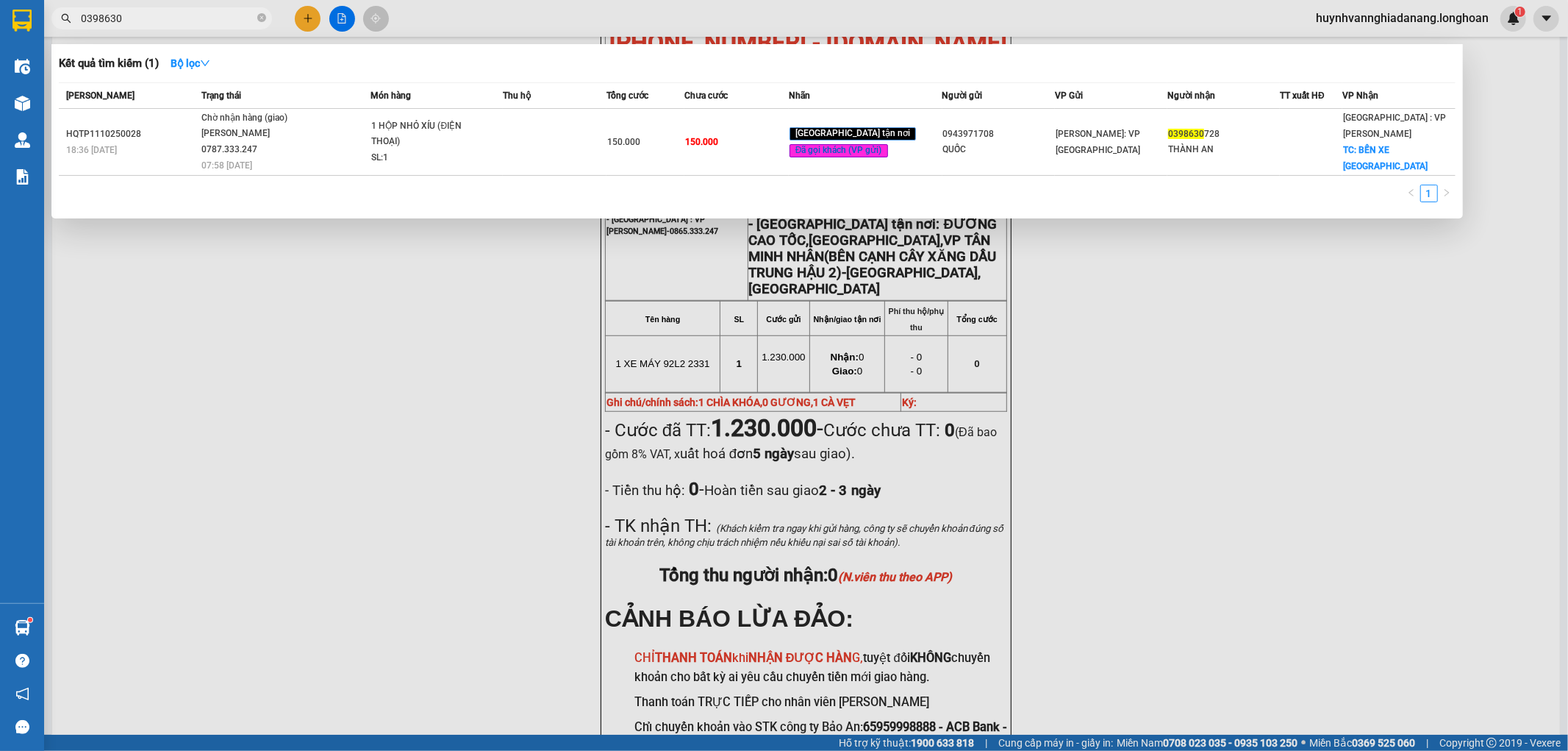
type input "0398630"
click at [328, 422] on div at bounding box center [784, 376] width 1568 height 751
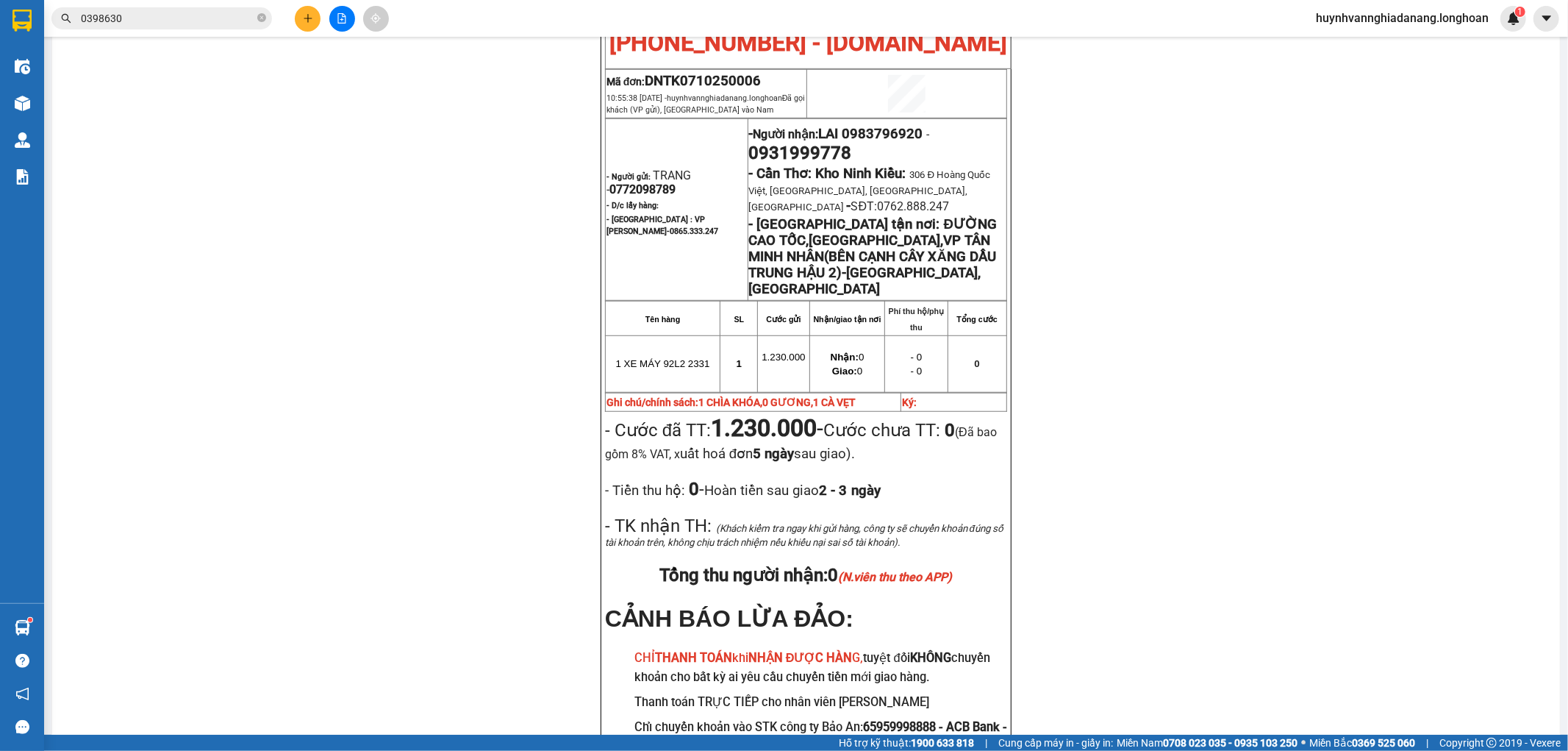
click at [307, 23] on icon "plus" at bounding box center [308, 19] width 10 height 10
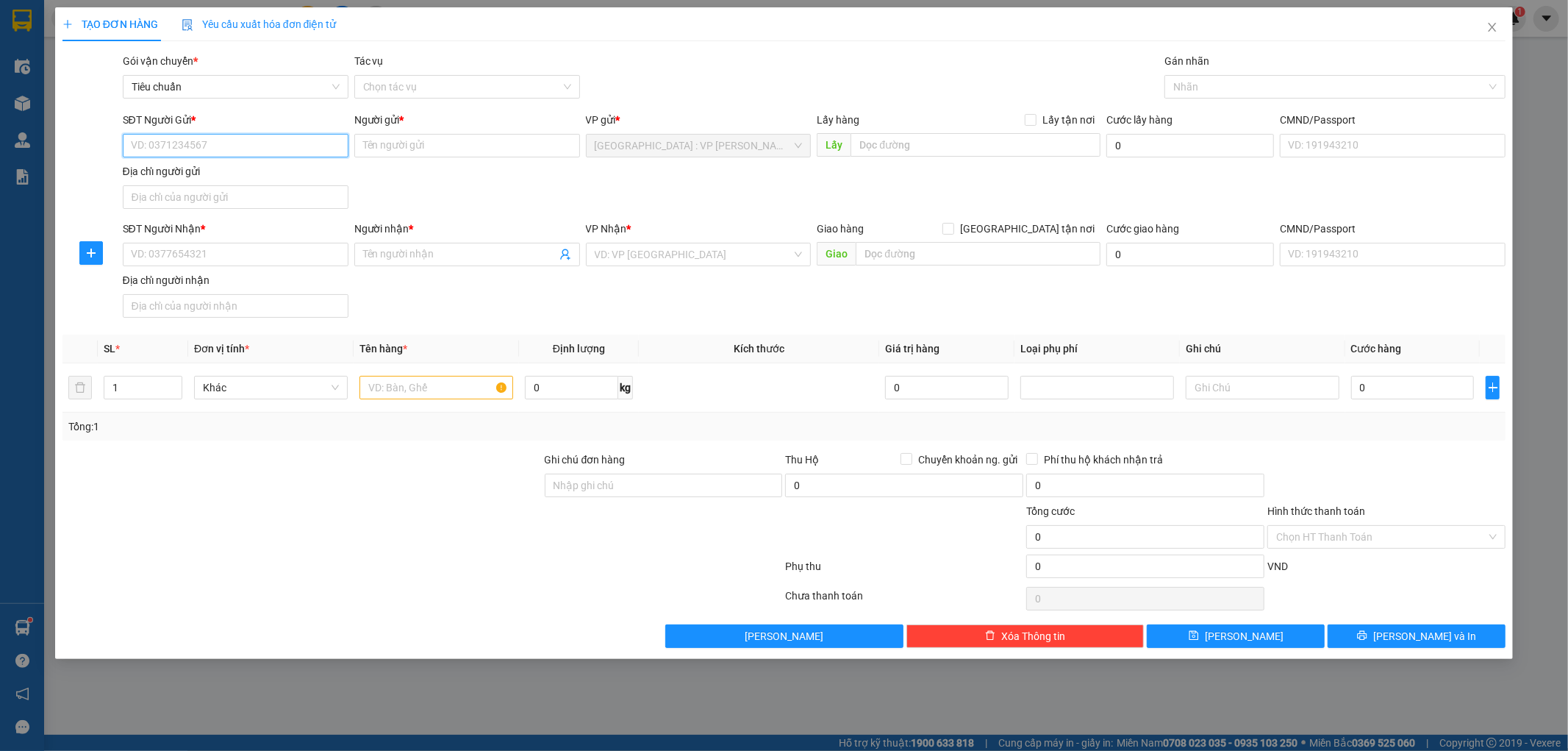
click at [189, 152] on input "SĐT Người Gửi *" at bounding box center [235, 146] width 226 height 24
type input "0763679601"
click at [299, 181] on div "0763679601 - [PERSON_NAME]" at bounding box center [236, 175] width 208 height 16
type input "HƯƠNG"
type input "0763679601"
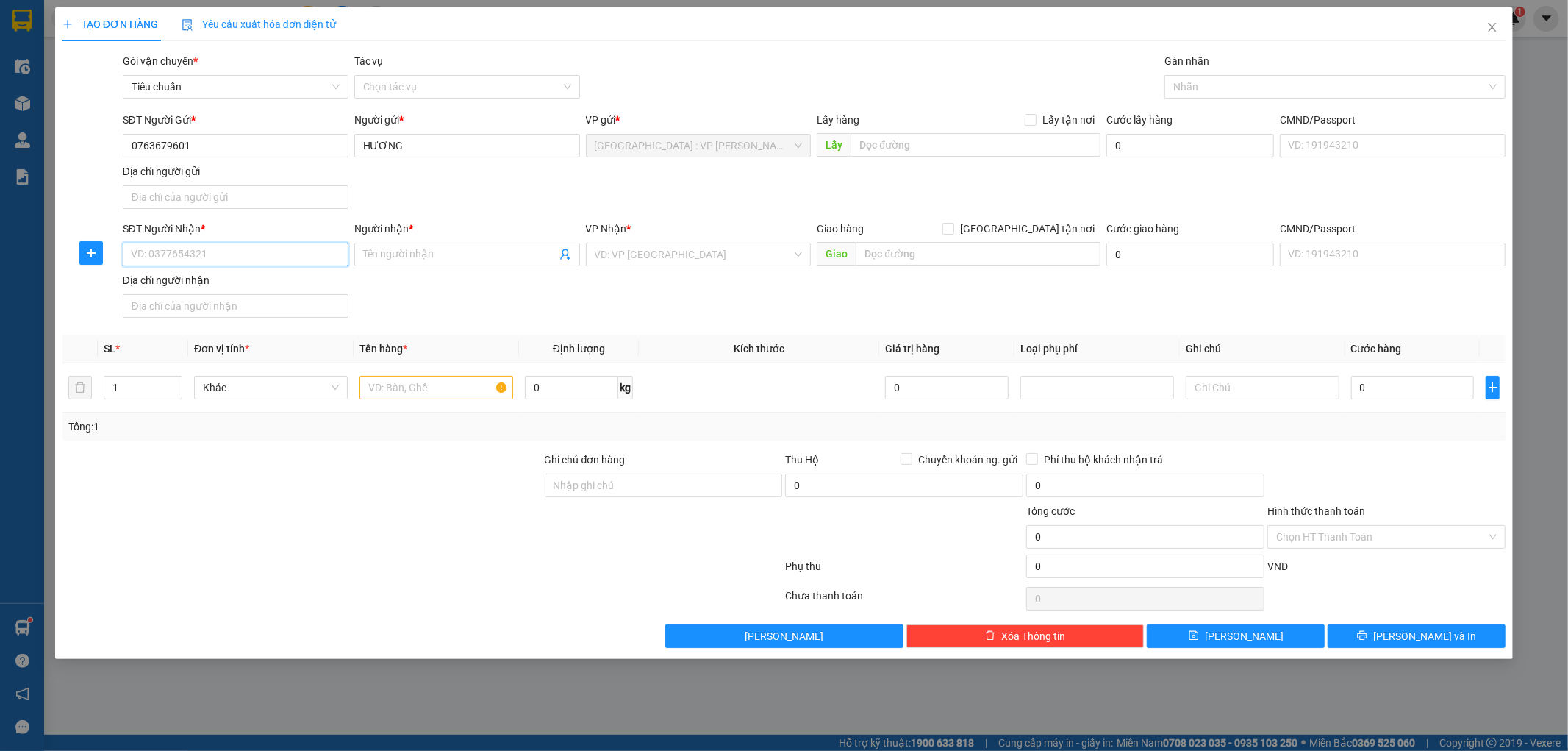
click at [234, 259] on input "SĐT Người Nhận *" at bounding box center [235, 255] width 226 height 24
click at [255, 288] on div "0355662024 - [GEOGRAPHIC_DATA]" at bounding box center [236, 284] width 208 height 16
type input "0355662024"
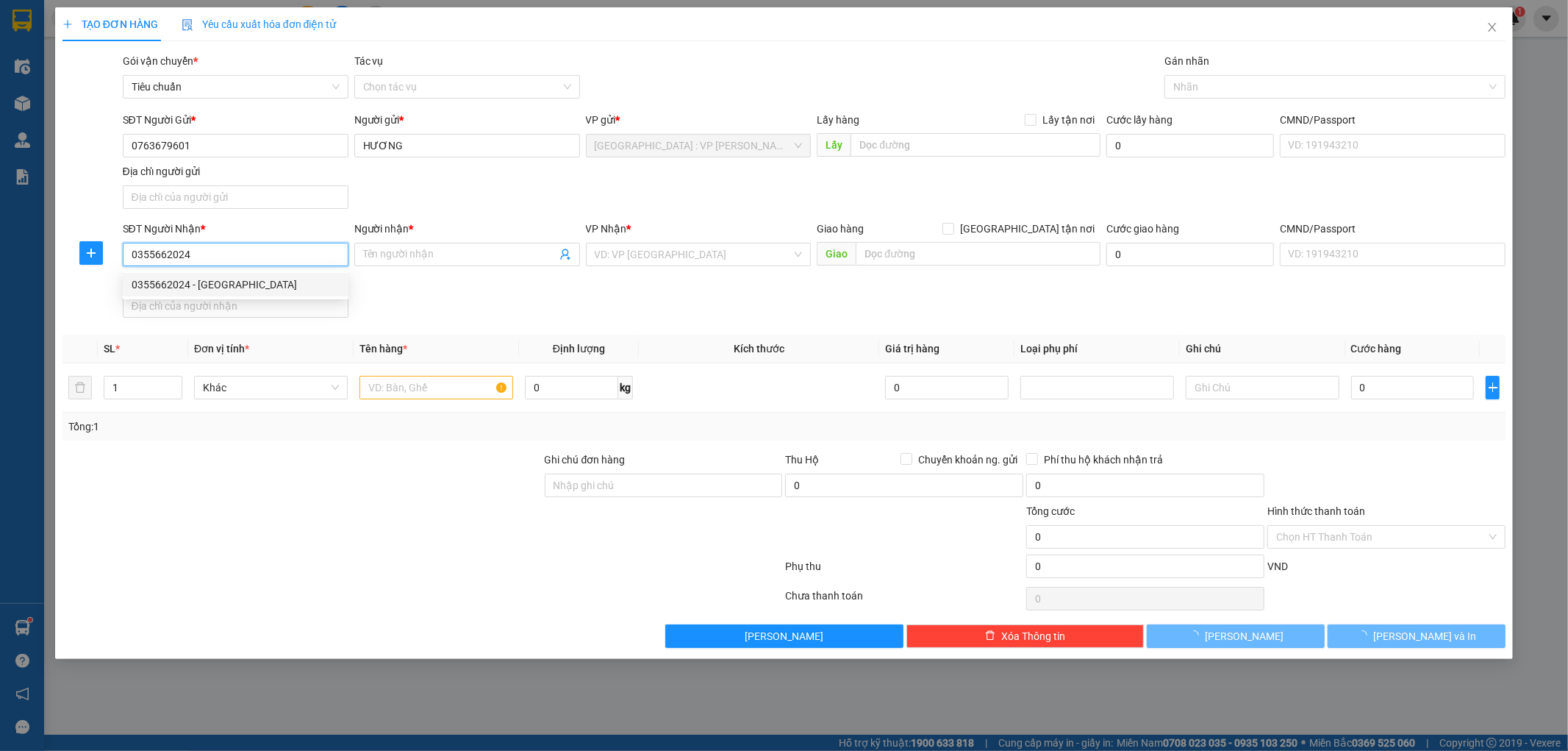
type input "[PERSON_NAME]"
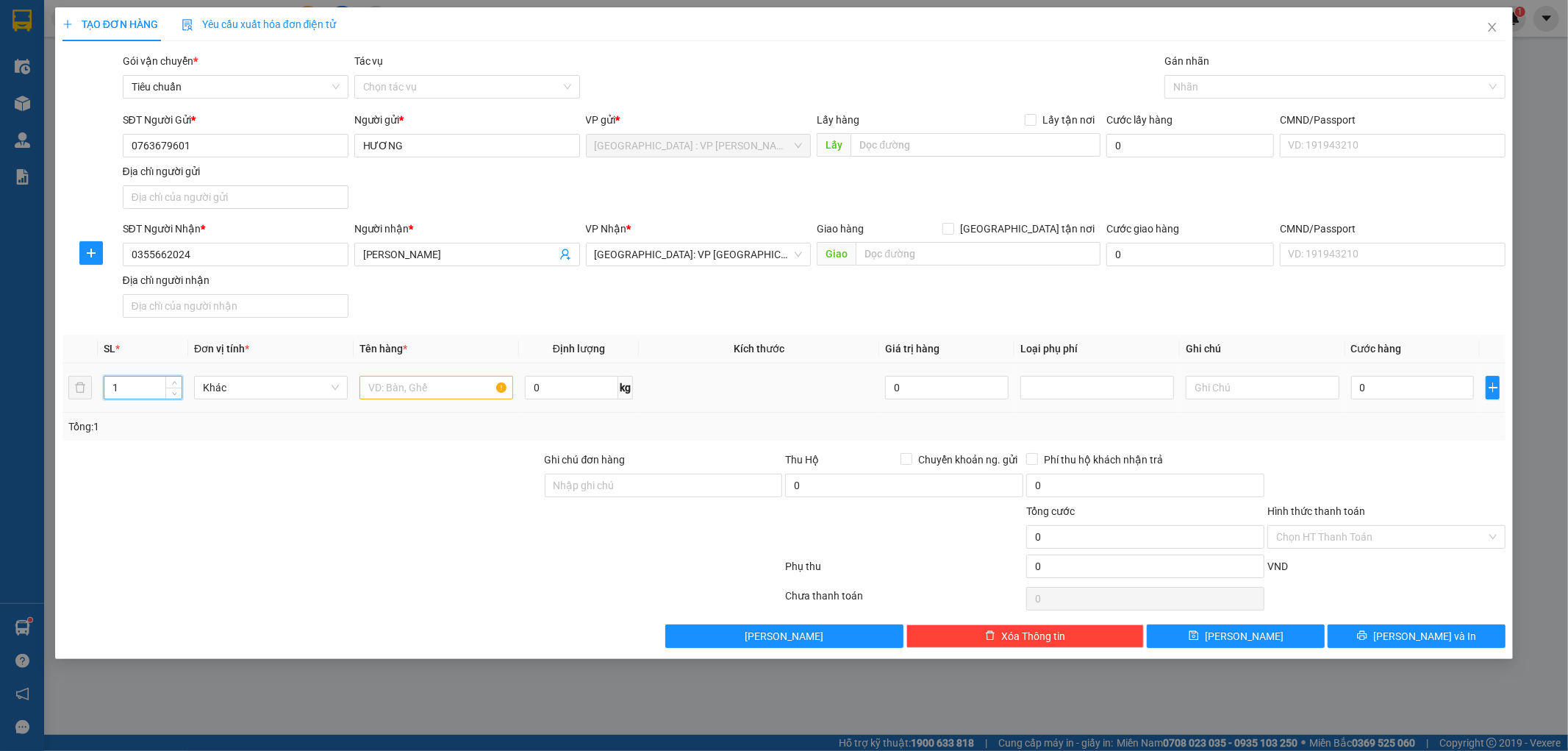
click at [134, 394] on input "1" at bounding box center [143, 387] width 77 height 22
type input "2"
click at [407, 385] on input "text" at bounding box center [436, 387] width 153 height 24
type input "2 THÙNG GIẤY BỌC PE"
drag, startPoint x: 681, startPoint y: 488, endPoint x: 714, endPoint y: 497, distance: 34.2
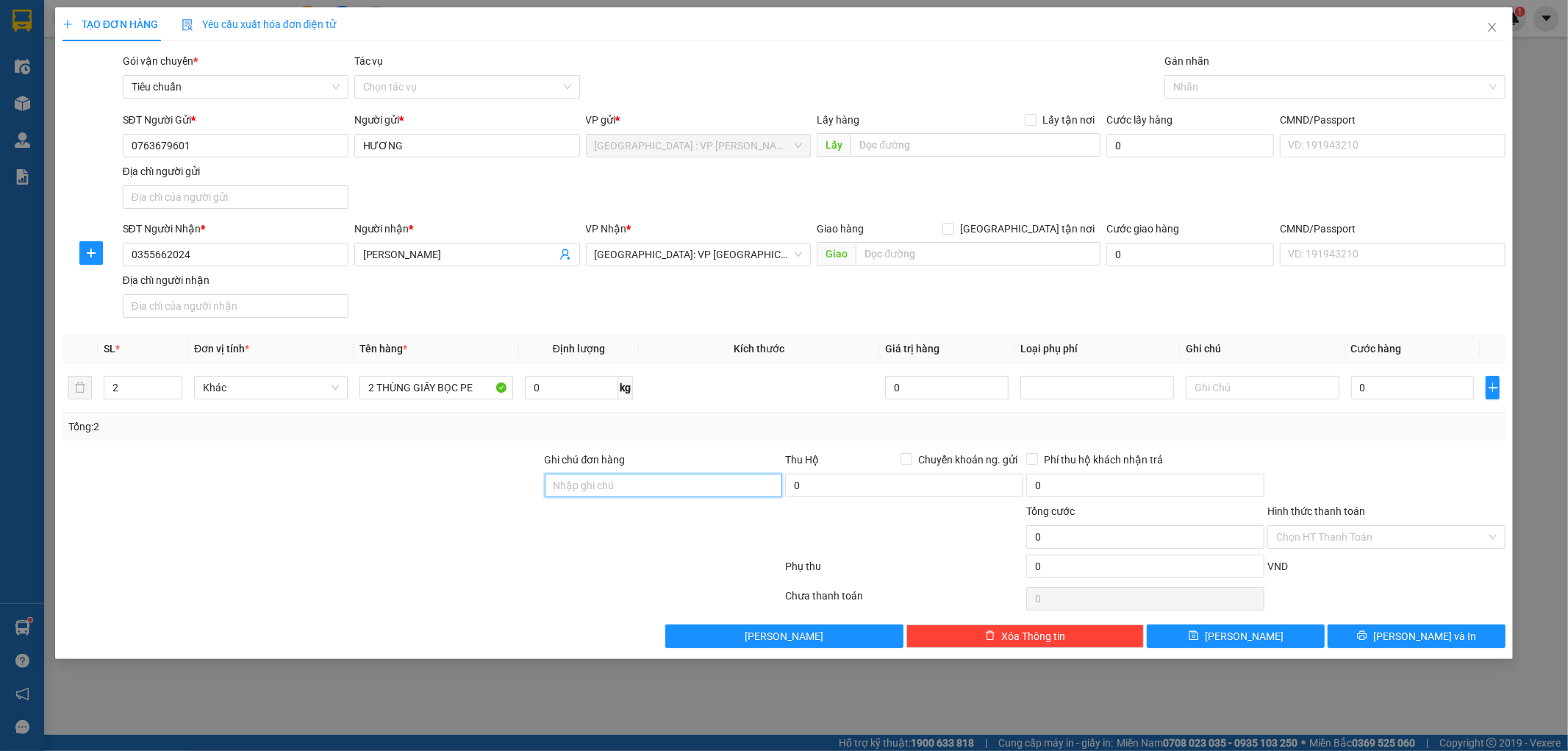
click at [688, 488] on input "Ghi chú đơn hàng" at bounding box center [664, 485] width 238 height 24
type input "KHÔNG BAO HƯ VỠ,MÓP MÉO"
click at [1400, 385] on input "0" at bounding box center [1412, 387] width 123 height 24
type input "1"
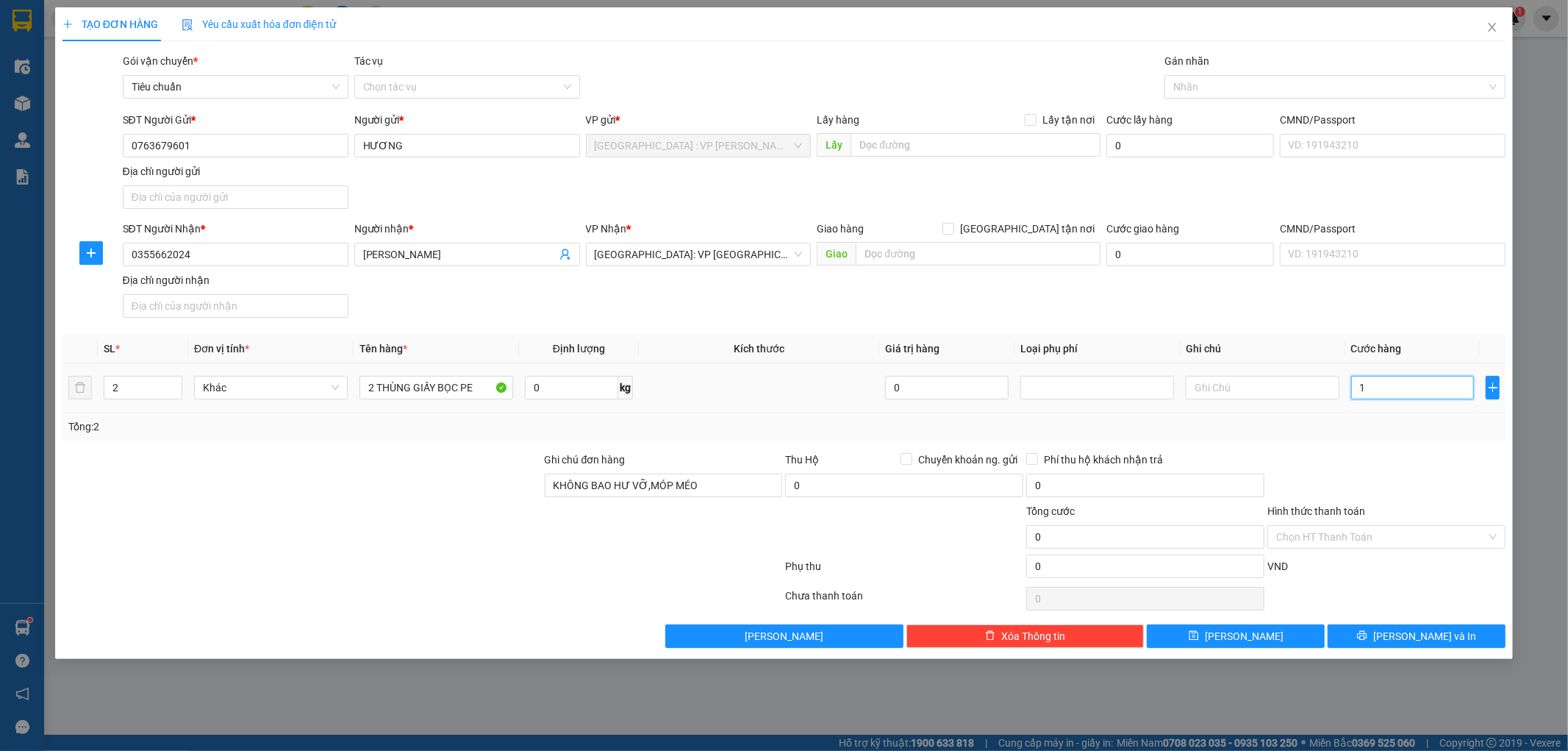
type input "1"
type input "15"
type input "1"
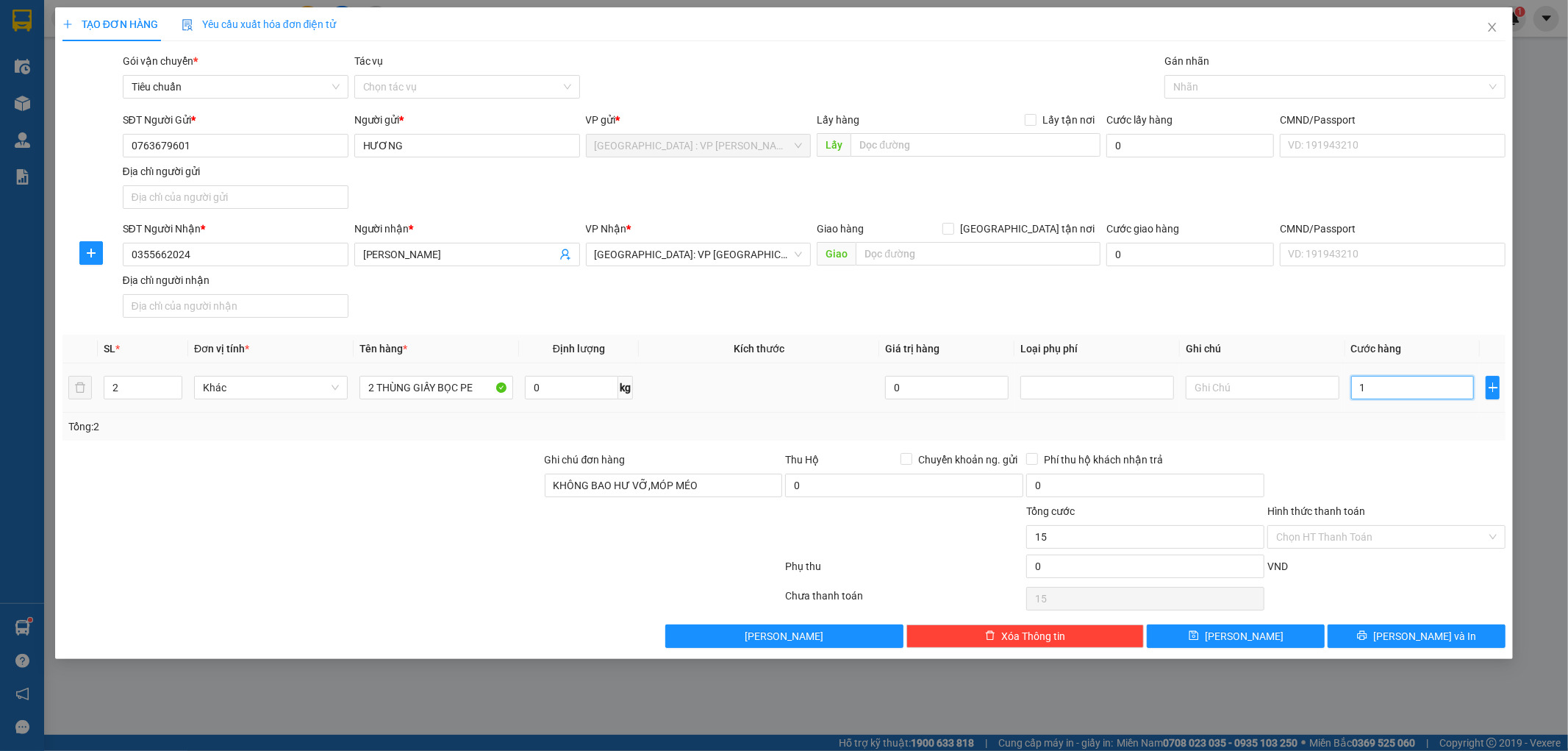
type input "1"
type input "16"
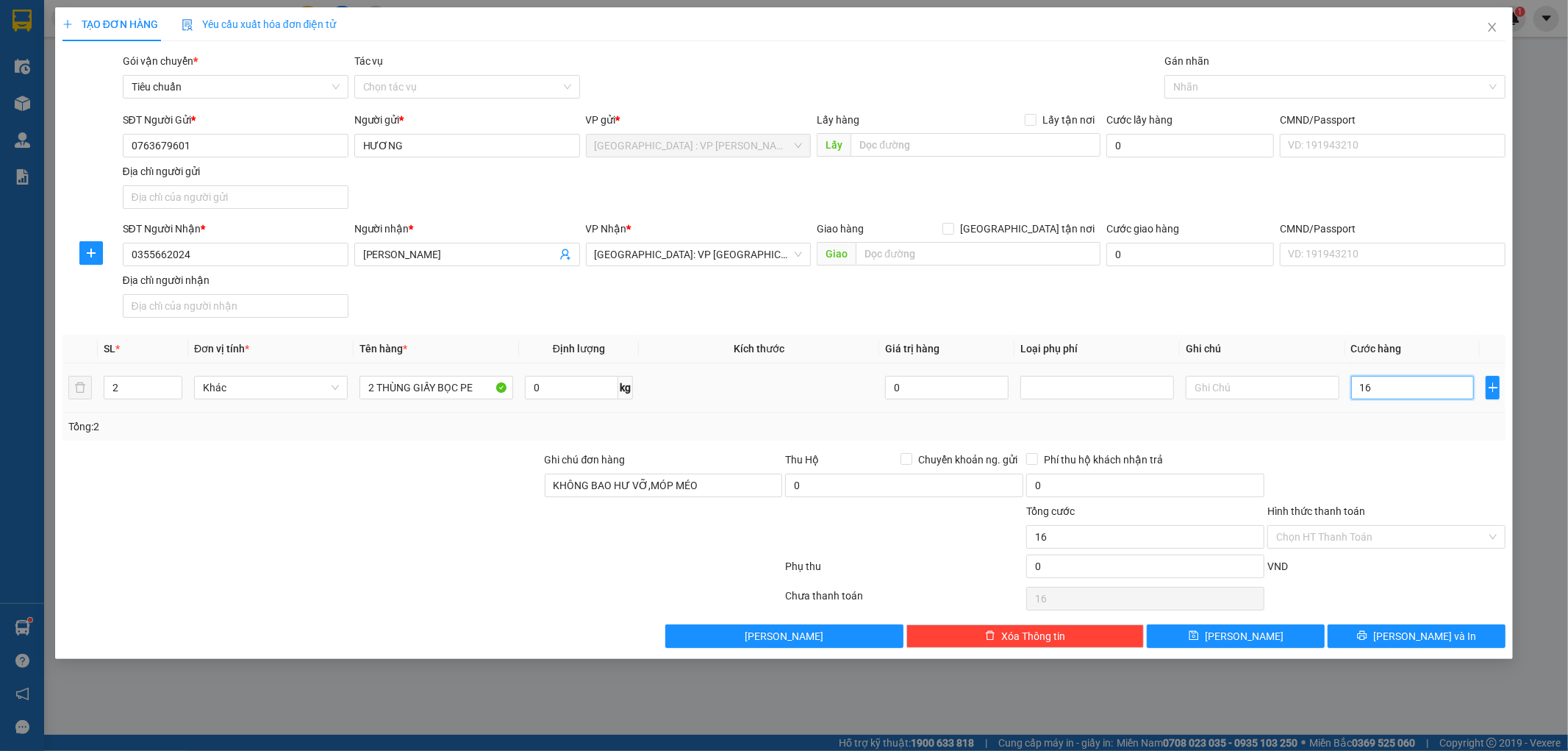
type input "160"
type input "1.600"
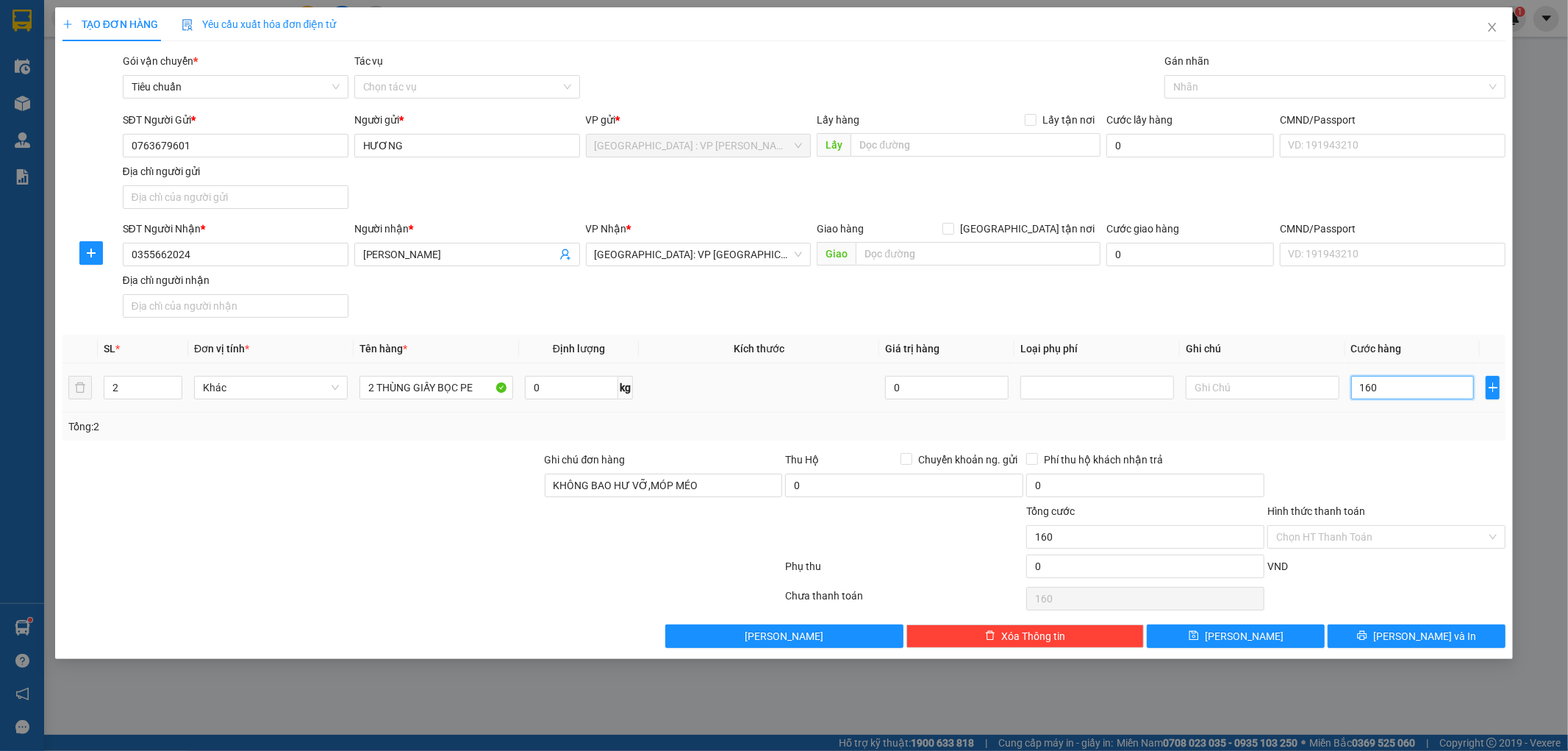
type input "1.600"
type input "16.000"
type input "160.000"
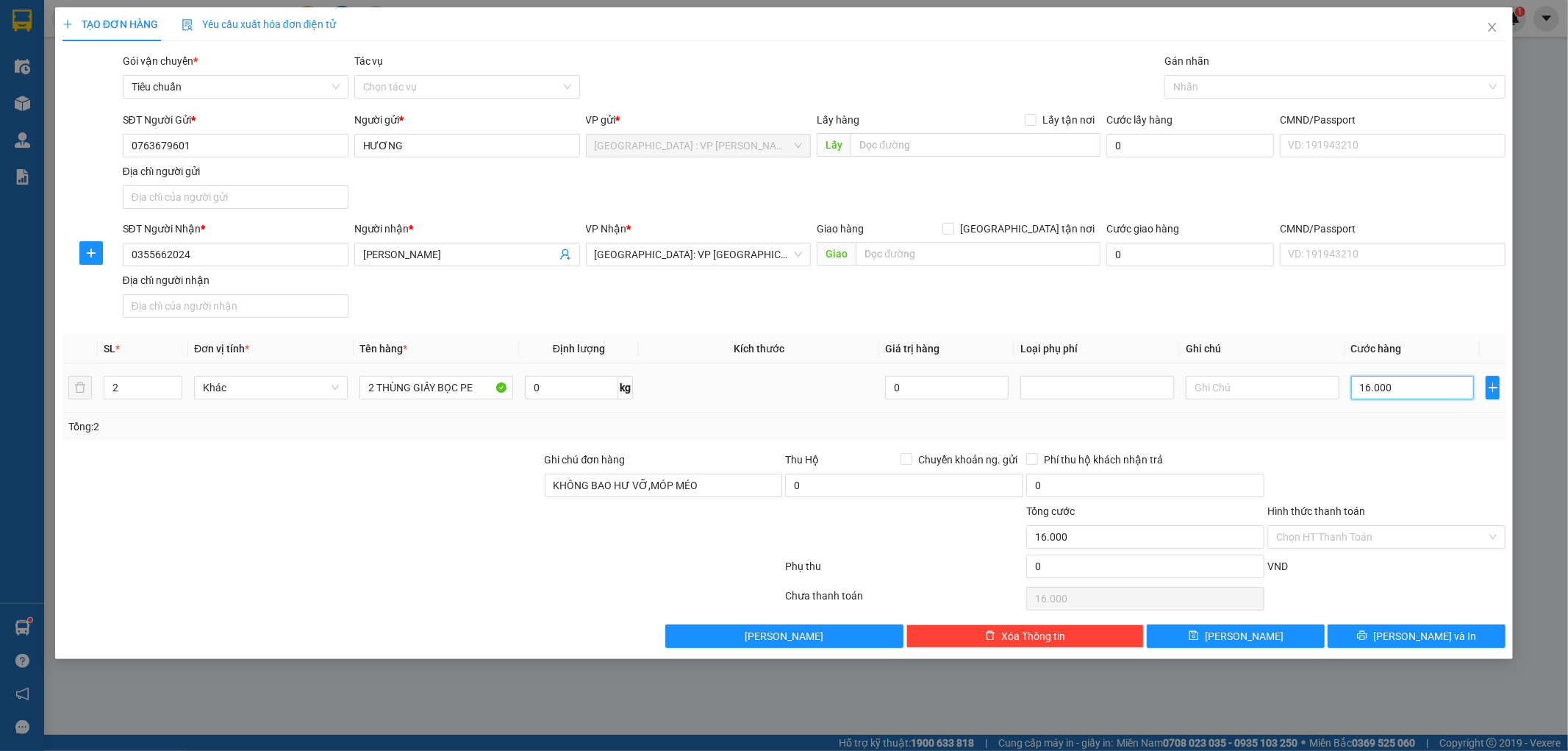
type input "160.000"
click at [1251, 79] on div at bounding box center [1327, 87] width 319 height 18
type input "160.000"
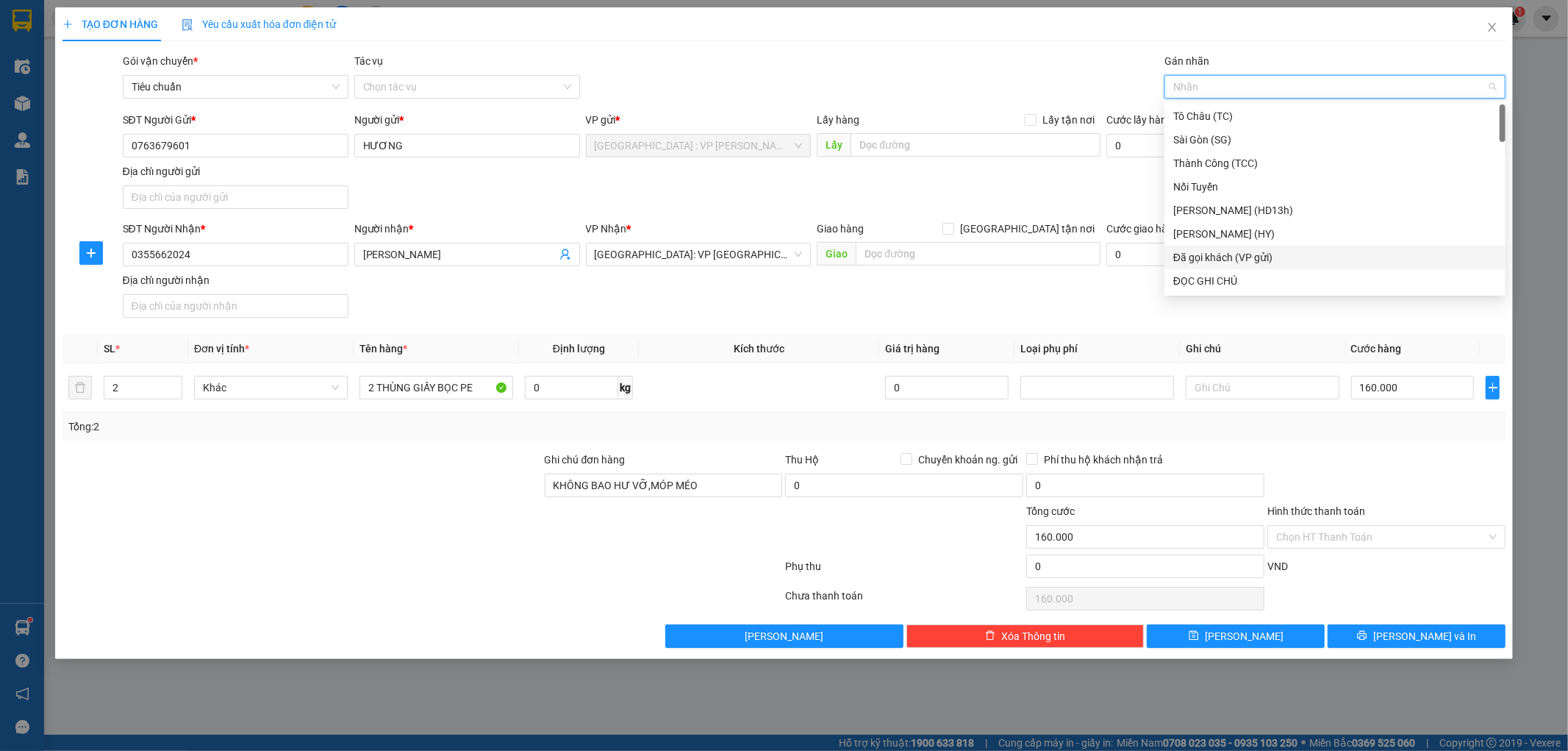
click at [1256, 251] on div "Đã gọi khách (VP gửi)" at bounding box center [1335, 257] width 323 height 16
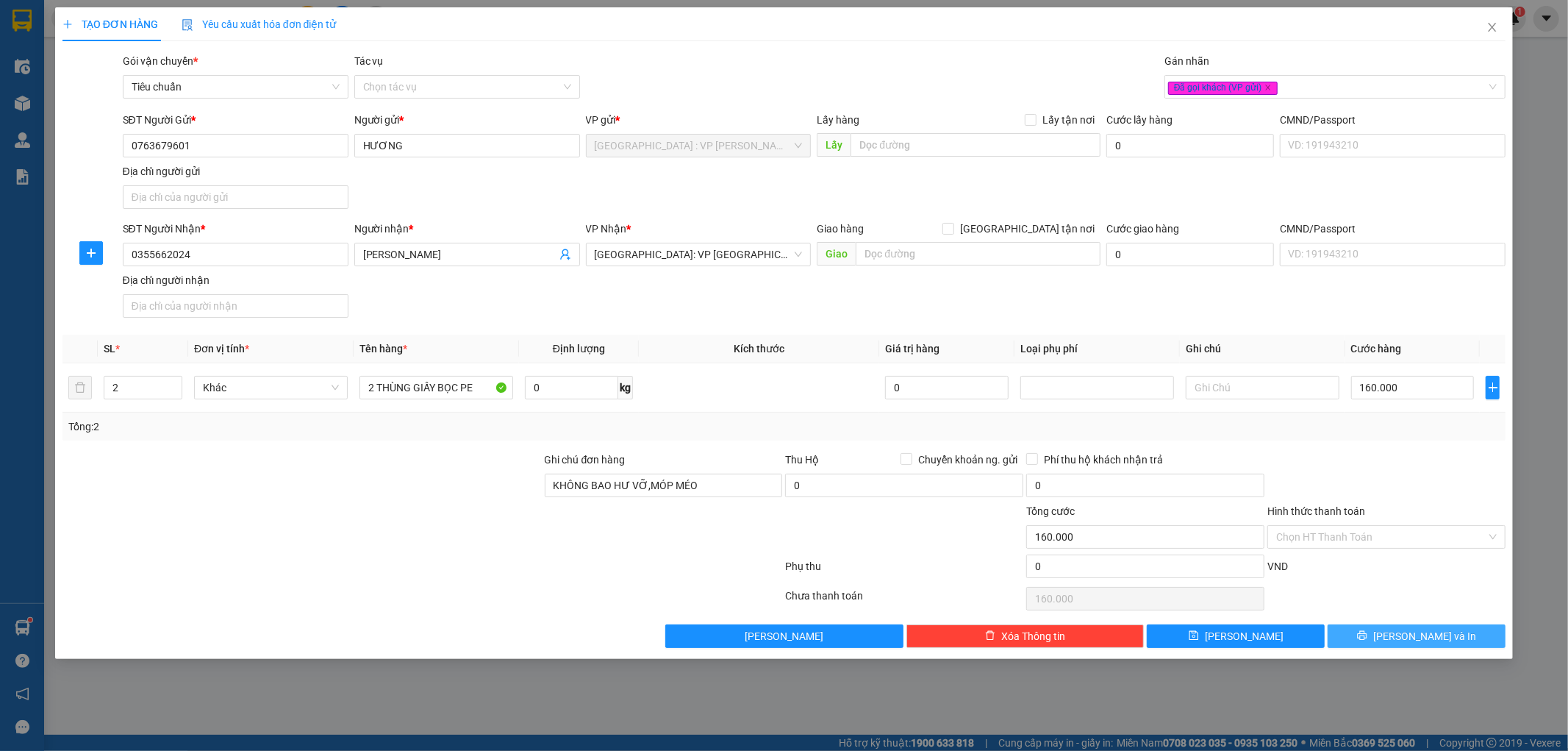
click at [1370, 628] on button "[PERSON_NAME] và In" at bounding box center [1416, 636] width 178 height 24
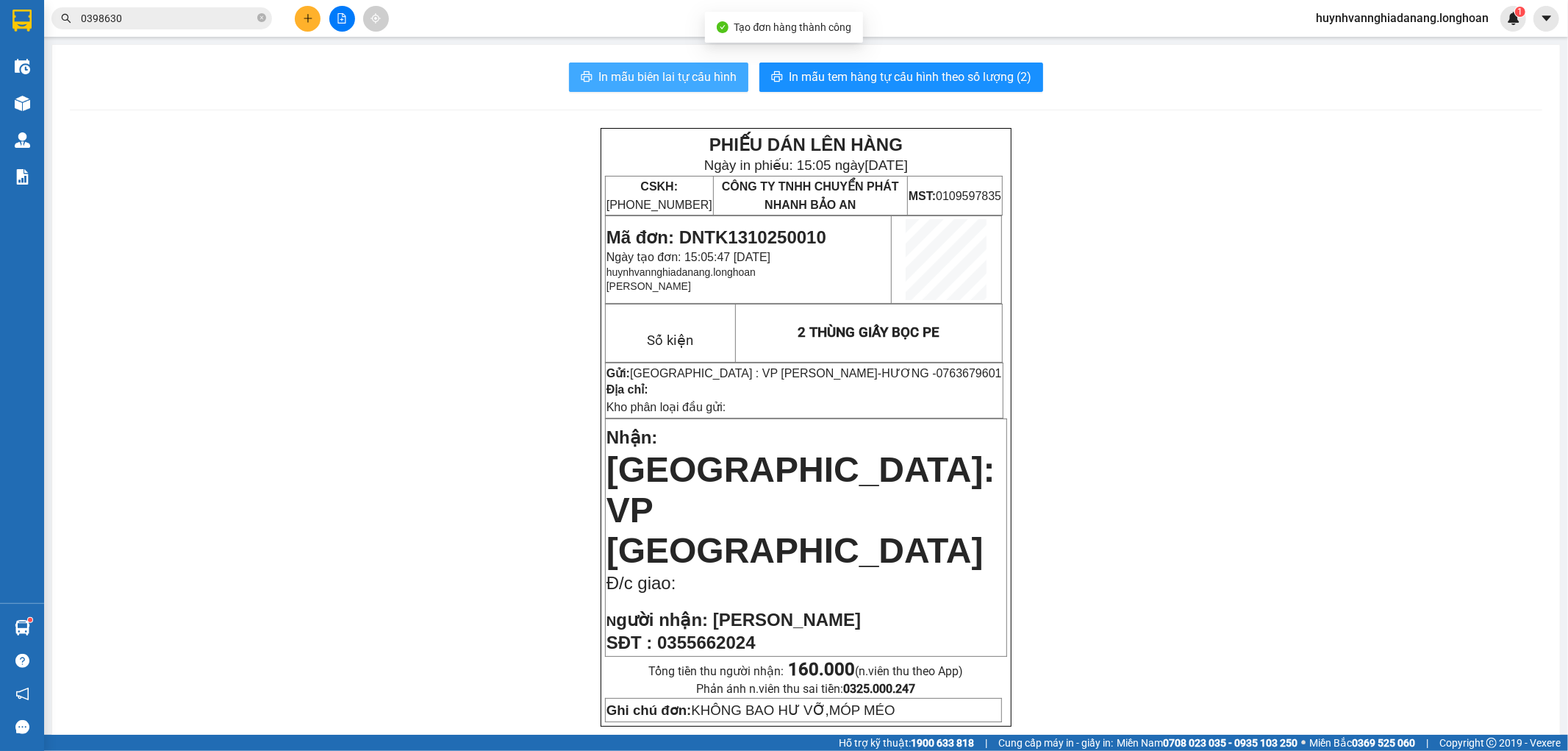
click at [682, 81] on span "In mẫu biên lai tự cấu hình" at bounding box center [667, 77] width 138 height 19
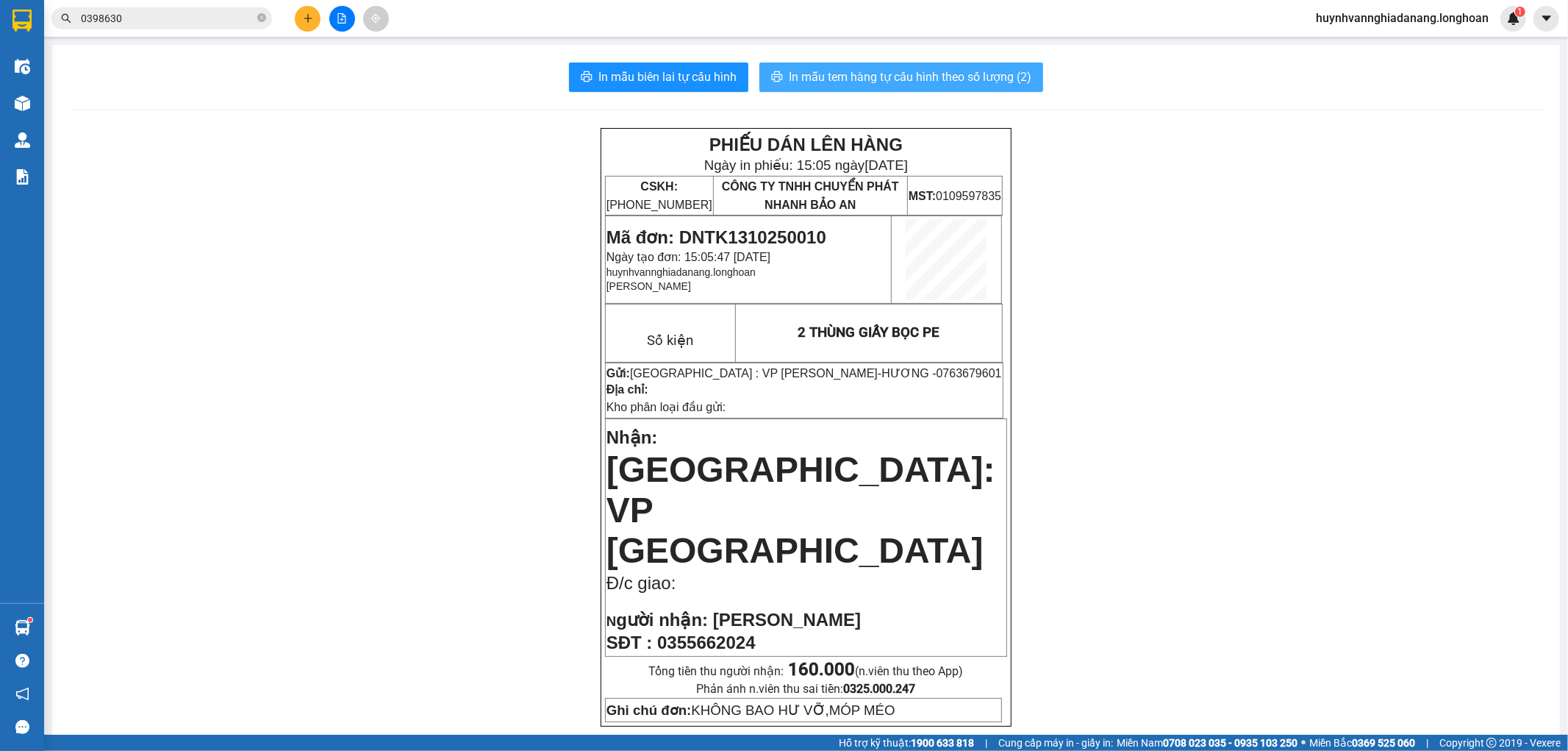
click at [912, 78] on span "In mẫu tem hàng tự cấu hình theo số lượng (2)" at bounding box center [909, 77] width 243 height 19
click at [311, 20] on icon "plus" at bounding box center [308, 19] width 10 height 10
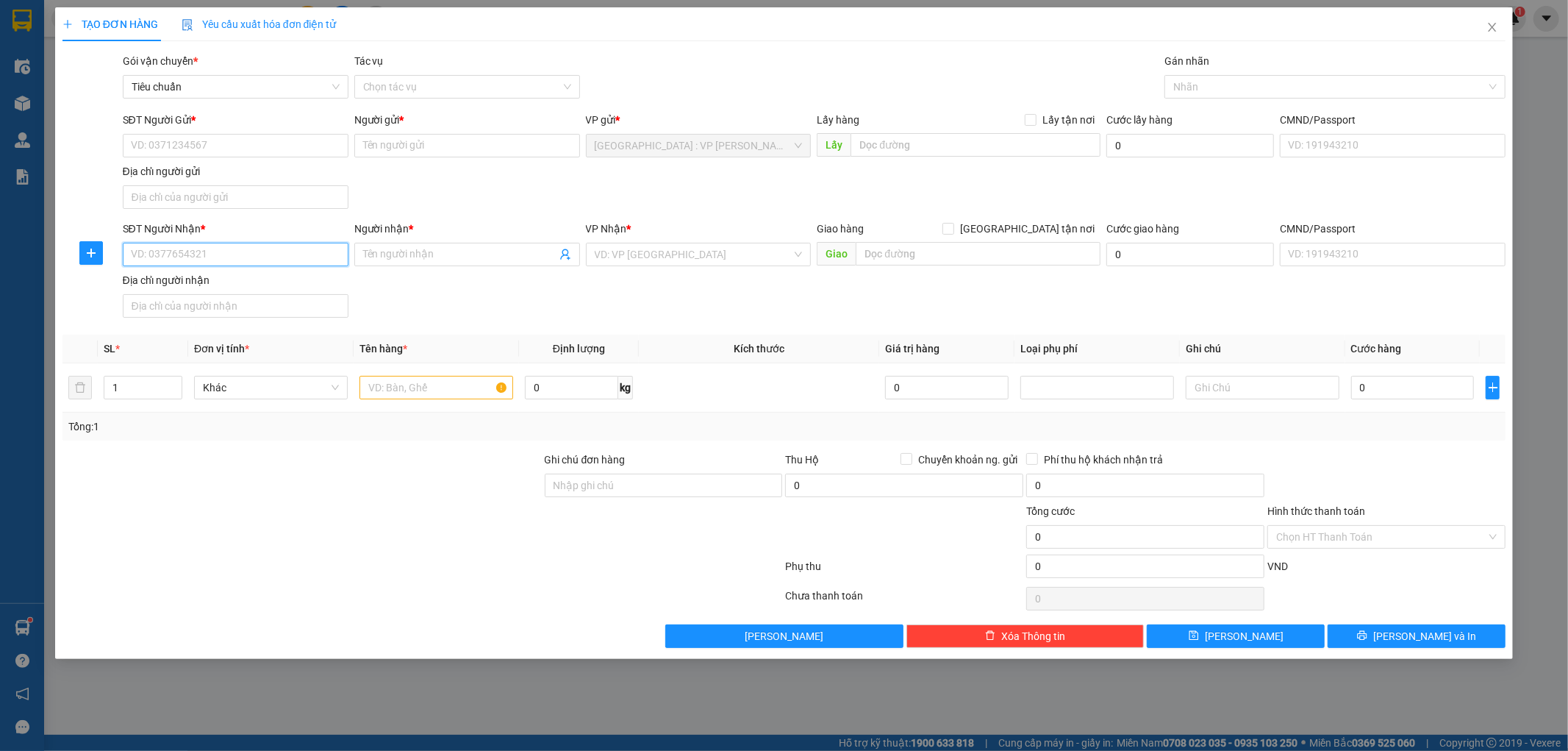
click at [282, 254] on input "SĐT Người Nhận *" at bounding box center [235, 255] width 226 height 24
paste input "0935201739"
type input "0935201739"
click at [407, 252] on input "Người nhận *" at bounding box center [460, 254] width 193 height 16
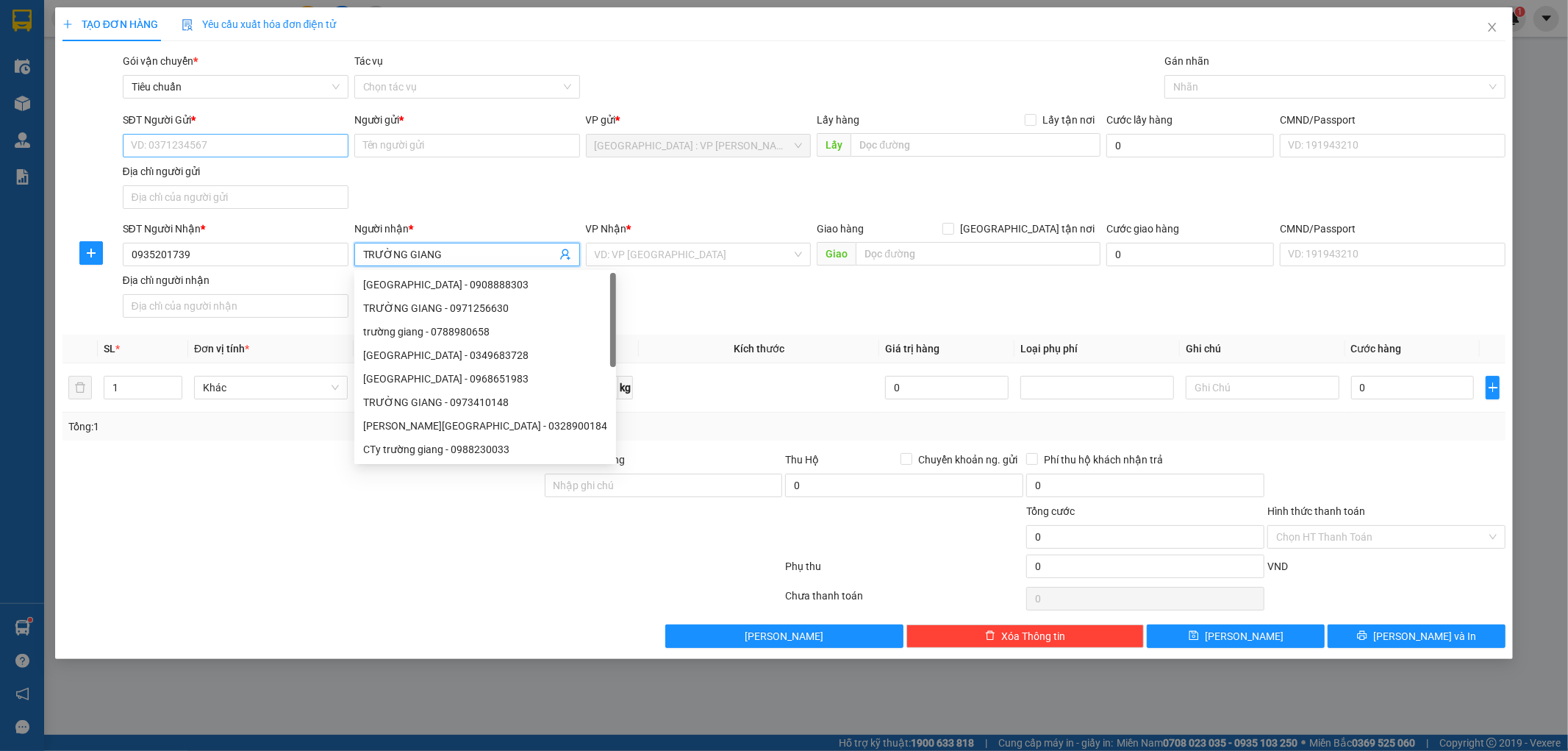
type input "TRƯỜNG GIANG"
drag, startPoint x: 292, startPoint y: 145, endPoint x: 301, endPoint y: 146, distance: 9.1
click at [292, 145] on input "SĐT Người Gửi *" at bounding box center [235, 146] width 226 height 24
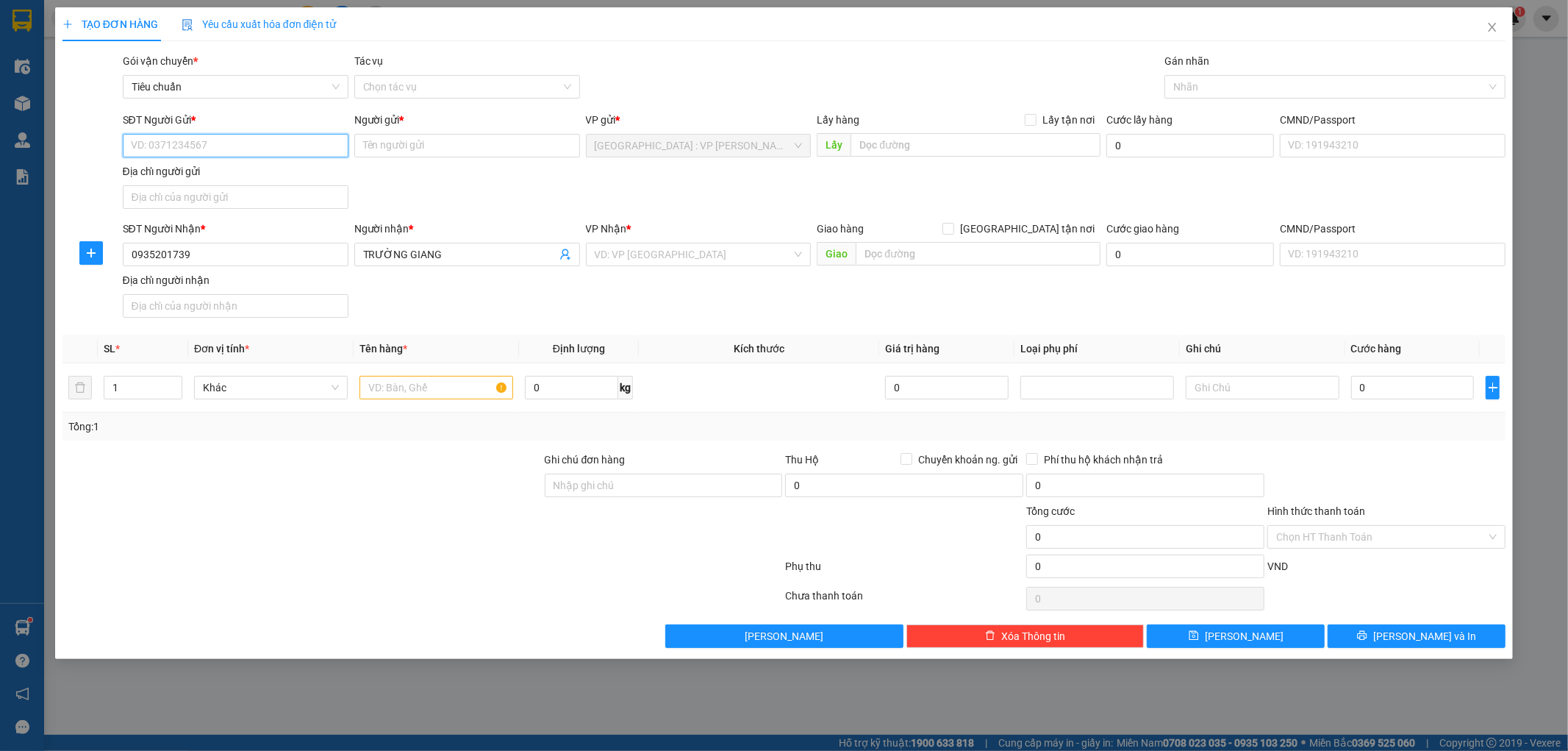
click at [169, 149] on input "SĐT Người Gửi *" at bounding box center [235, 146] width 226 height 24
paste input "0911771207"
type input "0911771207"
click at [383, 144] on input "Người gửi *" at bounding box center [466, 146] width 226 height 24
click at [392, 145] on input "Người gửi *" at bounding box center [466, 146] width 226 height 24
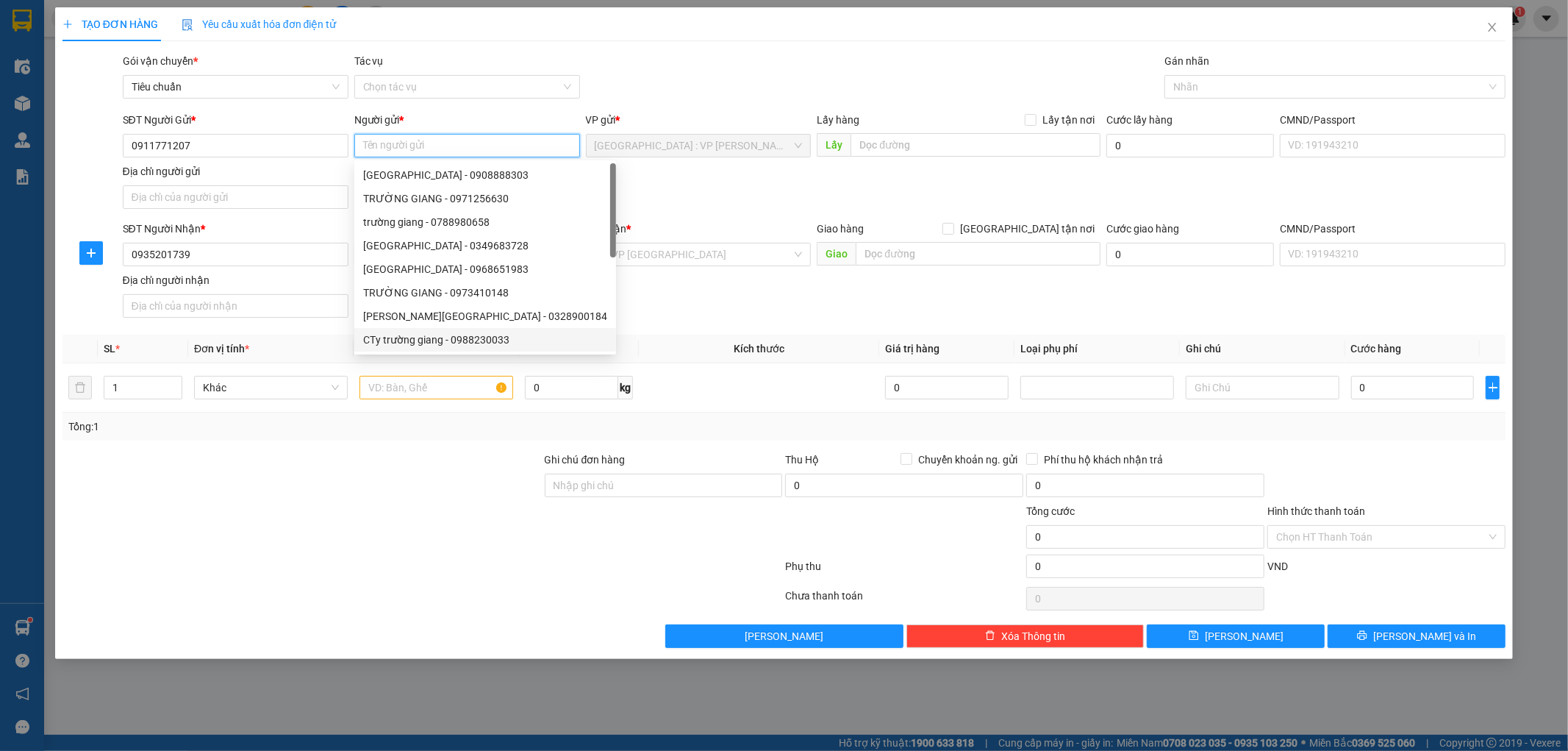
paste input "Võ Thi Tường Vy"
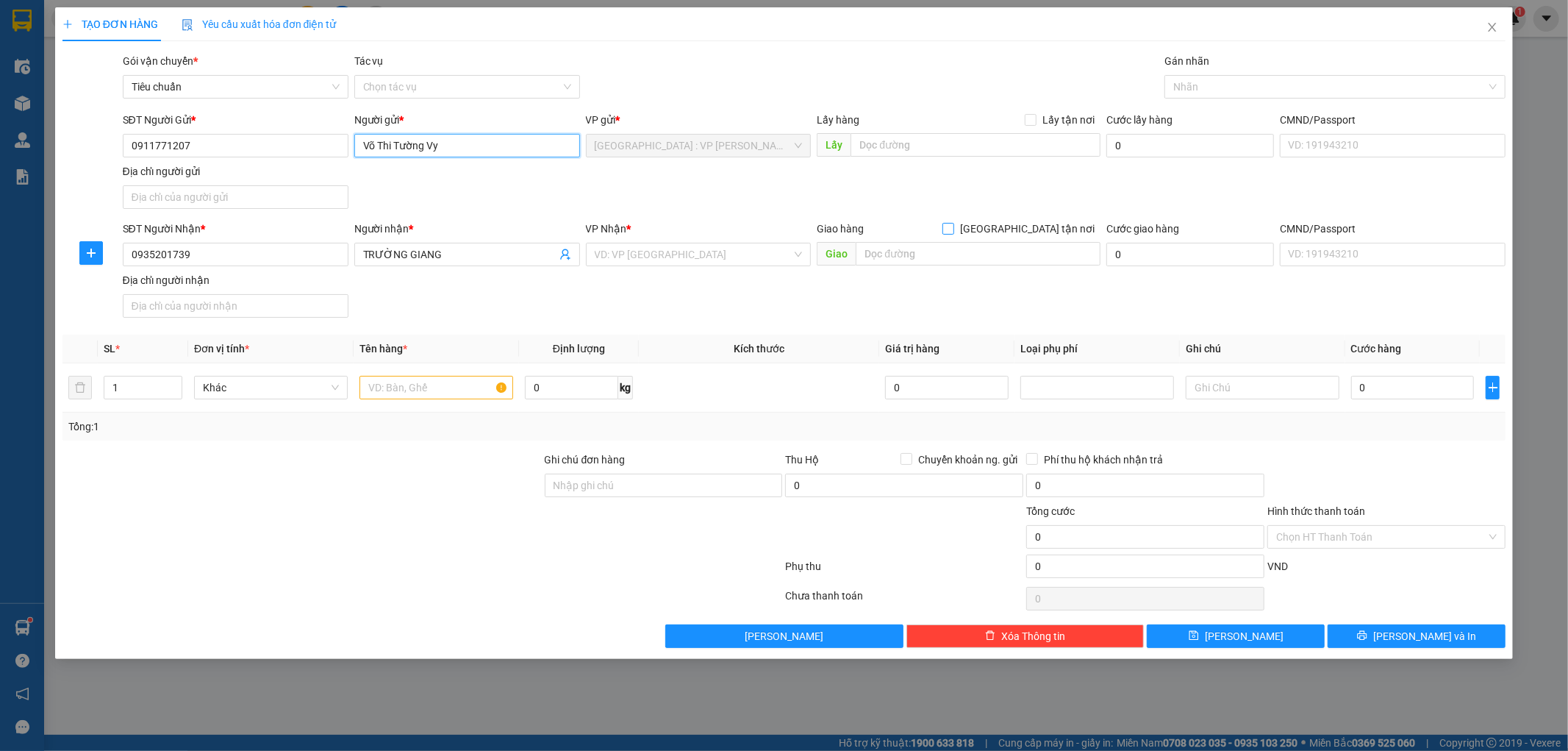
type input "Võ Thi Tường Vy"
click at [953, 229] on input "[GEOGRAPHIC_DATA] tận nơi" at bounding box center [947, 228] width 10 height 10
checkbox input "true"
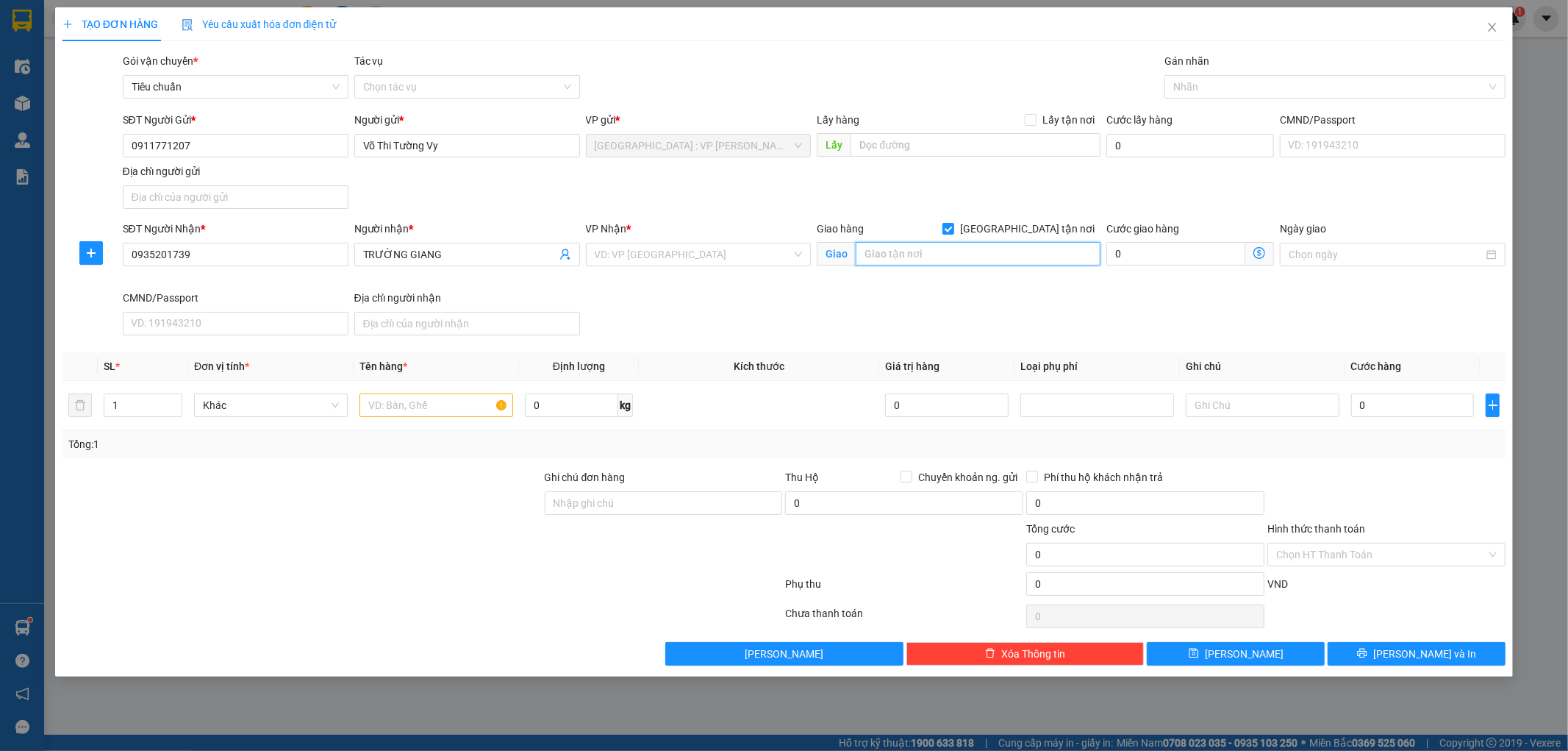
click at [998, 255] on input "text" at bounding box center [978, 254] width 245 height 24
click at [879, 258] on input "text" at bounding box center [978, 254] width 245 height 24
paste input "78 phương sài"
type input "78 phương sài,[GEOGRAPHIC_DATA]"
click at [670, 255] on input "search" at bounding box center [694, 255] width 197 height 22
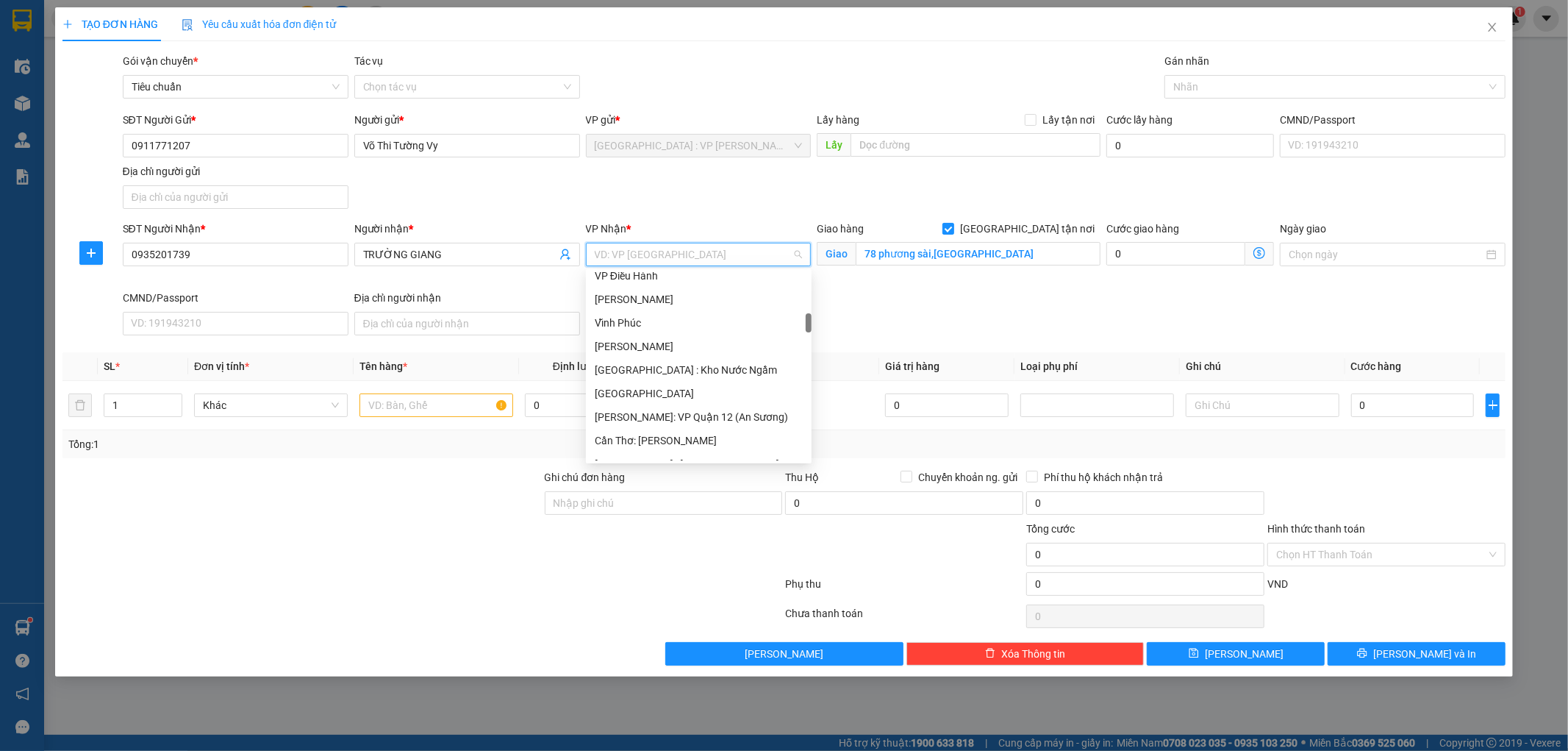
scroll to position [490, 0]
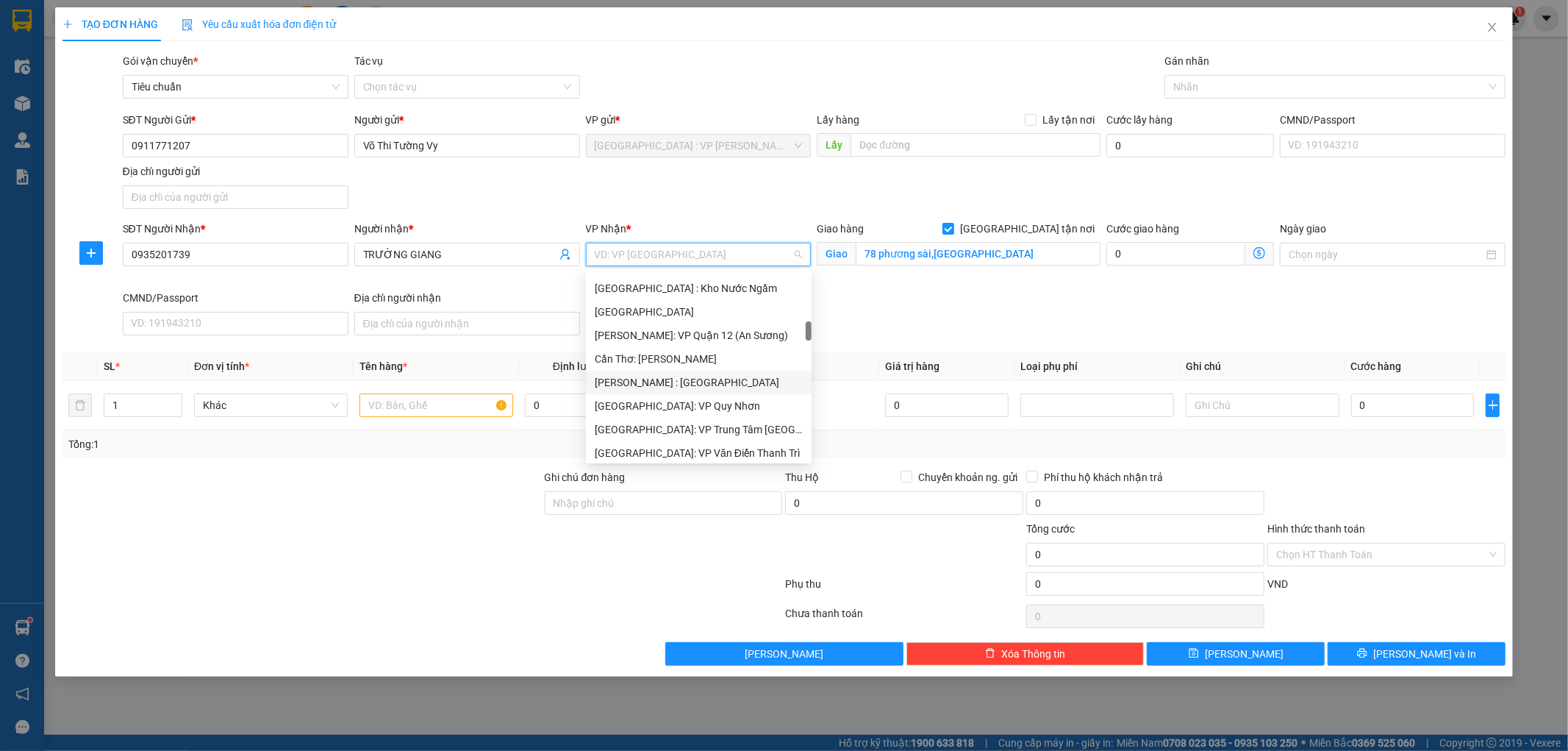
click at [726, 380] on div "[PERSON_NAME] : [GEOGRAPHIC_DATA]" at bounding box center [699, 382] width 208 height 16
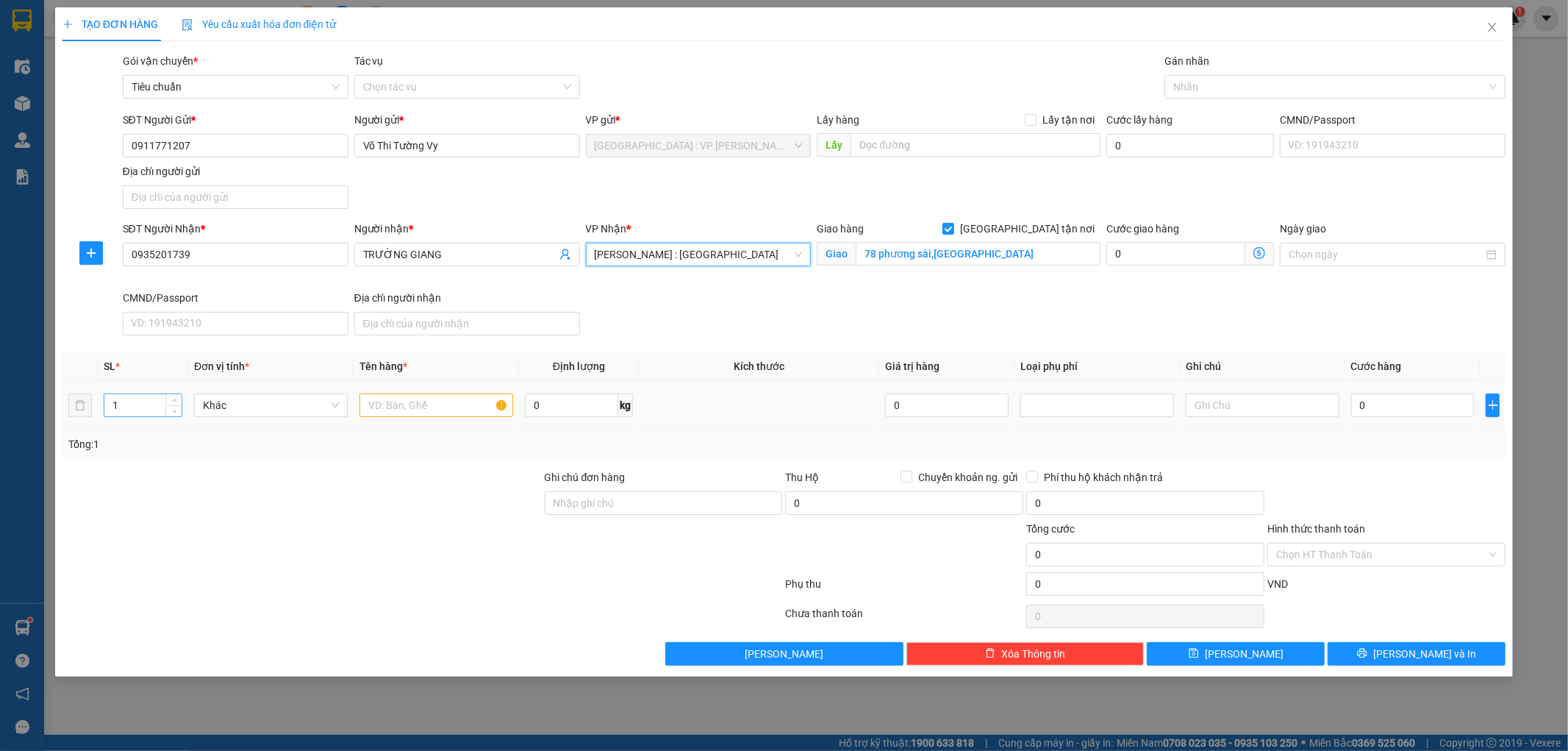
click at [143, 406] on input "1" at bounding box center [143, 405] width 77 height 22
type input "7"
click at [415, 403] on input "text" at bounding box center [436, 405] width 153 height 24
type input "7 BAO TẢI"
click at [1395, 405] on input "0" at bounding box center [1412, 405] width 123 height 24
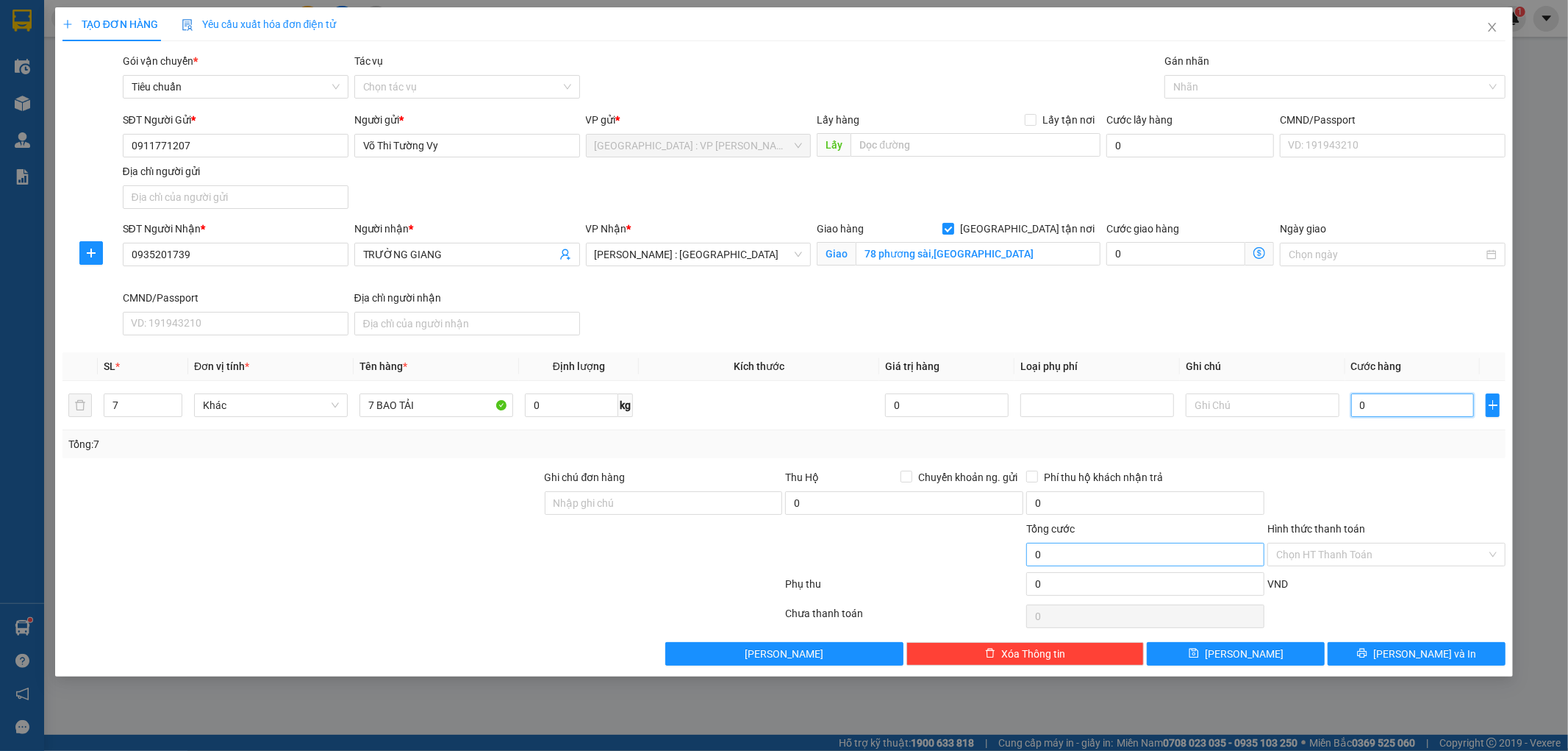
type input "1"
type input "11"
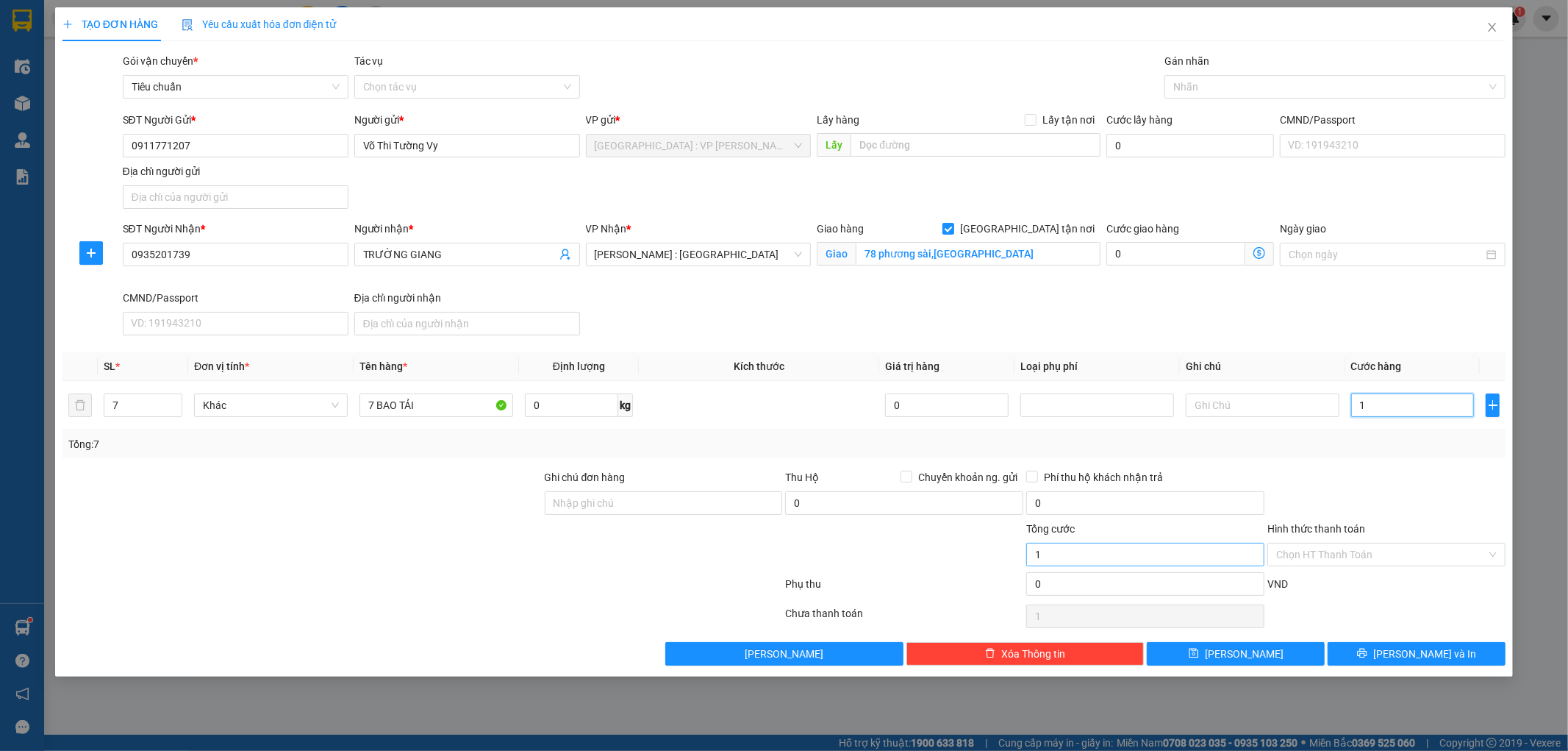
type input "11"
type input "115"
type input "1.150"
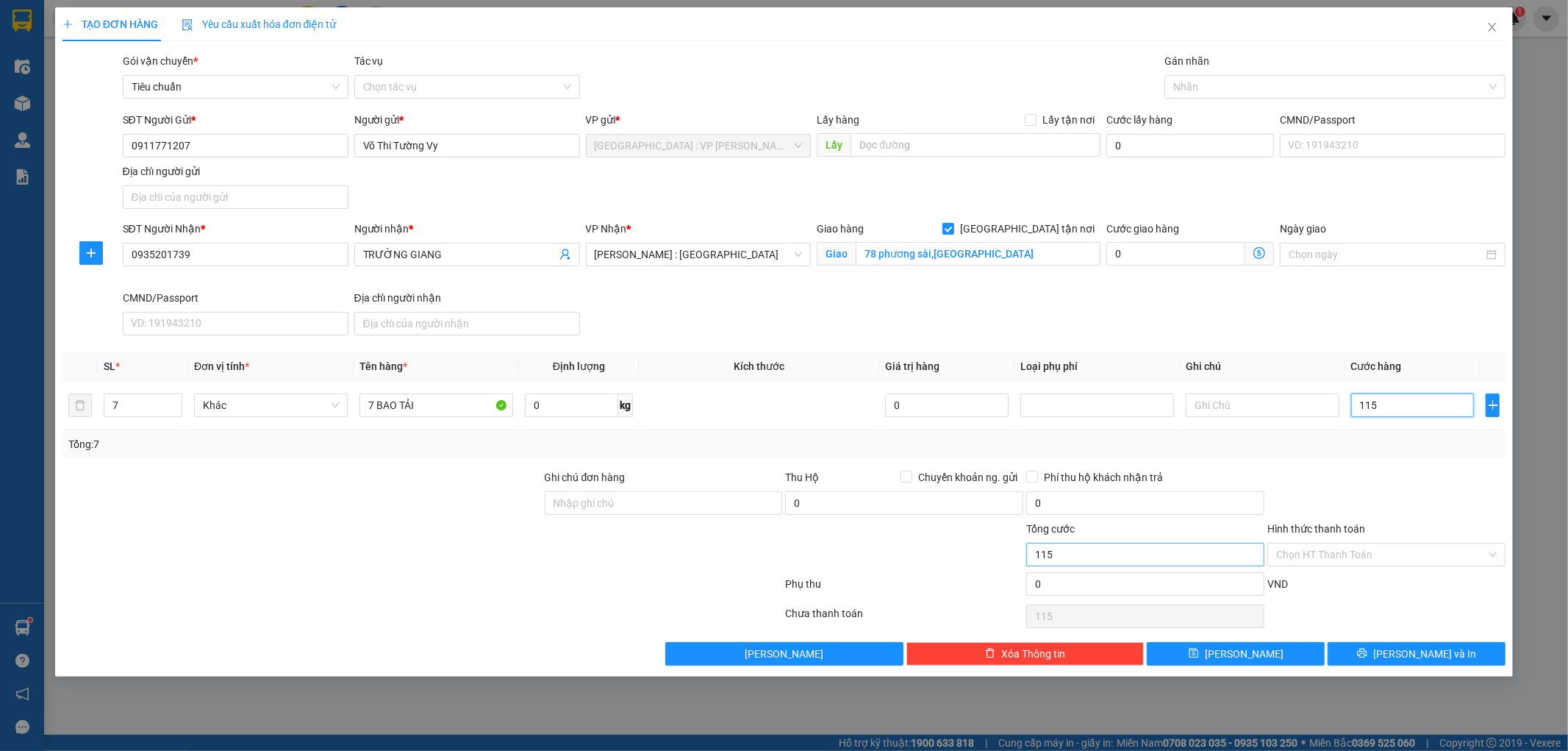
type input "1.150"
type input "11.500"
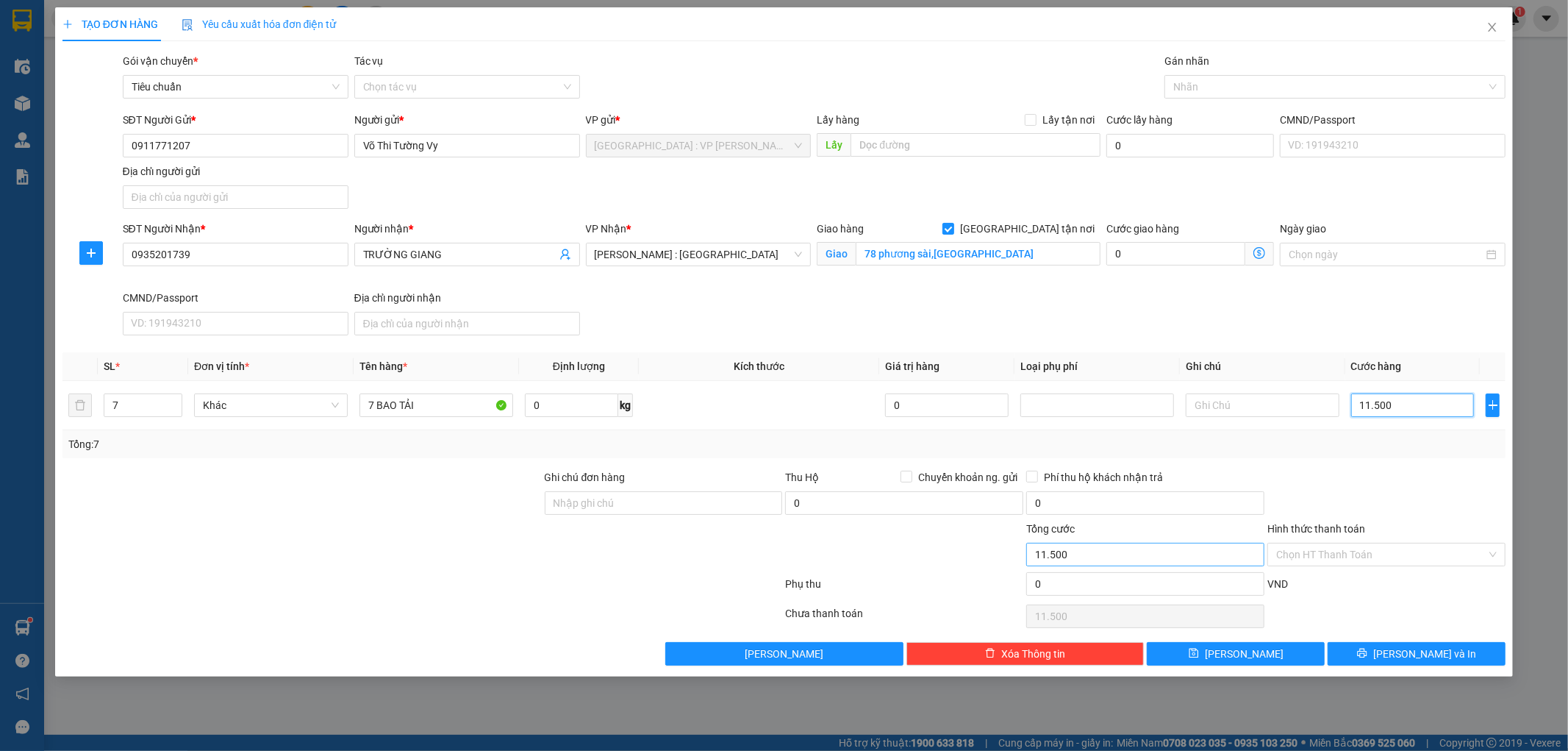
type input "115.000"
type input "1.150.000"
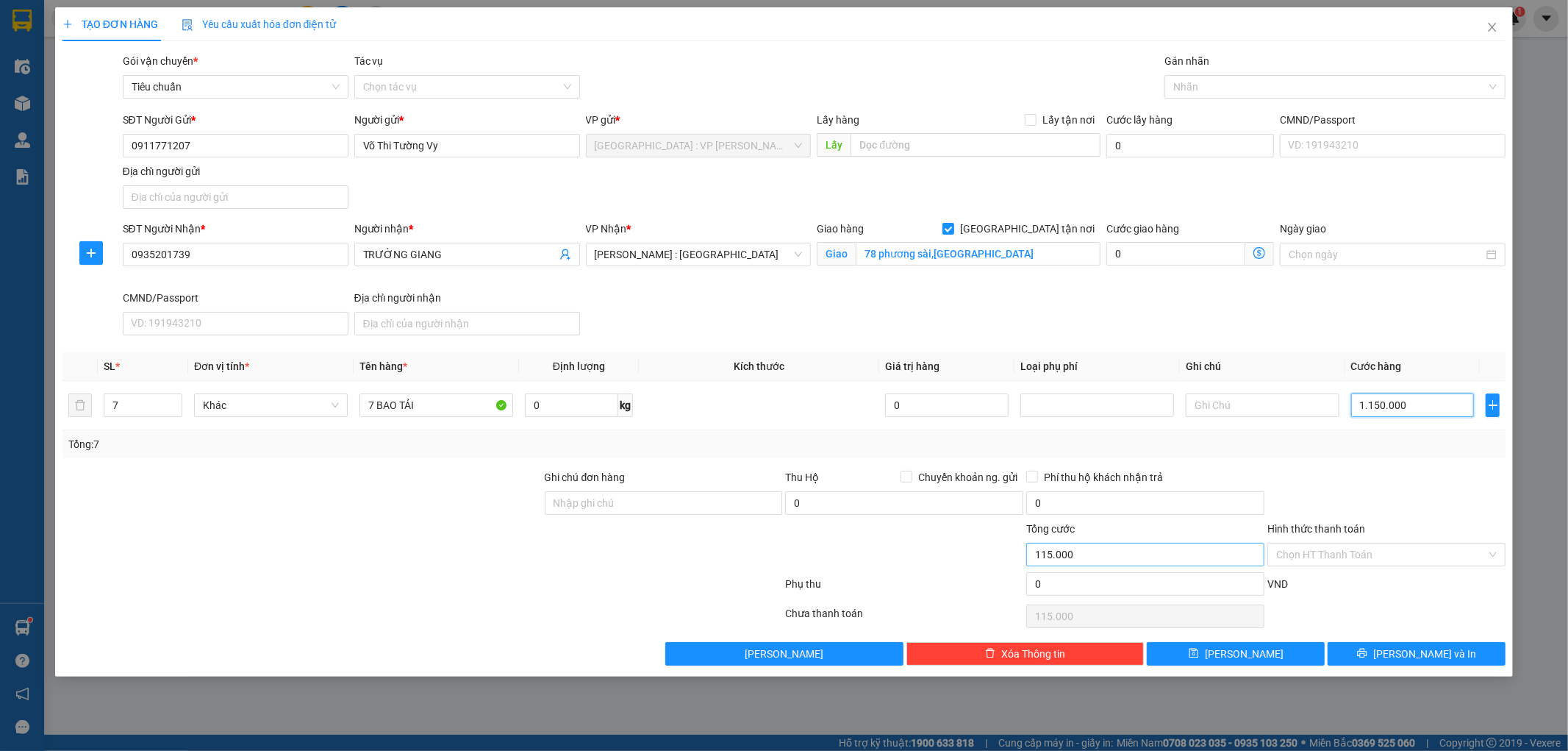
type input "1.150.000"
click at [1418, 655] on span "[PERSON_NAME] và In" at bounding box center [1424, 653] width 103 height 16
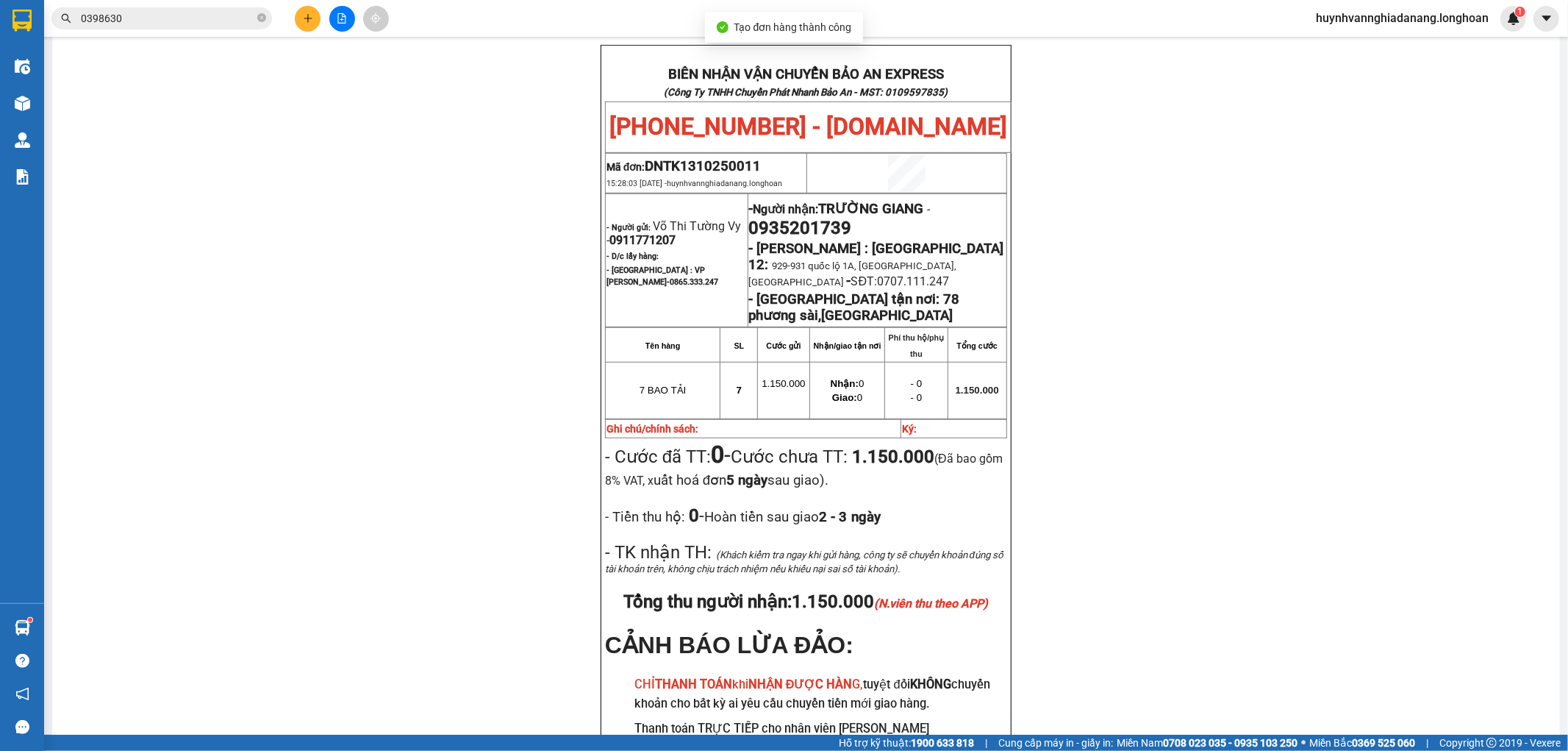
scroll to position [653, 0]
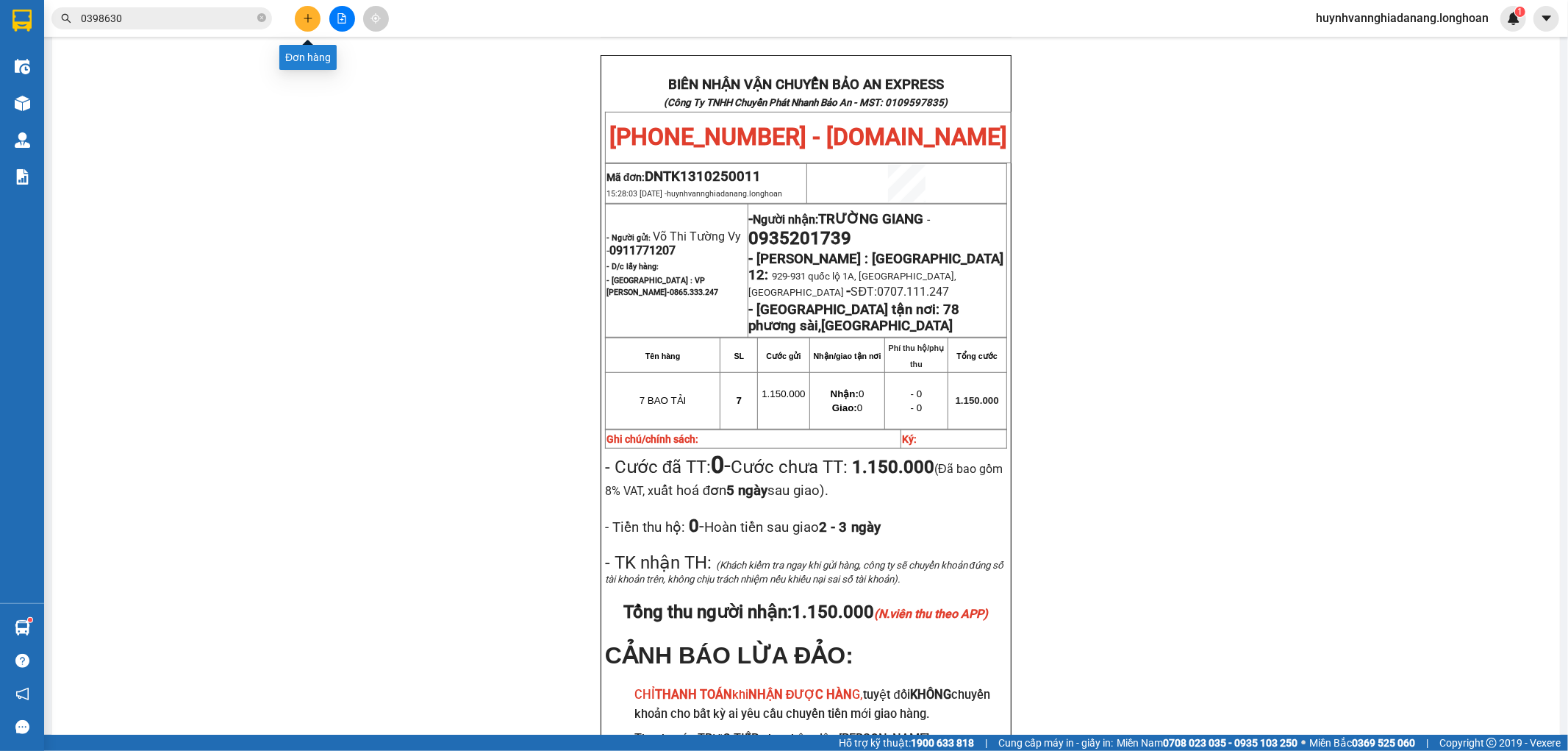
click at [309, 18] on icon "plus" at bounding box center [307, 18] width 8 height 1
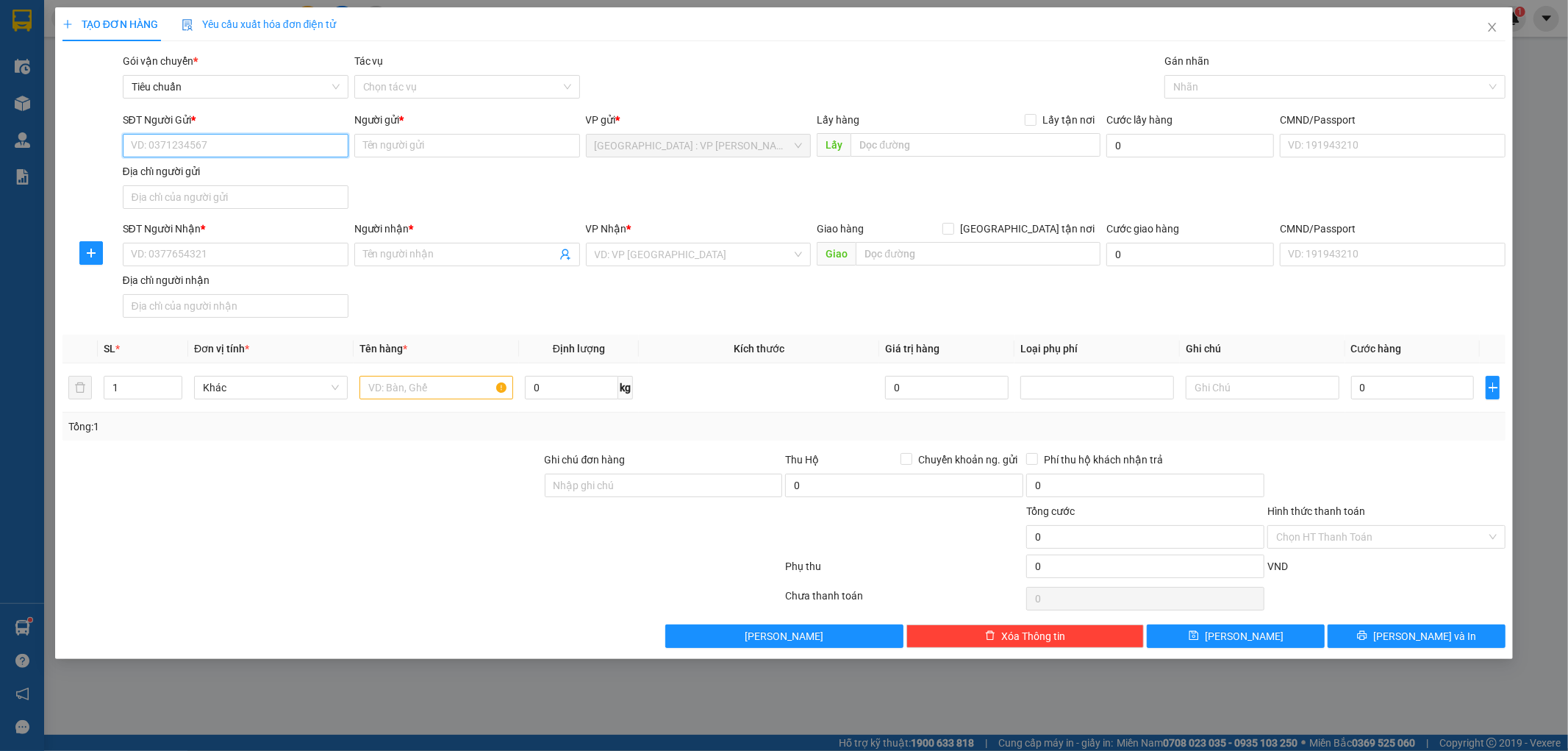
click at [200, 143] on input "SĐT Người Gửi *" at bounding box center [235, 146] width 226 height 24
type input "0948645587"
click at [421, 152] on input "Người gửi *" at bounding box center [466, 146] width 226 height 24
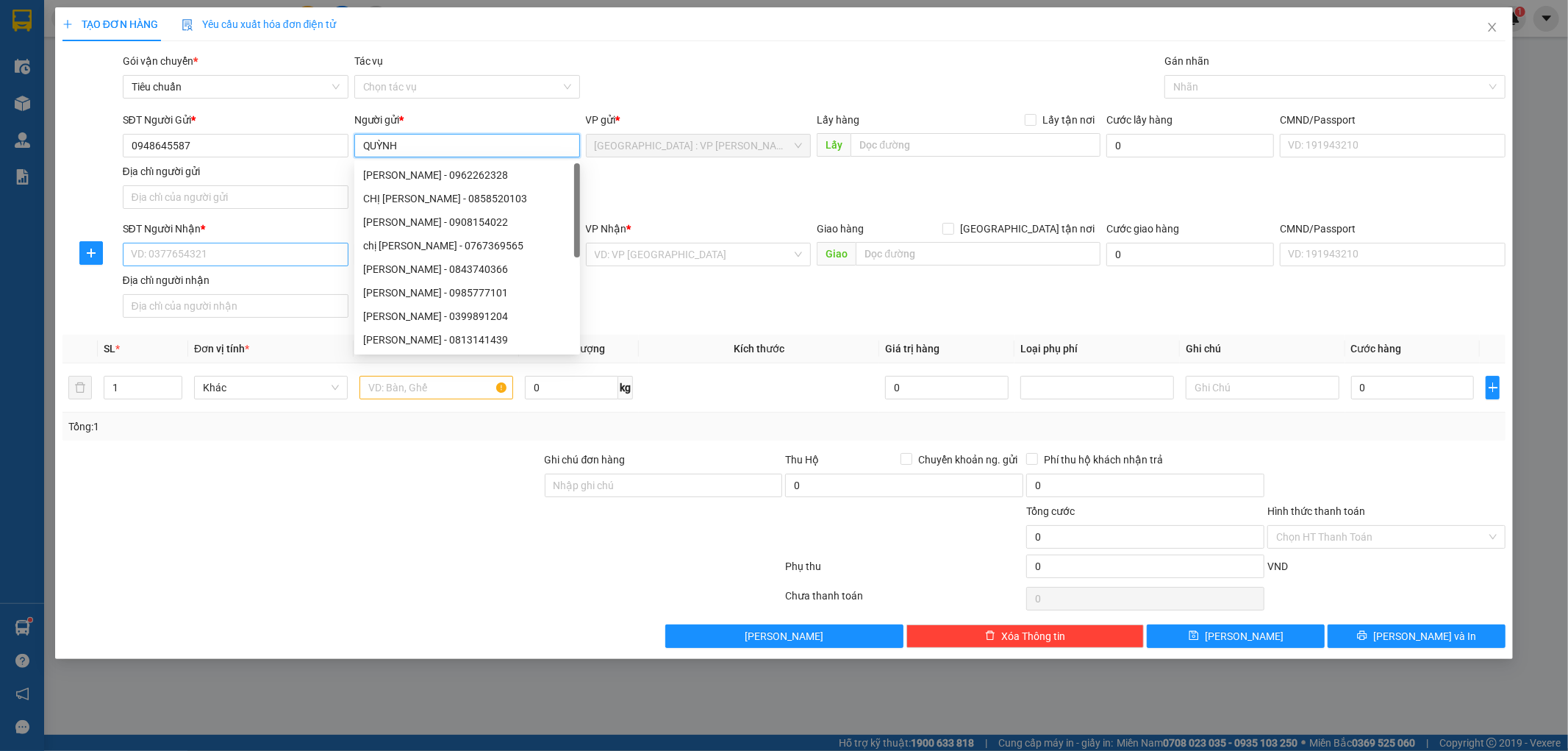
type input "QUỲNH"
click at [261, 257] on input "SĐT Người Nhận *" at bounding box center [235, 255] width 226 height 24
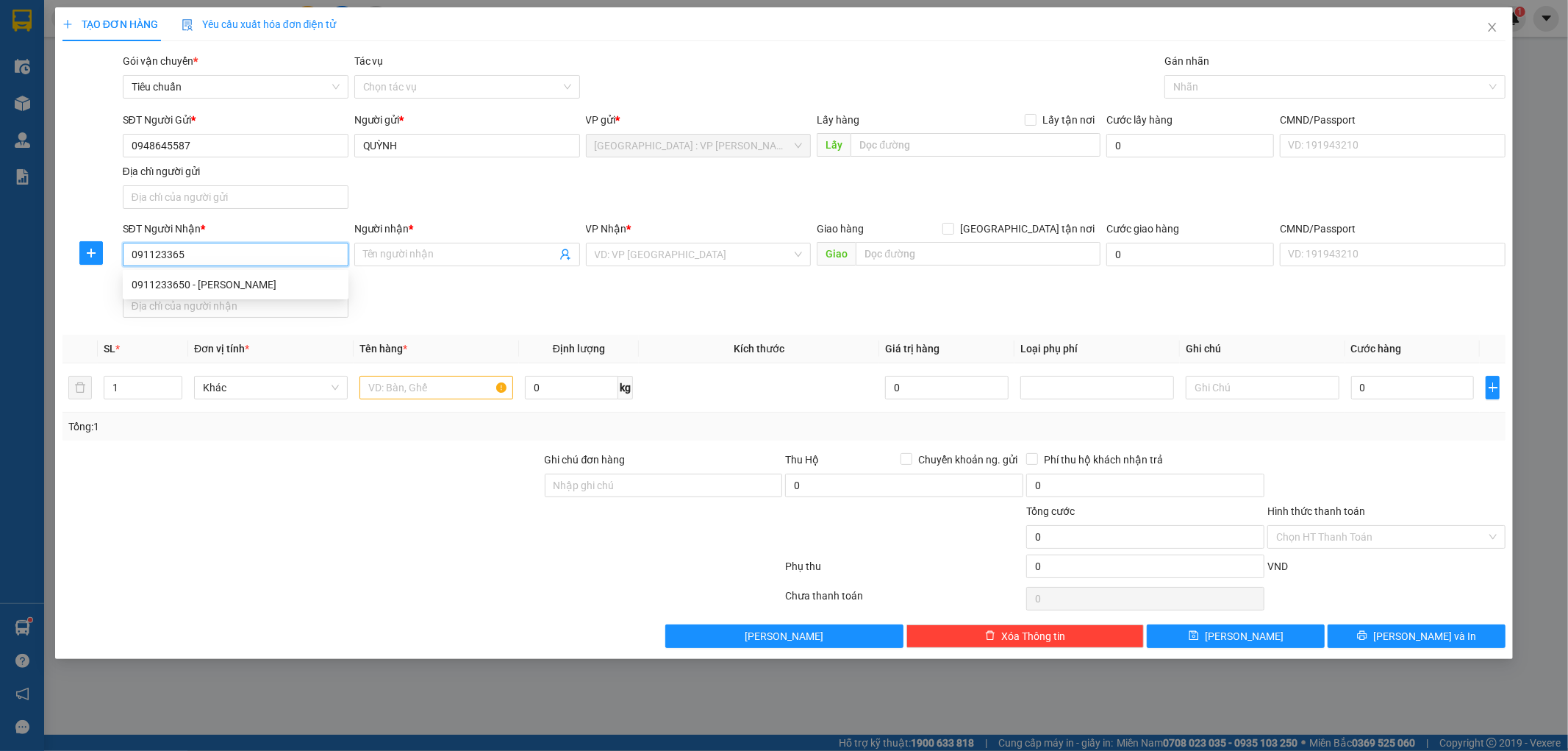
type input "0911233650"
click at [280, 287] on div "0911233650 - [PERSON_NAME]" at bounding box center [236, 284] width 208 height 16
type input "[PERSON_NAME]"
checkbox input "true"
type input "bãi 228"
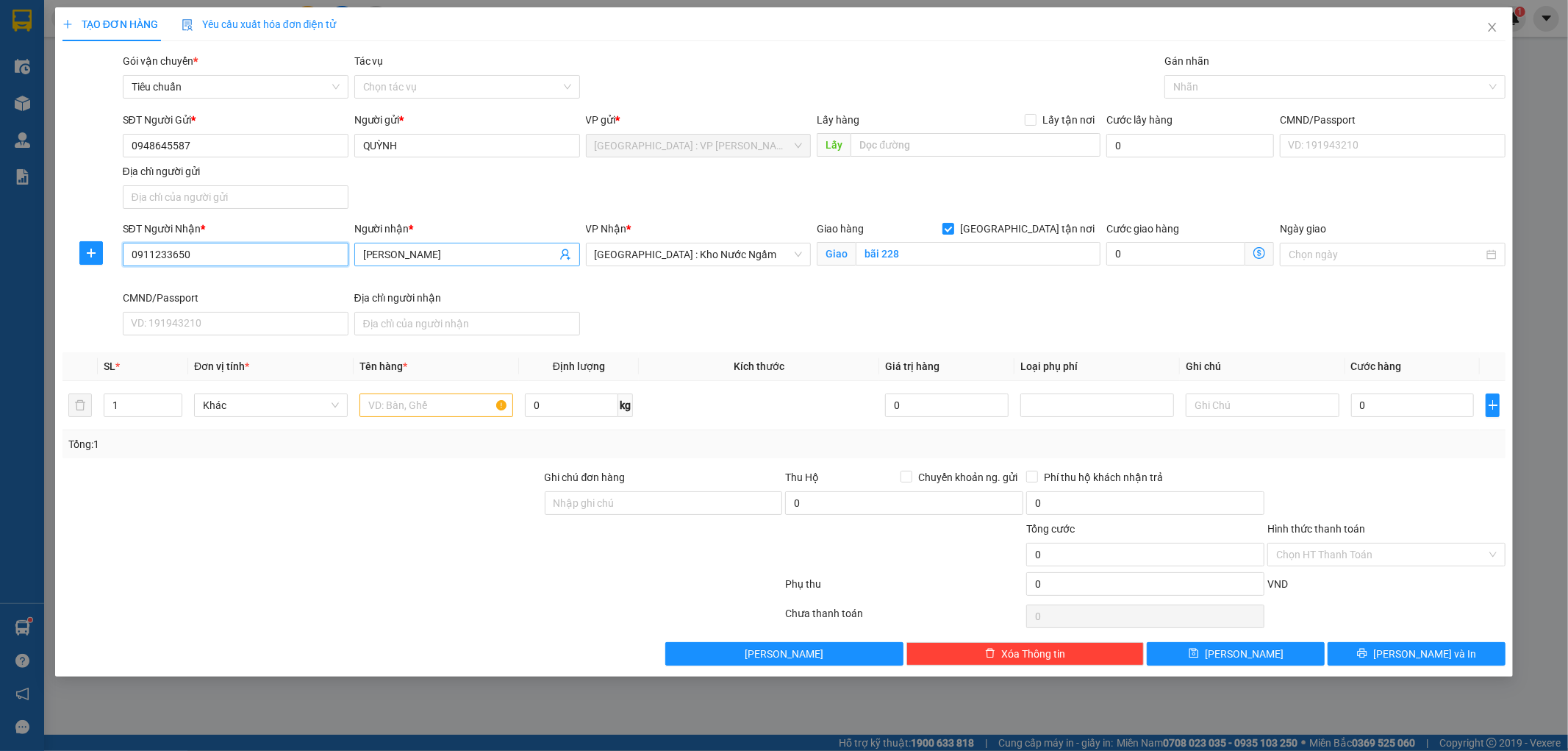
type input "0911233650"
click at [414, 254] on input "[PERSON_NAME]" at bounding box center [460, 254] width 193 height 16
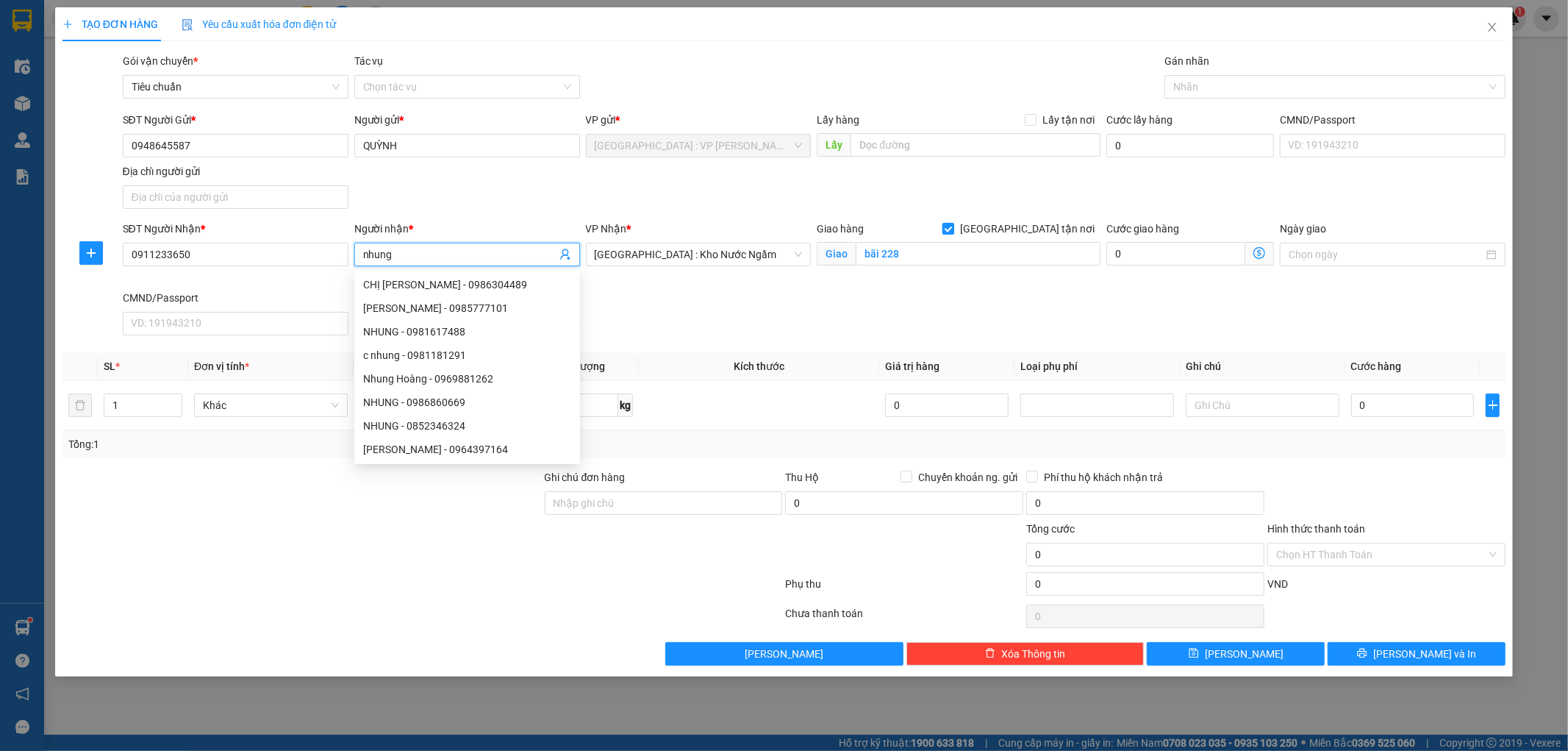
type input "nhung"
click at [1030, 237] on label "[GEOGRAPHIC_DATA] tận nơi" at bounding box center [1021, 228] width 158 height 16
click at [953, 233] on input "[GEOGRAPHIC_DATA] tận nơi" at bounding box center [947, 228] width 10 height 10
checkbox input "false"
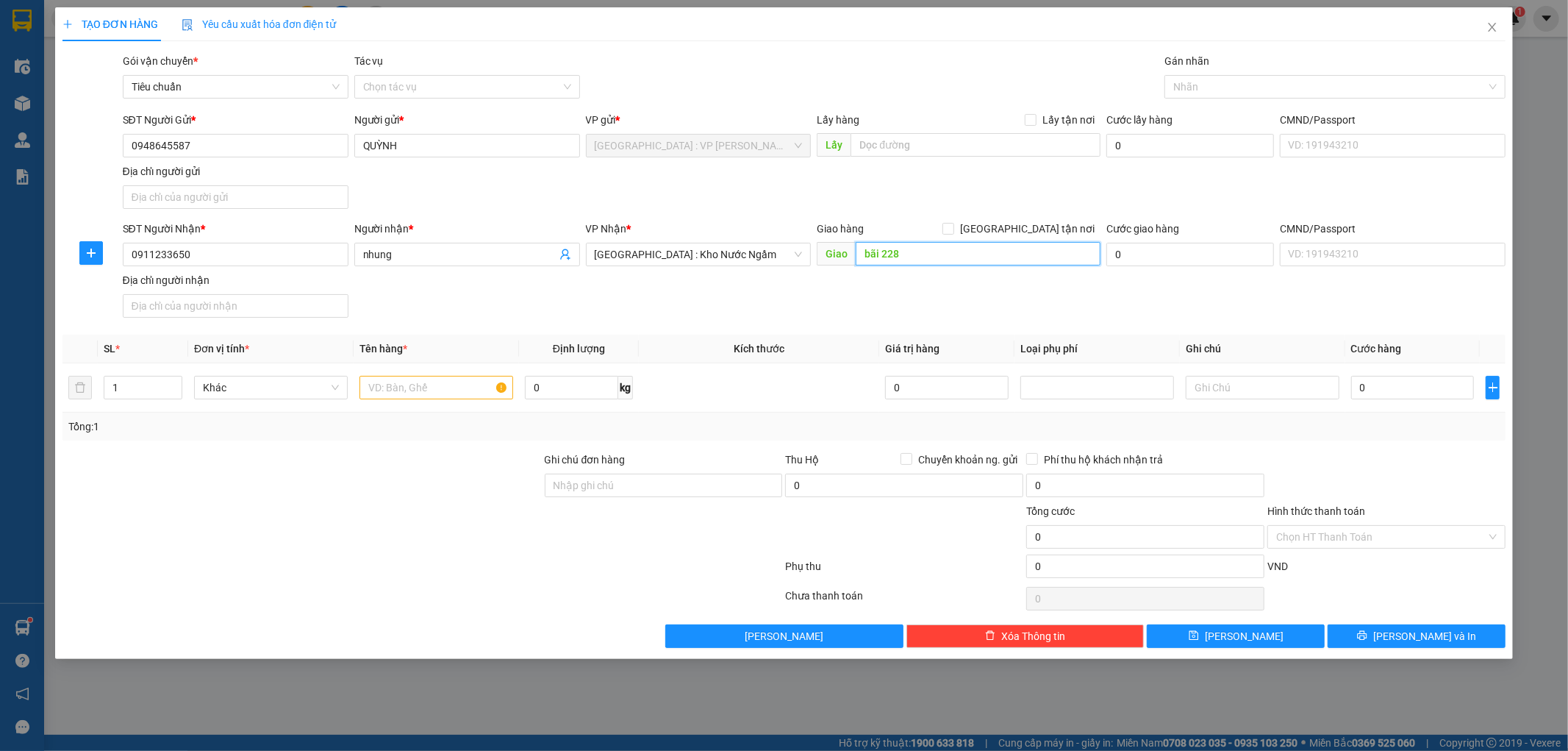
click at [985, 254] on input "bãi 228" at bounding box center [978, 254] width 245 height 24
click at [754, 261] on span "[GEOGRAPHIC_DATA] : Kho Nước Ngầm" at bounding box center [699, 255] width 208 height 22
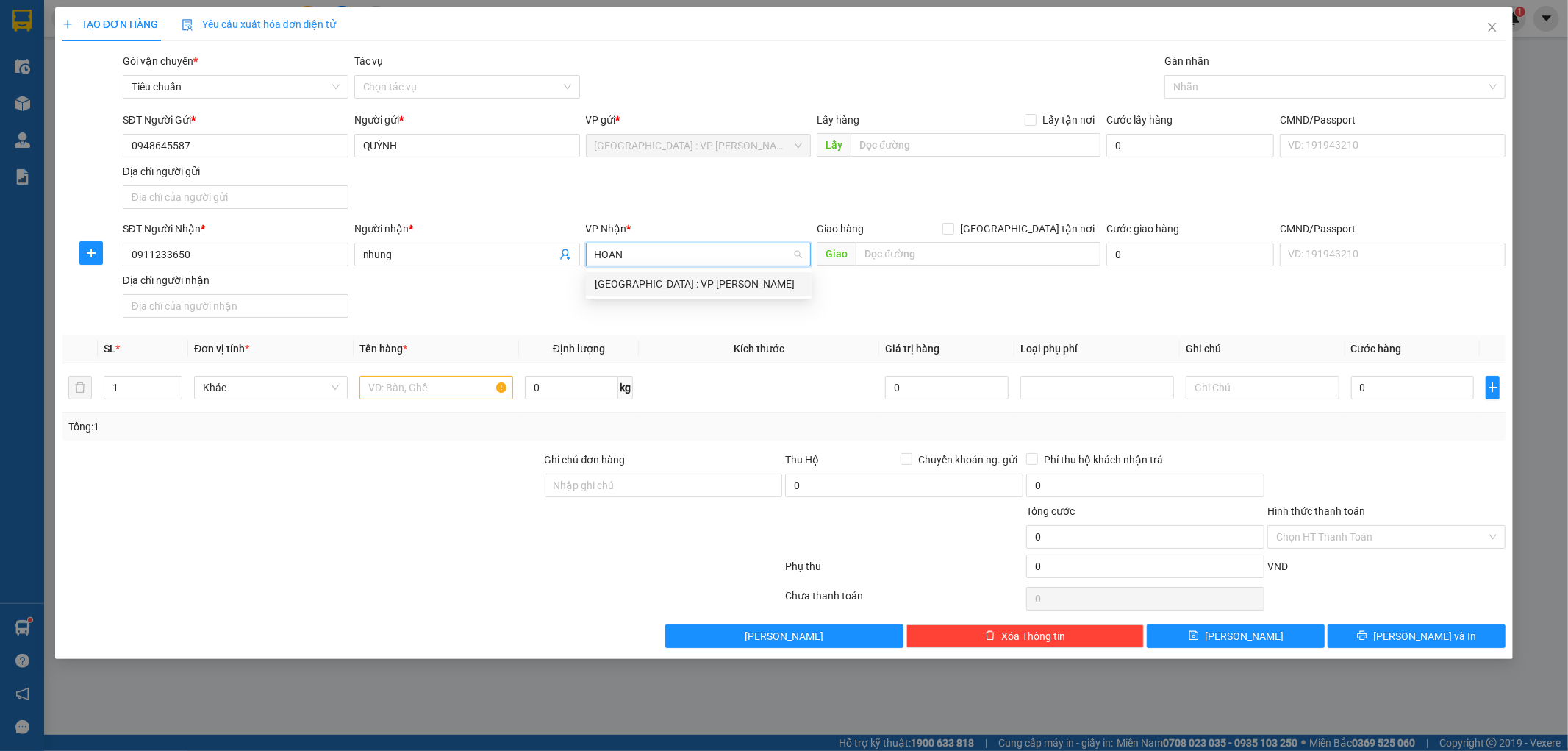
type input "HOANG"
click at [717, 285] on div "[GEOGRAPHIC_DATA] : VP [PERSON_NAME]" at bounding box center [699, 284] width 208 height 16
click at [406, 385] on input "text" at bounding box center [436, 387] width 153 height 24
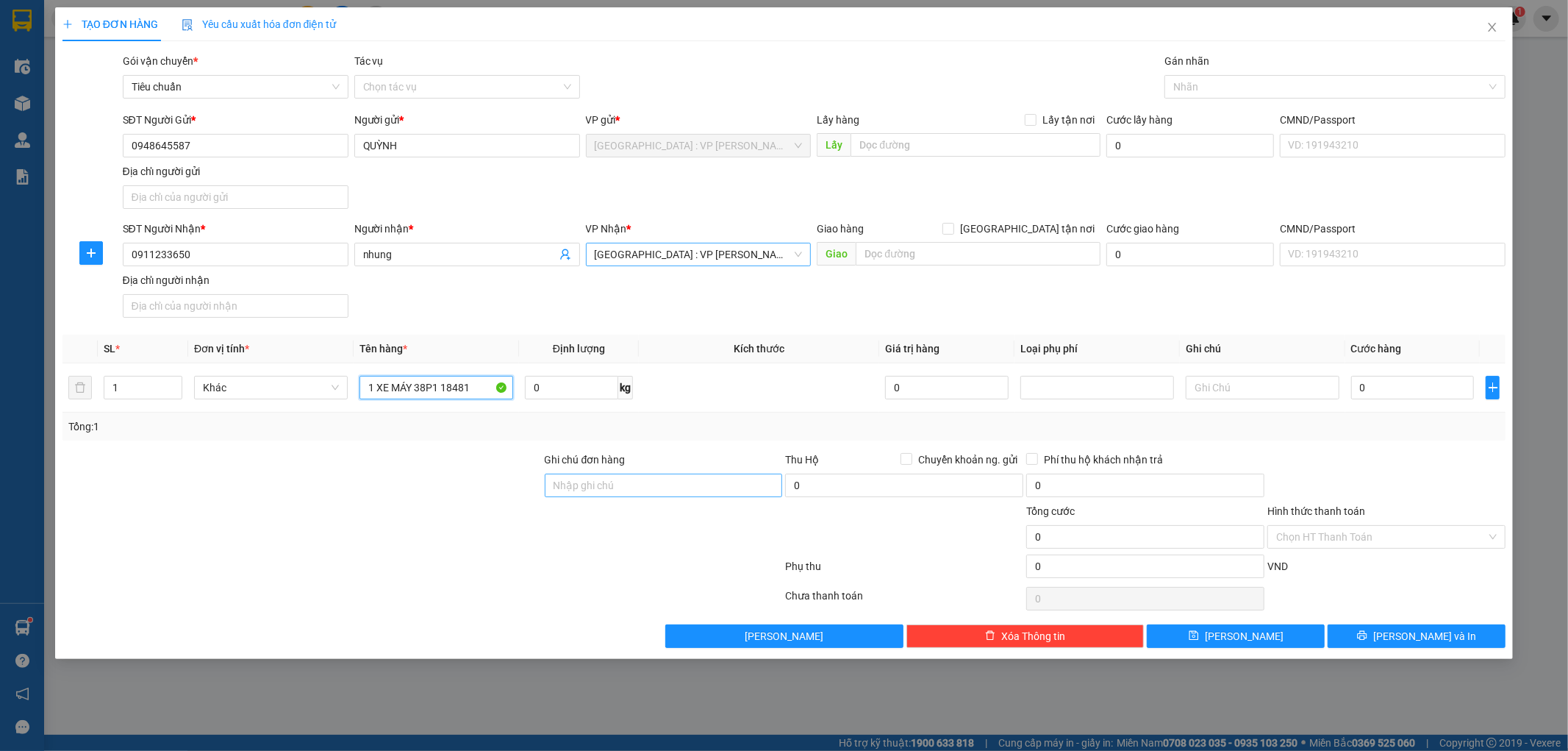
type input "1 XE MÁY 38P1 18481"
click at [670, 490] on input "Ghi chú đơn hàng" at bounding box center [664, 485] width 238 height 24
type input "1 CHÌA KHÓA,2 GƯƠNG"
click at [1373, 388] on input "0" at bounding box center [1412, 387] width 123 height 24
type input "7"
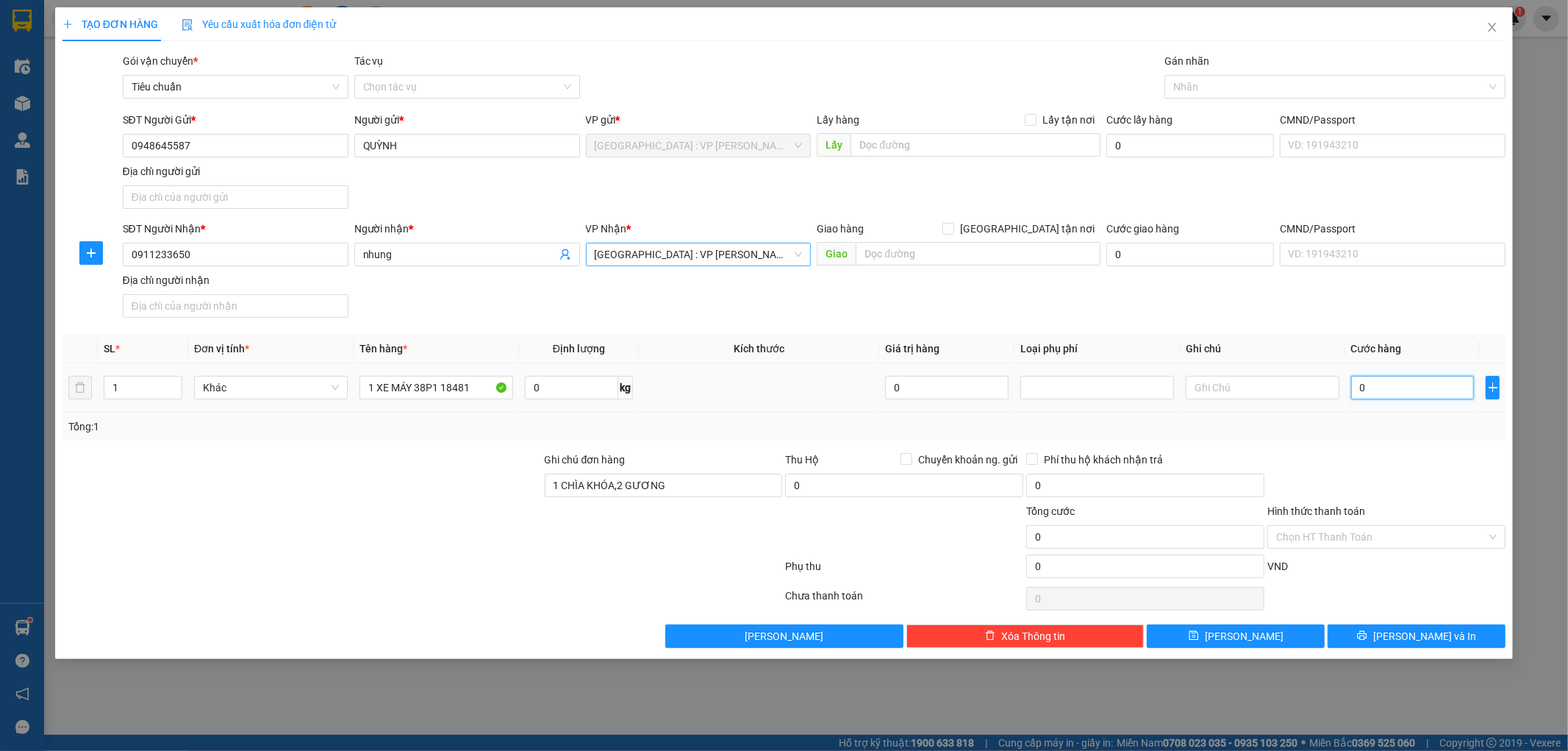
type input "7"
type input "73"
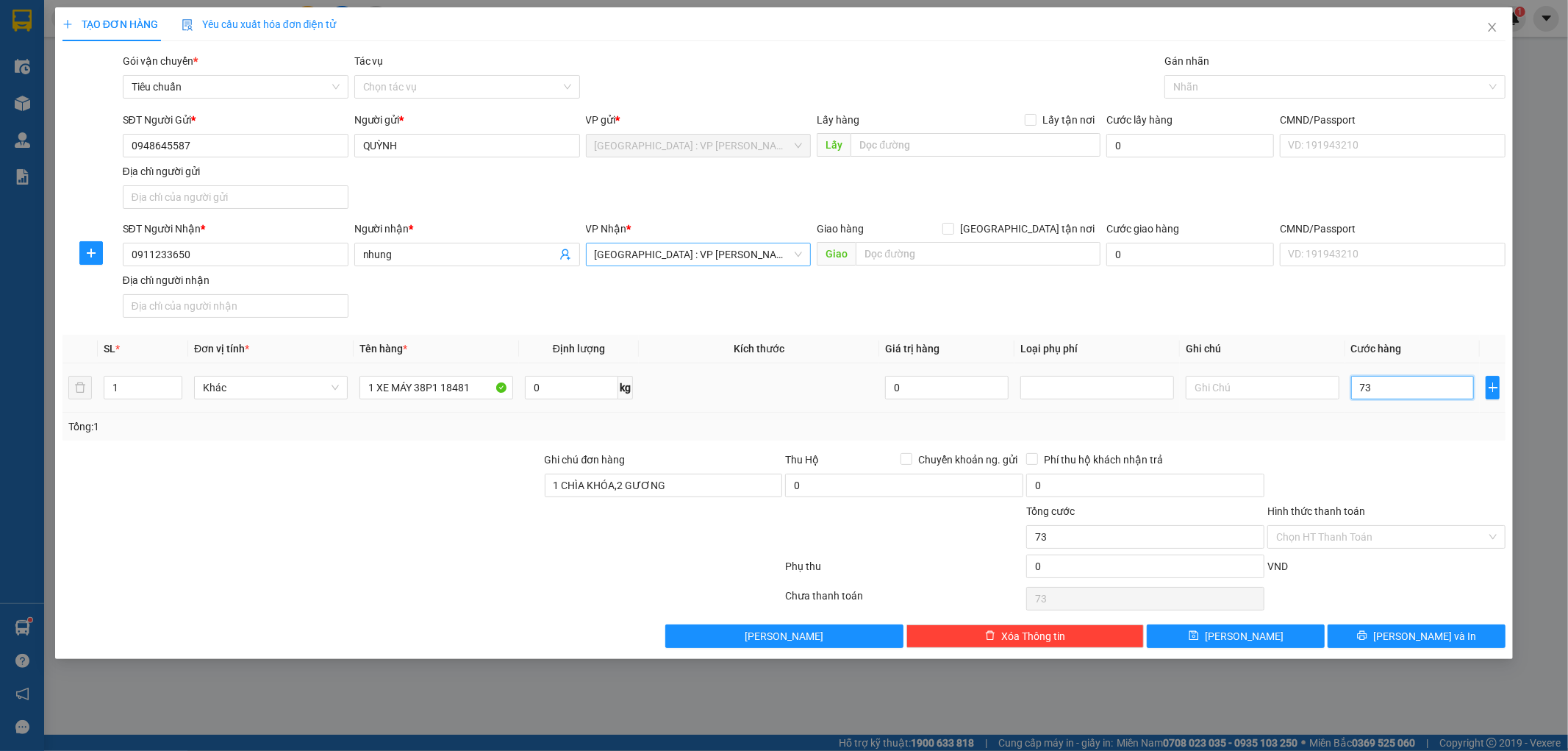
type input "730"
type input "7.300"
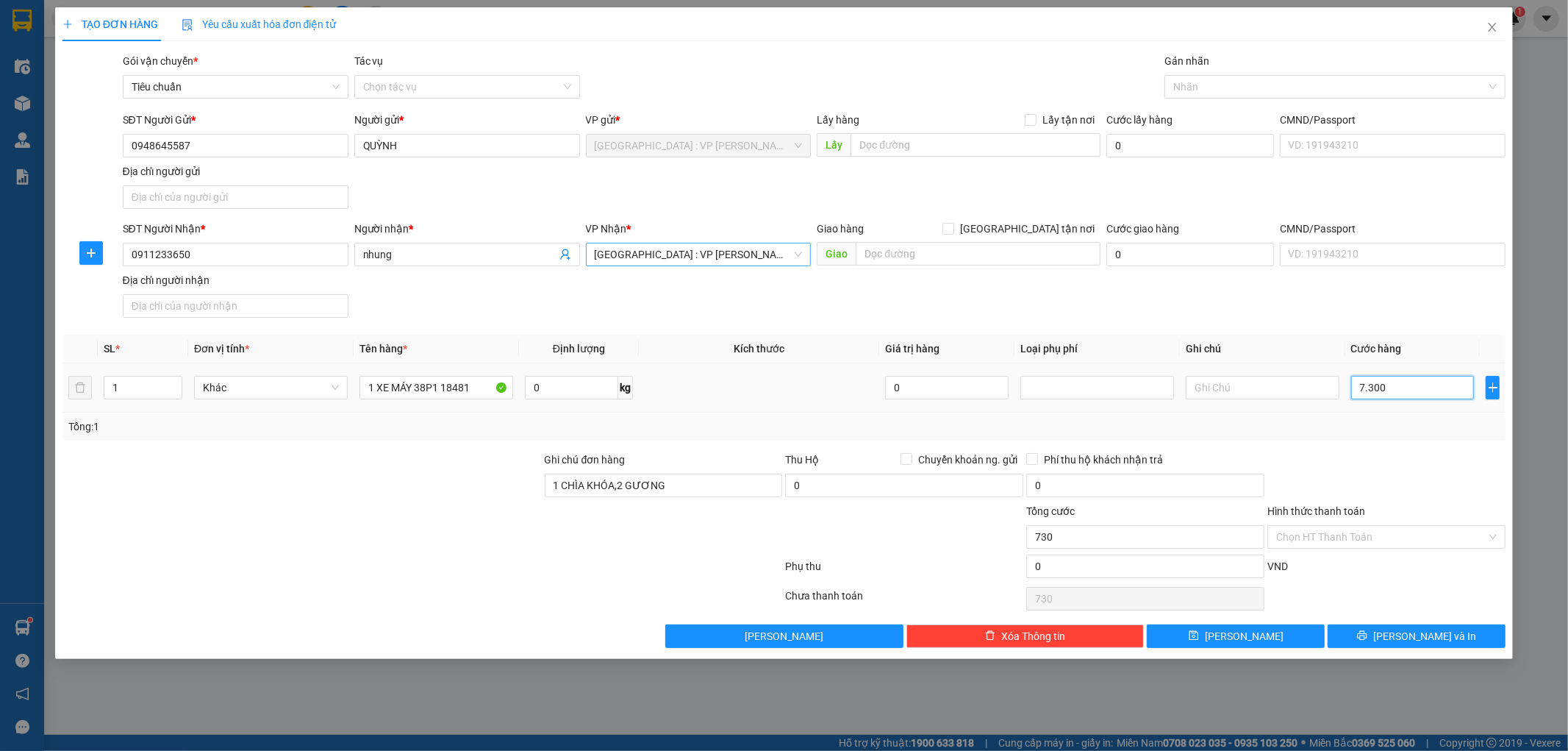
type input "7.300"
type input "73.000"
type input "730.000"
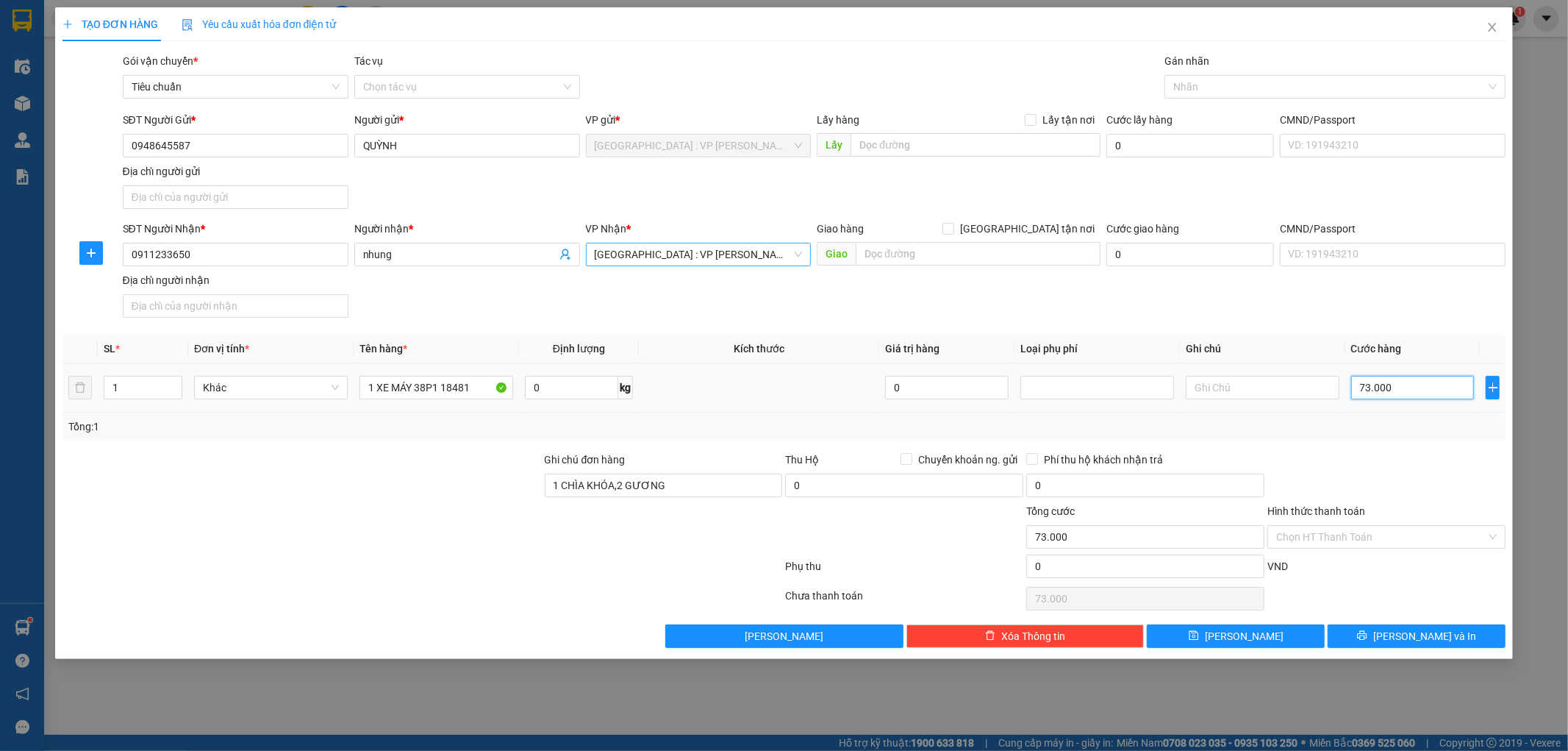
type input "730.000"
click at [1359, 539] on input "Hình thức thanh toán" at bounding box center [1381, 536] width 210 height 22
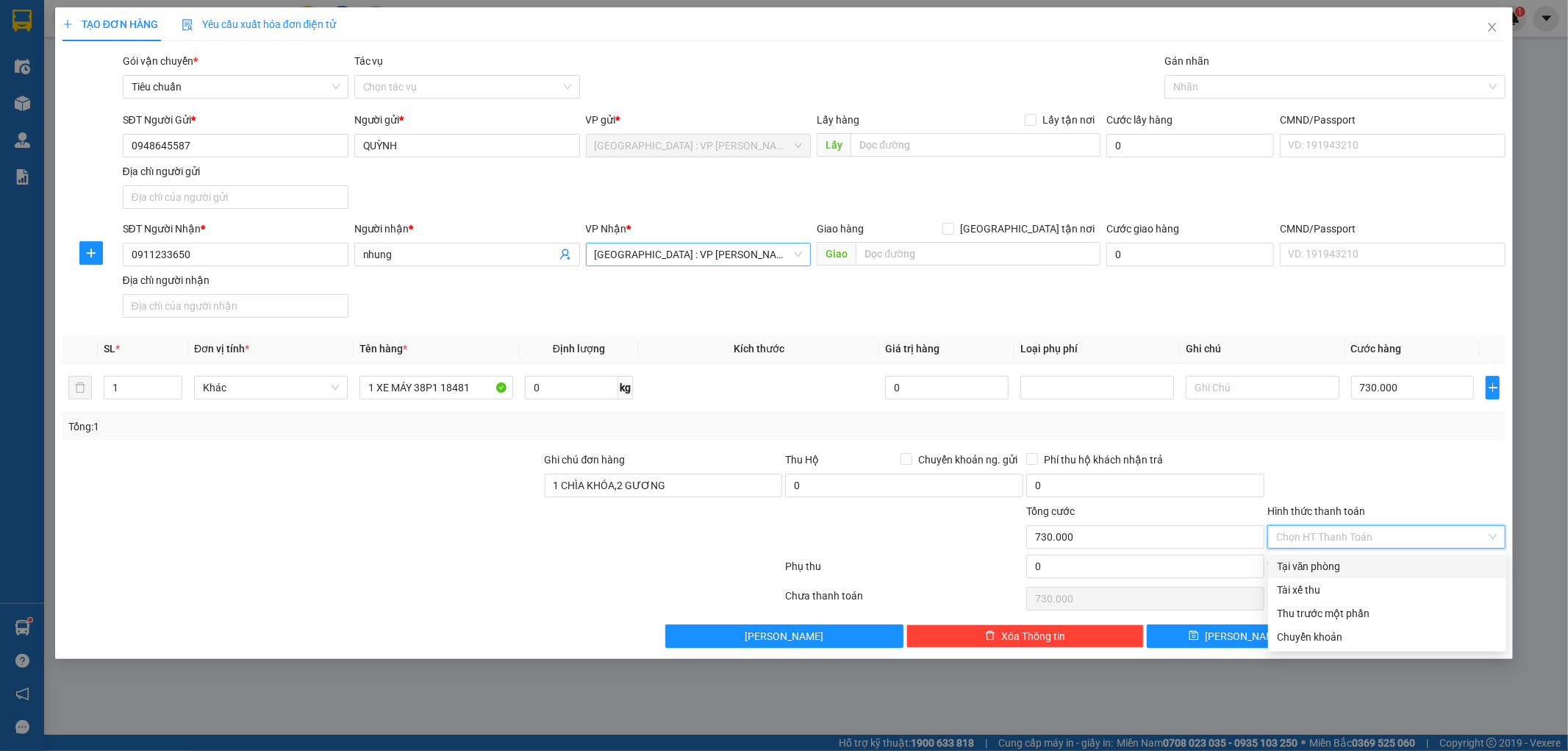
click at [1348, 563] on div "Tại văn phòng" at bounding box center [1387, 565] width 220 height 16
type input "0"
click at [1367, 634] on icon "printer" at bounding box center [1362, 635] width 10 height 10
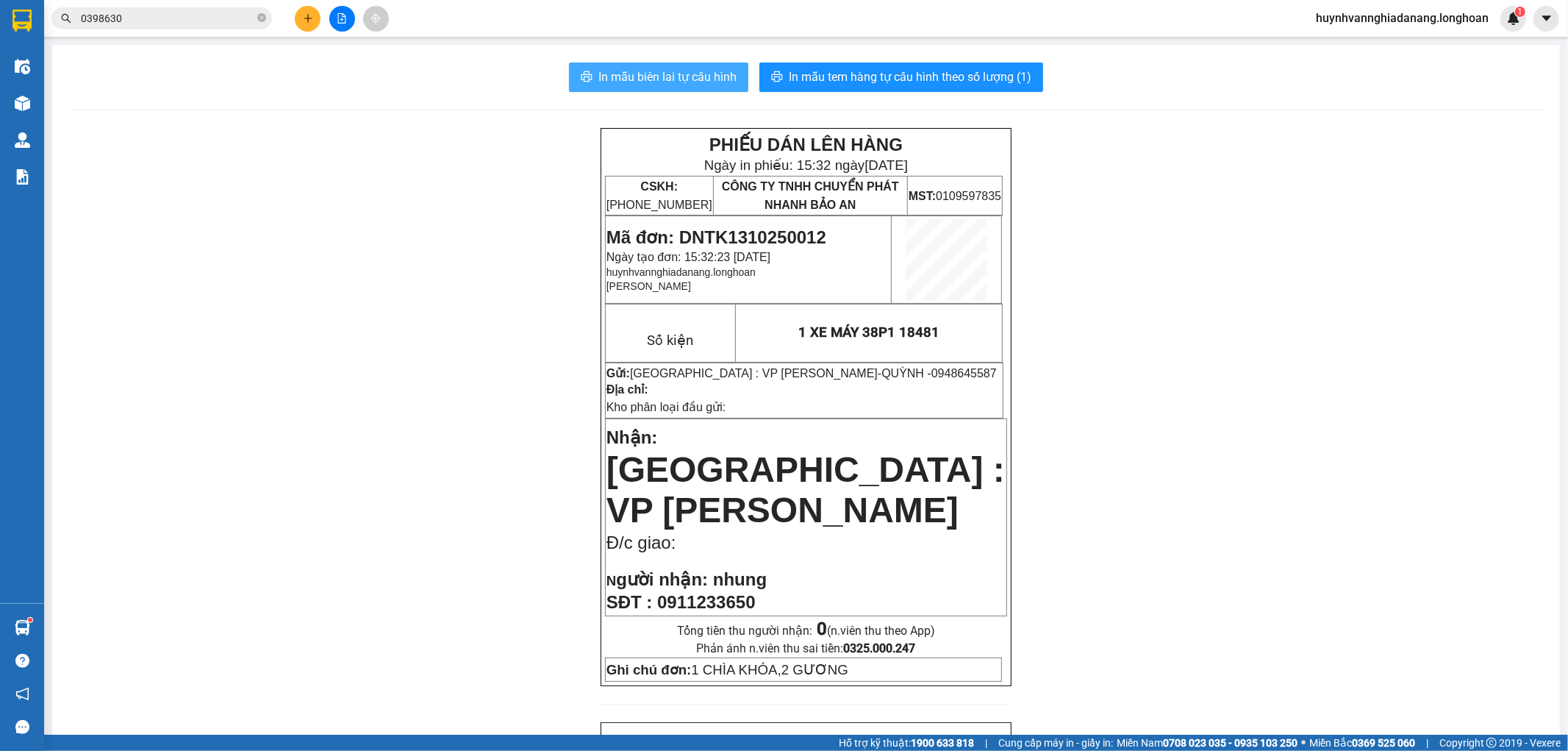
click at [684, 72] on span "In mẫu biên lai tự cấu hình" at bounding box center [667, 77] width 138 height 19
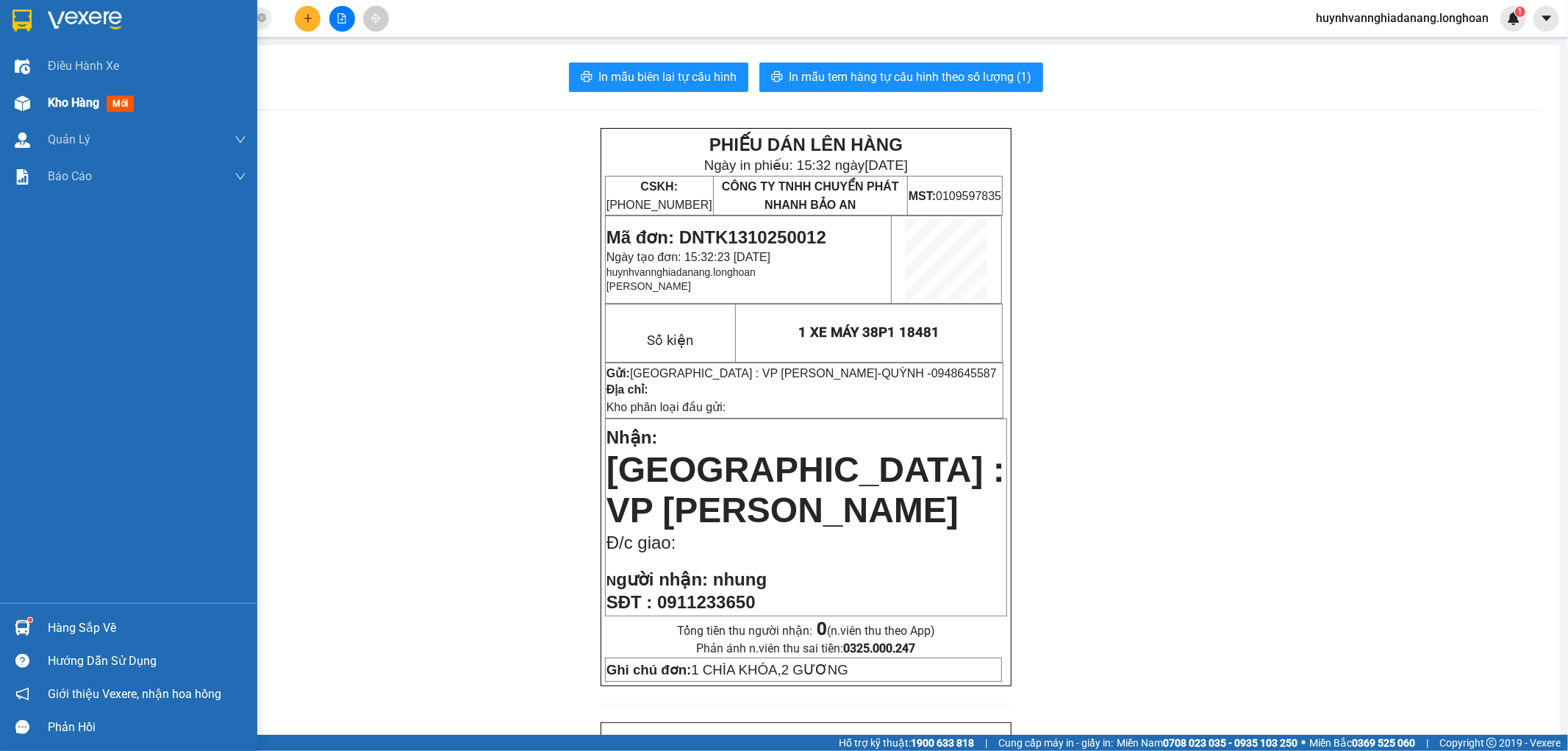
click at [61, 100] on span "Kho hàng" at bounding box center [73, 102] width 51 height 14
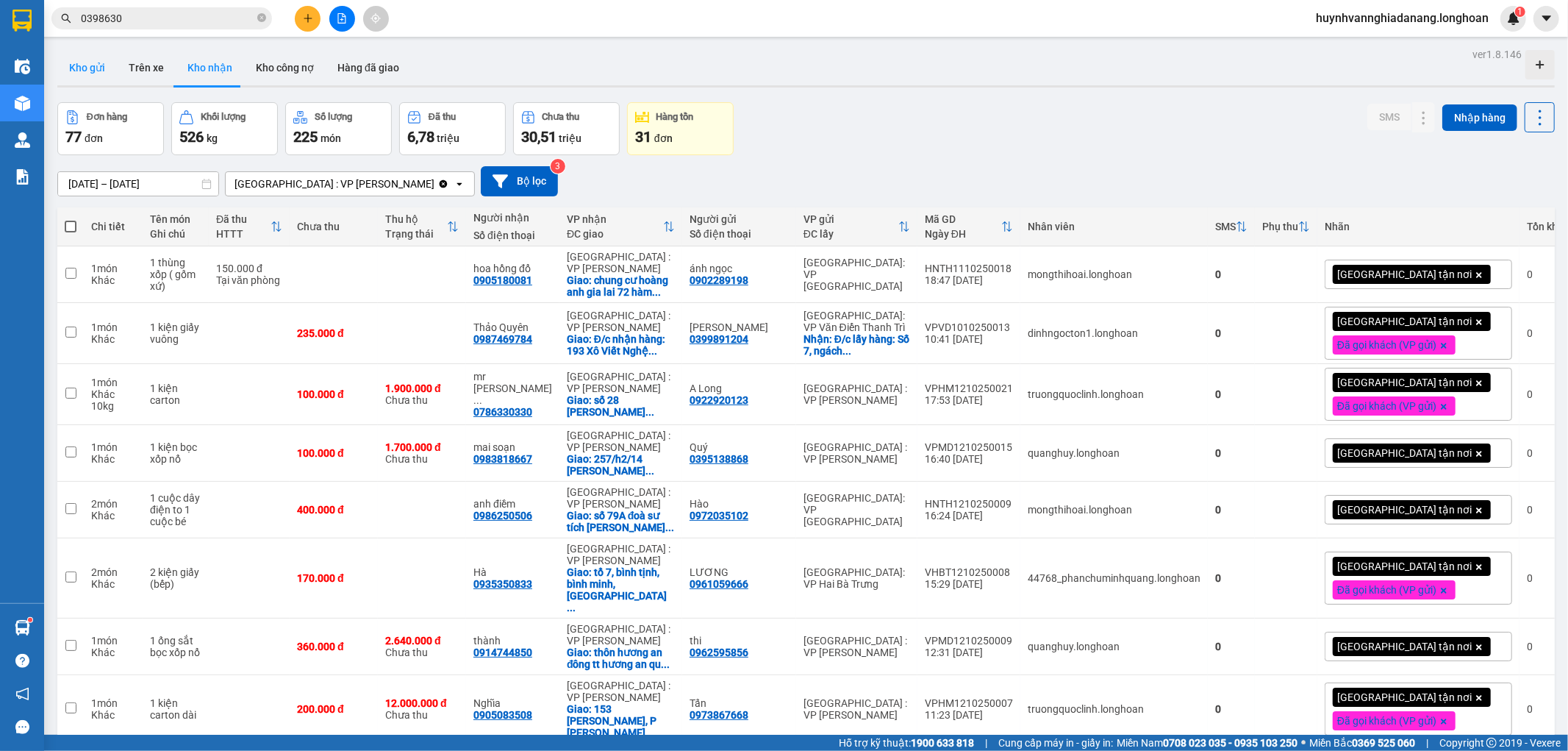
click at [103, 69] on button "Kho gửi" at bounding box center [87, 67] width 60 height 35
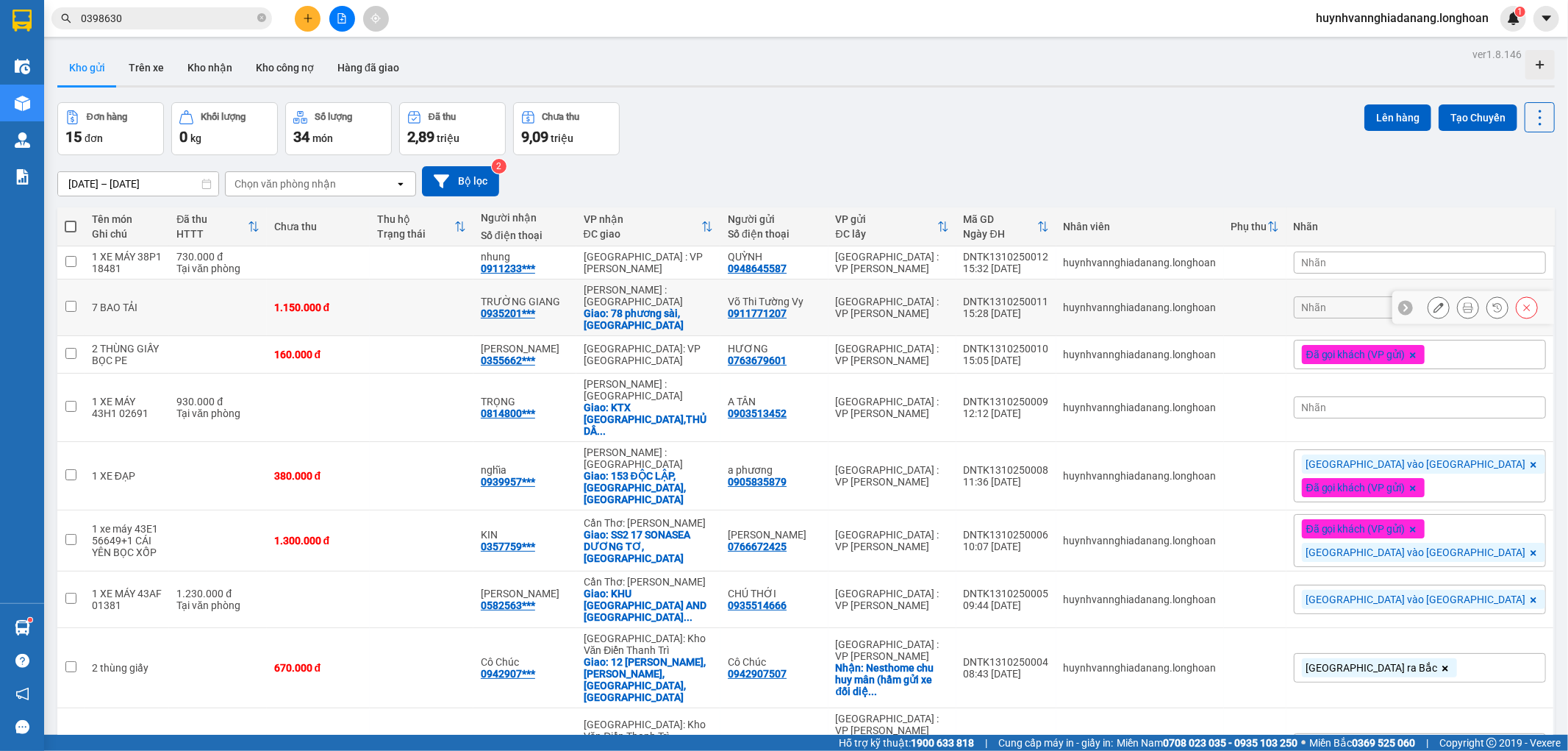
click at [1434, 307] on icon at bounding box center [1439, 307] width 10 height 10
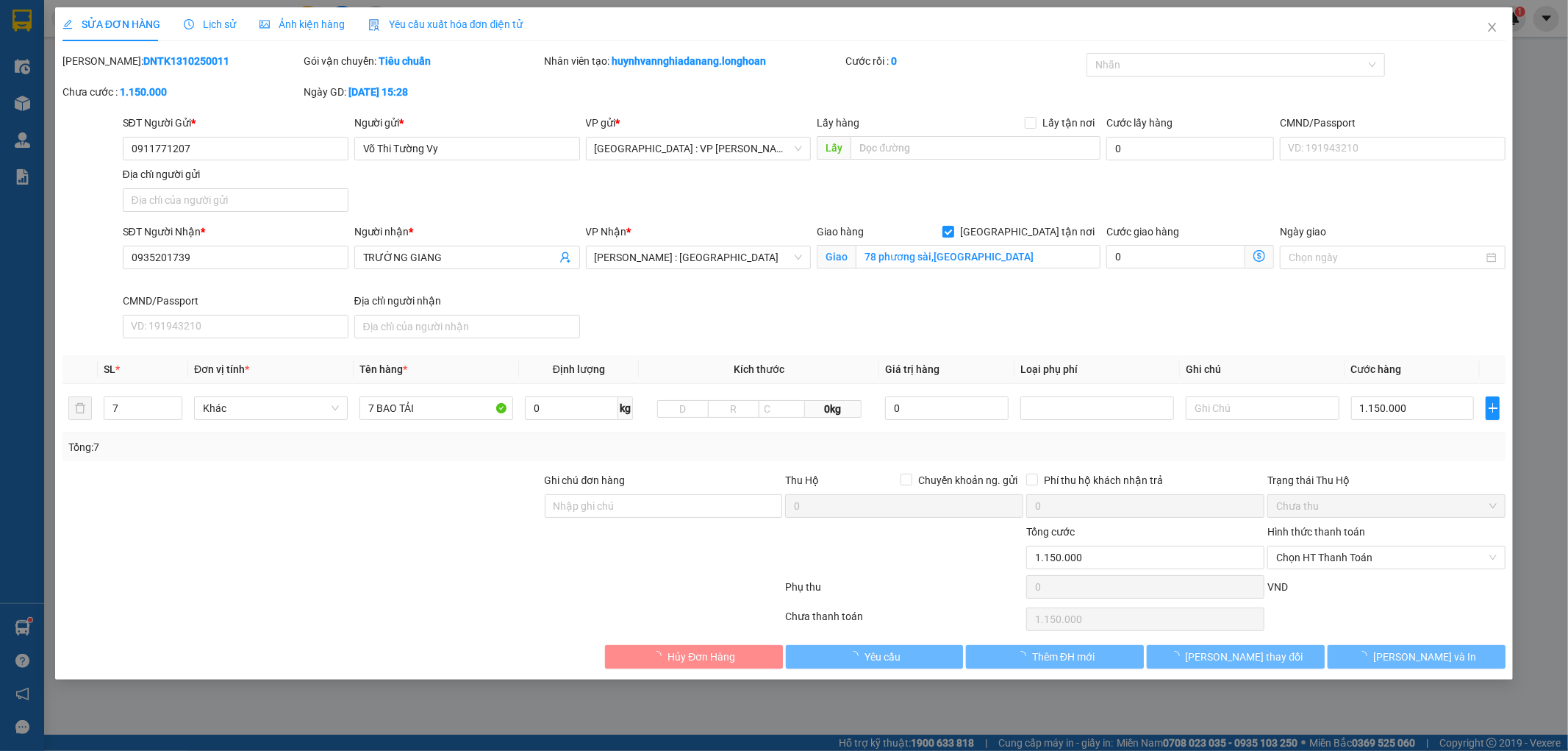
type input "0911771207"
type input "Võ Thi Tường Vy"
type input "0935201739"
type input "TRƯỜNG GIANG"
checkbox input "true"
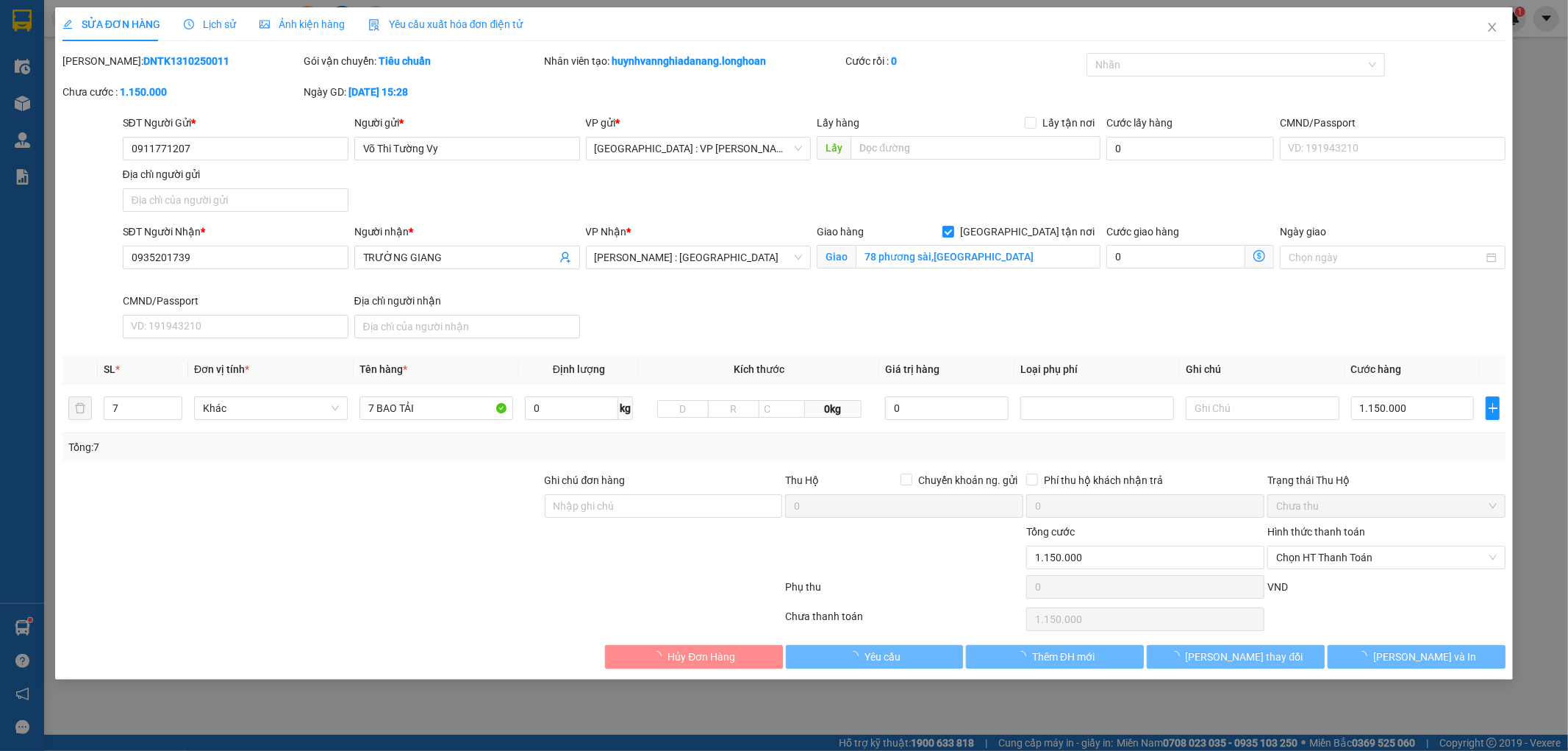
type input "78 phương sài,[GEOGRAPHIC_DATA]"
type input "0"
type input "1.150.000"
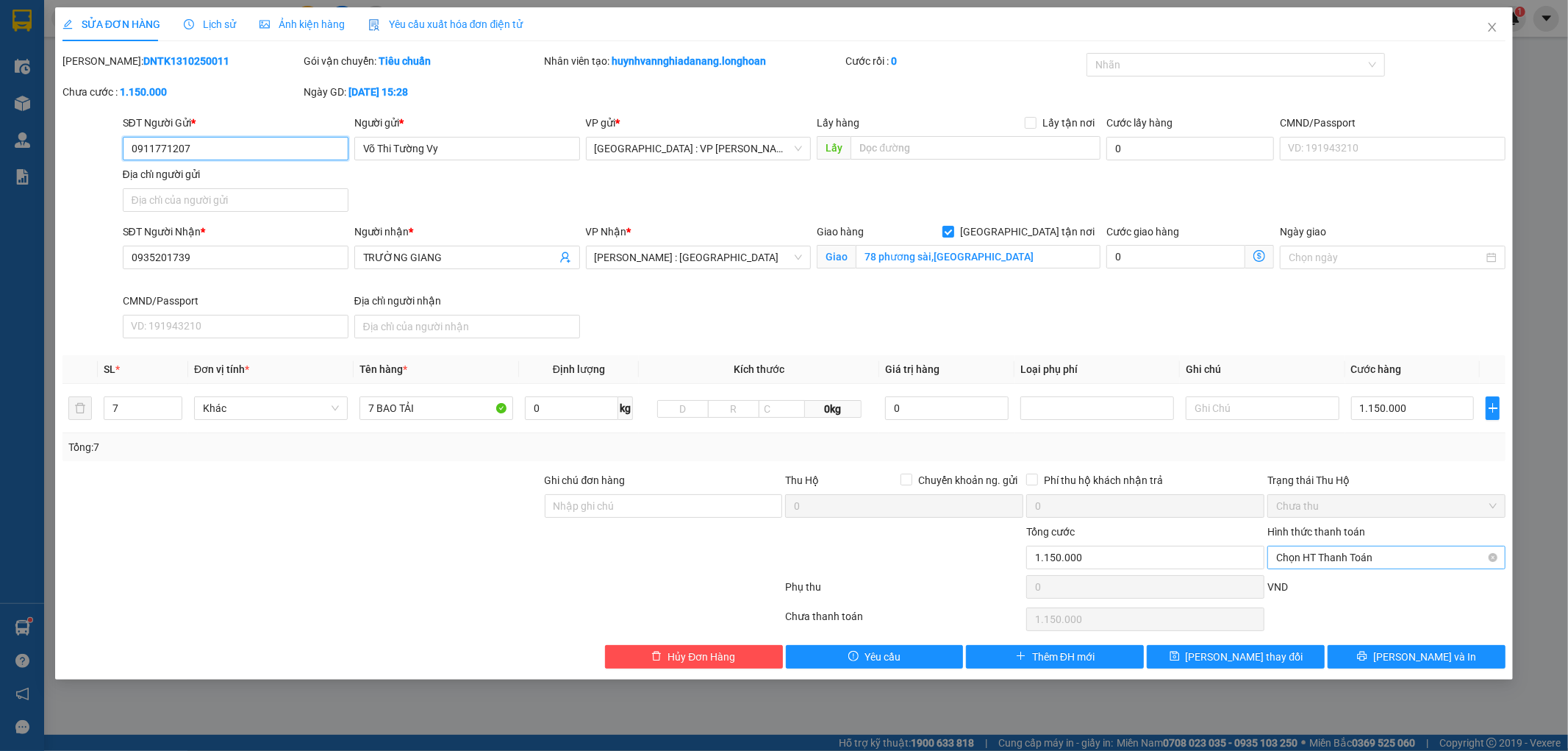
click at [1357, 561] on span "Chọn HT Thanh Toán" at bounding box center [1386, 558] width 220 height 22
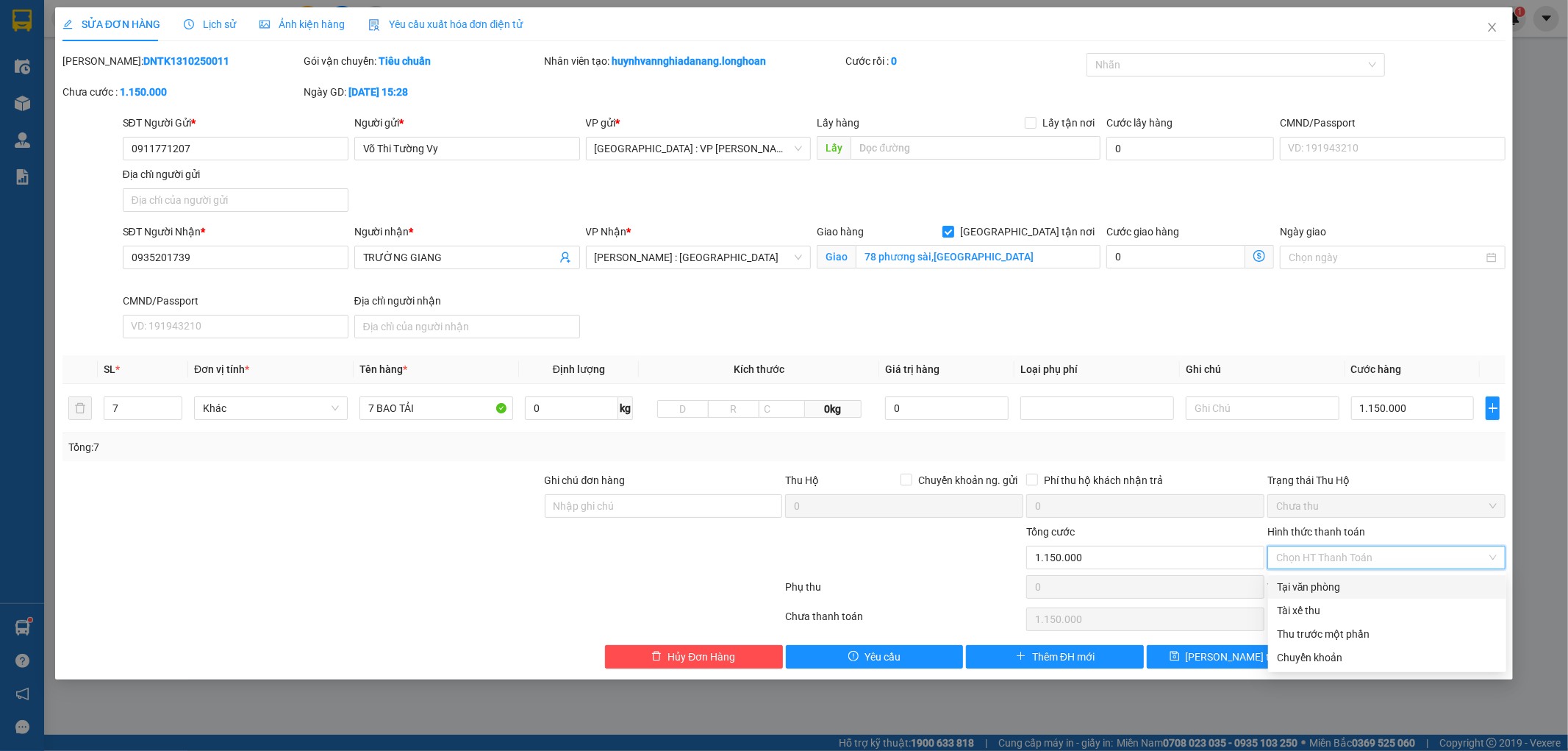
click at [1348, 582] on div "Tại văn phòng" at bounding box center [1387, 587] width 220 height 16
type input "0"
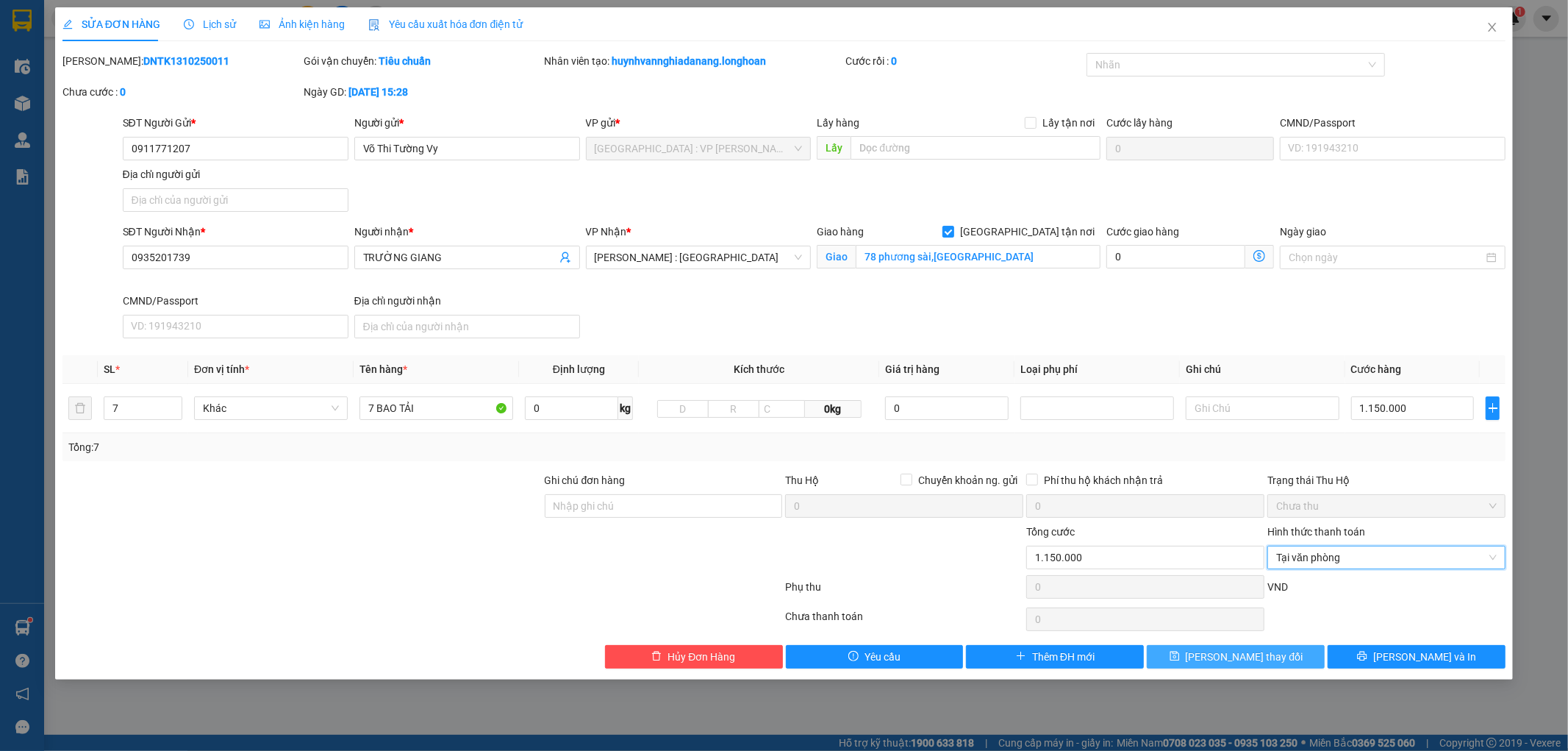
click at [1255, 658] on span "[PERSON_NAME] thay đổi" at bounding box center [1245, 656] width 117 height 16
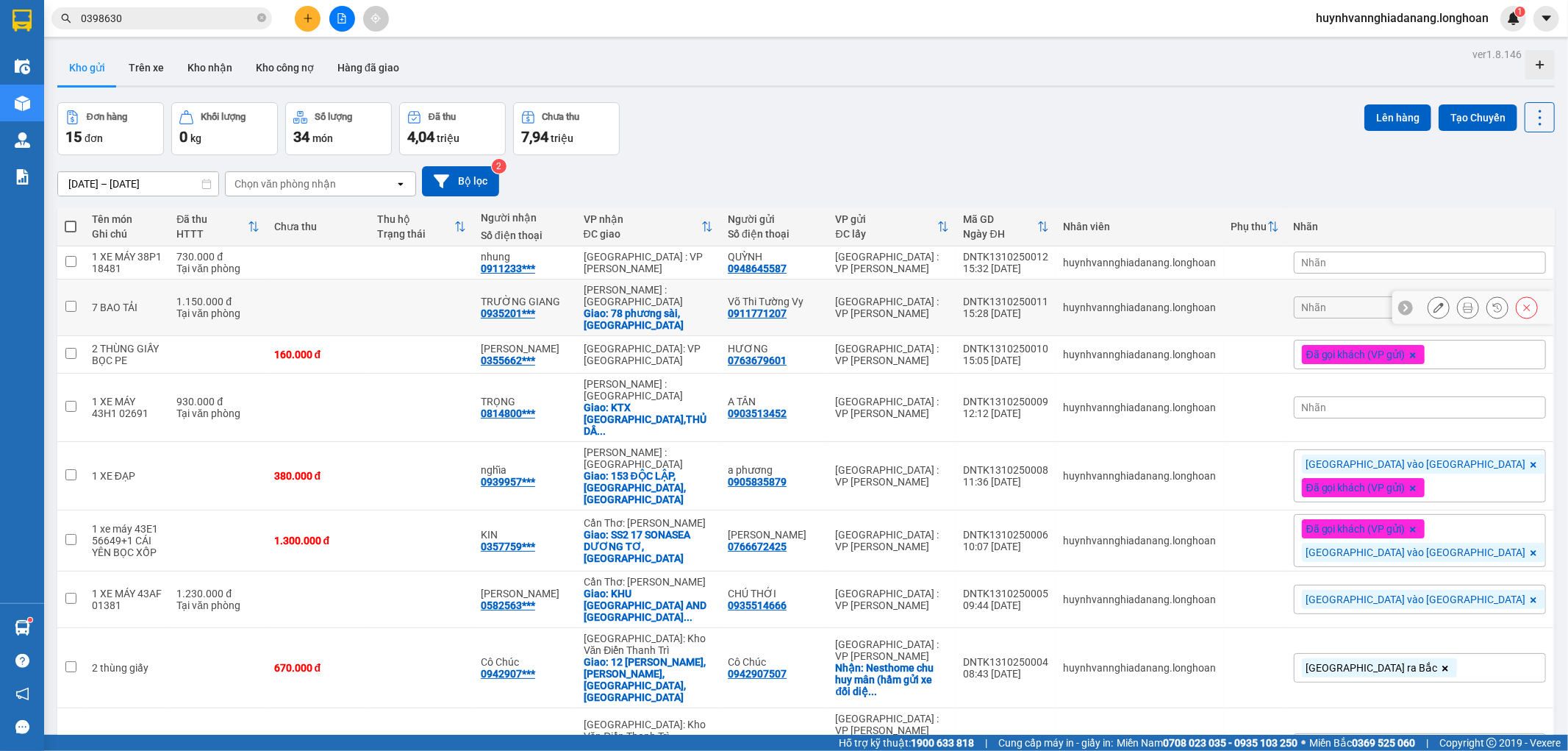
click at [1462, 307] on icon at bounding box center [1468, 307] width 10 height 10
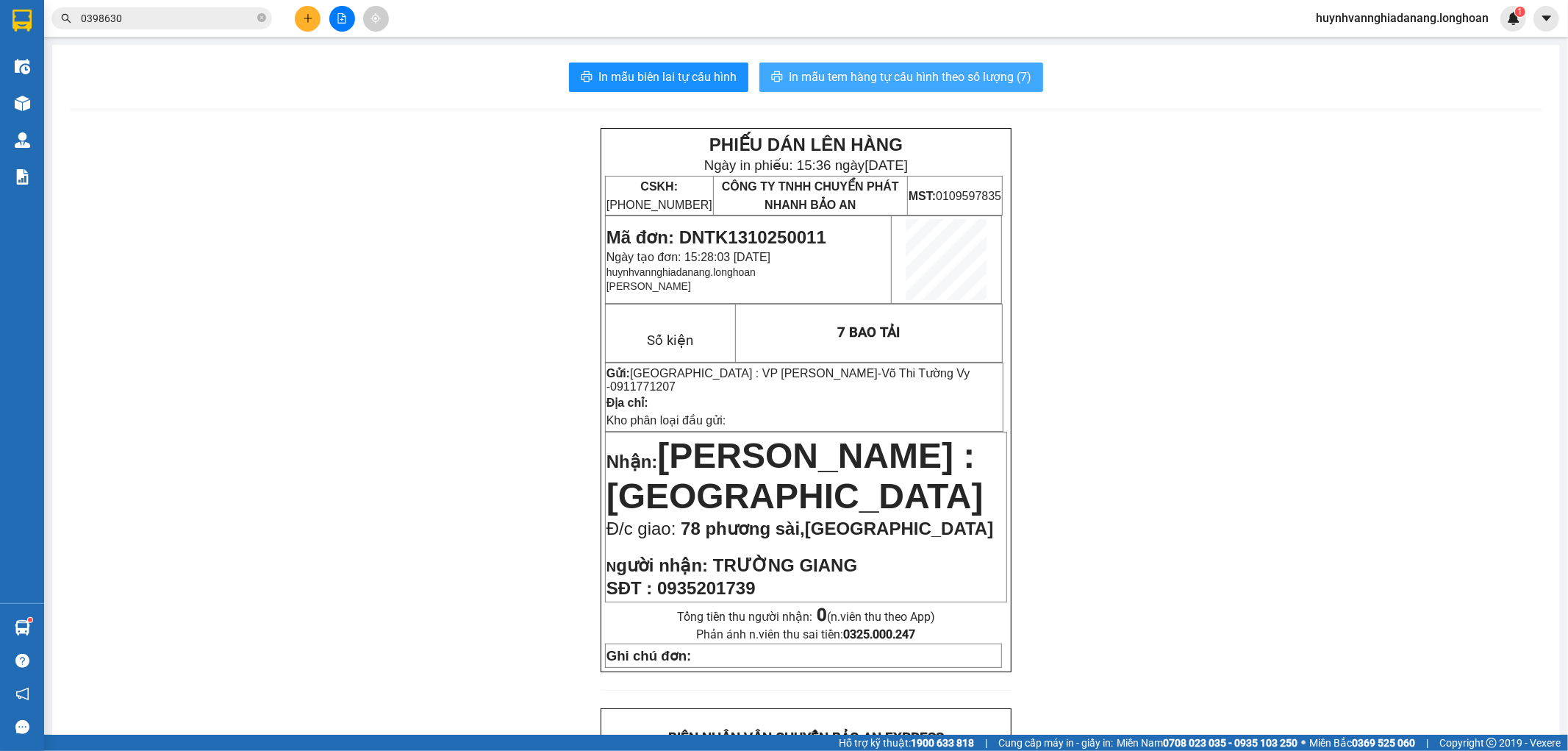
click at [887, 69] on span "In mẫu tem hàng tự cấu hình theo số lượng (7)" at bounding box center [909, 77] width 243 height 19
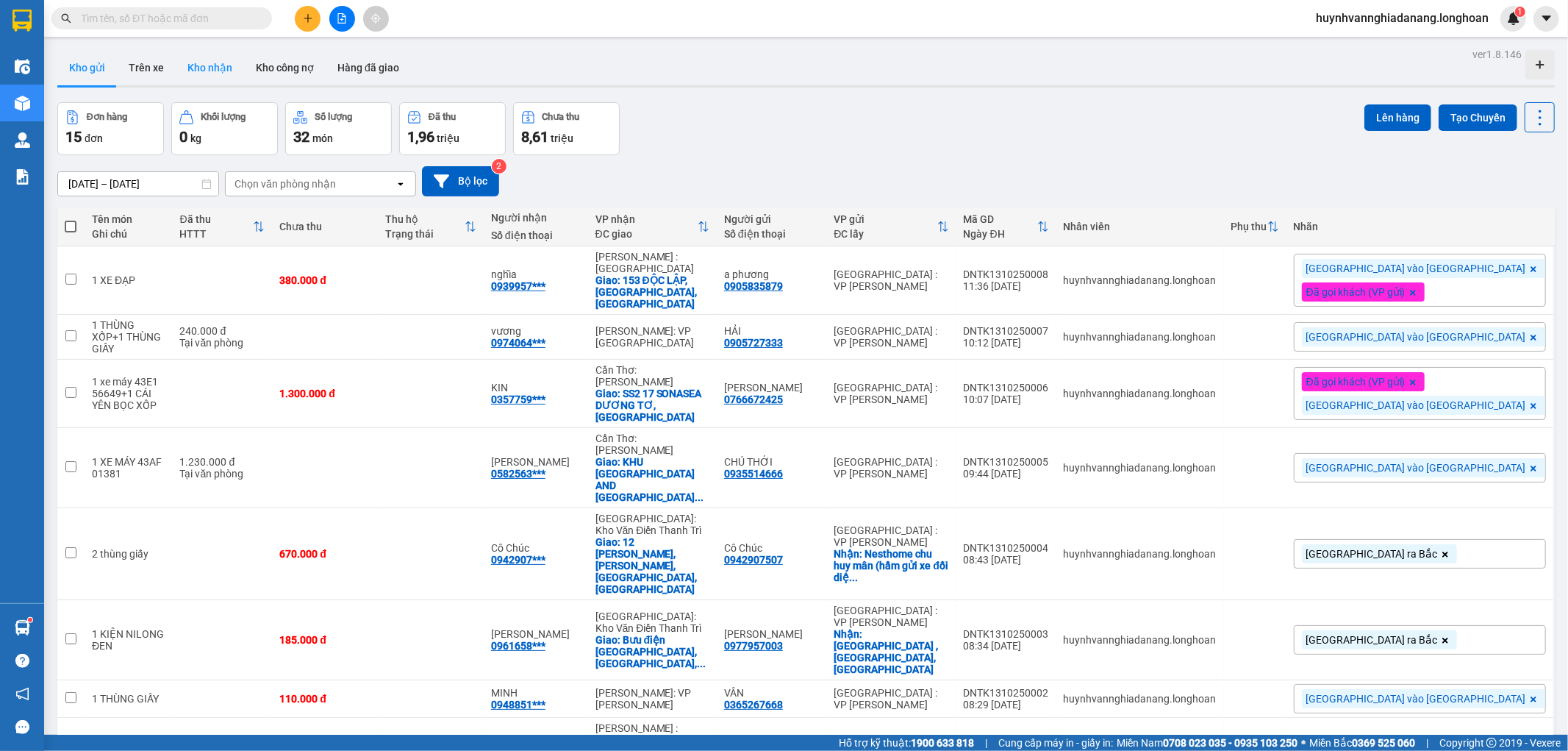
click at [202, 73] on button "Kho nhận" at bounding box center [209, 67] width 68 height 35
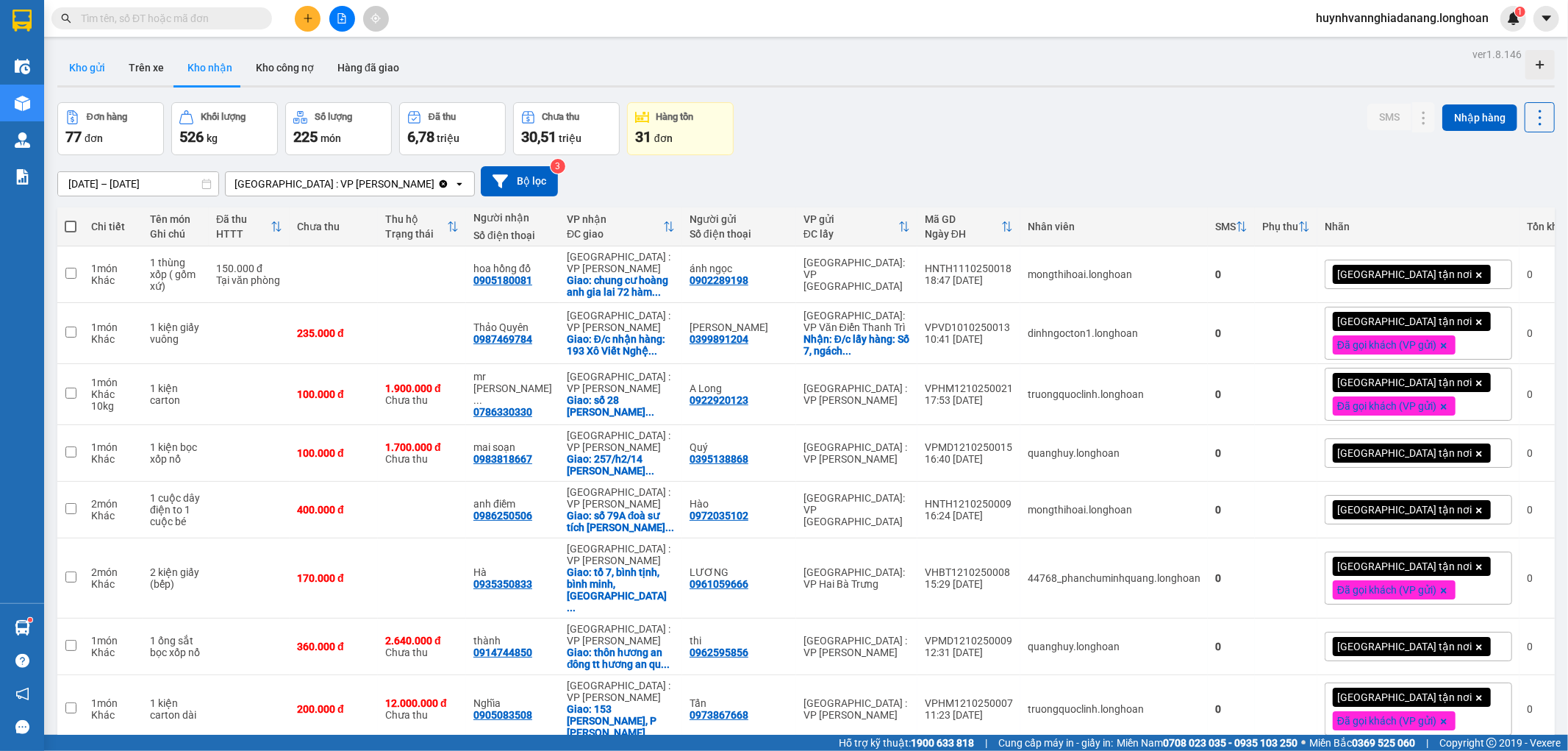
click at [92, 69] on button "Kho gửi" at bounding box center [87, 67] width 60 height 35
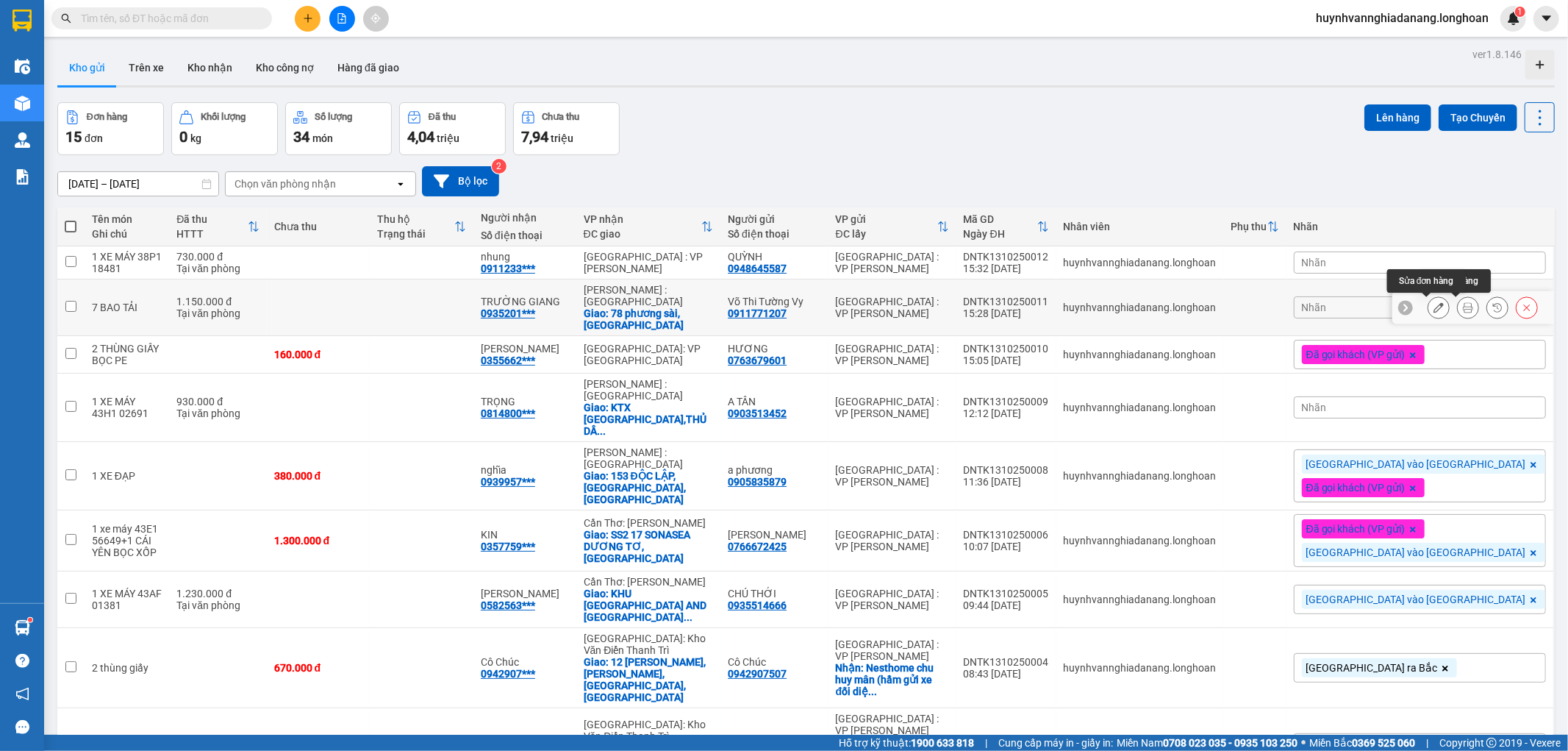
click at [1431, 307] on button at bounding box center [1439, 307] width 20 height 26
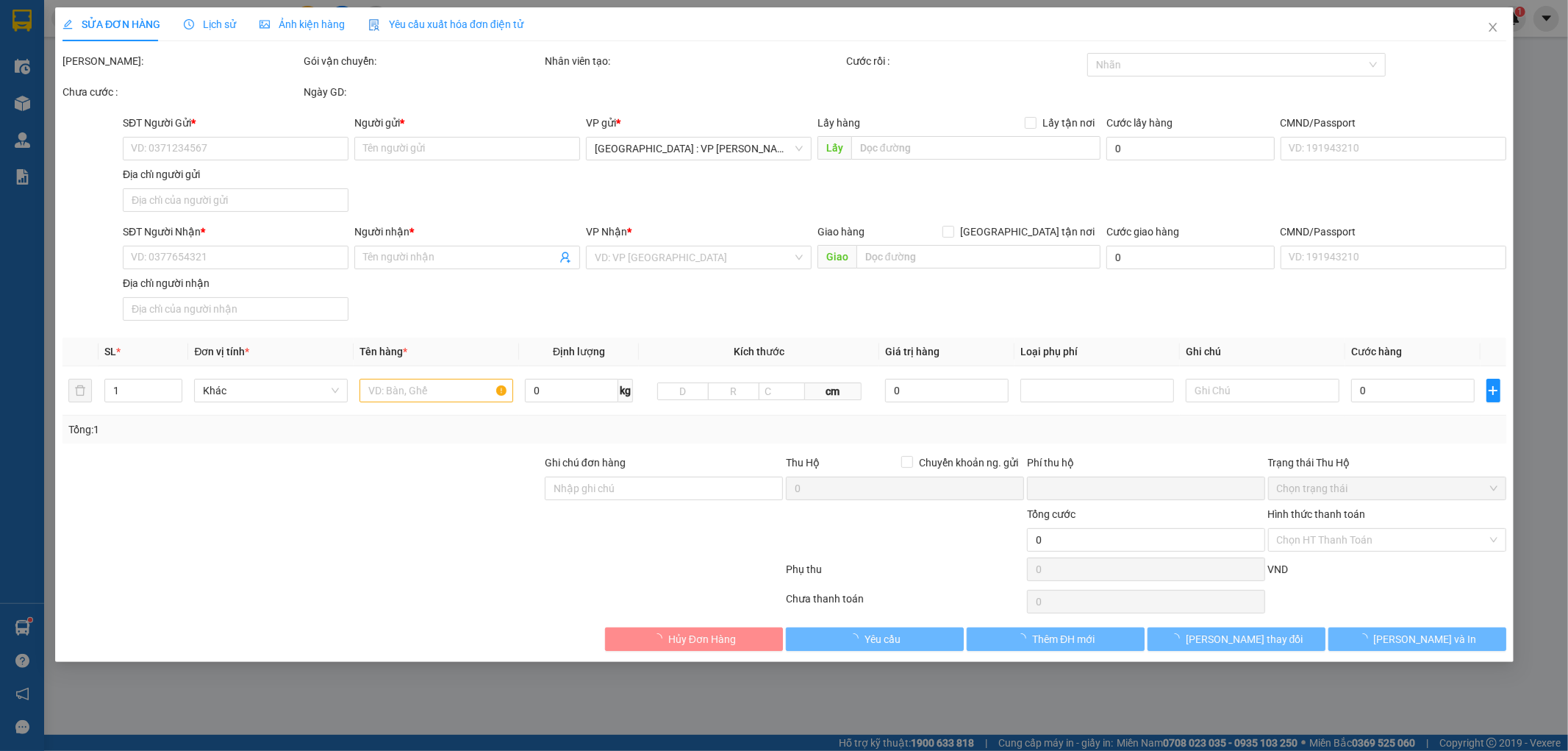
type input "0911771207"
type input "Võ Thi Tường Vy"
type input "0935201739"
type input "TRƯỜNG GIANG"
checkbox input "true"
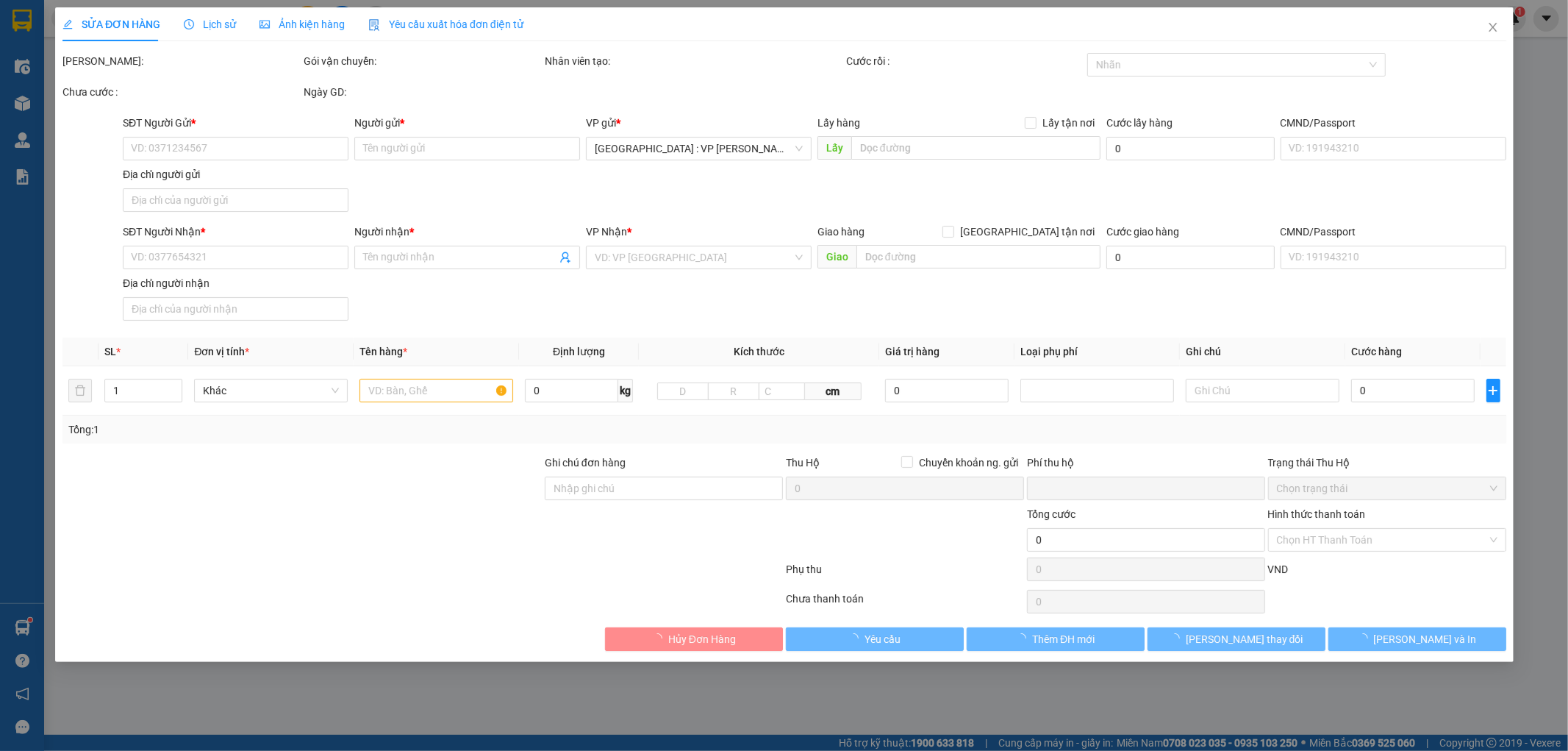
type input "78 phương sài,[GEOGRAPHIC_DATA]"
type input "0"
type input "1.150.000"
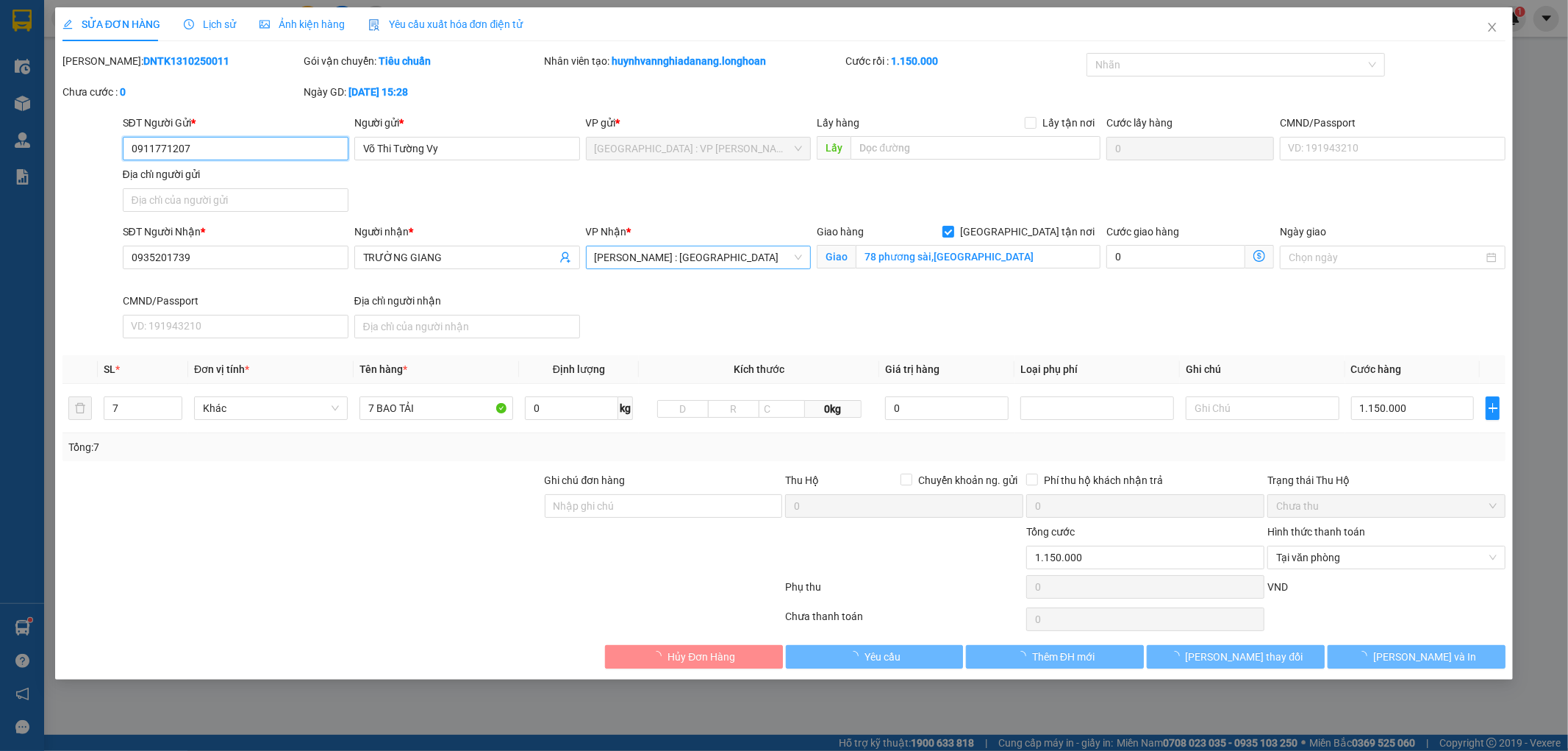
click at [756, 258] on span "[PERSON_NAME] : [GEOGRAPHIC_DATA]" at bounding box center [699, 257] width 208 height 22
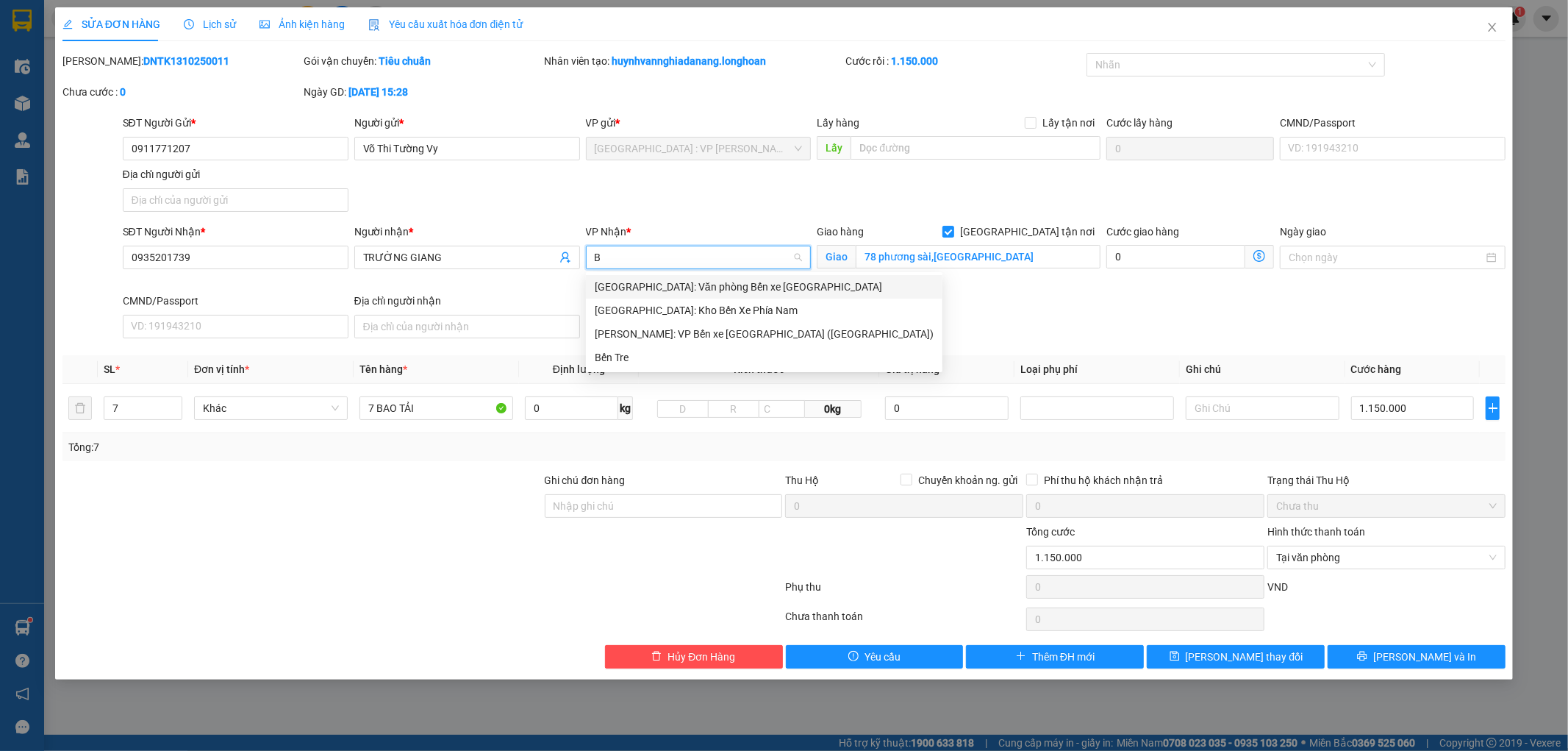
type input "BẾ"
click at [736, 310] on div "Nha Trang: Kho Bến Xe Phía Nam" at bounding box center [764, 310] width 339 height 16
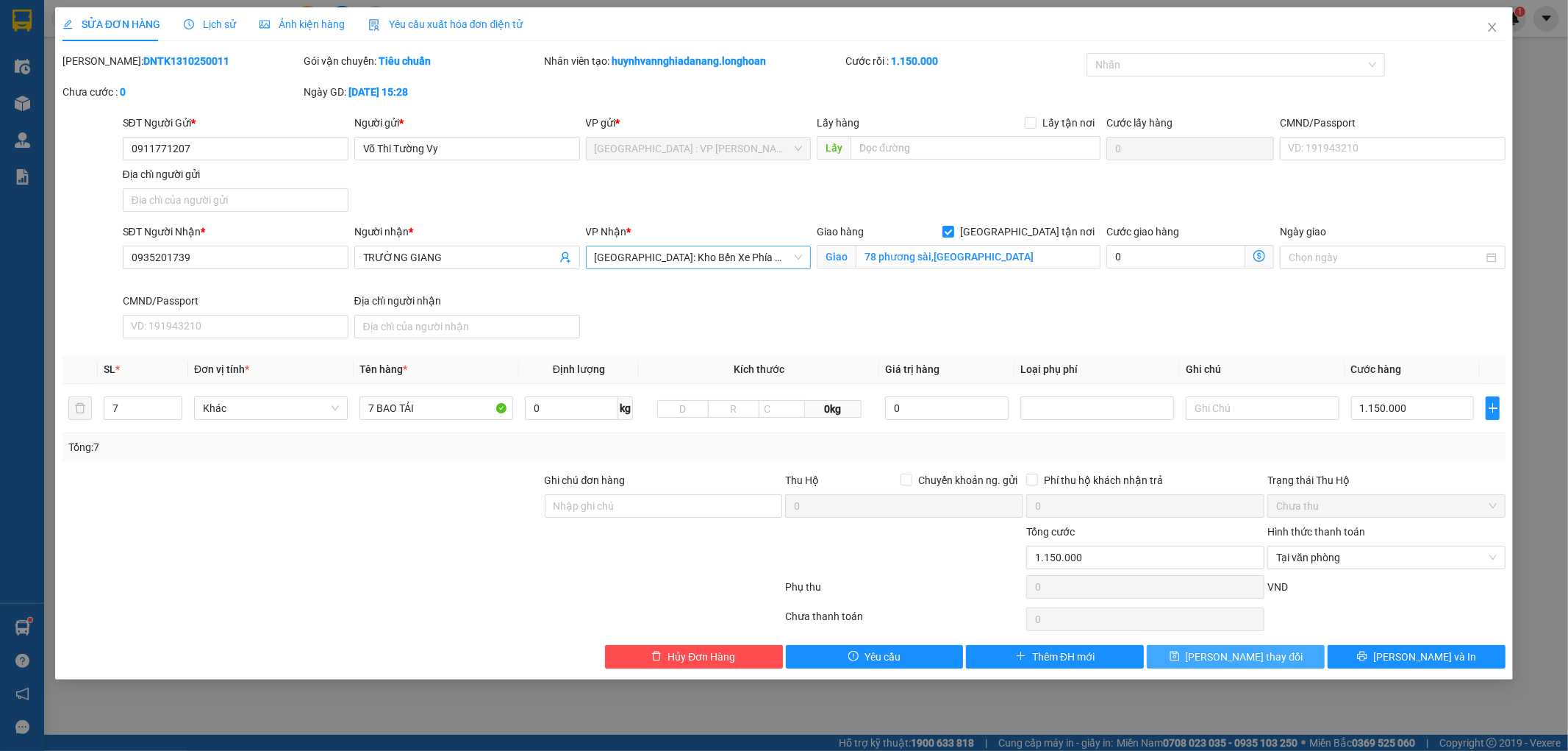
click at [1219, 657] on span "[PERSON_NAME] thay đổi" at bounding box center [1245, 656] width 117 height 16
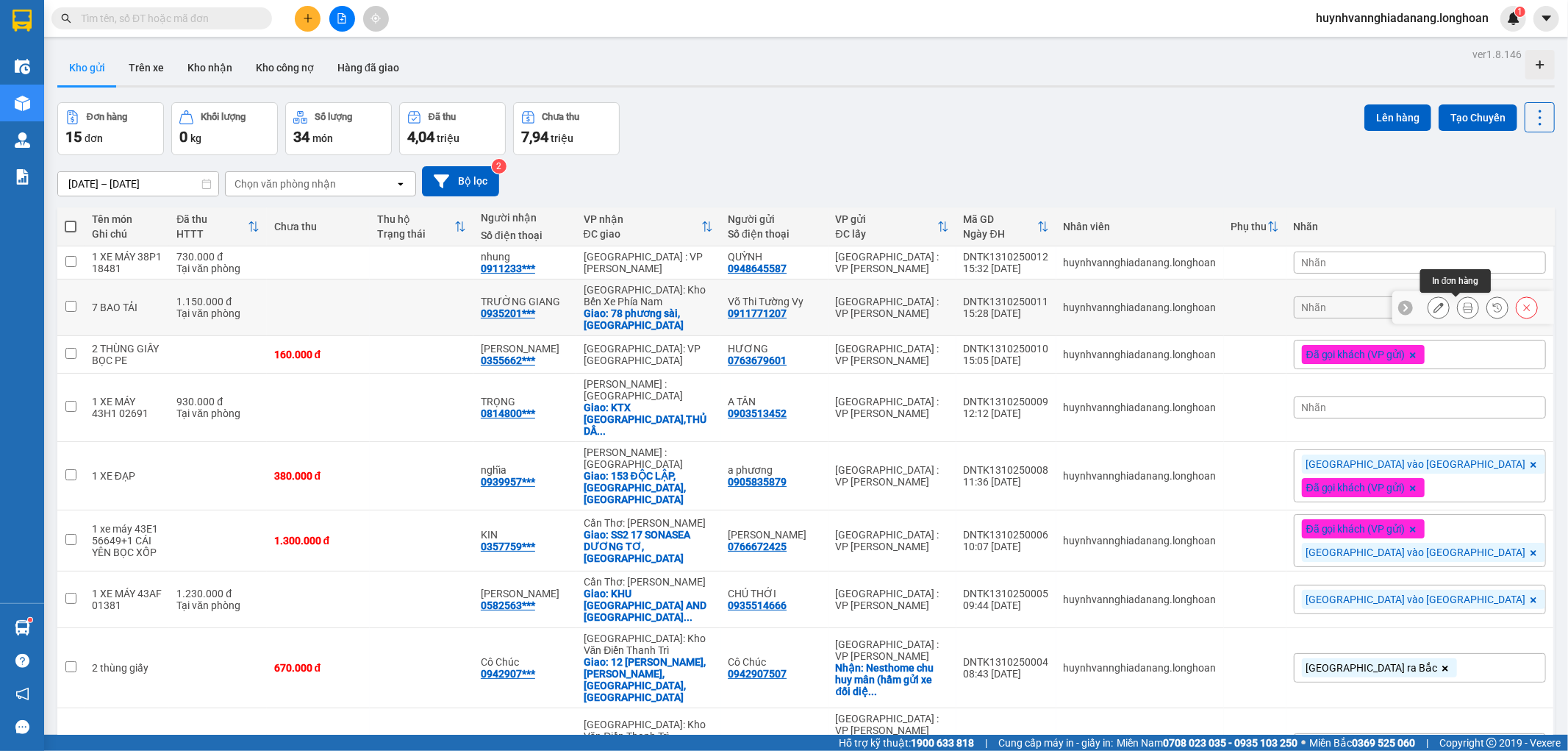
click at [1462, 306] on icon at bounding box center [1468, 307] width 10 height 10
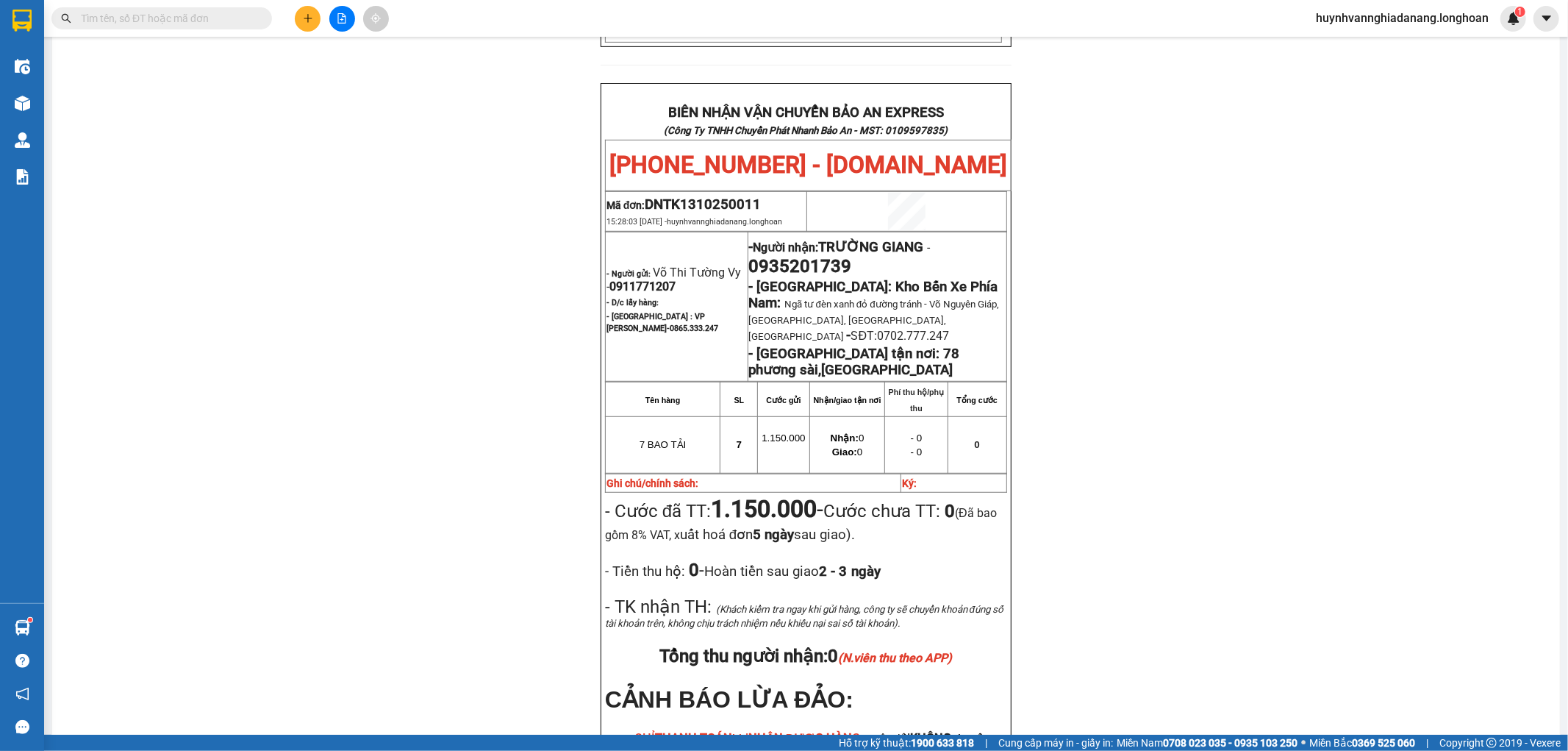
scroll to position [735, 0]
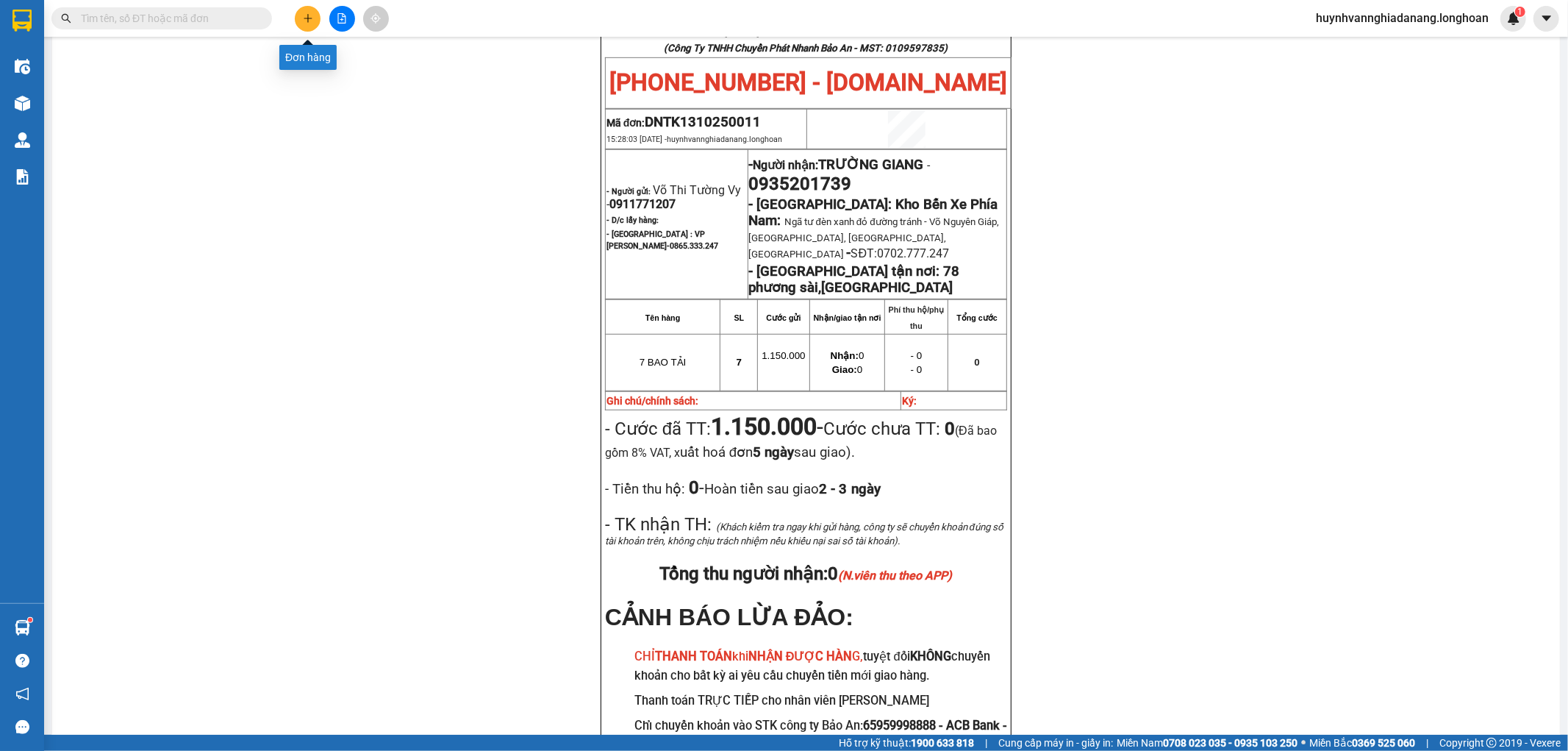
click at [304, 15] on icon "plus" at bounding box center [308, 19] width 10 height 10
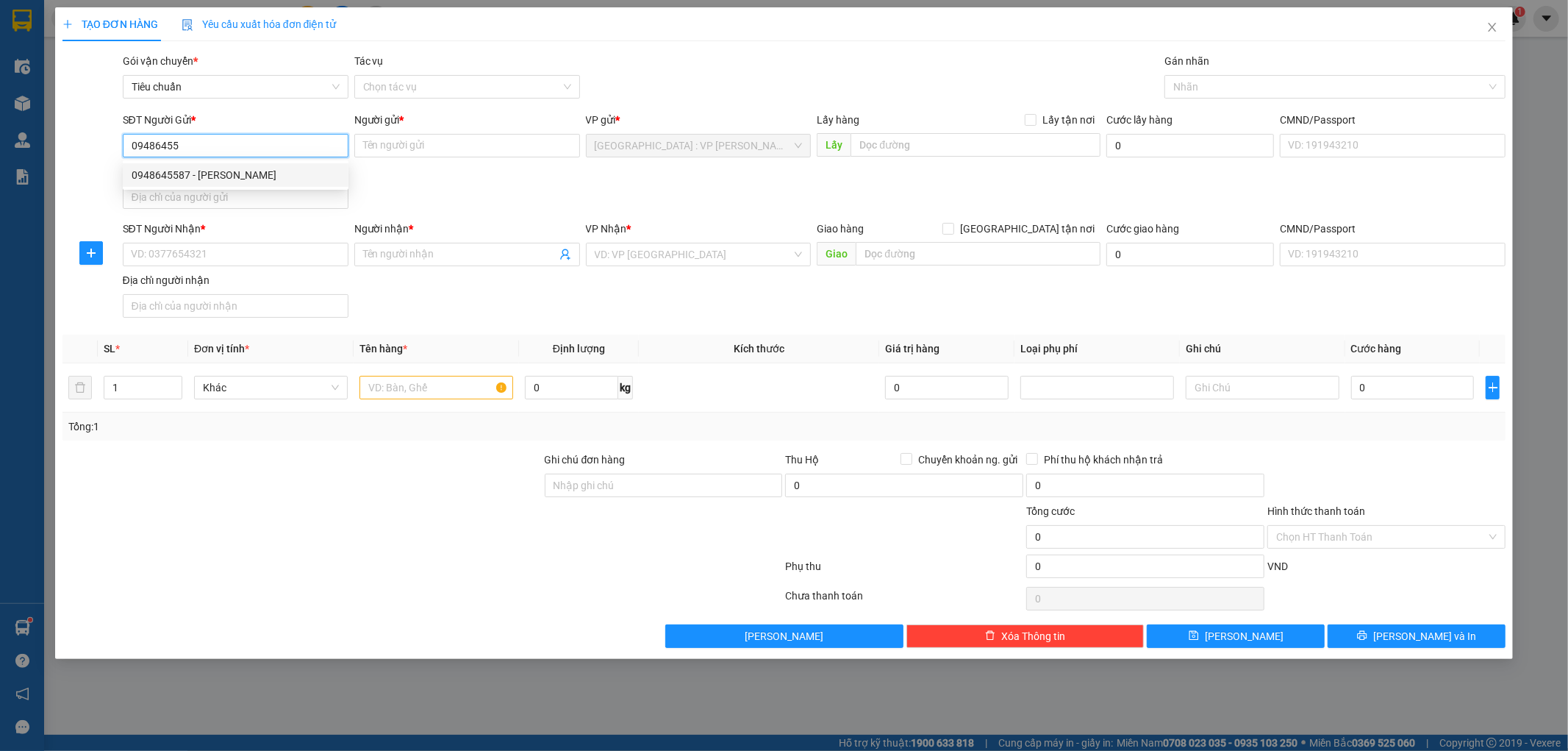
click at [231, 172] on div "0948645587 - QUỲNH" at bounding box center [236, 175] width 208 height 16
type input "0948645587"
type input "QUỲNH"
type input "0948645587"
click at [231, 261] on input "SĐT Người Nhận *" at bounding box center [235, 255] width 226 height 24
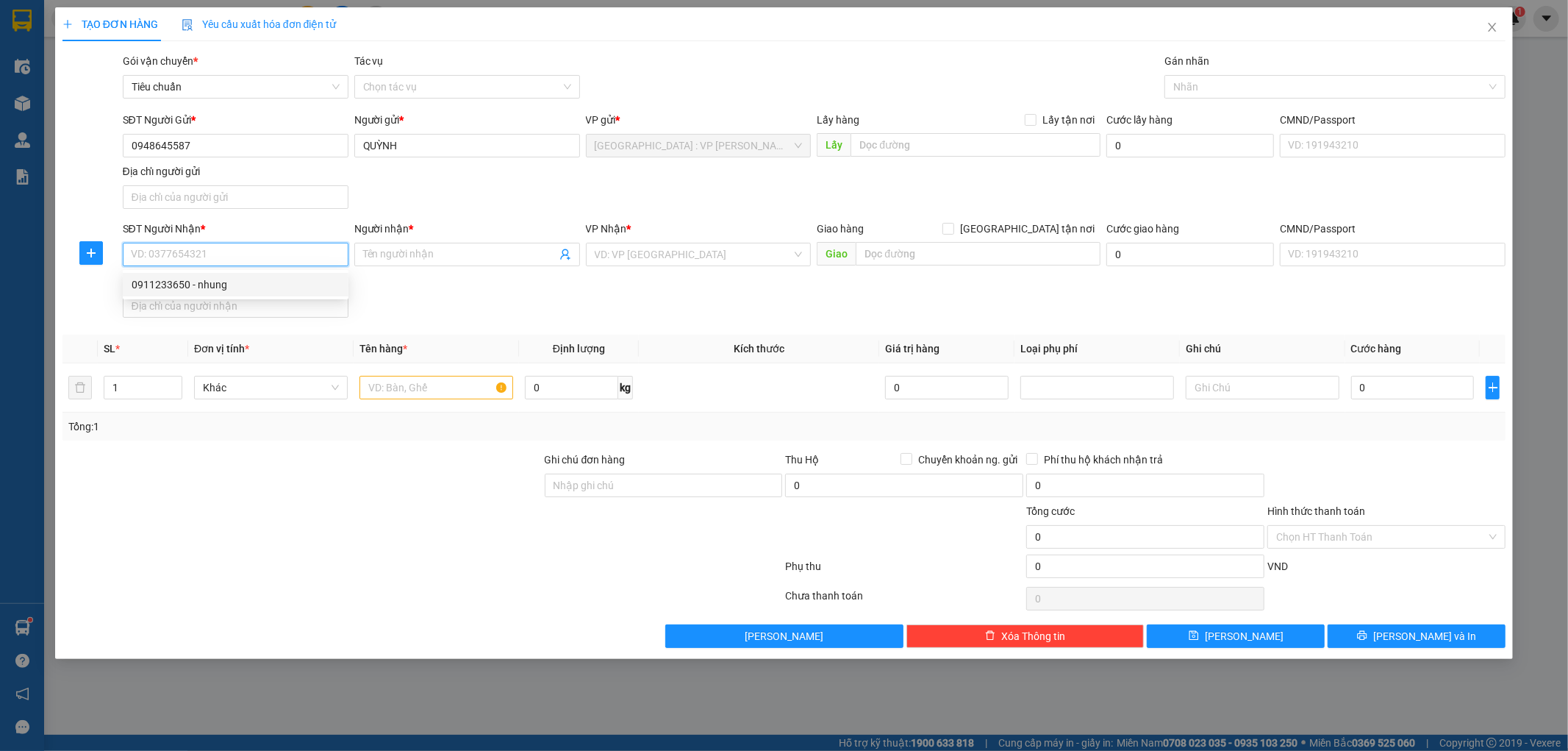
click at [231, 288] on div "0911233650 - nhung" at bounding box center [236, 284] width 208 height 16
type input "0911233650"
type input "nhung"
click at [404, 396] on input "text" at bounding box center [436, 387] width 153 height 24
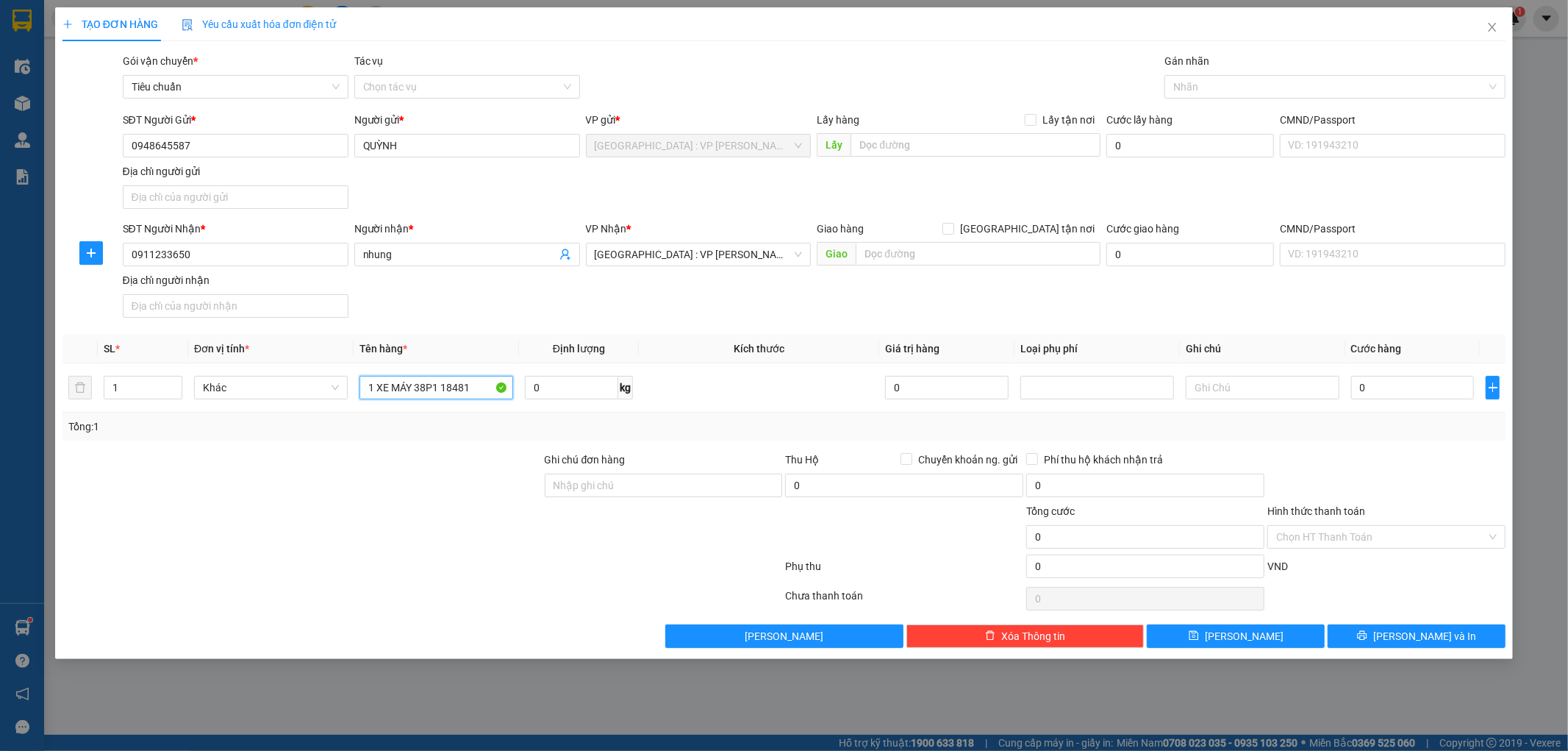
type input "1 XE MÁY 38P1 18481"
drag, startPoint x: 658, startPoint y: 467, endPoint x: 667, endPoint y: 479, distance: 15.0
click at [658, 467] on div "Ghi chú đơn hàng" at bounding box center [664, 462] width 238 height 22
drag, startPoint x: 669, startPoint y: 482, endPoint x: 677, endPoint y: 485, distance: 8.5
click at [669, 482] on input "Ghi chú đơn hàng" at bounding box center [664, 485] width 238 height 24
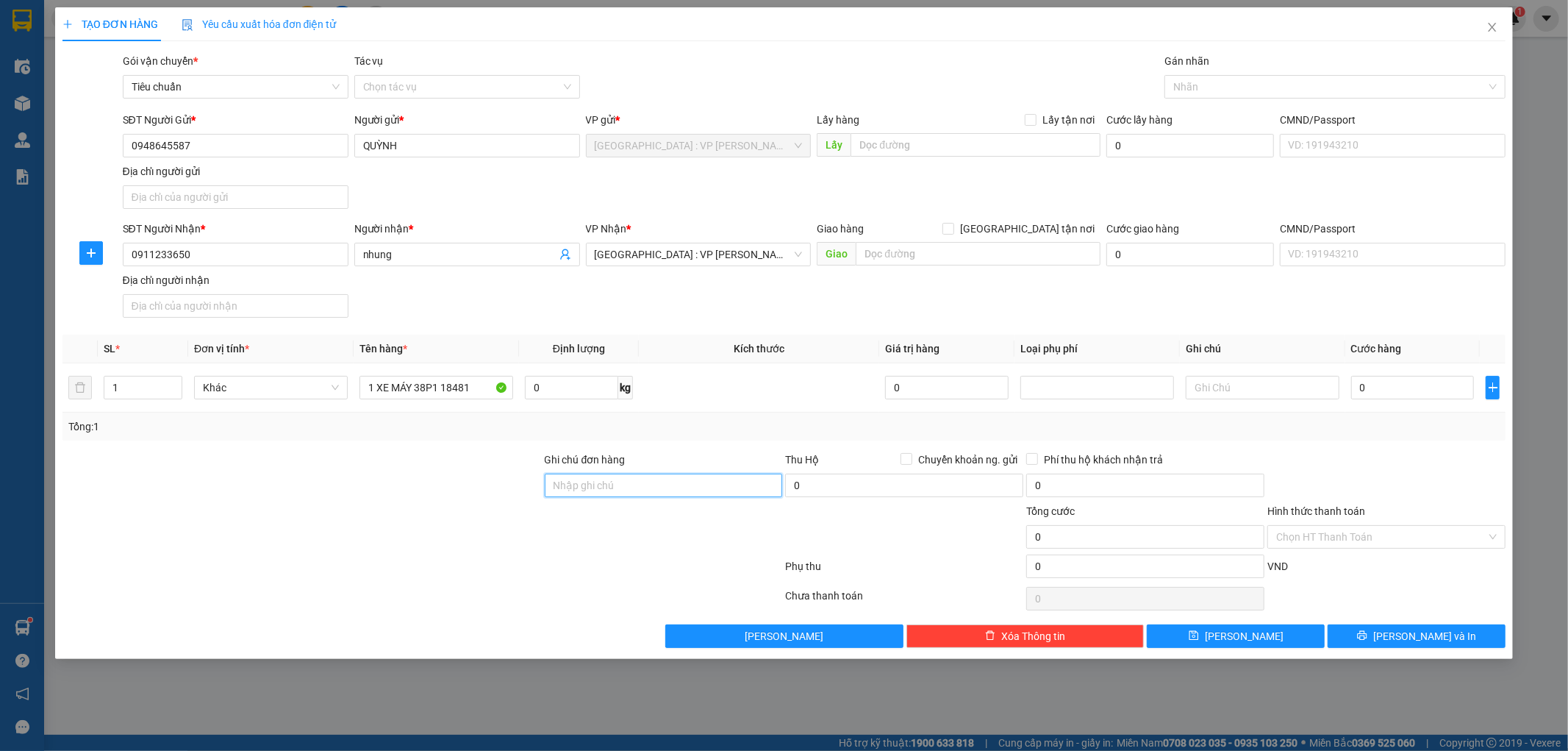
type input "1 CHÌA KHÓA,2 GƯƠNG"
click at [1383, 394] on input "0" at bounding box center [1412, 387] width 123 height 24
type input "6"
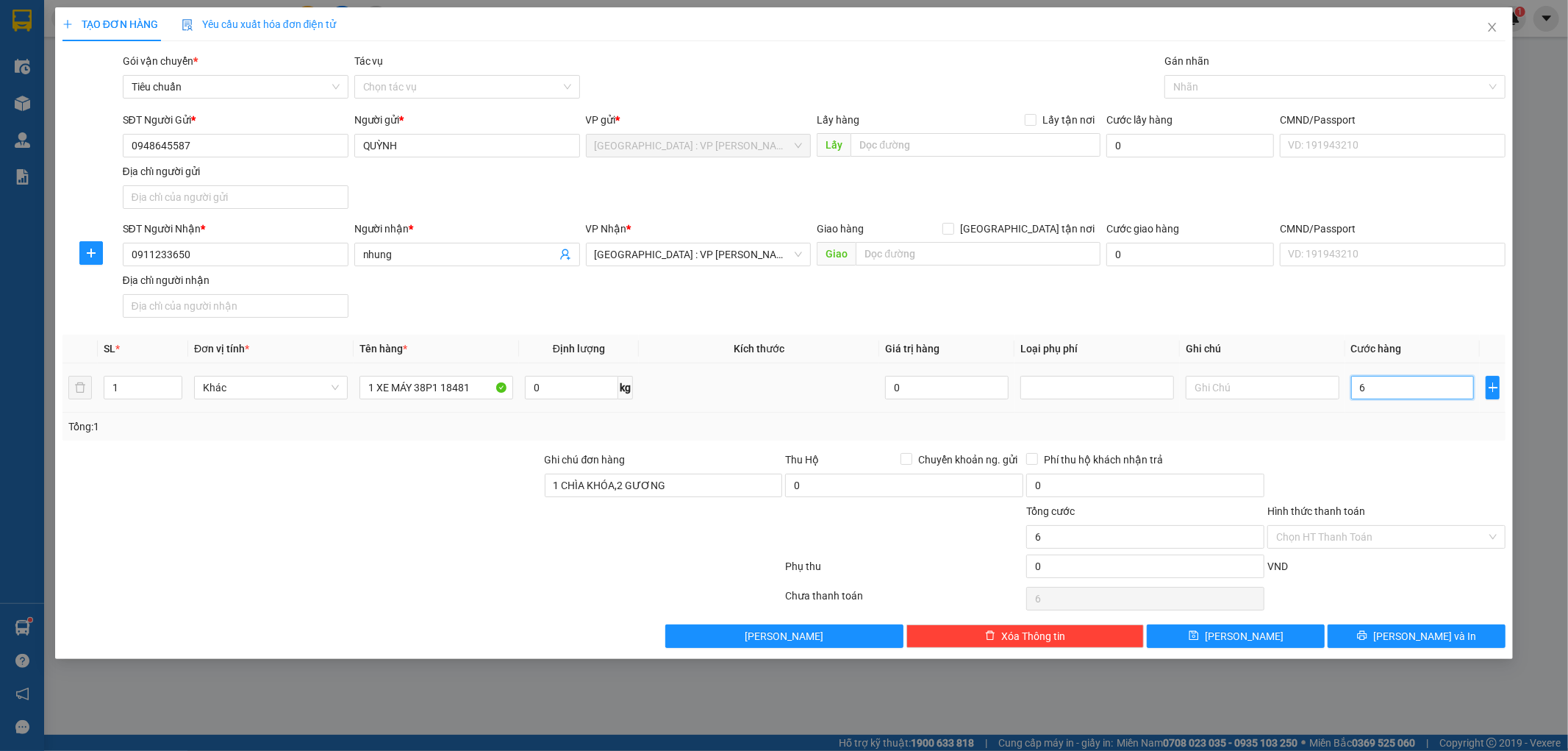
type input "62"
type input "620"
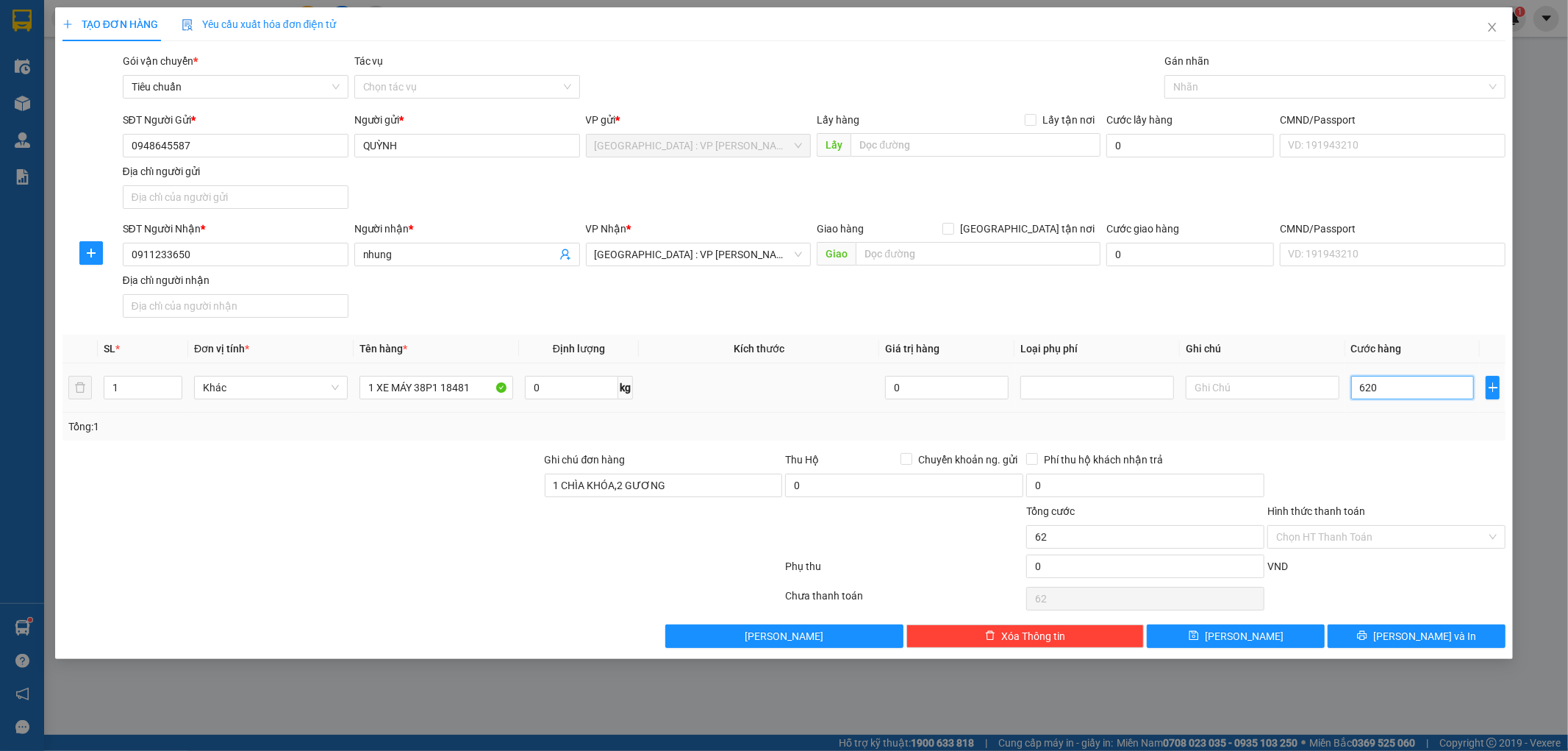
type input "620"
type input "6.200"
type input "62.000"
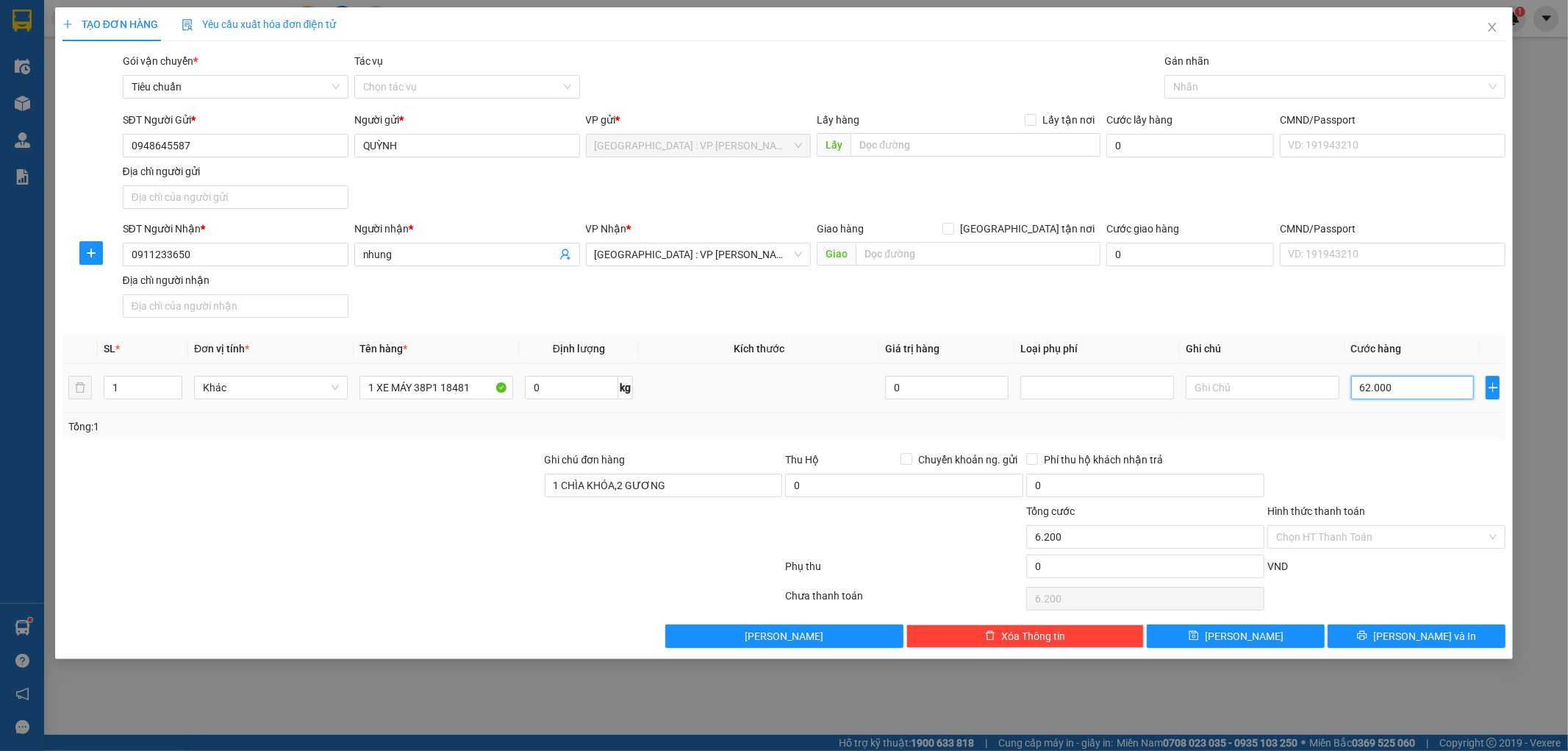
type input "62.000"
type input "620.000"
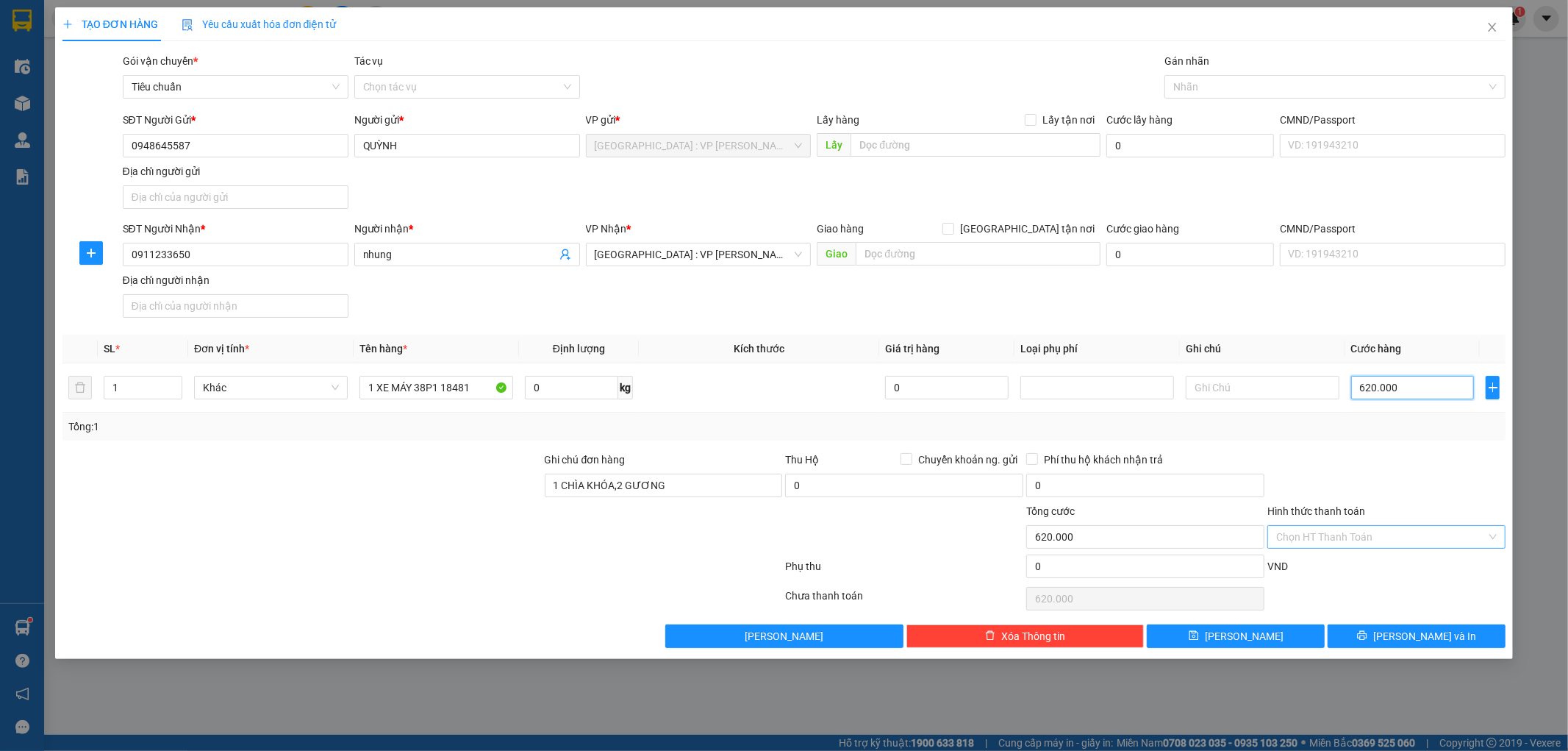
type input "620.000"
click at [1356, 542] on input "Hình thức thanh toán" at bounding box center [1381, 536] width 210 height 22
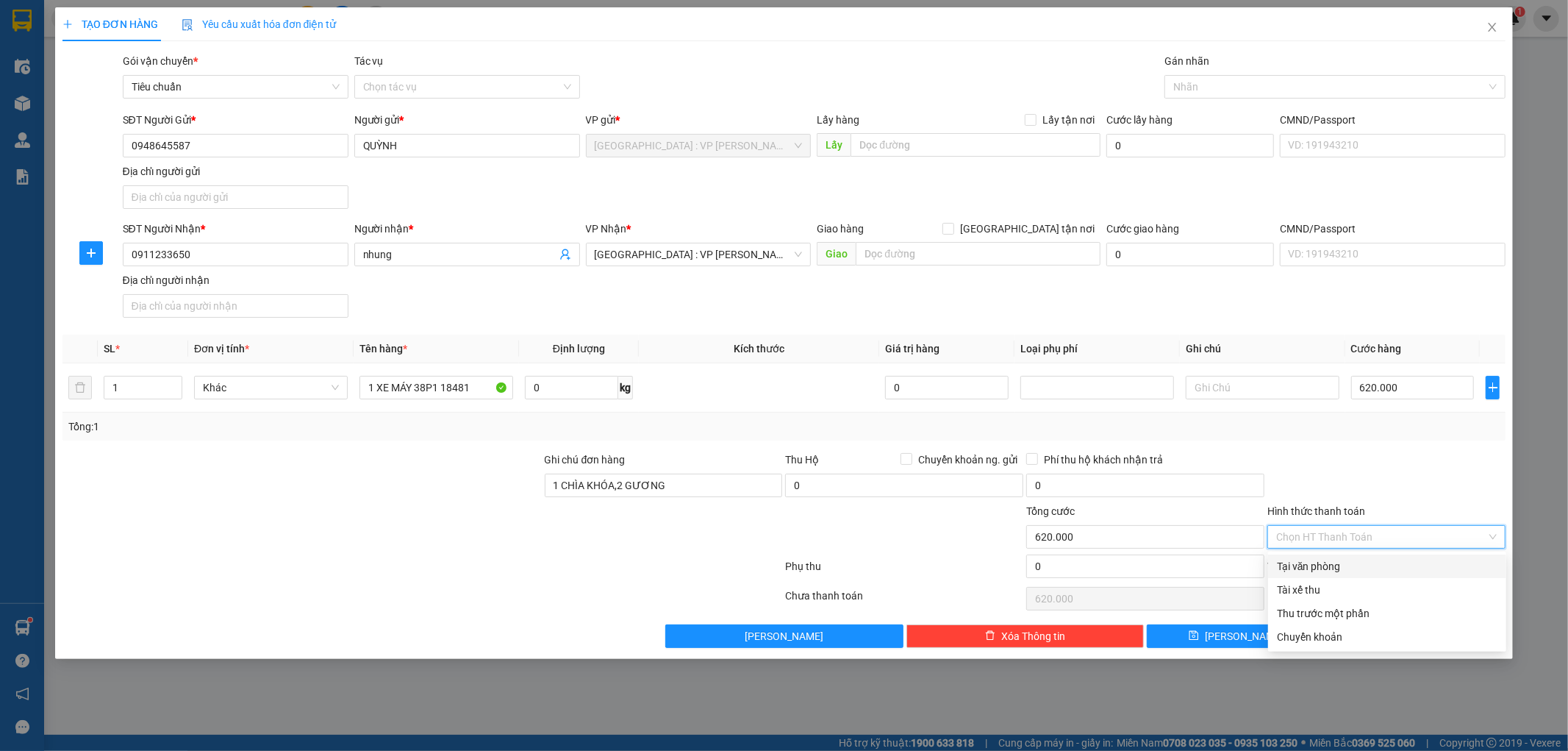
click at [1350, 563] on div "Tại văn phòng" at bounding box center [1387, 565] width 220 height 16
type input "0"
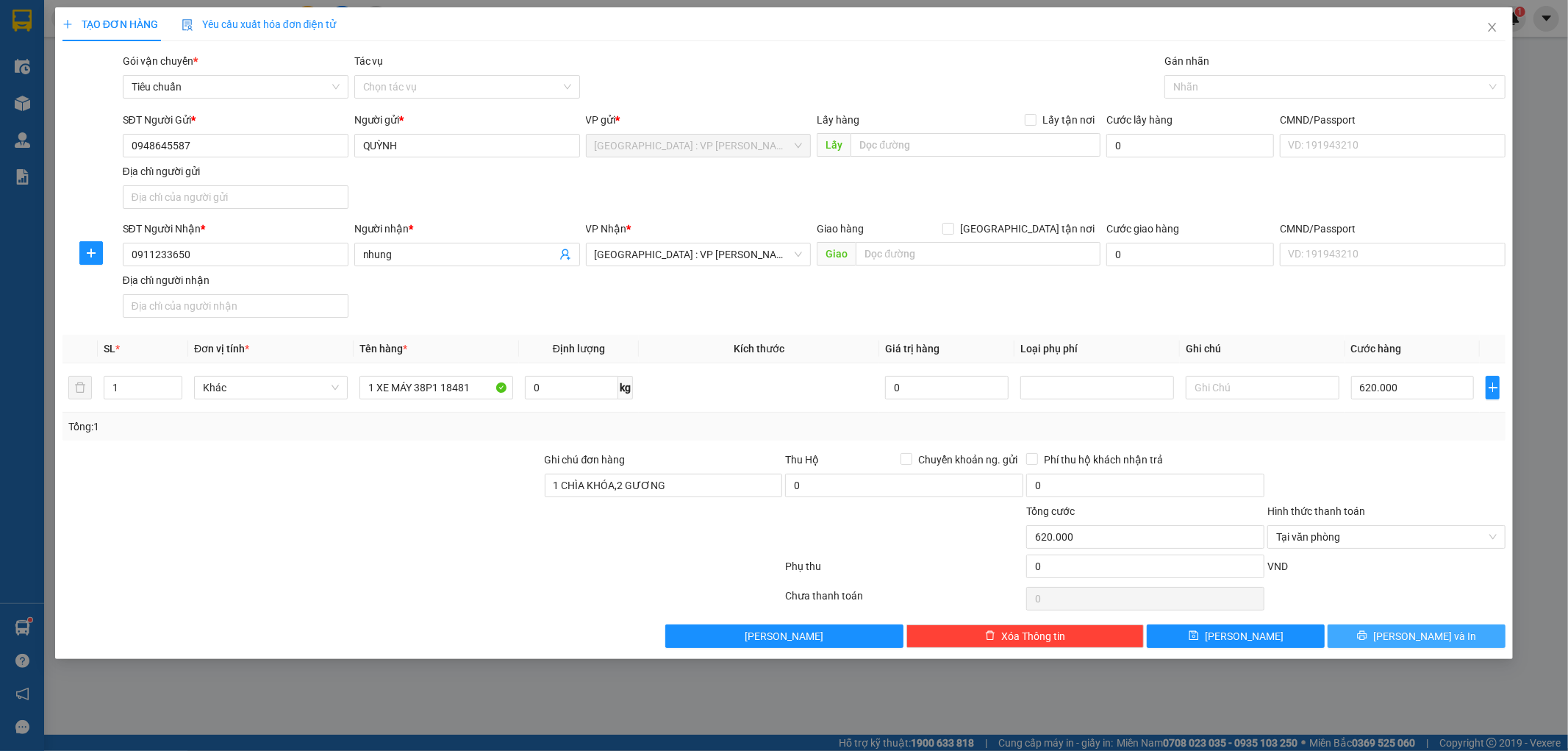
click at [1367, 640] on icon "printer" at bounding box center [1362, 635] width 10 height 10
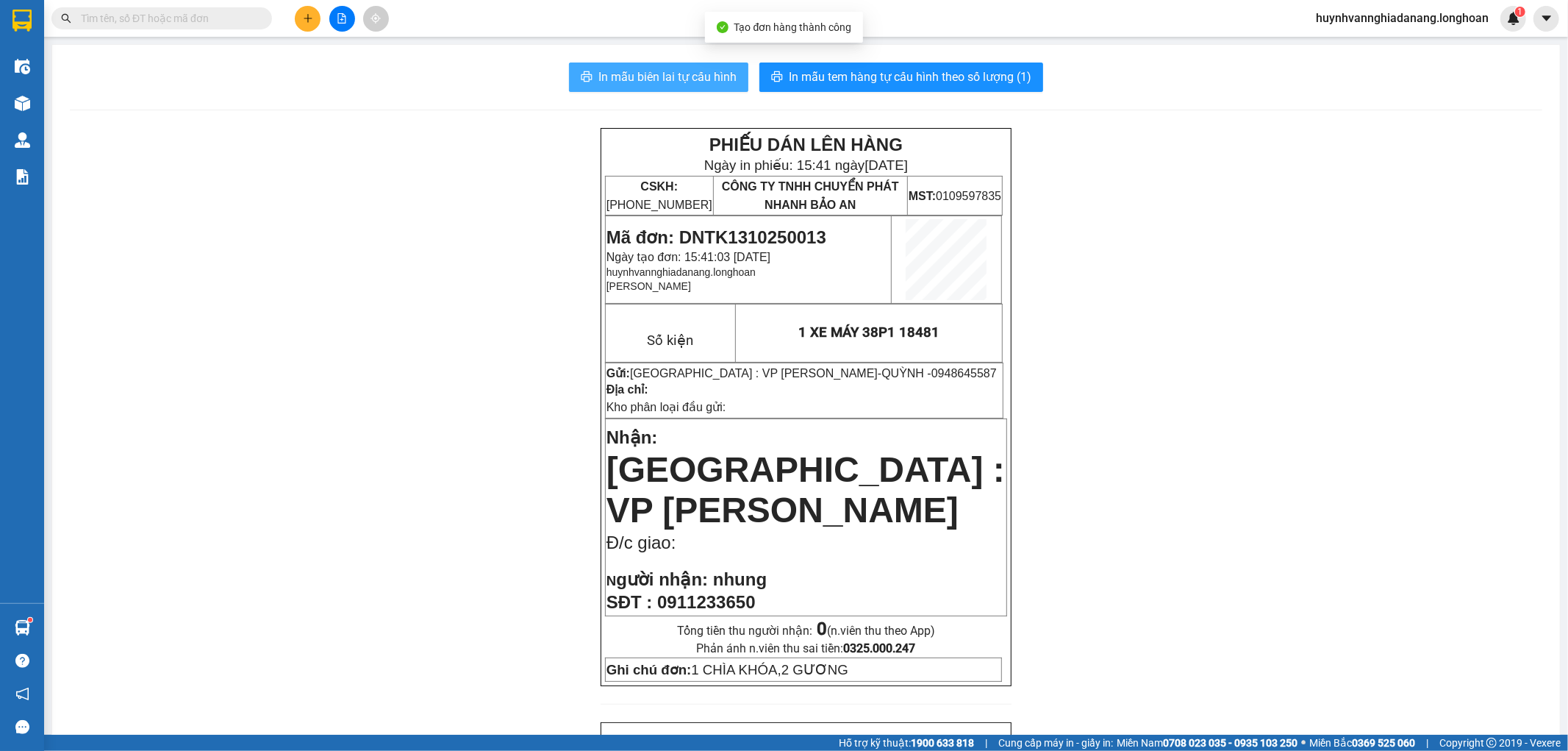
click at [662, 83] on span "In mẫu biên lai tự cấu hình" at bounding box center [667, 77] width 138 height 19
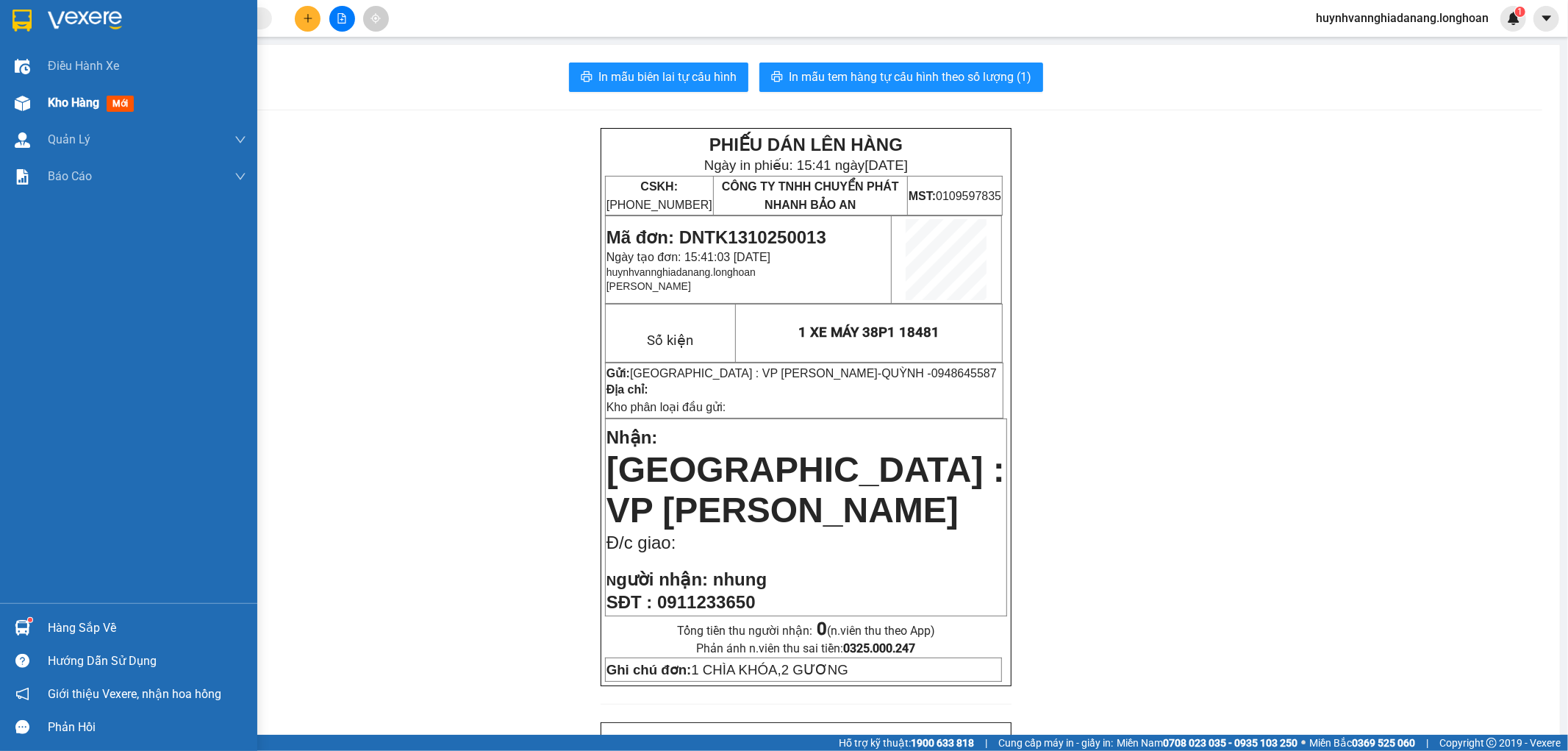
click at [67, 100] on span "Kho hàng" at bounding box center [73, 102] width 51 height 14
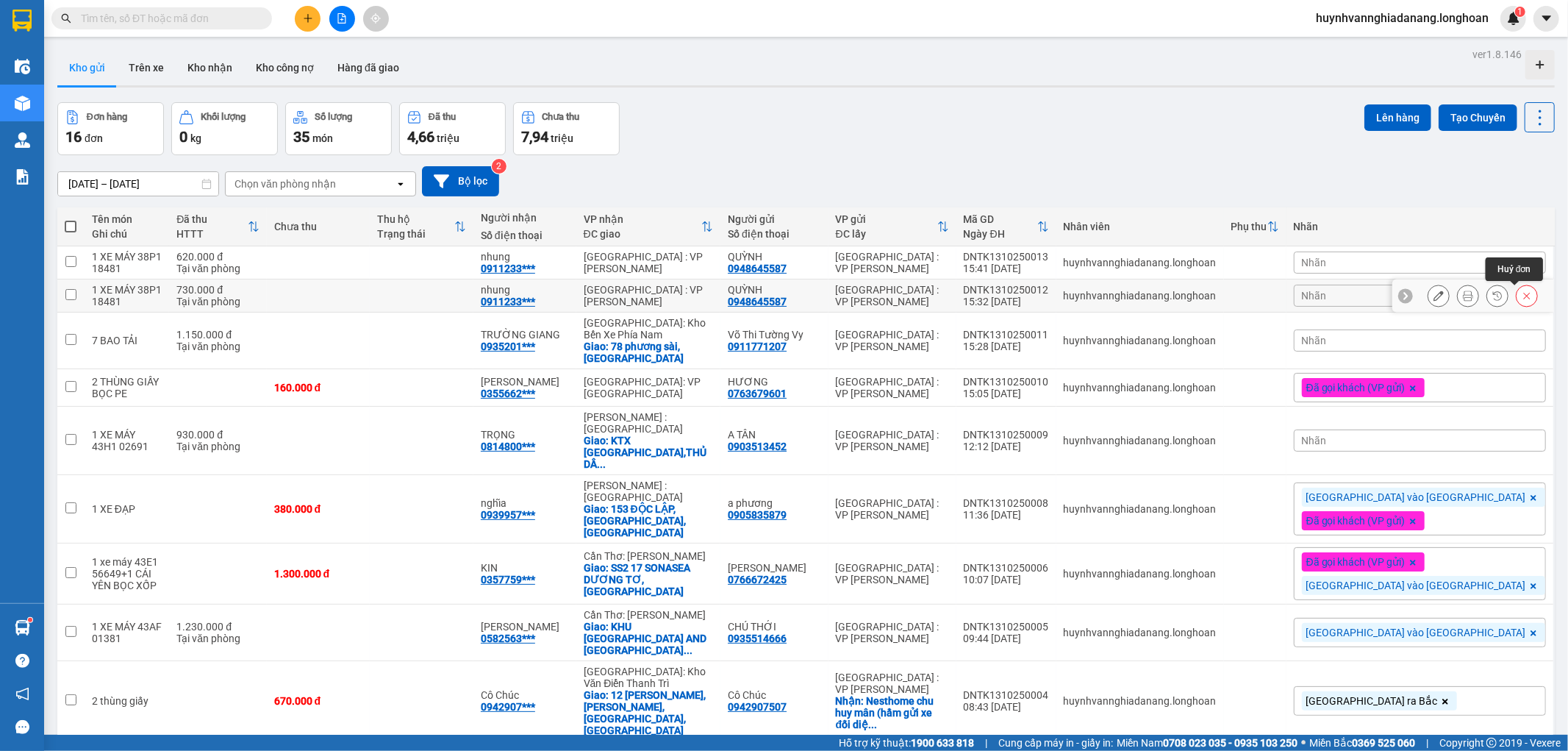
click at [1521, 297] on icon at bounding box center [1526, 295] width 10 height 10
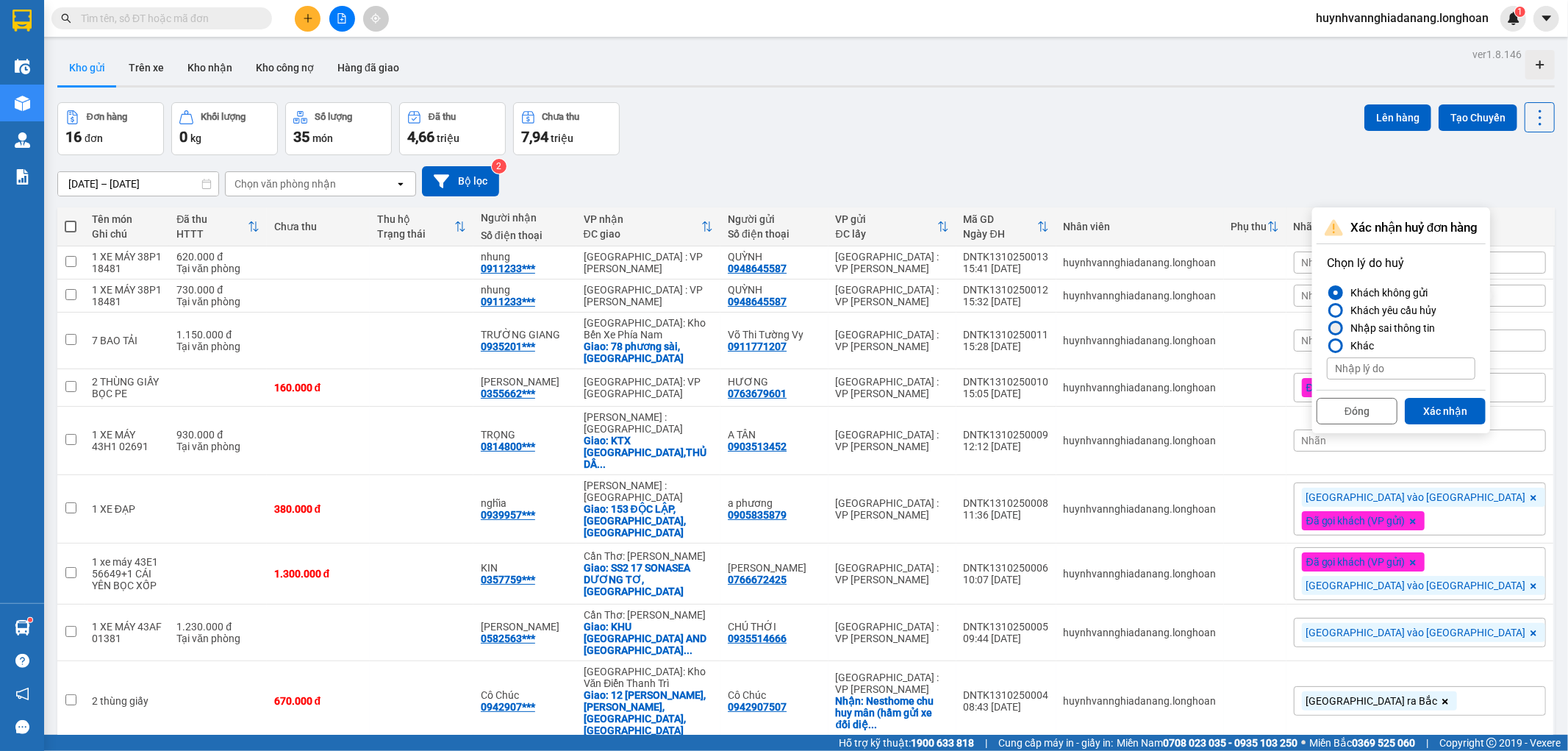
click at [1338, 326] on div at bounding box center [1336, 328] width 10 height 10
click at [1327, 328] on input "Nhập sai thông tin" at bounding box center [1327, 328] width 0 height 0
click at [1434, 404] on button "Xác nhận" at bounding box center [1445, 410] width 81 height 26
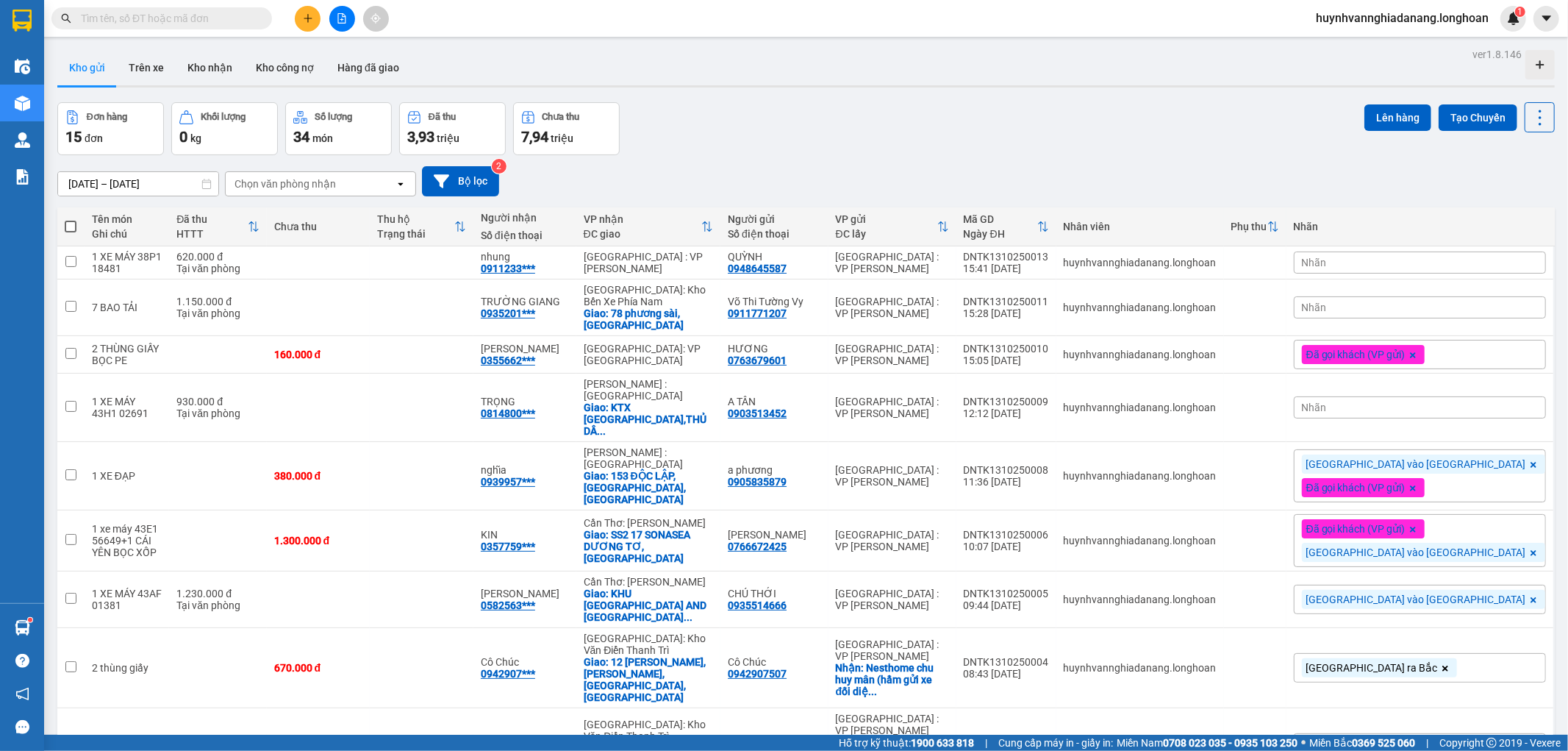
click at [1450, 263] on div "Nhãn" at bounding box center [1420, 262] width 252 height 22
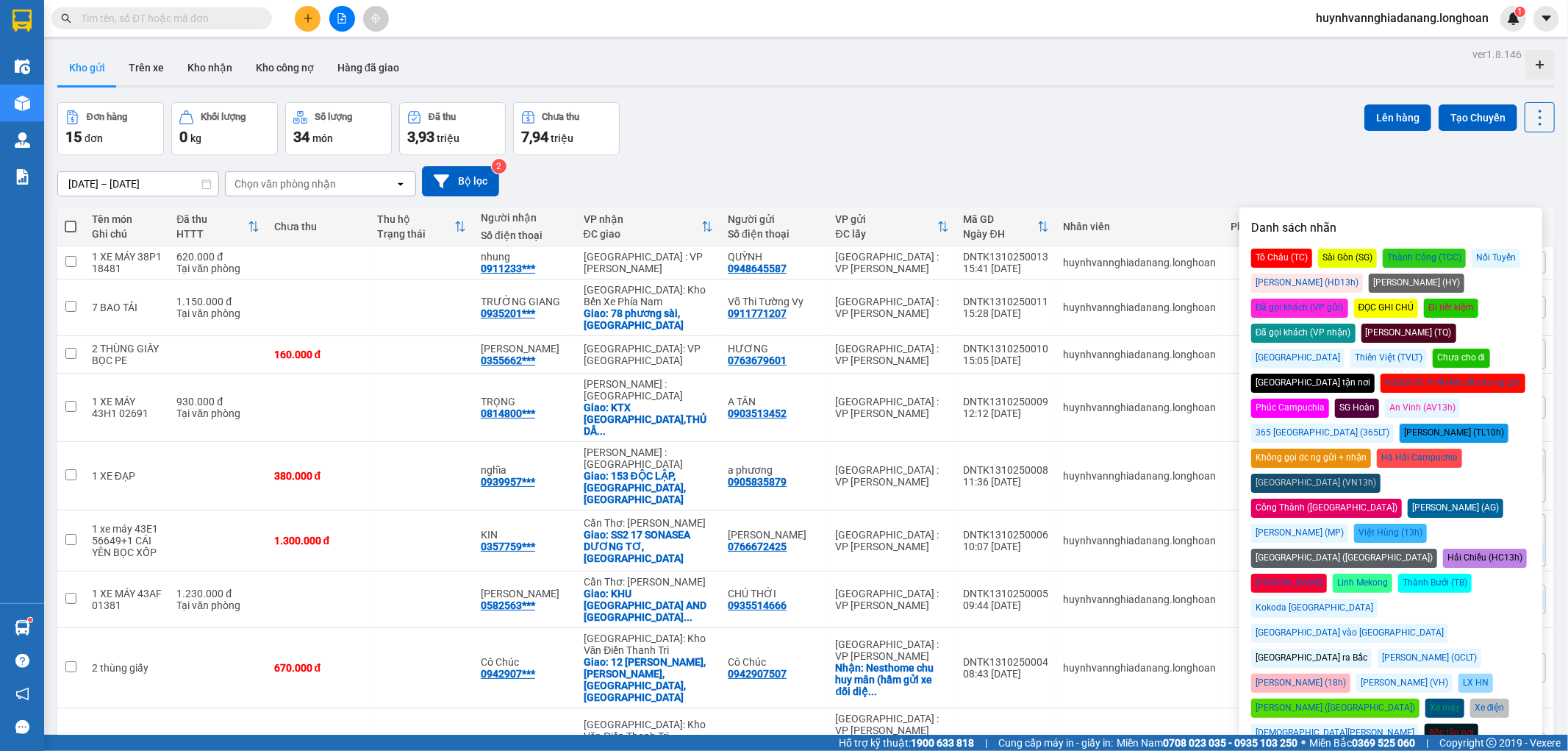
drag, startPoint x: 1456, startPoint y: 283, endPoint x: 1451, endPoint y: 307, distance: 24.5
click at [1348, 299] on div "Đã gọi khách (VP gửi)" at bounding box center [1300, 308] width 97 height 19
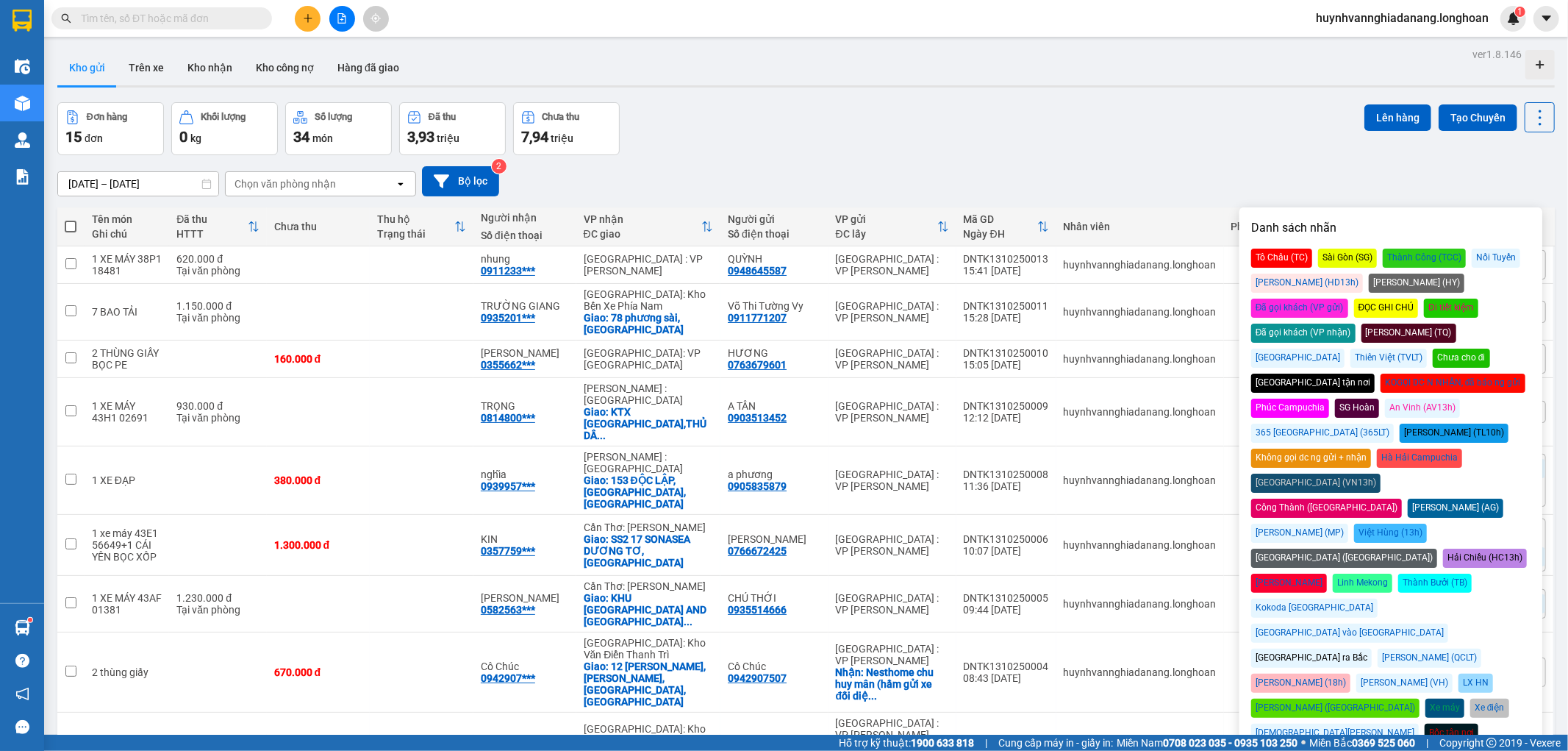
click at [1295, 649] on div "[GEOGRAPHIC_DATA] ra Bắc" at bounding box center [1312, 658] width 121 height 19
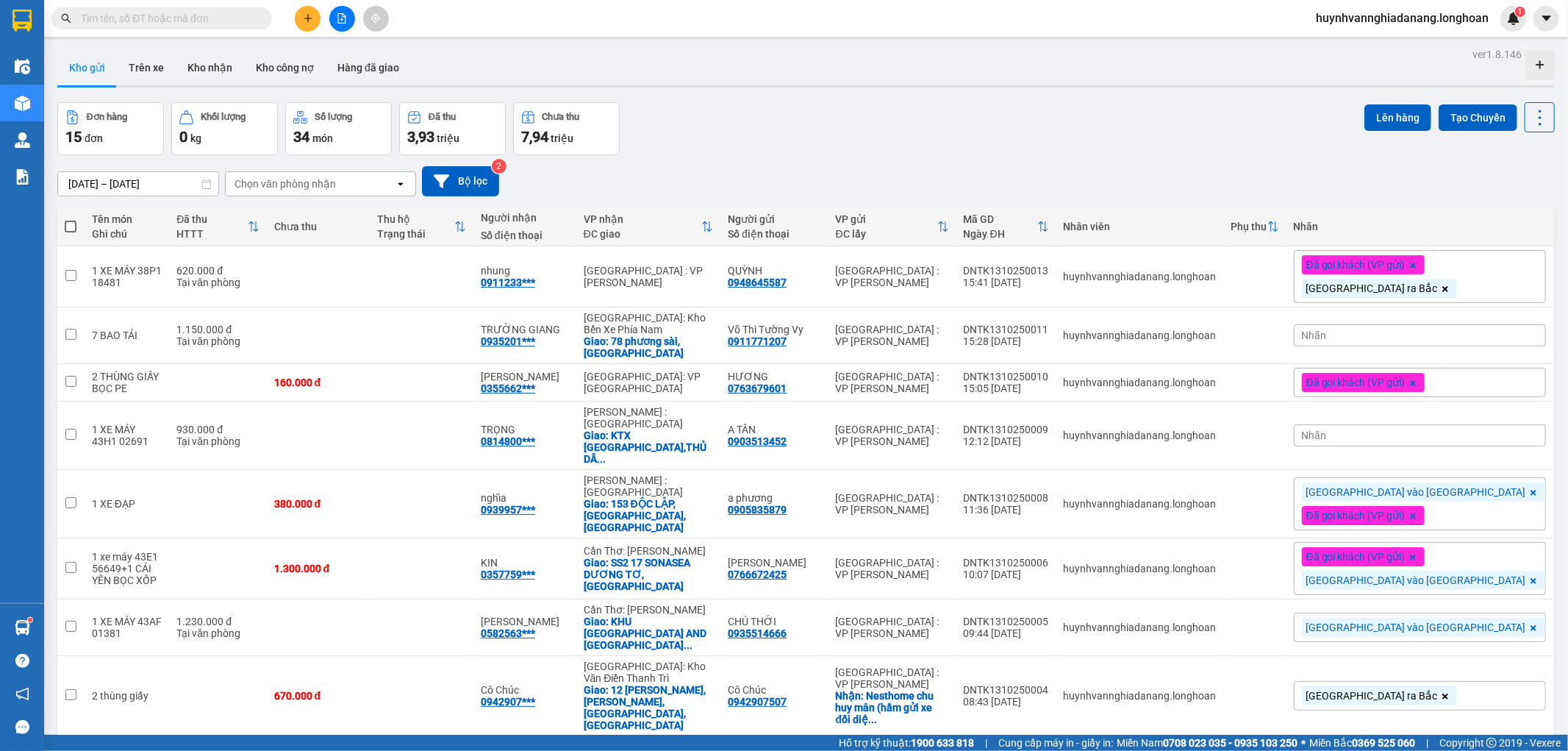
drag, startPoint x: 1218, startPoint y: 210, endPoint x: 1222, endPoint y: 197, distance: 13.6
click at [1219, 207] on th "Nhân viên" at bounding box center [1140, 226] width 168 height 39
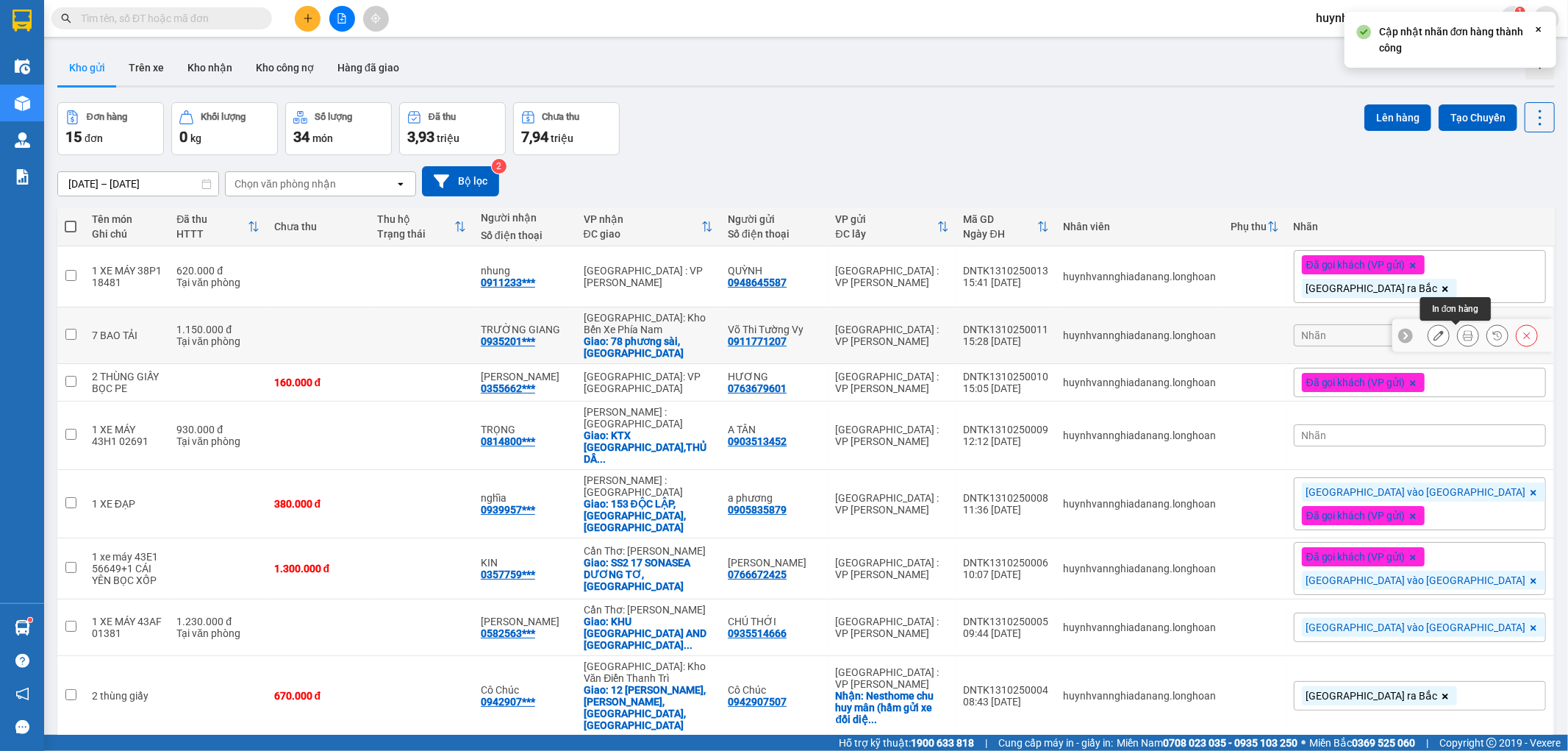
click at [1462, 339] on icon at bounding box center [1468, 335] width 10 height 10
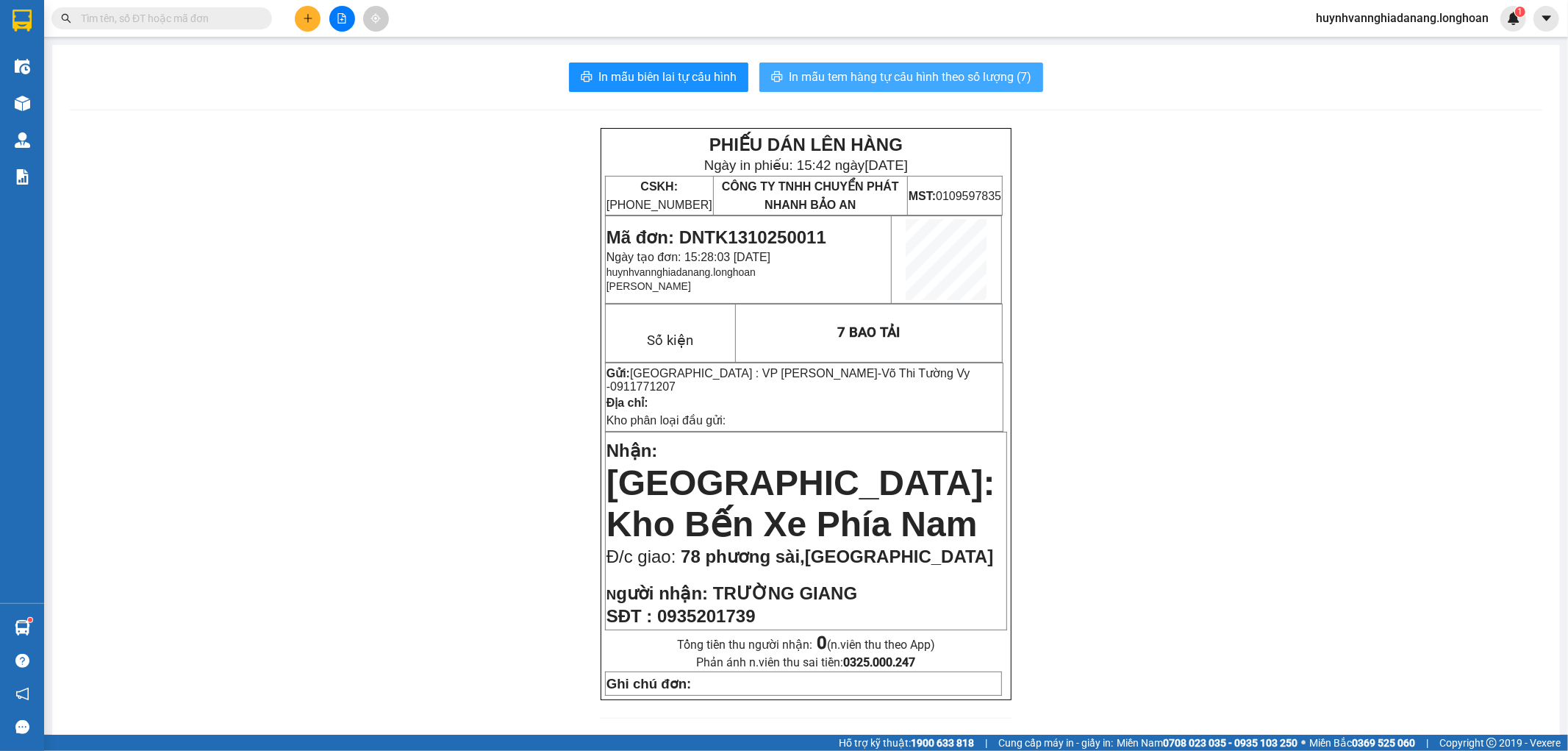
click at [924, 84] on span "In mẫu tem hàng tự cấu hình theo số lượng (7)" at bounding box center [909, 77] width 243 height 19
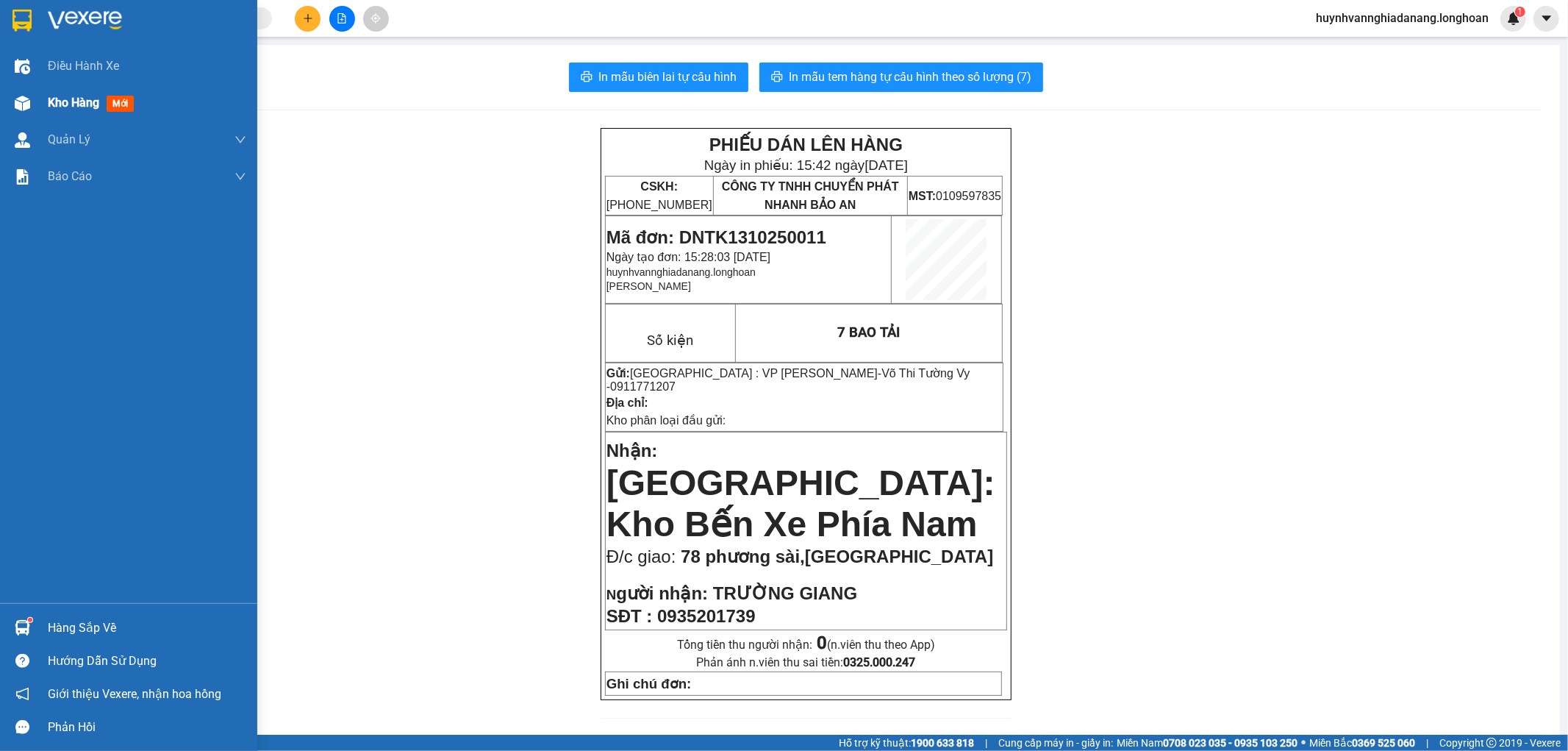
click at [66, 94] on div "Kho hàng mới" at bounding box center [94, 103] width 92 height 19
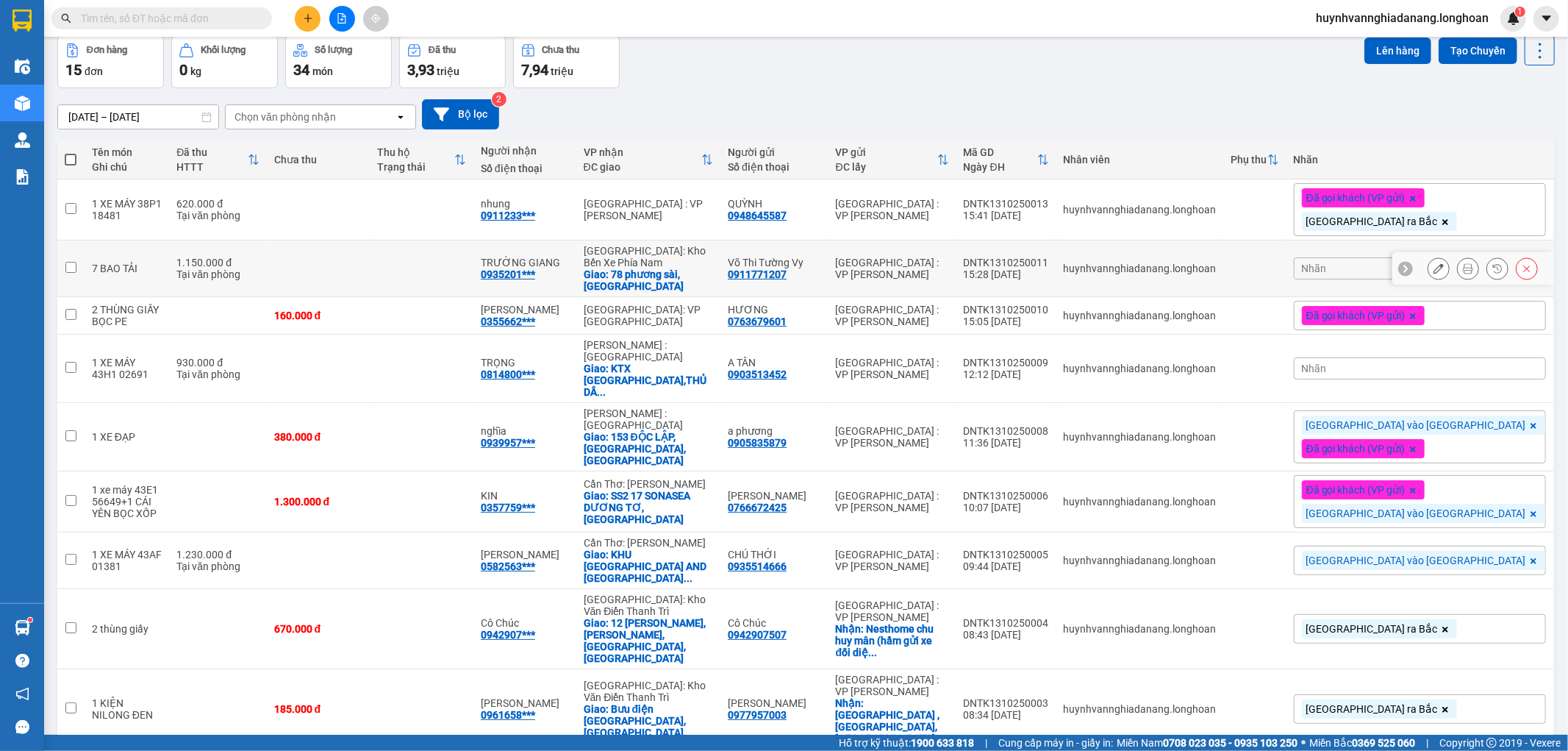
scroll to position [41, 0]
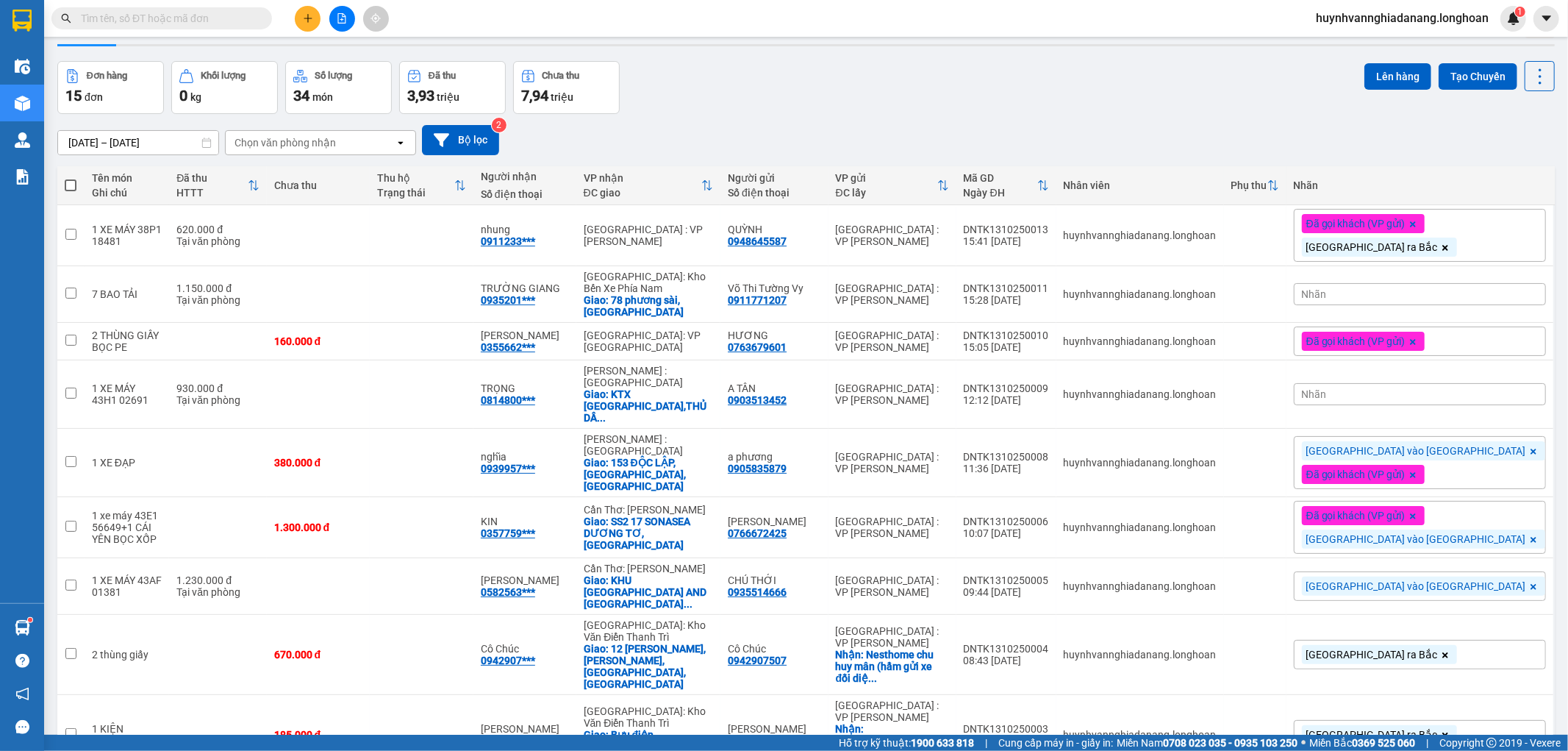
click at [1445, 298] on div "Nhãn" at bounding box center [1420, 294] width 252 height 22
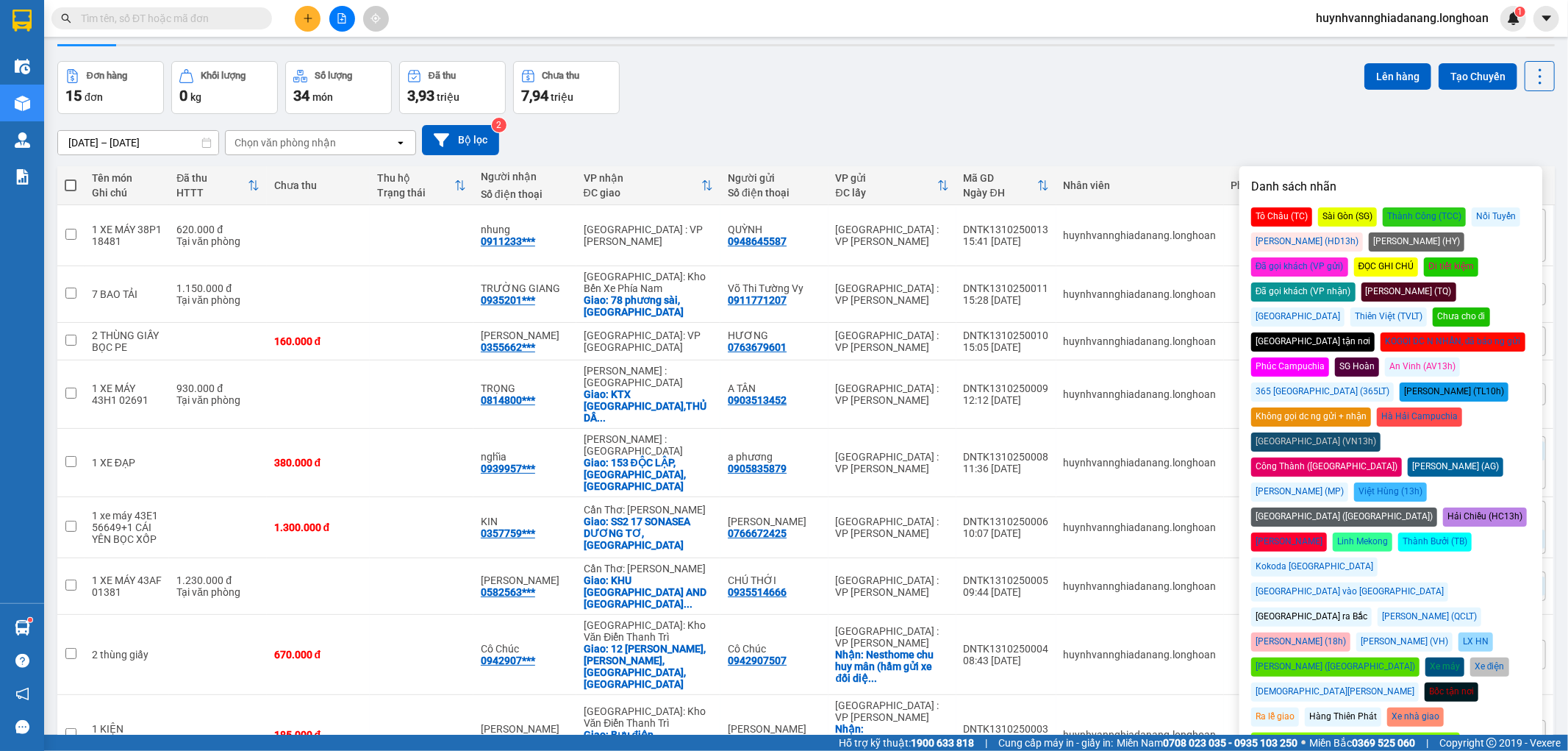
click at [1445, 582] on div "[GEOGRAPHIC_DATA] vào [GEOGRAPHIC_DATA]" at bounding box center [1349, 592] width 197 height 19
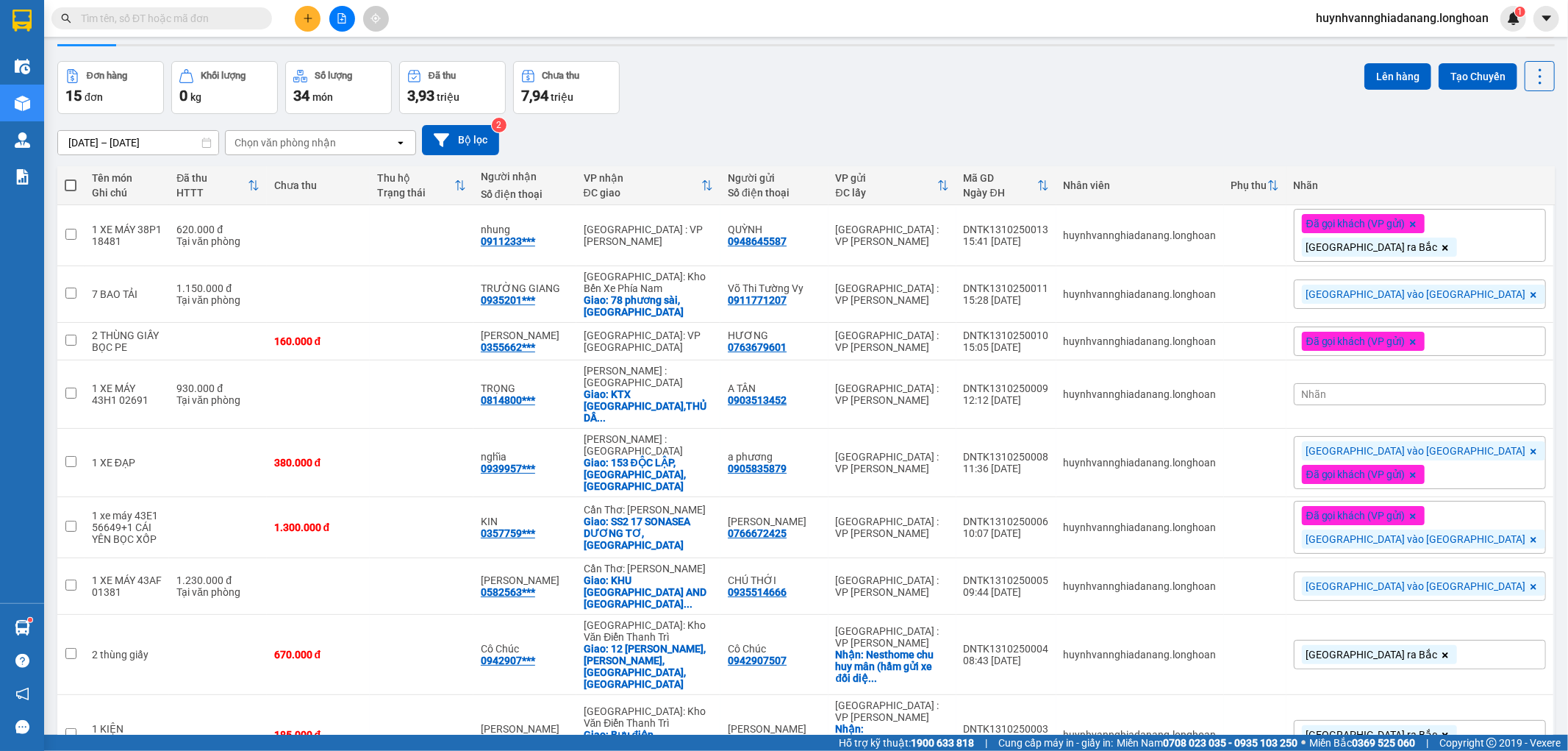
click at [1096, 116] on div "14/09/2025 – 13/10/2025 Press the down arrow key to interact with the calendar …" at bounding box center [805, 140] width 1497 height 52
click at [146, 24] on input "text" at bounding box center [168, 18] width 174 height 16
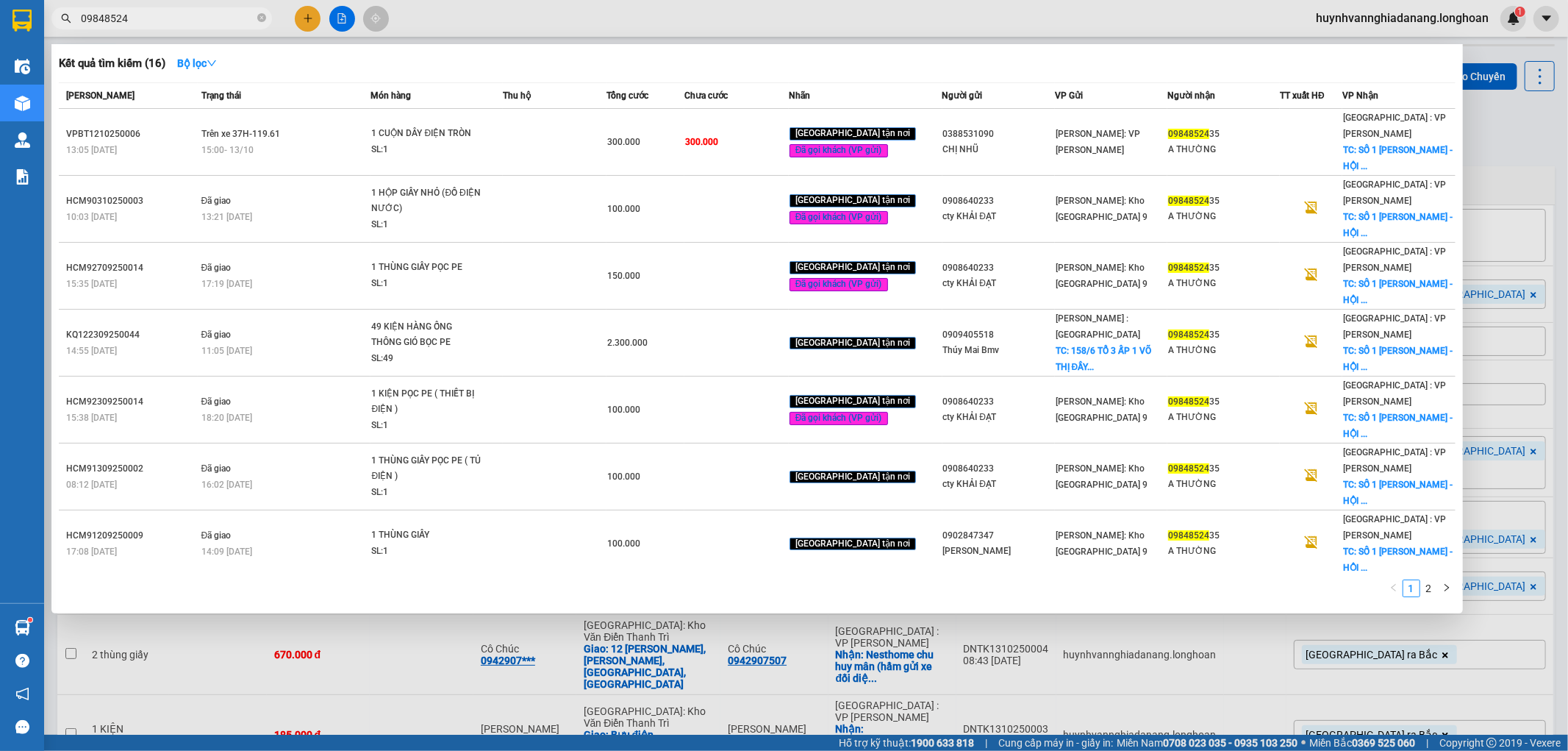
type input "09848524"
drag, startPoint x: 1527, startPoint y: 154, endPoint x: 1535, endPoint y: 150, distance: 8.9
click at [1534, 152] on div at bounding box center [784, 376] width 1568 height 751
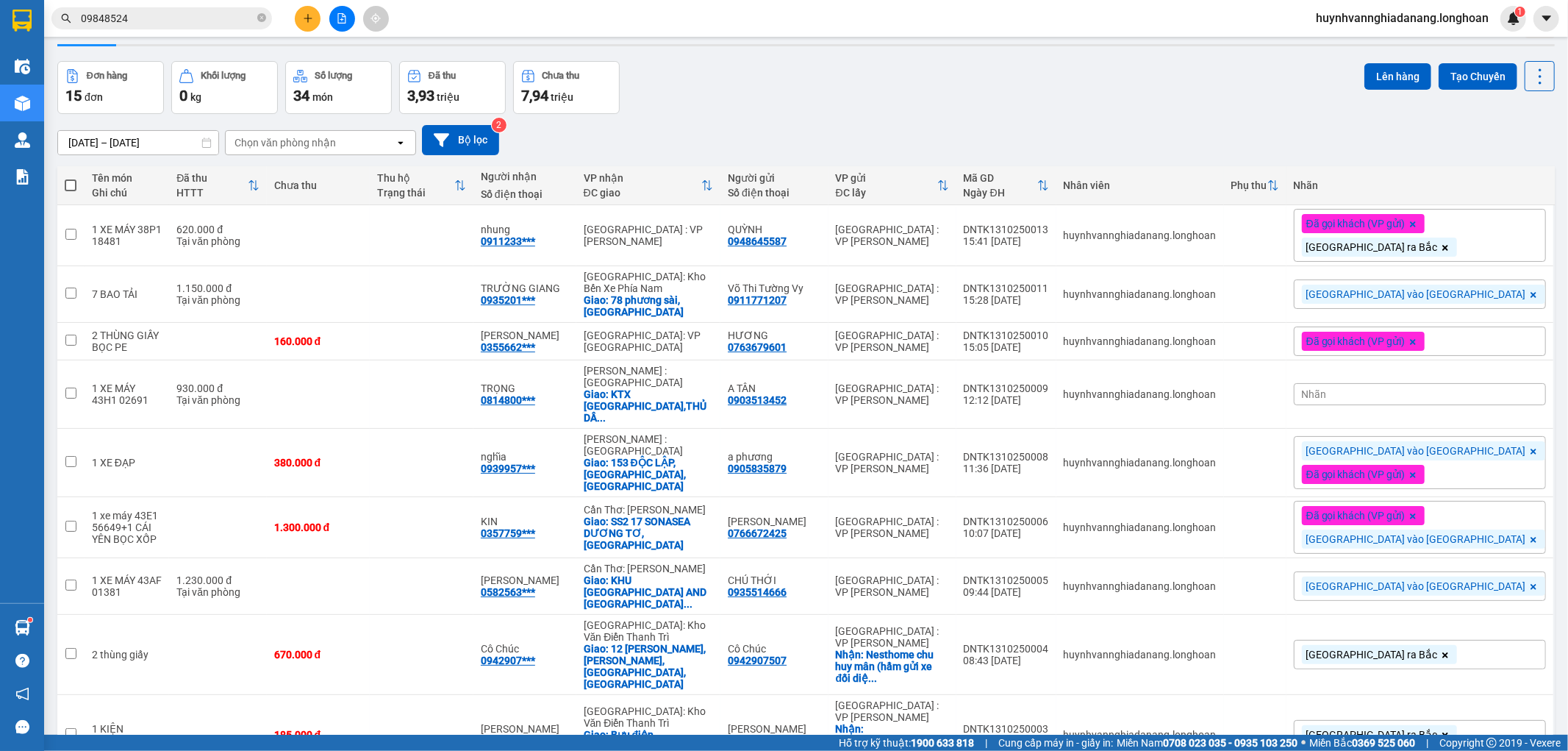
click at [310, 15] on icon "plus" at bounding box center [308, 19] width 10 height 10
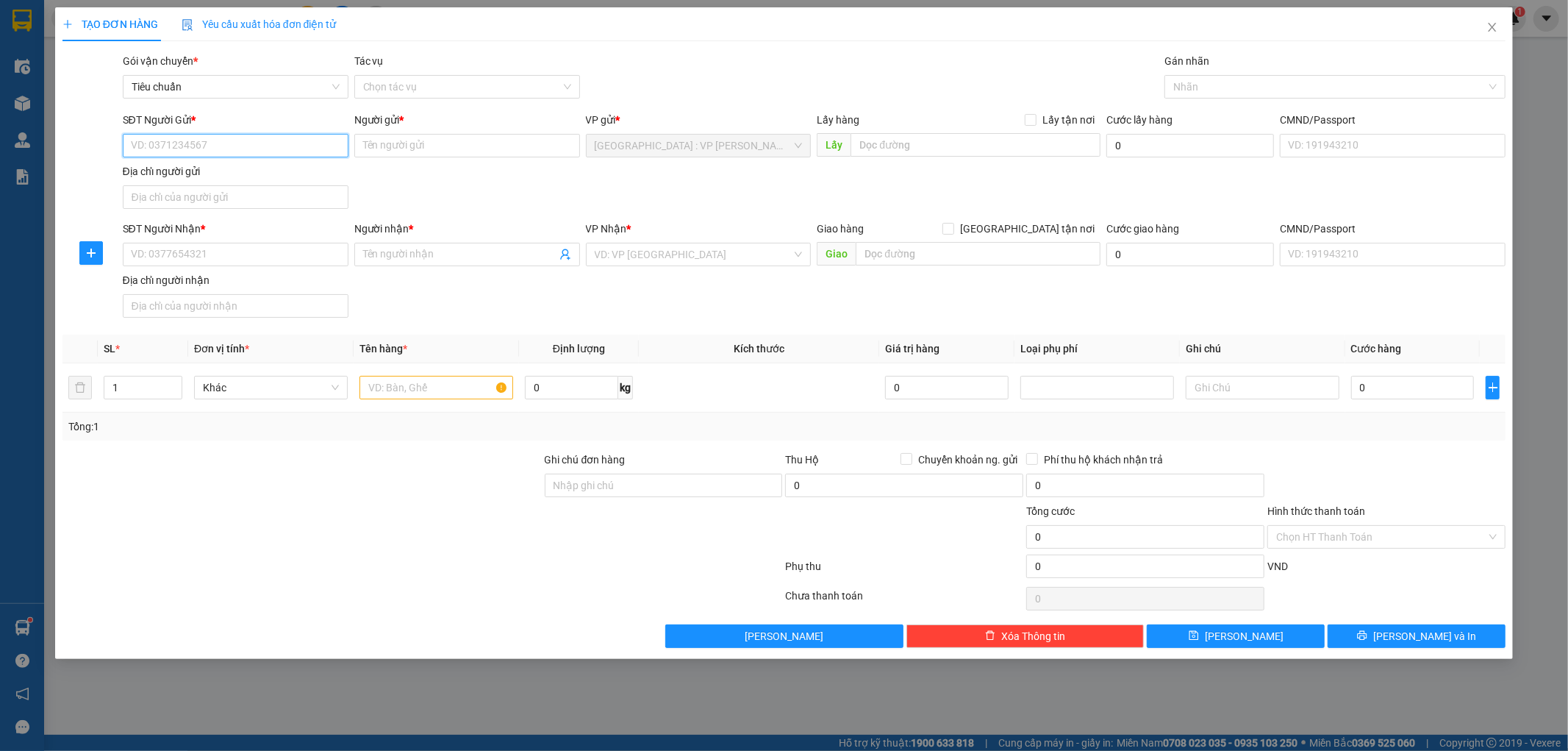
click at [192, 142] on input "SĐT Người Gửi *" at bounding box center [235, 146] width 226 height 24
type input "0905259248"
click at [229, 176] on div "0905259248 - A SƠN" at bounding box center [236, 175] width 208 height 16
type input "A SƠN"
type input "0905259248"
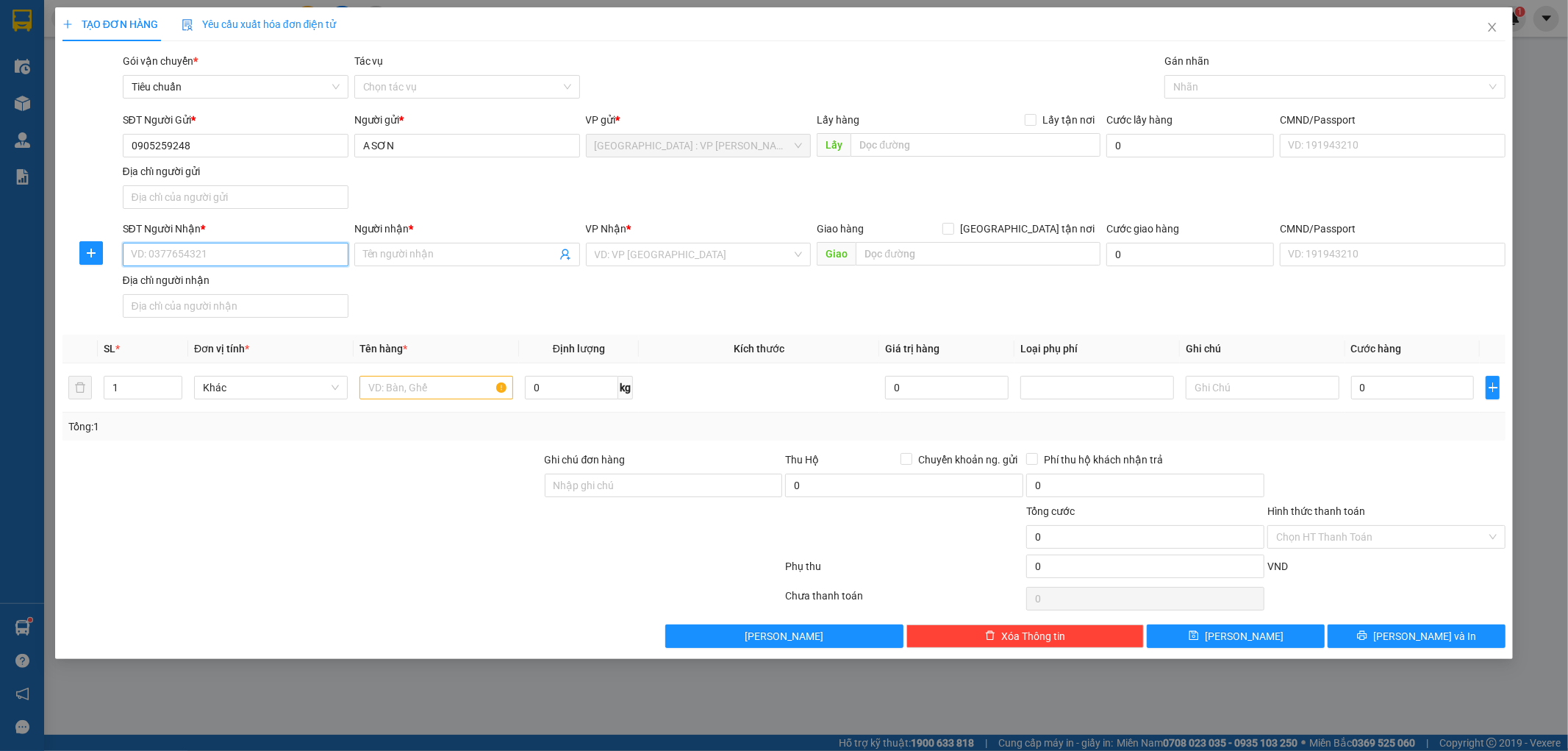
click at [253, 248] on input "SĐT Người Nhận *" at bounding box center [235, 255] width 226 height 24
click at [253, 309] on div "0964756699 - Lê Văn Khang" at bounding box center [236, 307] width 208 height 16
type input "0964756699"
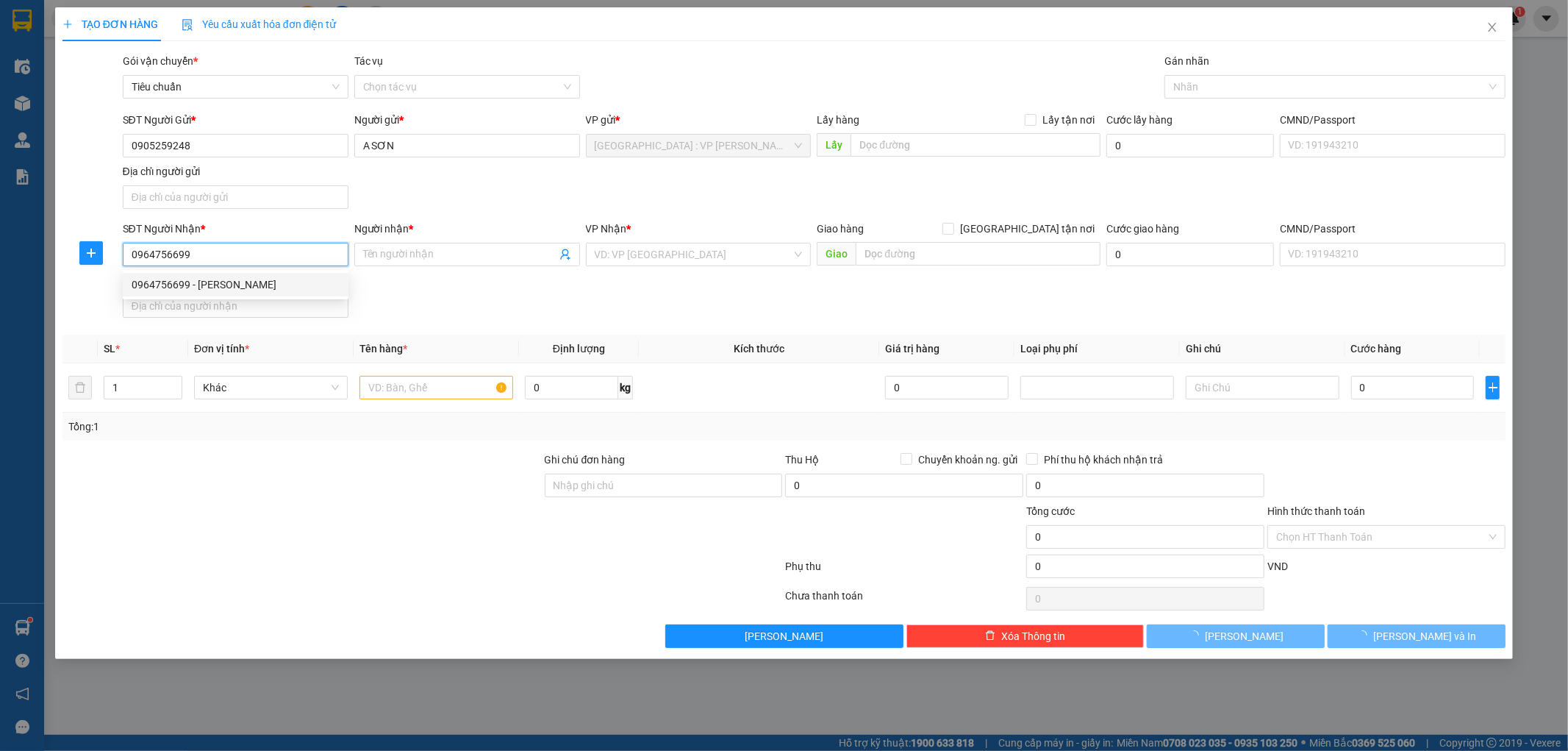
type input "Lê Văn Khang"
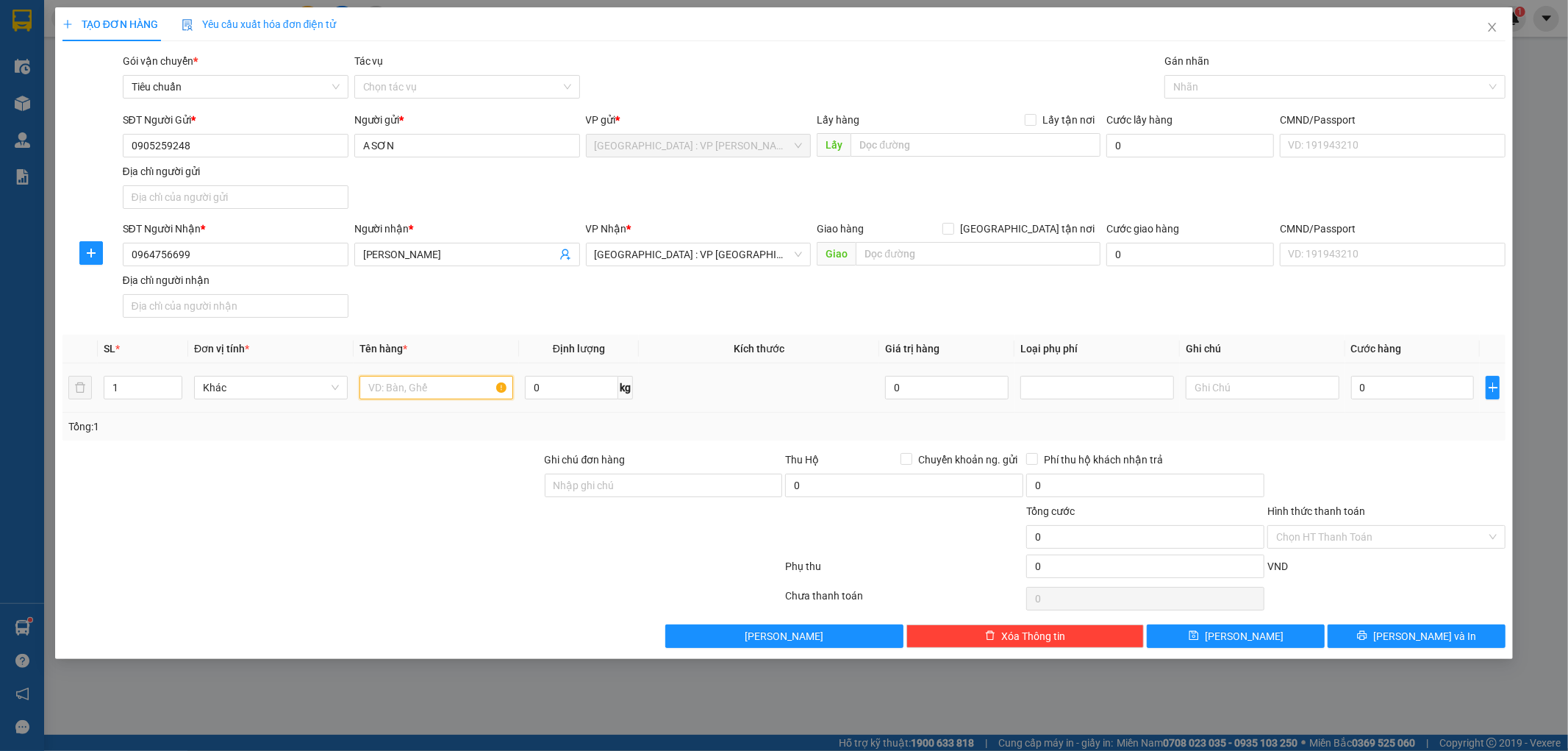
click at [403, 393] on input "text" at bounding box center [436, 387] width 153 height 24
type input "1 THÙNG GIẤY"
drag, startPoint x: 677, startPoint y: 490, endPoint x: 696, endPoint y: 496, distance: 19.9
click at [678, 490] on input "Ghi chú đơn hàng" at bounding box center [664, 485] width 238 height 24
click at [1388, 392] on input "0" at bounding box center [1412, 387] width 123 height 24
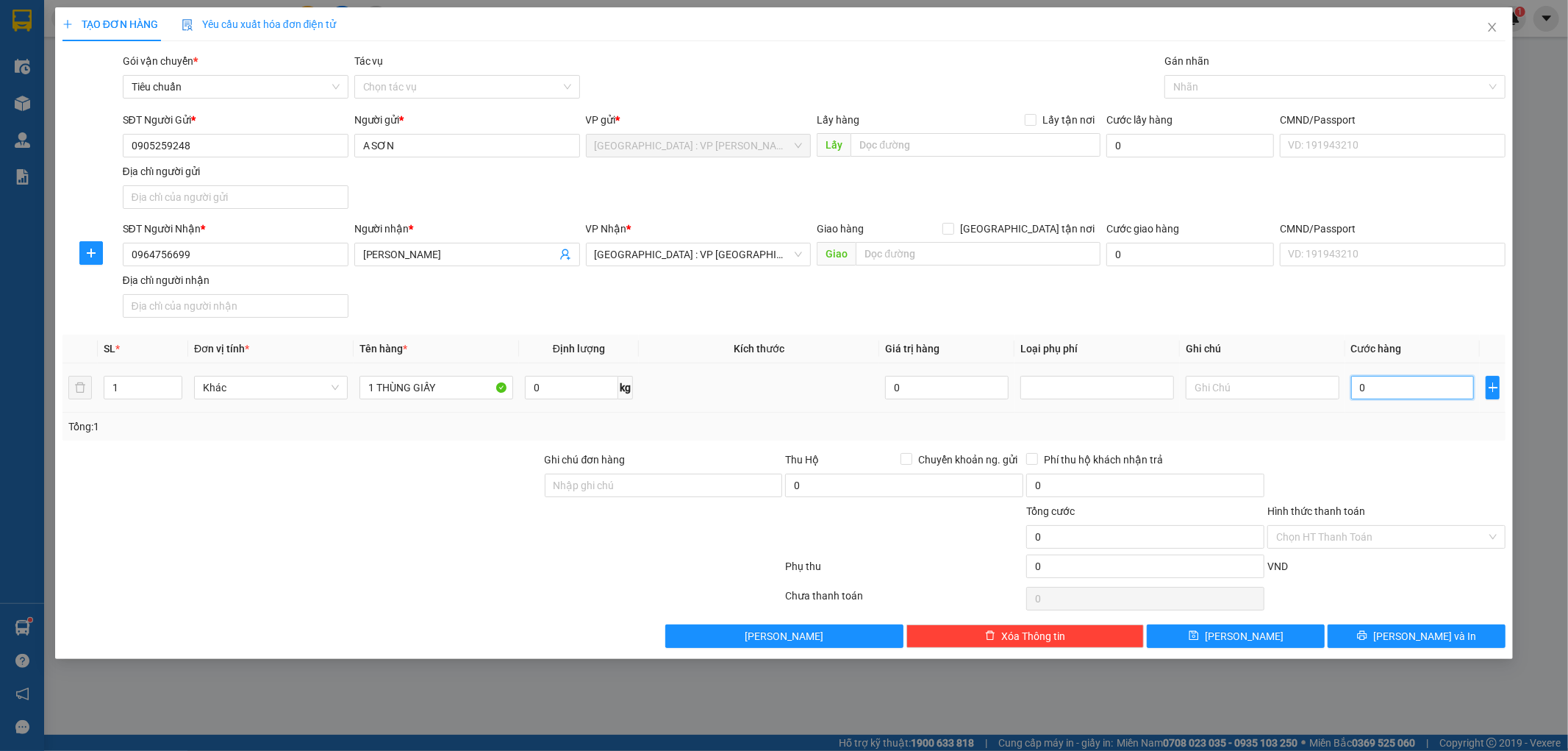
type input "6"
type input "60"
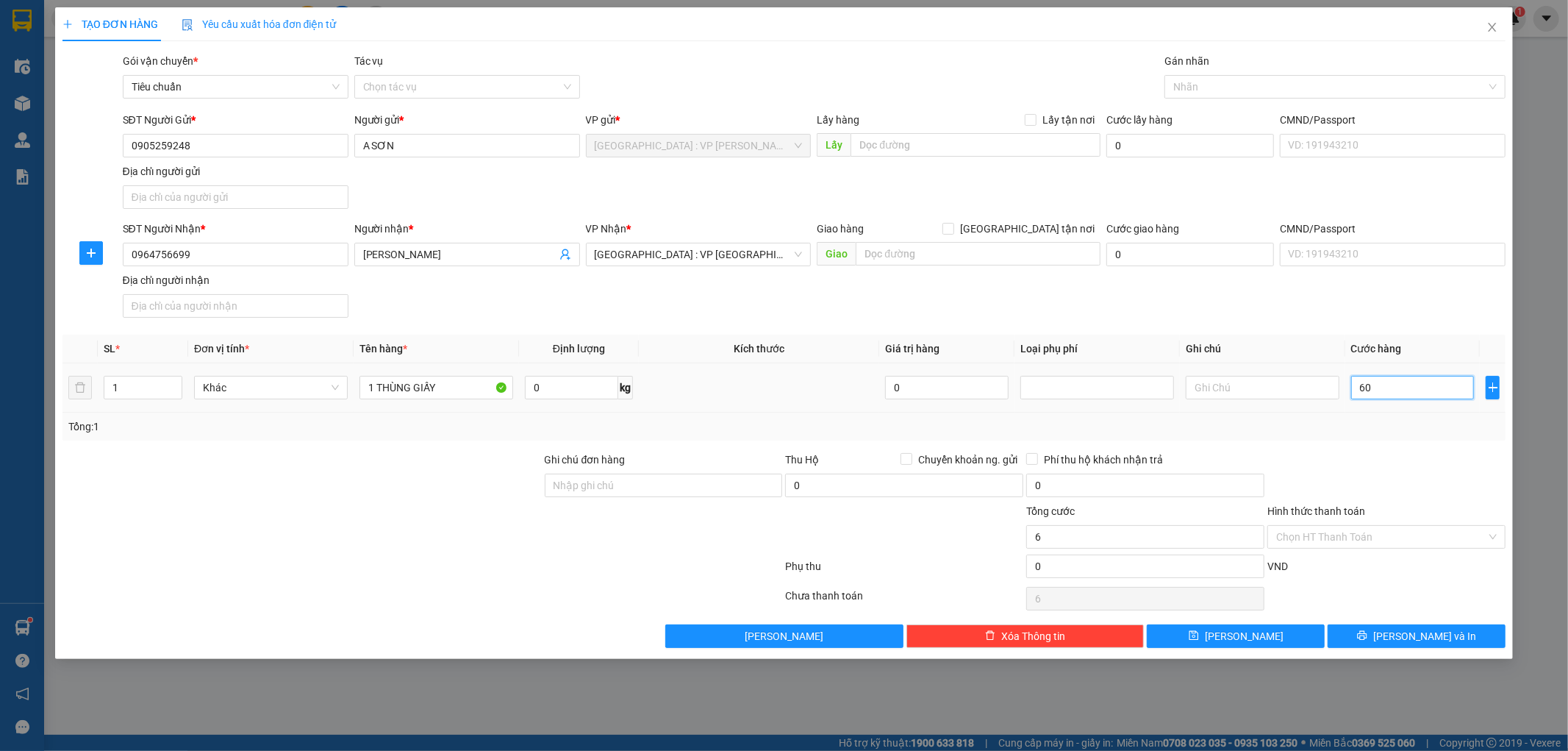
type input "60"
type input "600"
type input "6.000"
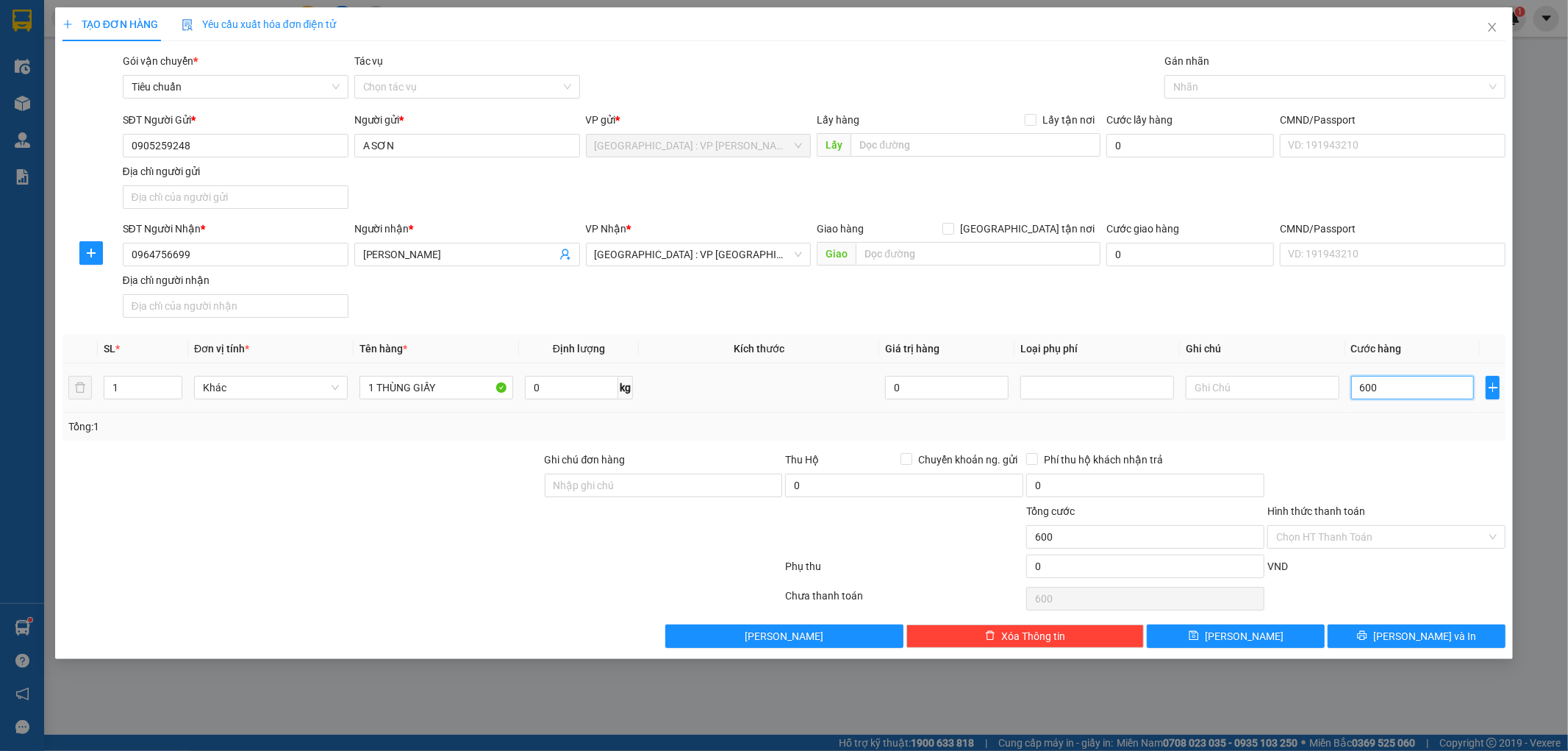
type input "6.000"
type input "60.000"
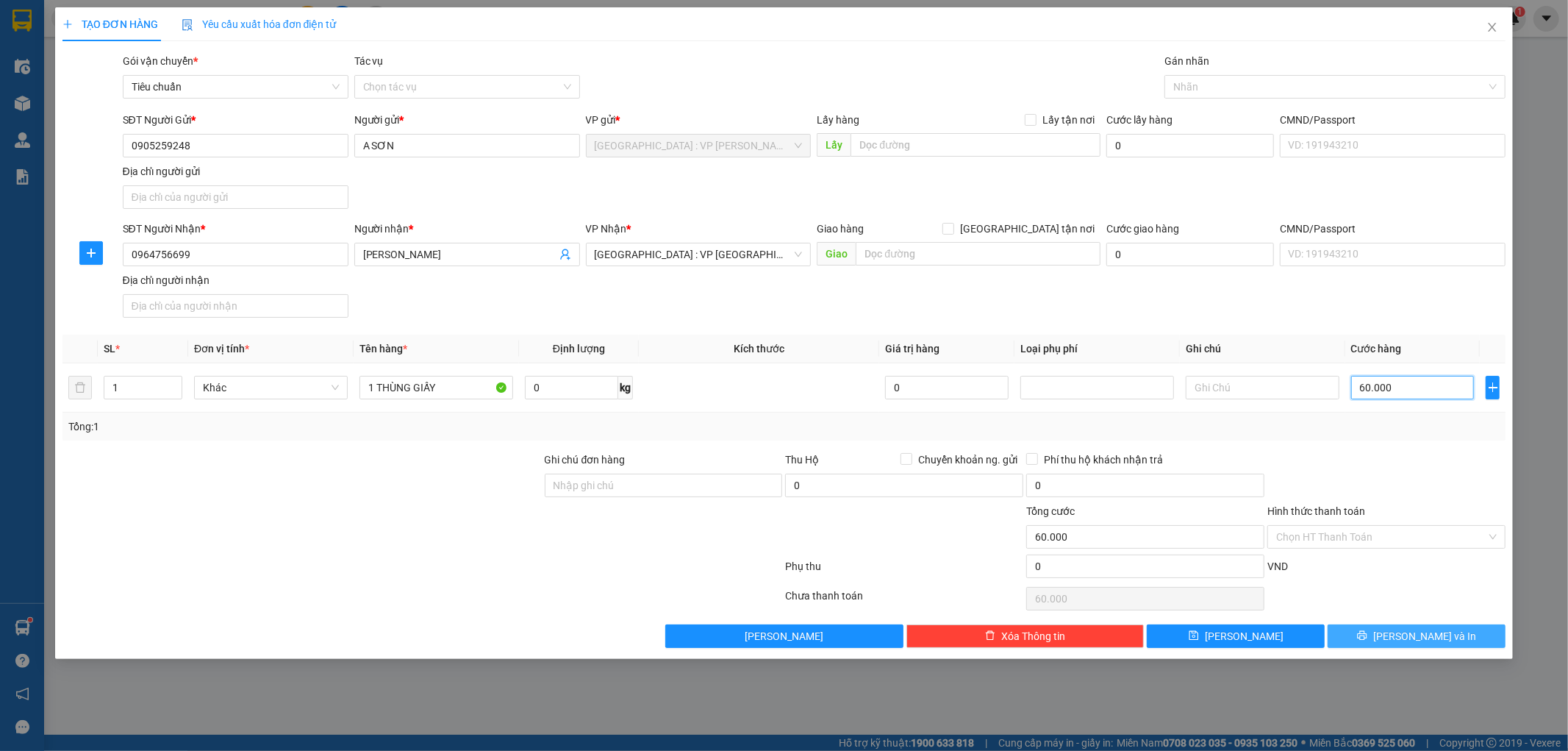
type input "60.000"
click at [1445, 641] on button "[PERSON_NAME] và In" at bounding box center [1416, 636] width 178 height 24
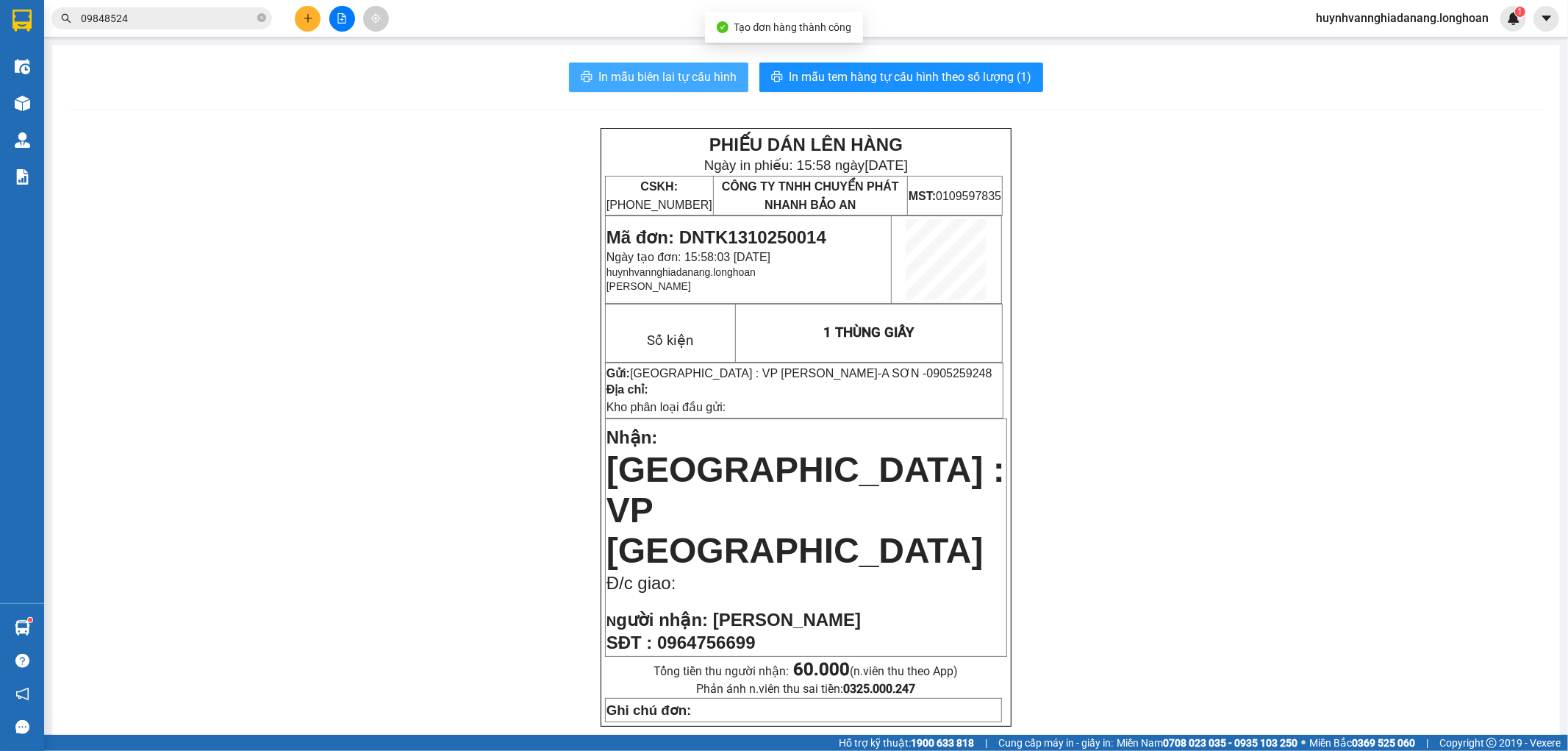
click at [674, 77] on span "In mẫu biên lai tự cấu hình" at bounding box center [667, 77] width 138 height 19
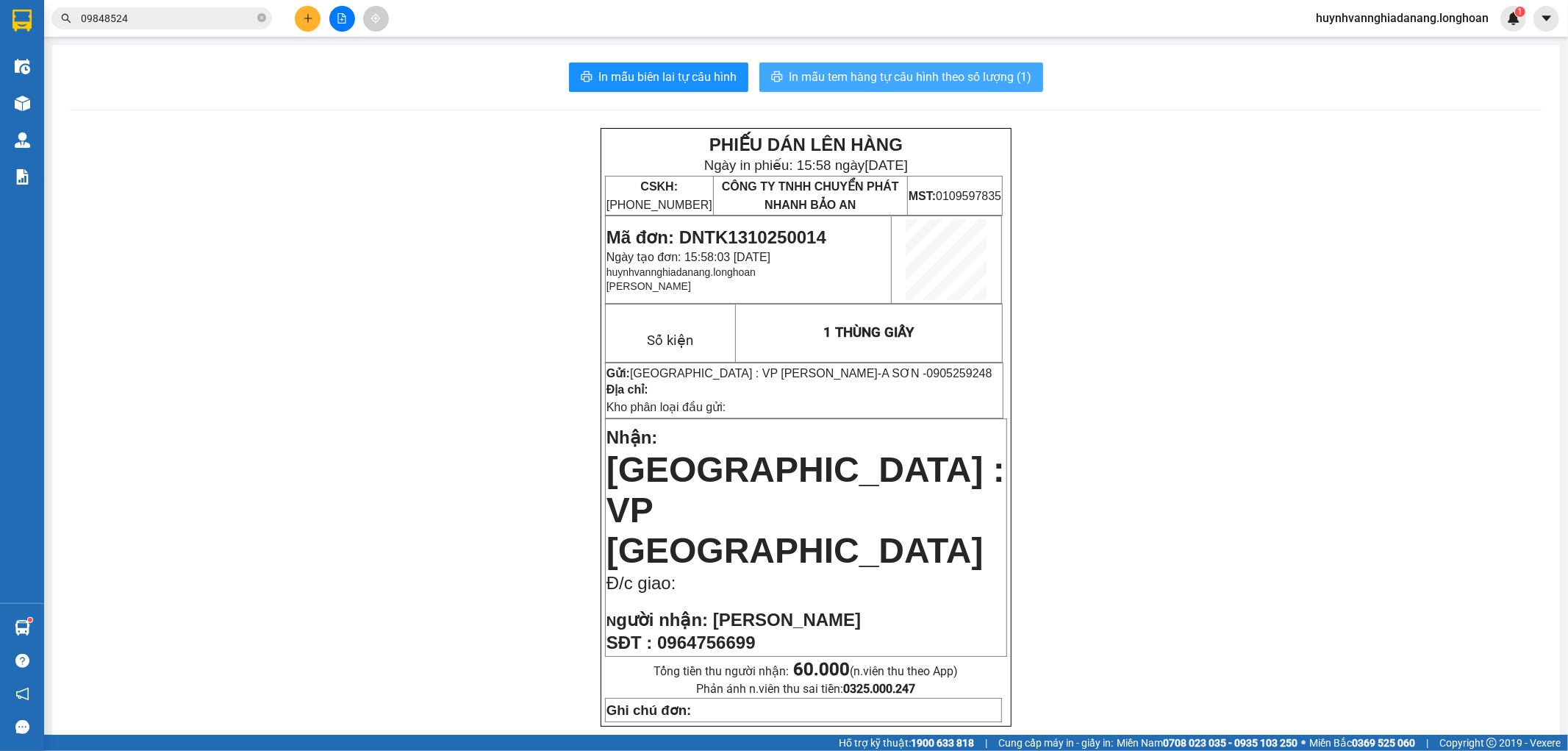
click at [929, 82] on span "In mẫu tem hàng tự cấu hình theo số lượng (1)" at bounding box center [909, 77] width 243 height 19
click at [151, 16] on input "09848524" at bounding box center [168, 18] width 174 height 16
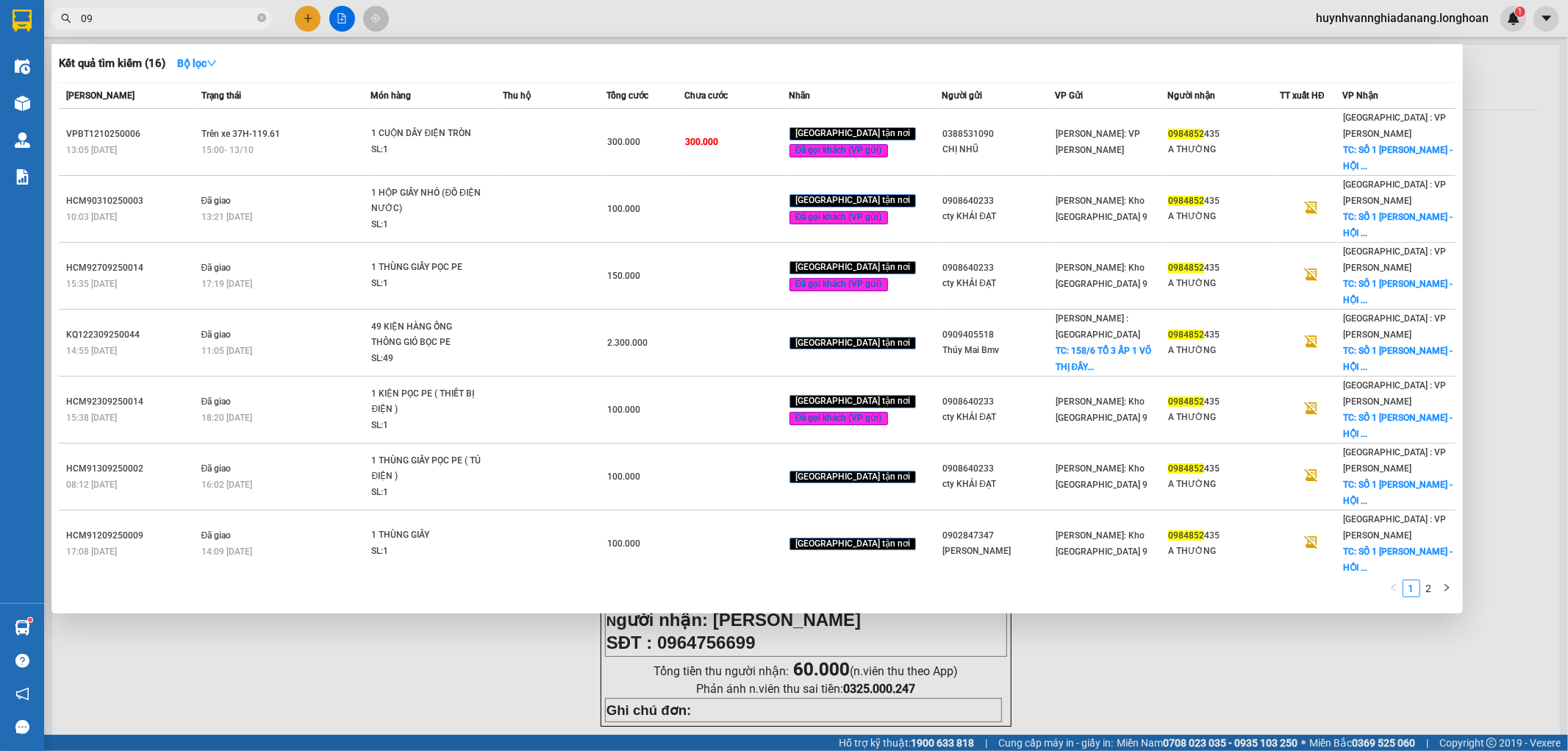
type input "0"
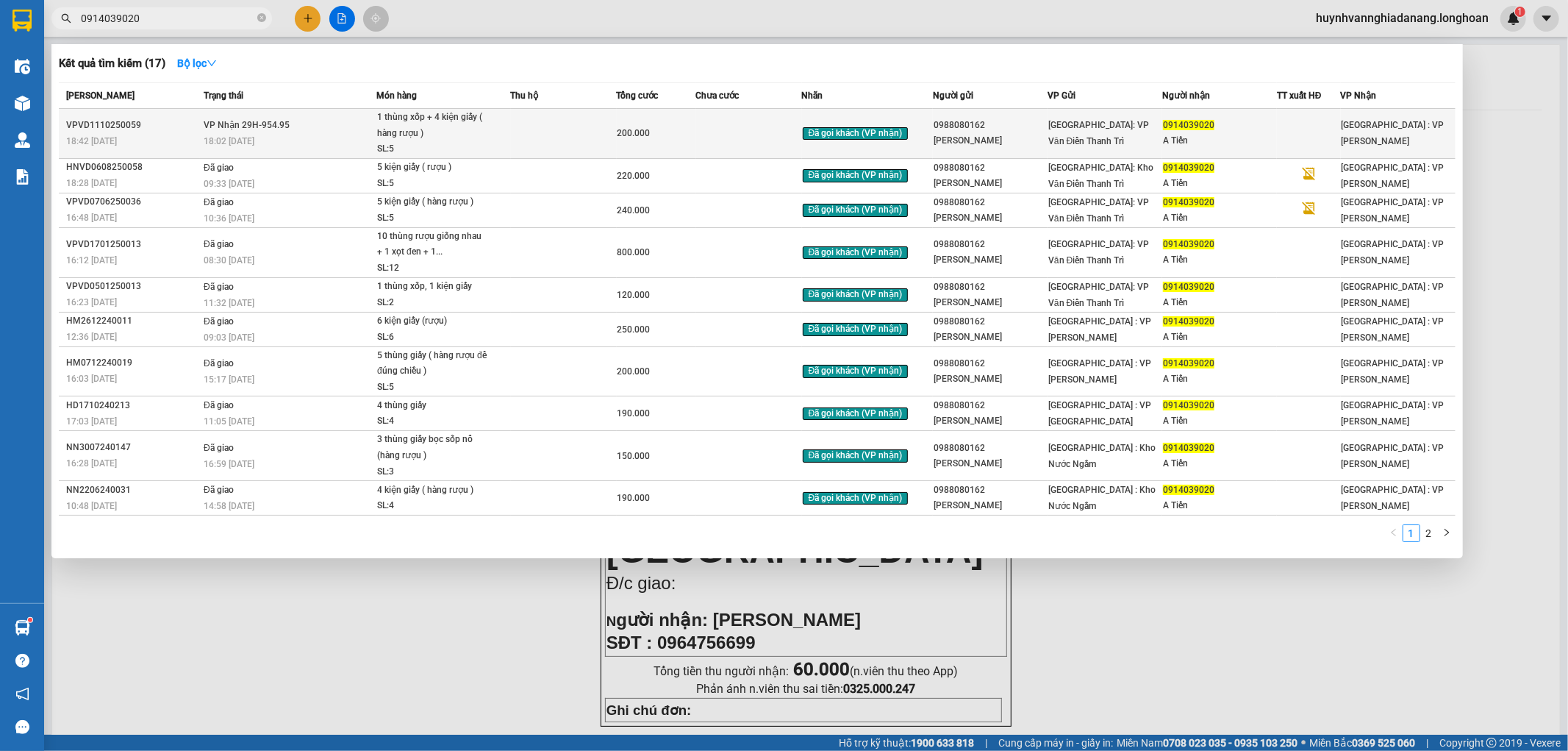
type input "0914039020"
click at [472, 137] on div "1 thùng xốp + 4 kiện giấy ( hàng rượu )" at bounding box center [432, 125] width 111 height 32
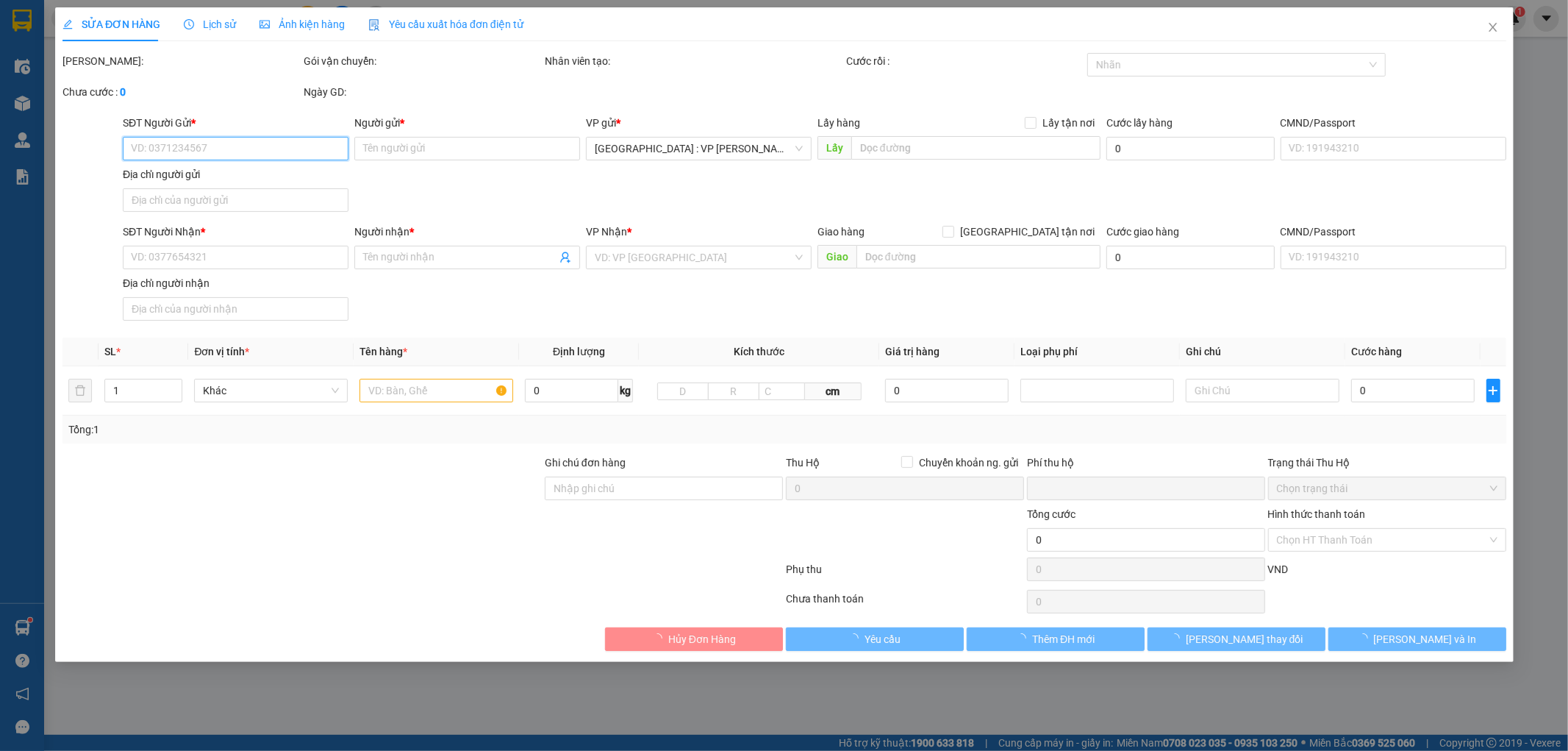
type input "0988080162"
type input "[PERSON_NAME]"
type input "0914039020"
type input "A Tiến"
type input "0"
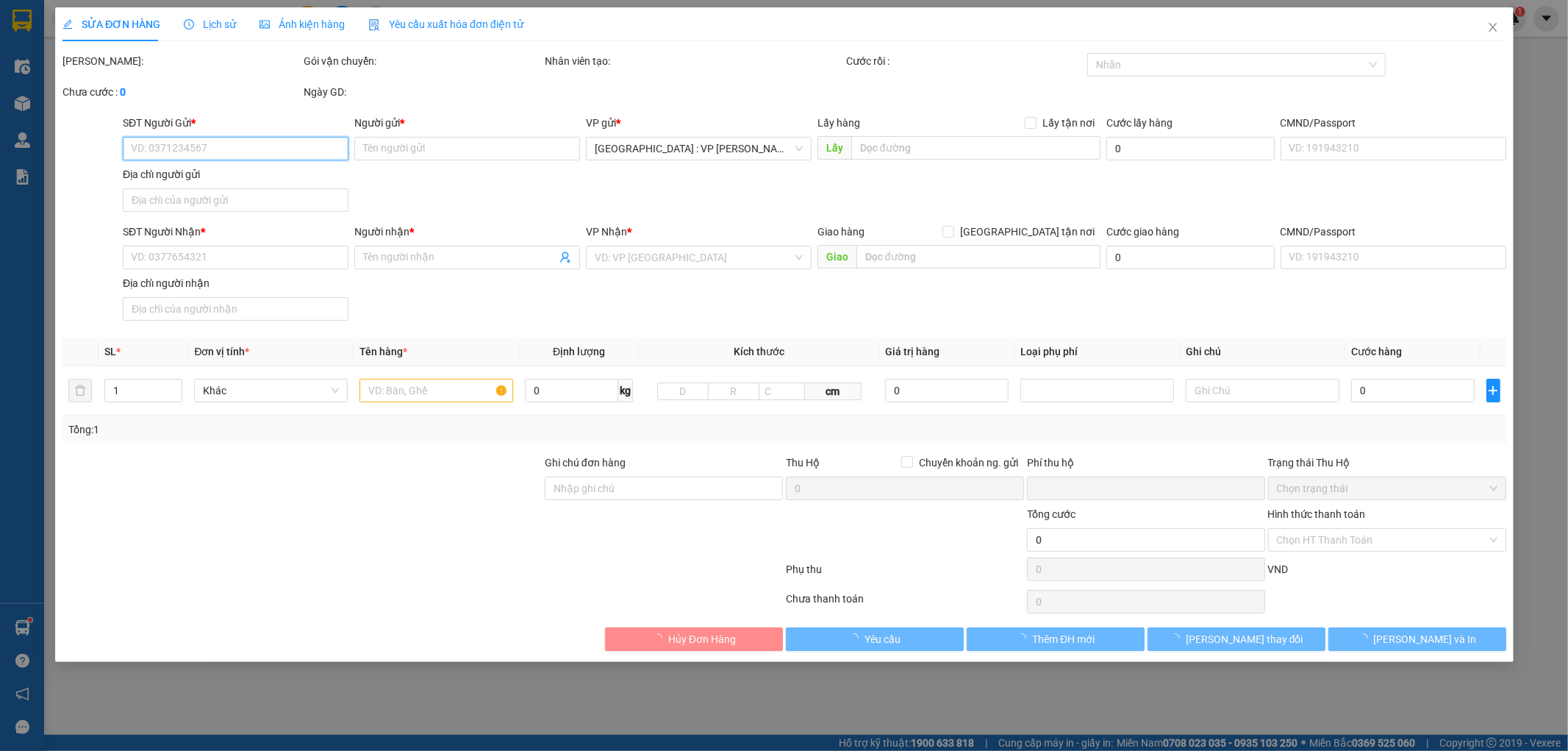
type input "200.000"
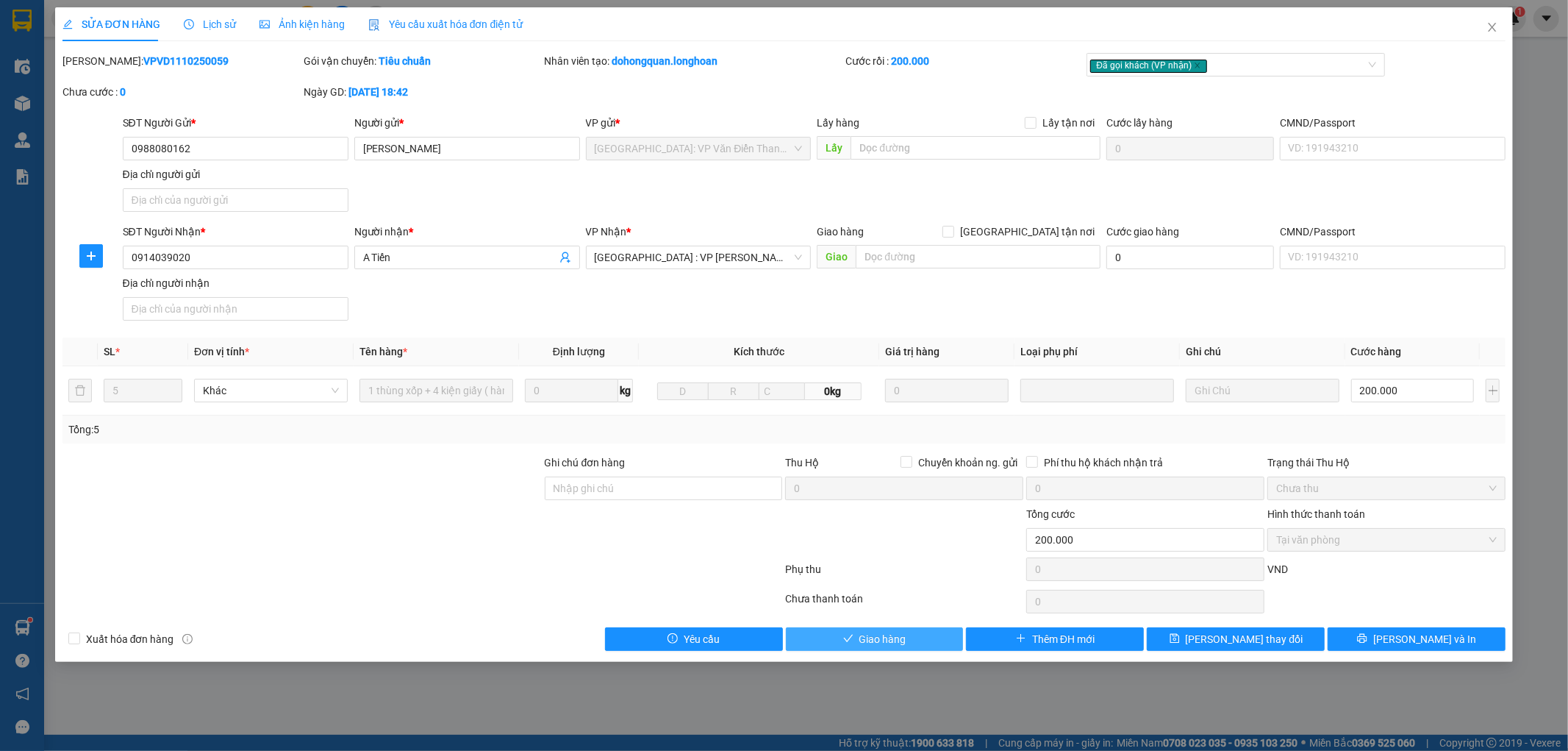
click at [880, 643] on span "Giao hàng" at bounding box center [882, 639] width 47 height 16
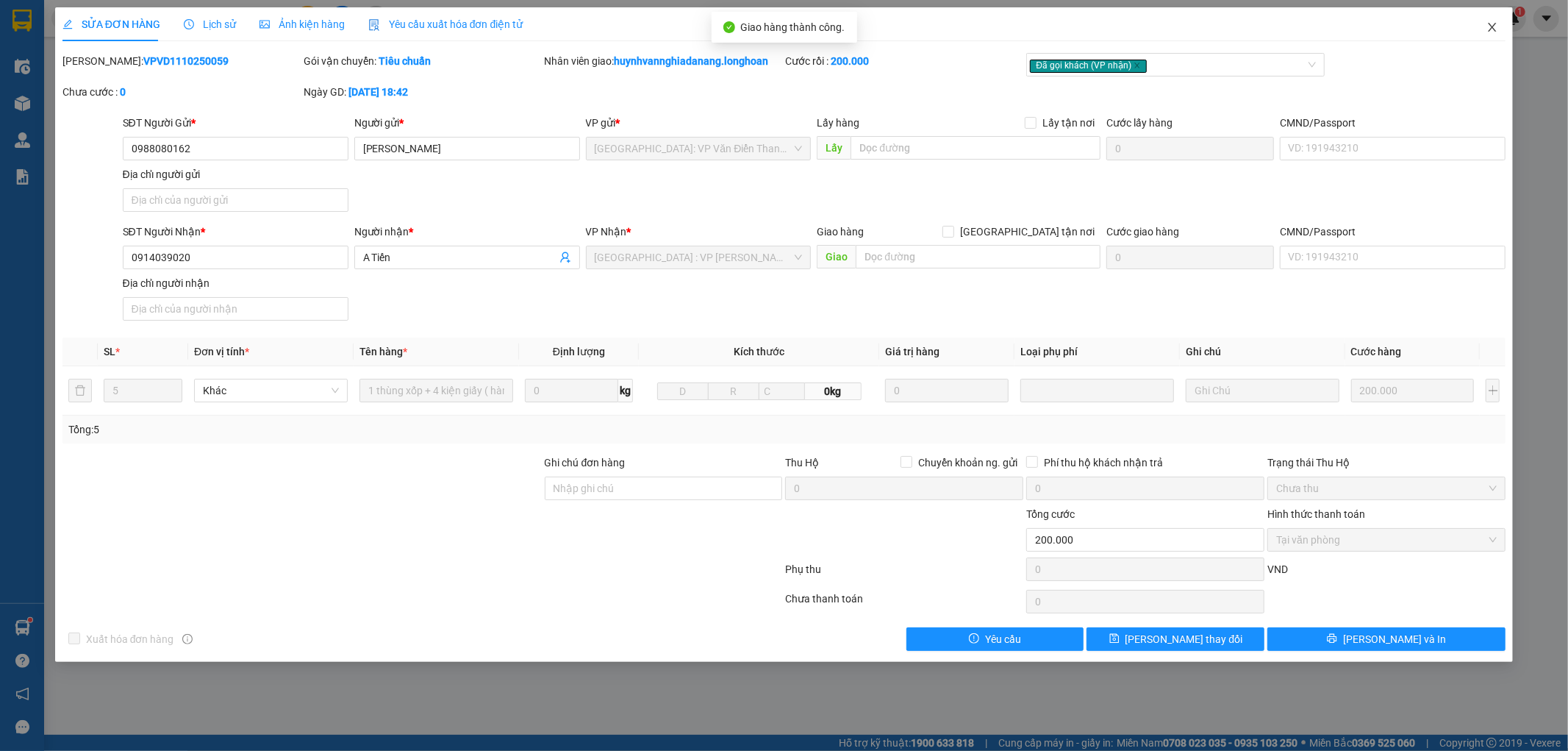
click at [1493, 26] on icon "close" at bounding box center [1492, 27] width 12 height 12
